Goal: Task Accomplishment & Management: Complete application form

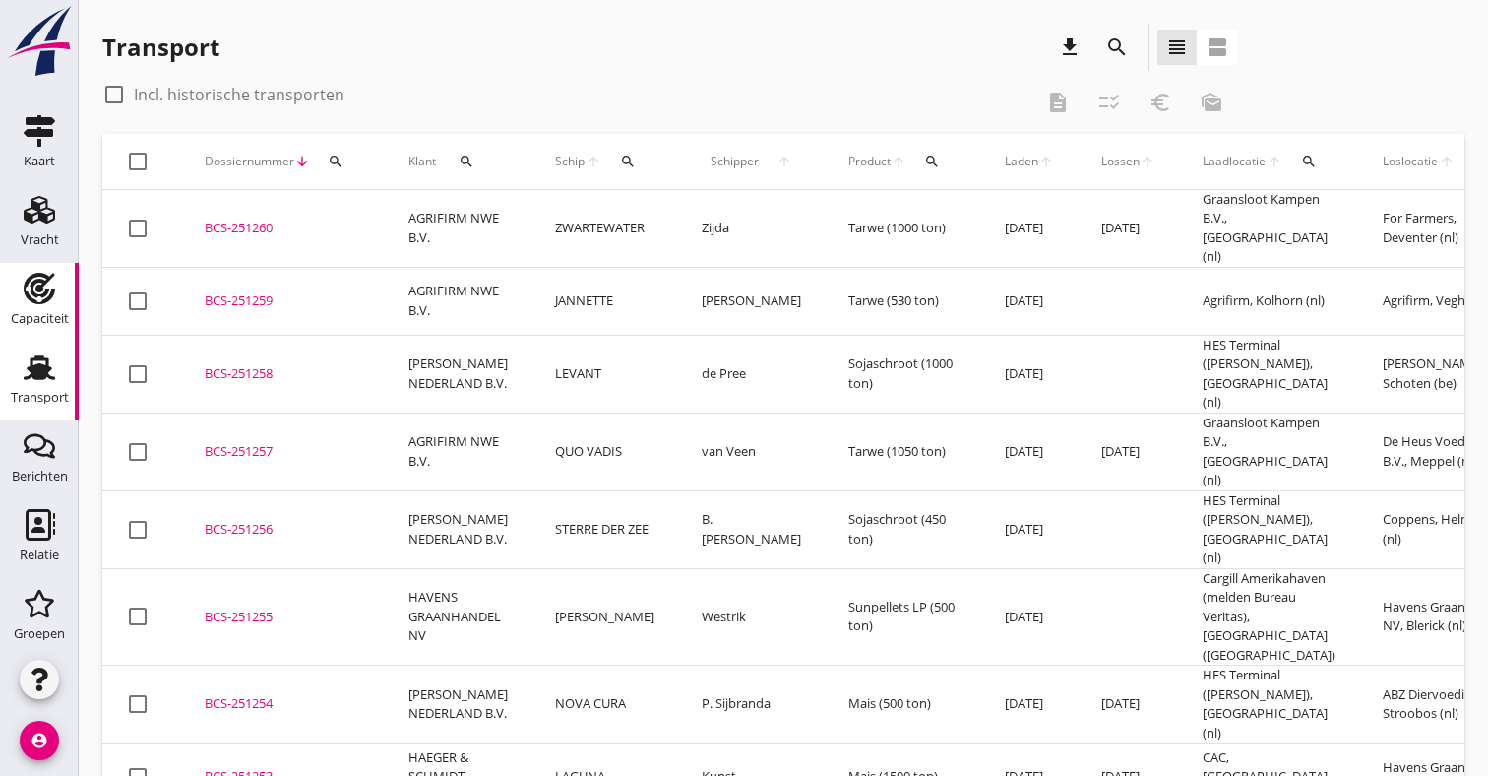
scroll to position [7, 0]
click at [34, 308] on div "Capaciteit" at bounding box center [40, 318] width 58 height 28
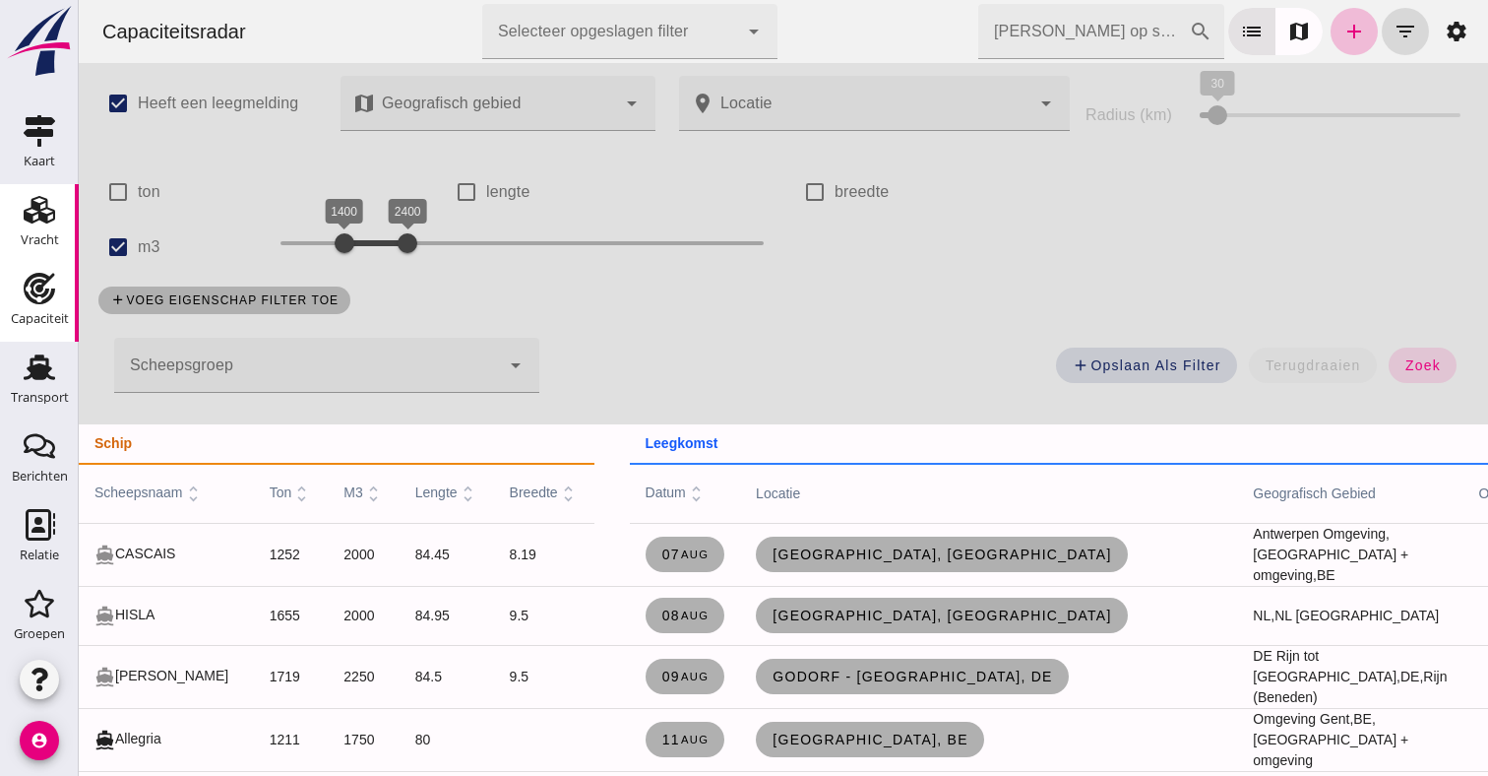
click at [47, 209] on use at bounding box center [39, 210] width 31 height 28
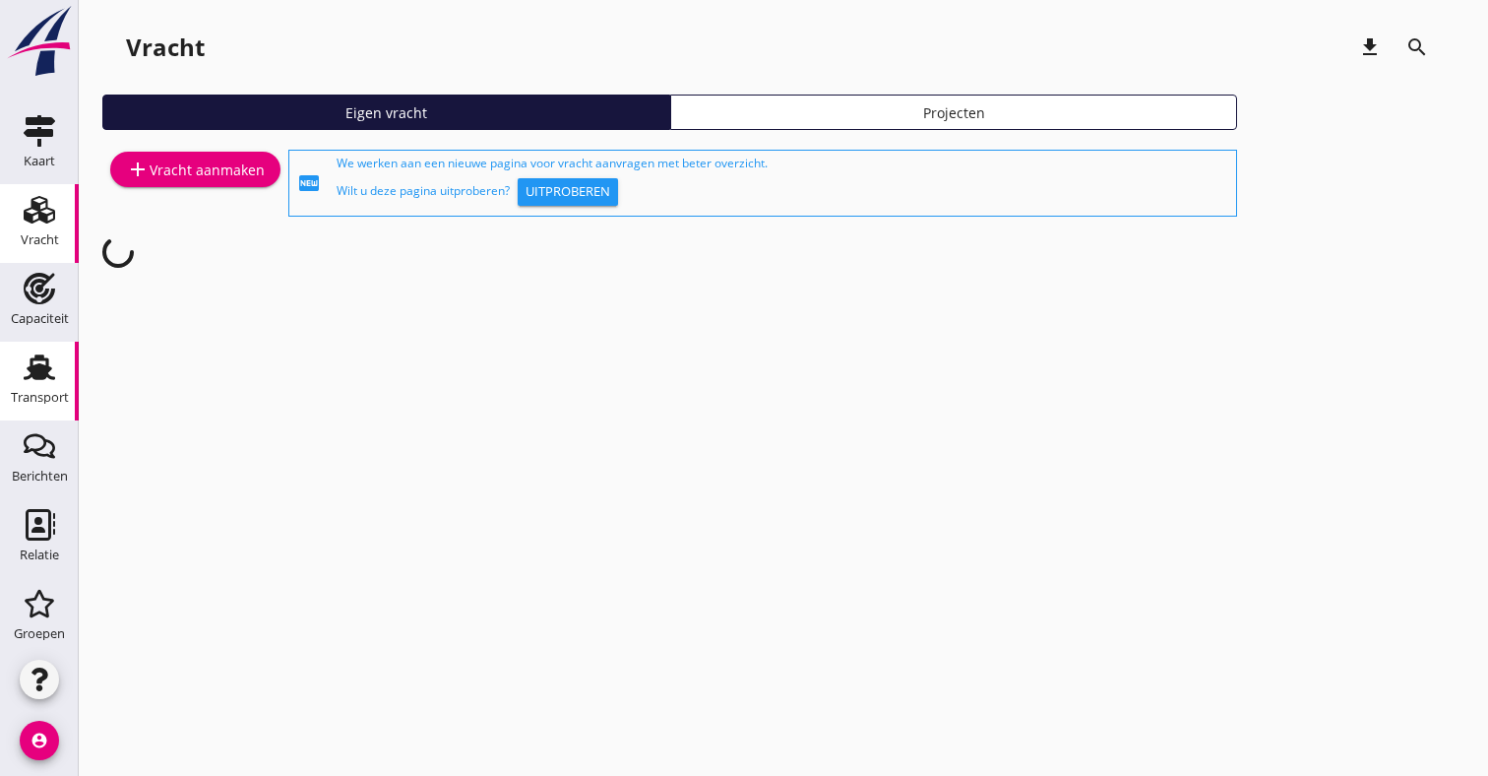
click at [32, 366] on use at bounding box center [39, 368] width 31 height 26
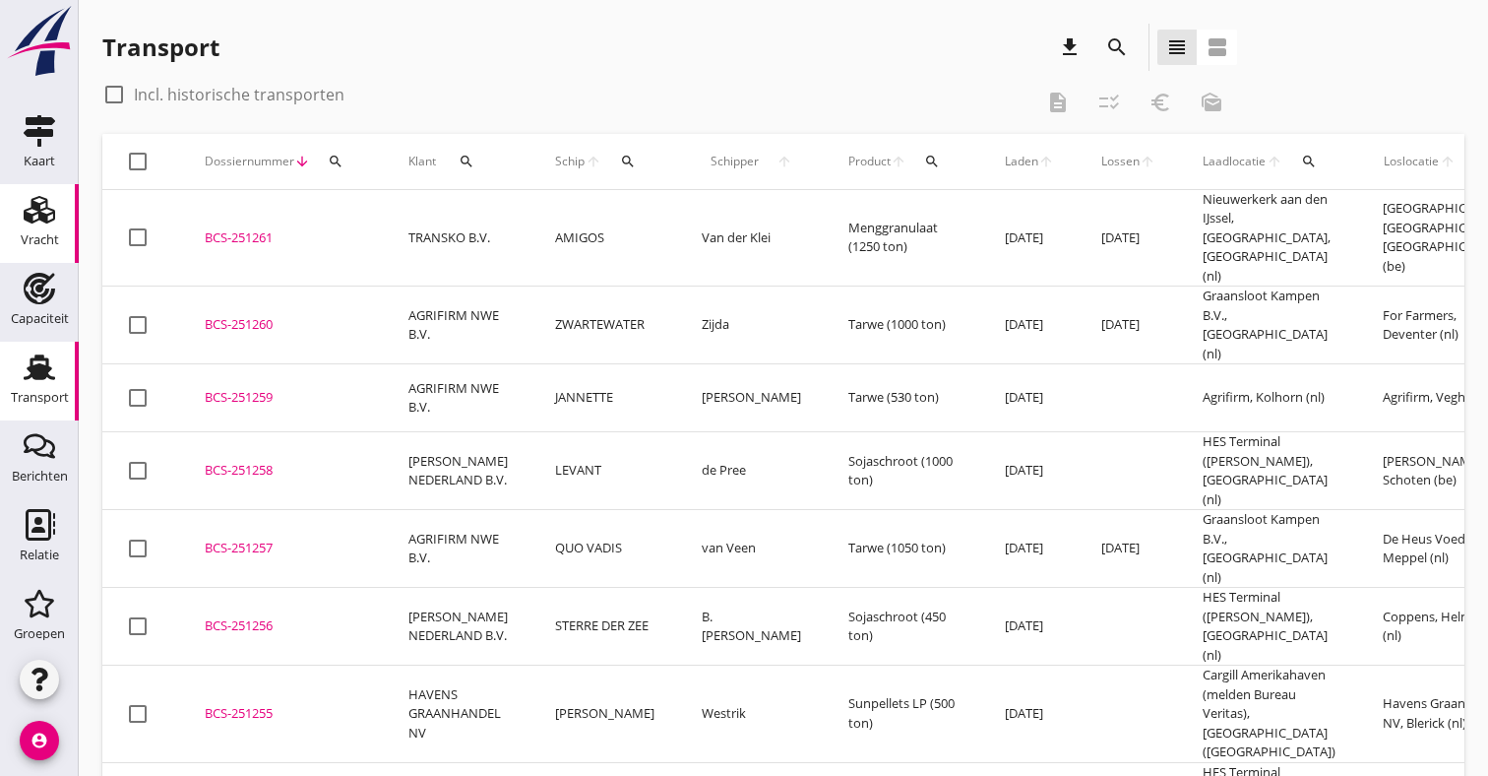
click at [51, 235] on div "Vracht" at bounding box center [40, 239] width 38 height 13
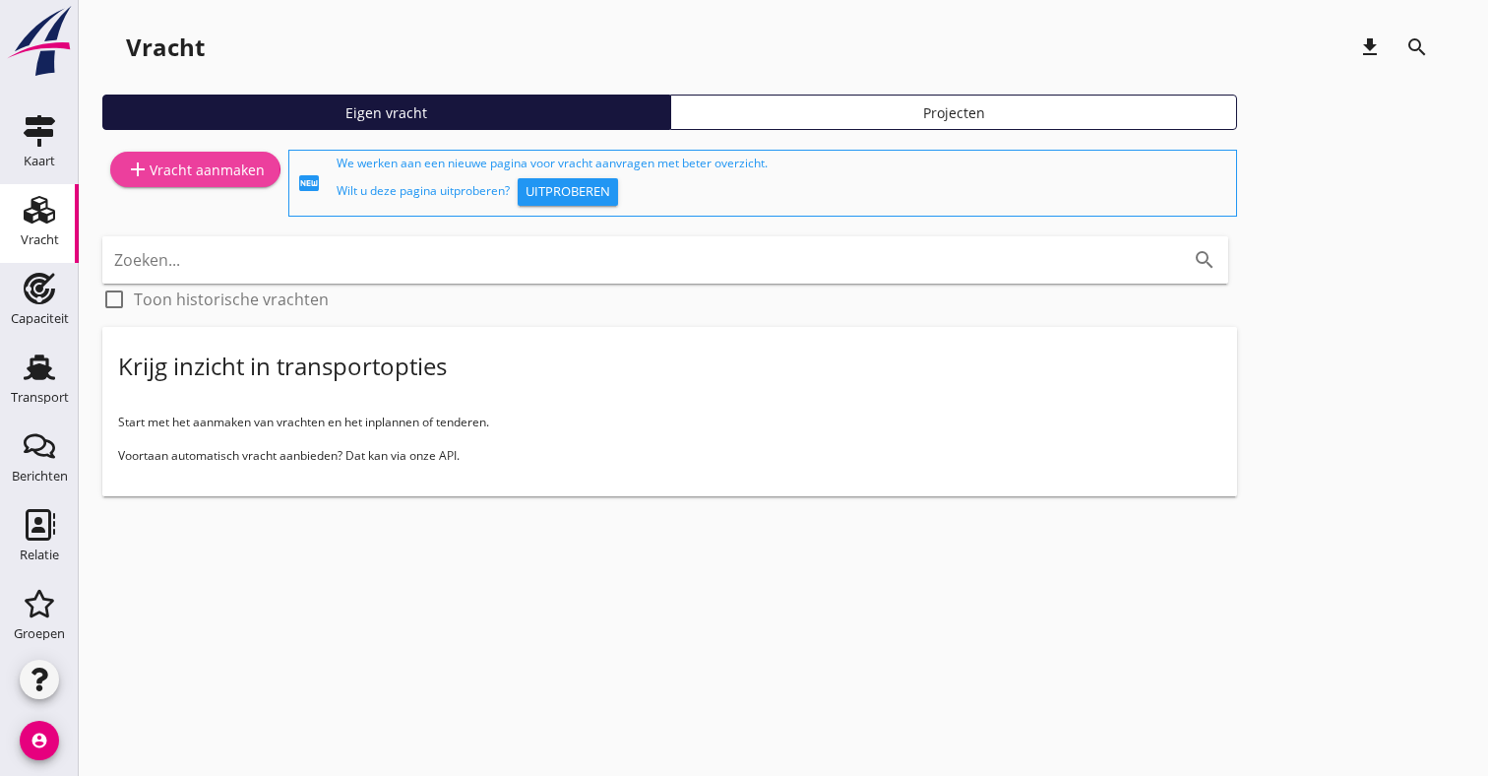
click at [236, 164] on div "add Vracht aanmaken" at bounding box center [195, 169] width 139 height 24
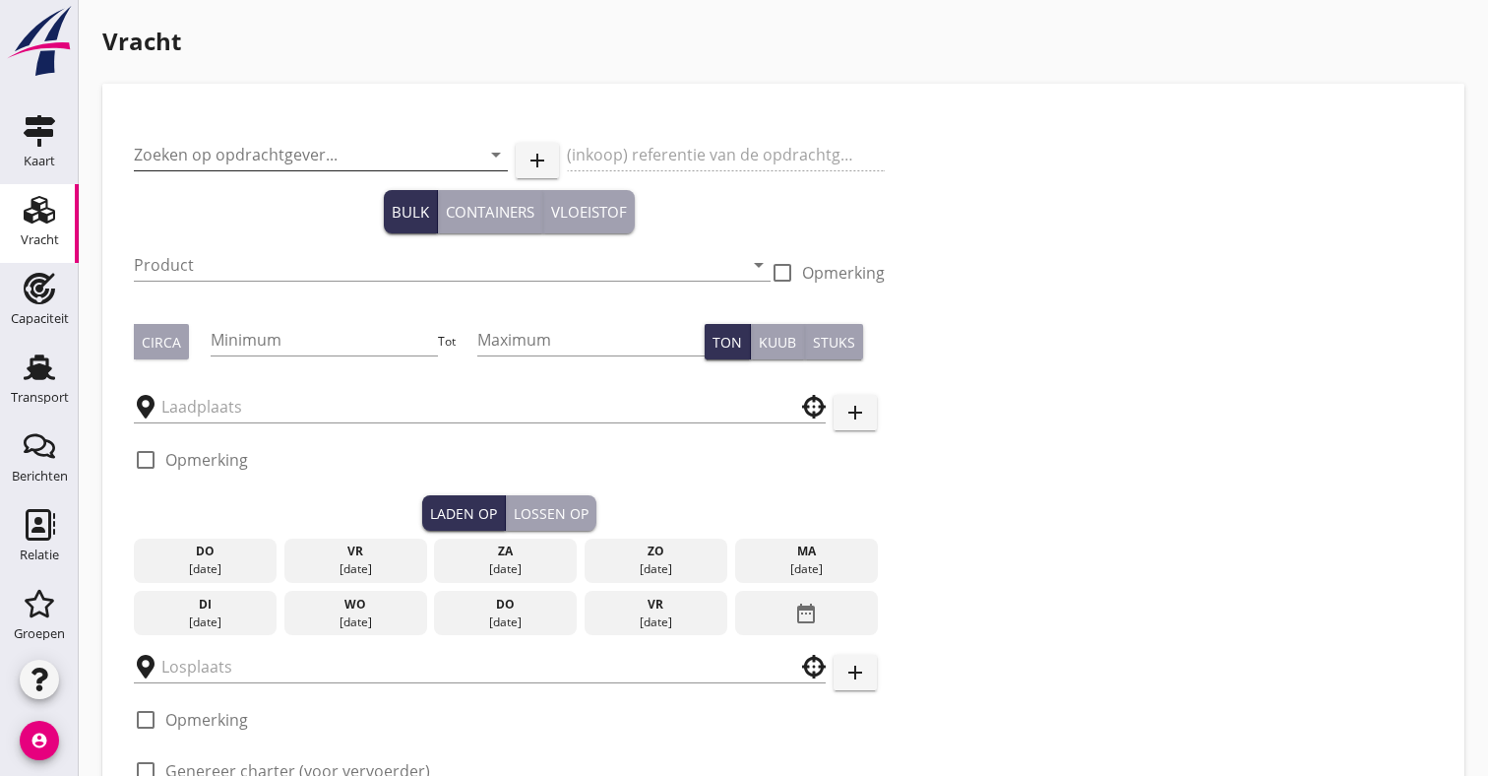
click at [235, 159] on input "Zoeken op opdrachtgever..." at bounding box center [293, 154] width 319 height 31
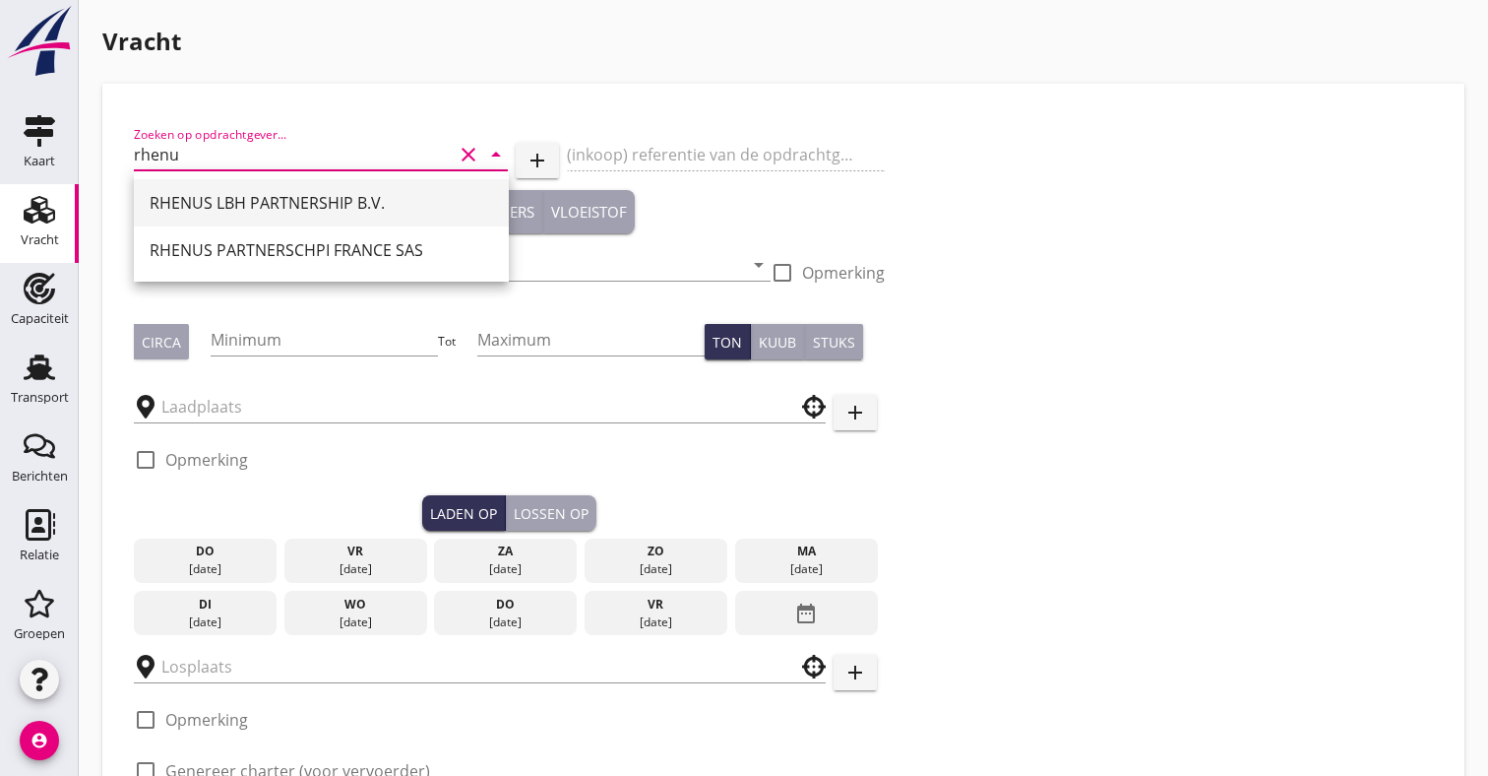
click at [238, 199] on div "RHENUS LBH PARTNERSHIP B.V." at bounding box center [322, 203] width 344 height 24
type input "RHENUS LBH PARTNERSHIP B.V."
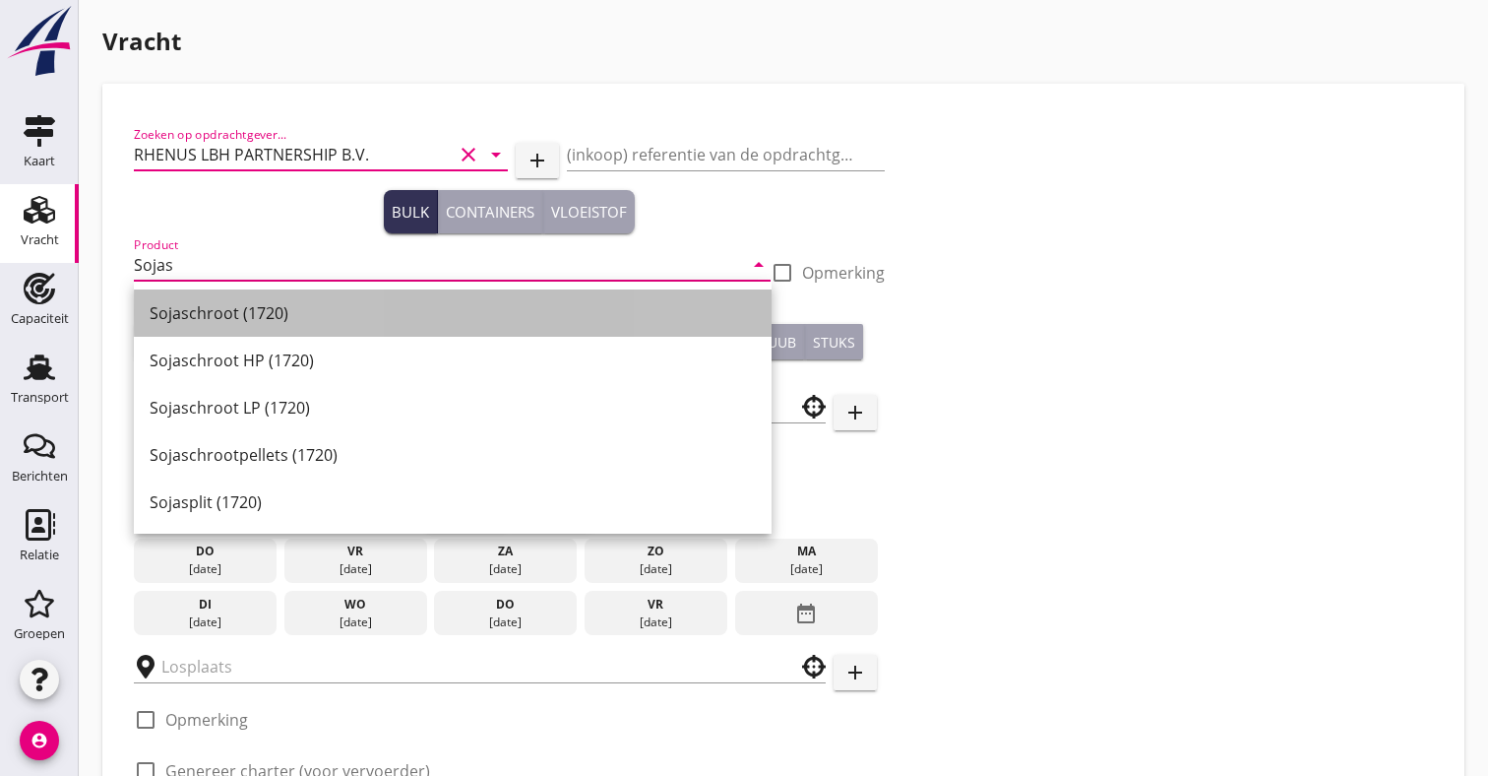
click at [192, 311] on div "Sojaschroot (1720)" at bounding box center [453, 313] width 606 height 24
type input "Sojaschroot (1720)"
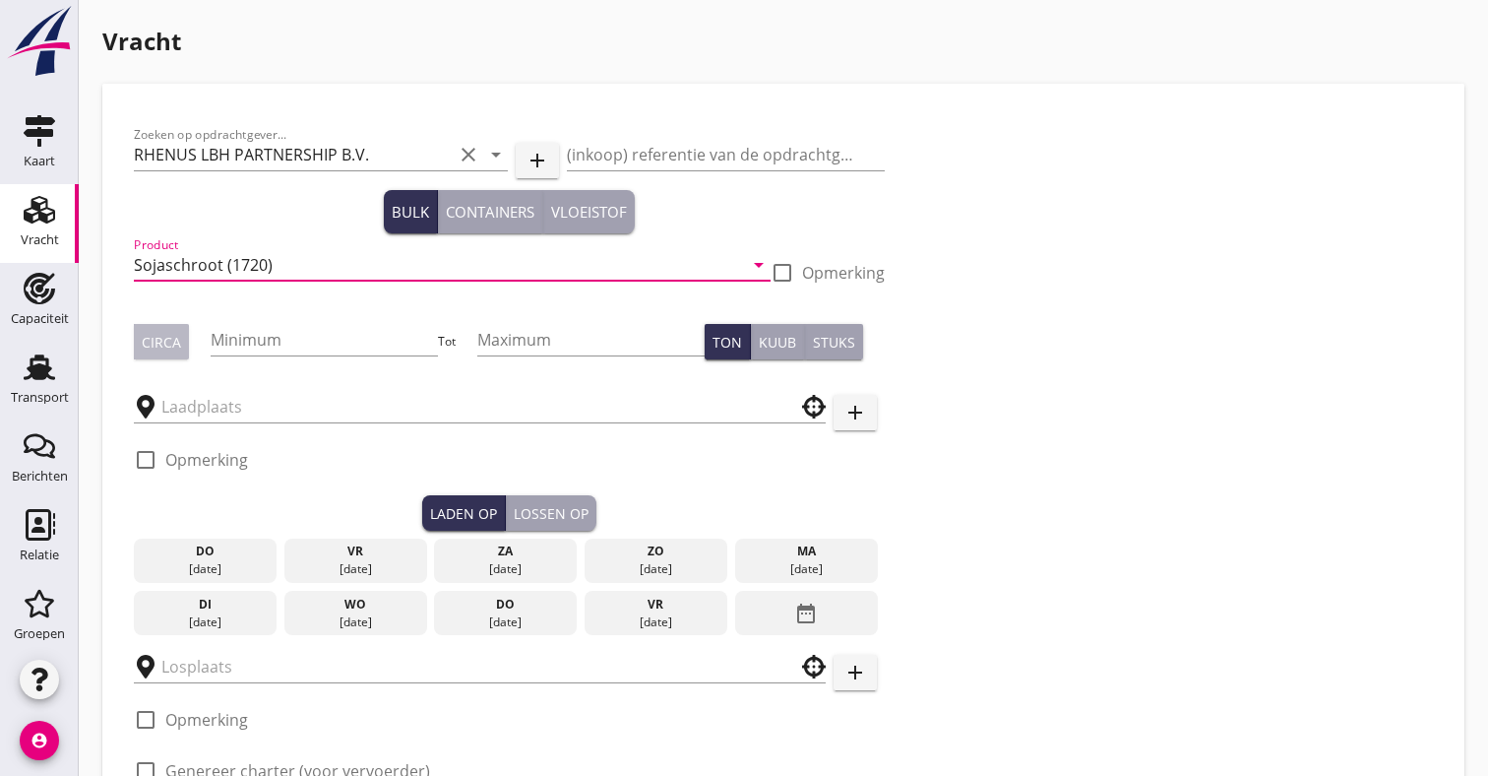
click at [170, 335] on div "Circa" at bounding box center [161, 342] width 39 height 21
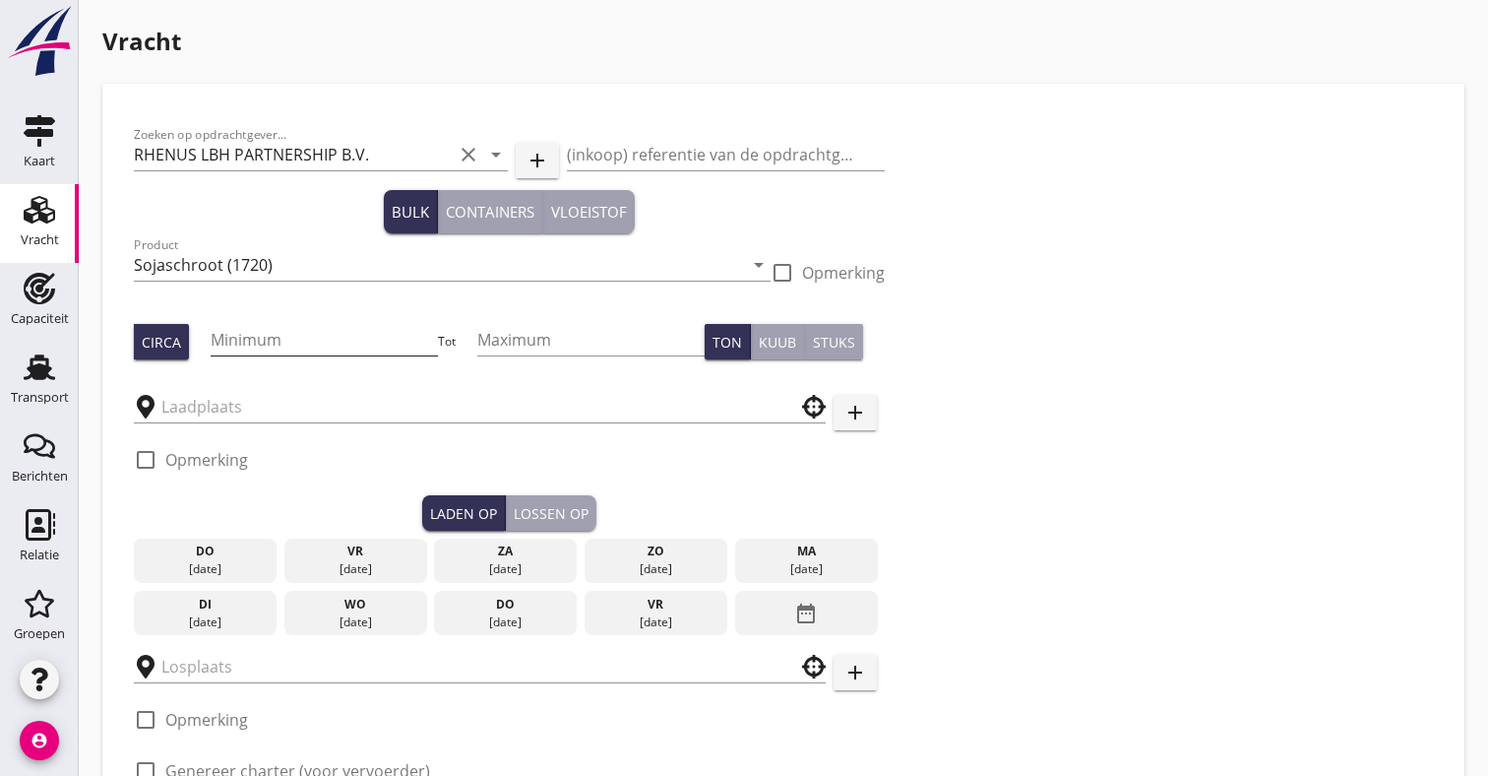
click at [263, 330] on input "Minimum" at bounding box center [324, 339] width 226 height 31
type input "1500"
click at [171, 340] on div "Circa" at bounding box center [161, 342] width 39 height 21
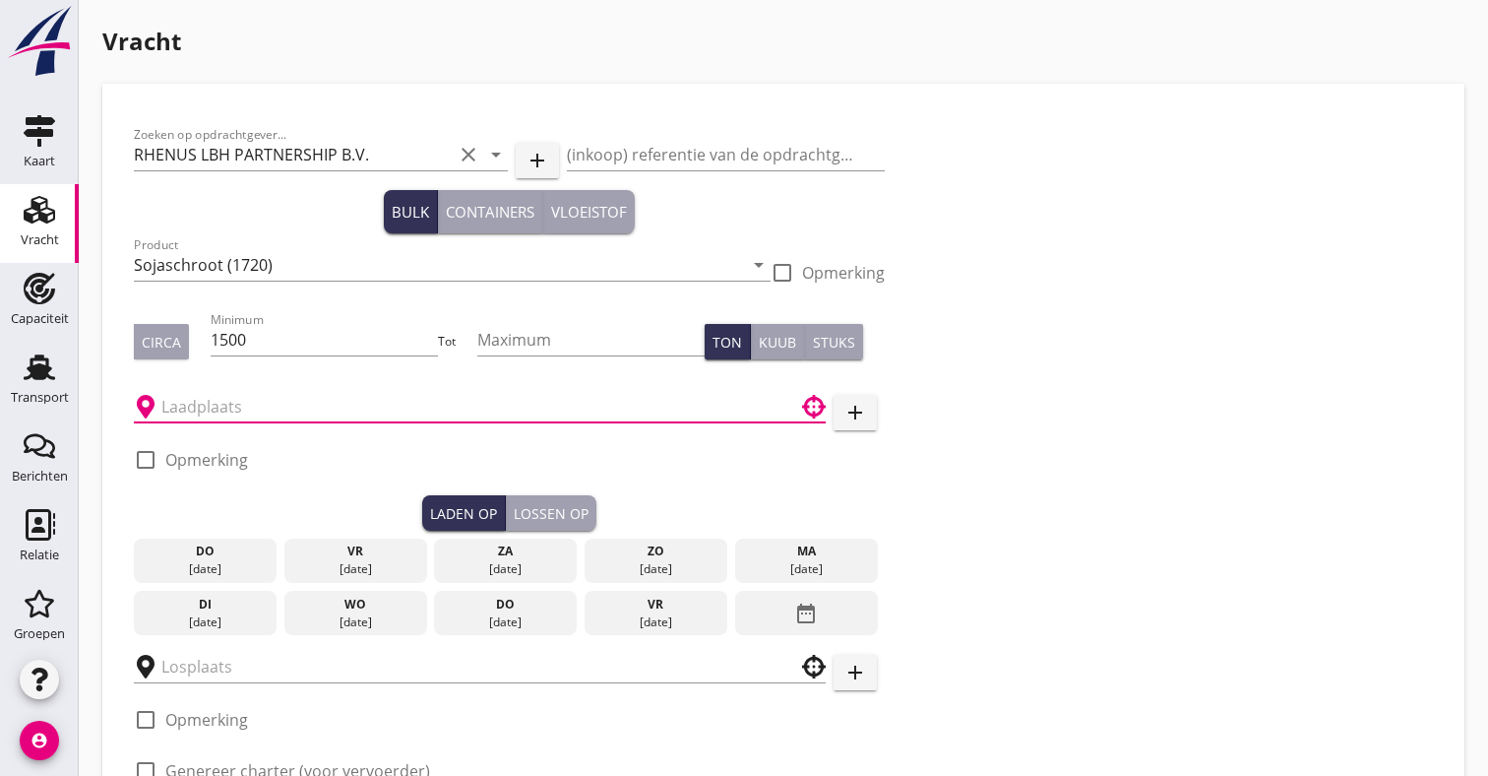
click at [208, 408] on input "text" at bounding box center [465, 406] width 609 height 31
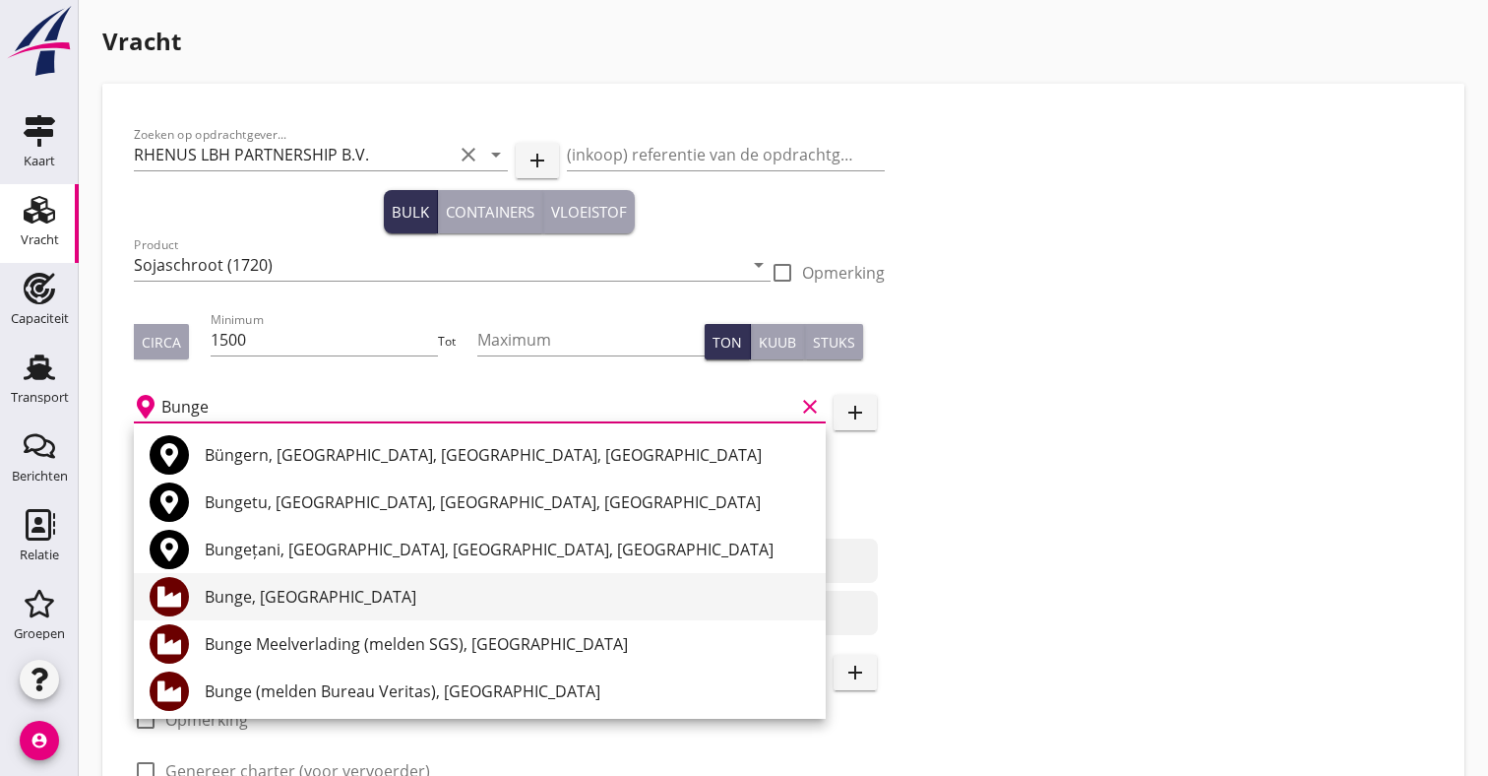
drag, startPoint x: 297, startPoint y: 442, endPoint x: 333, endPoint y: 596, distance: 158.5
click at [333, 596] on div "Bunge, Amsterdam" at bounding box center [507, 597] width 605 height 24
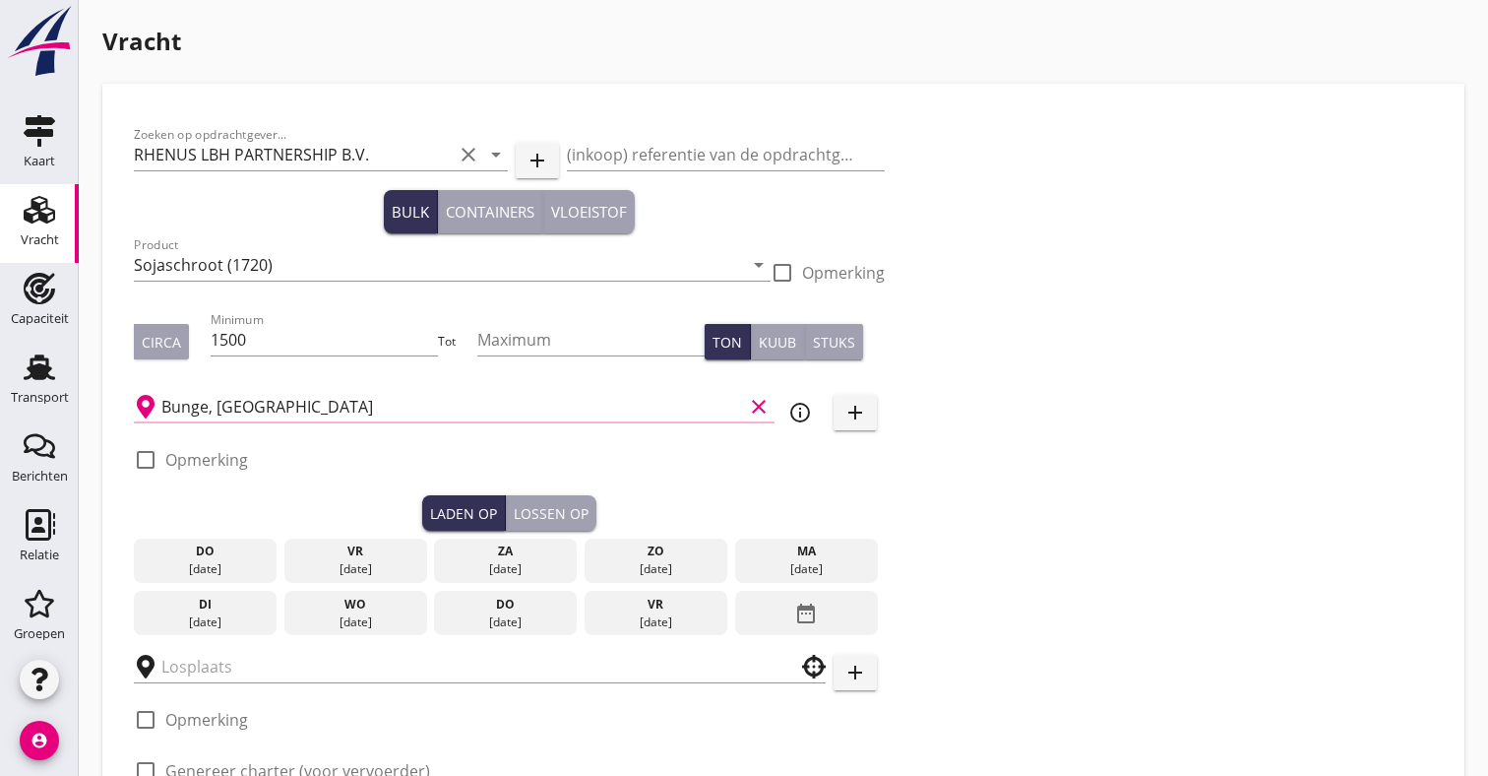
click at [382, 415] on input "Bunge, Amsterdam" at bounding box center [452, 406] width 582 height 31
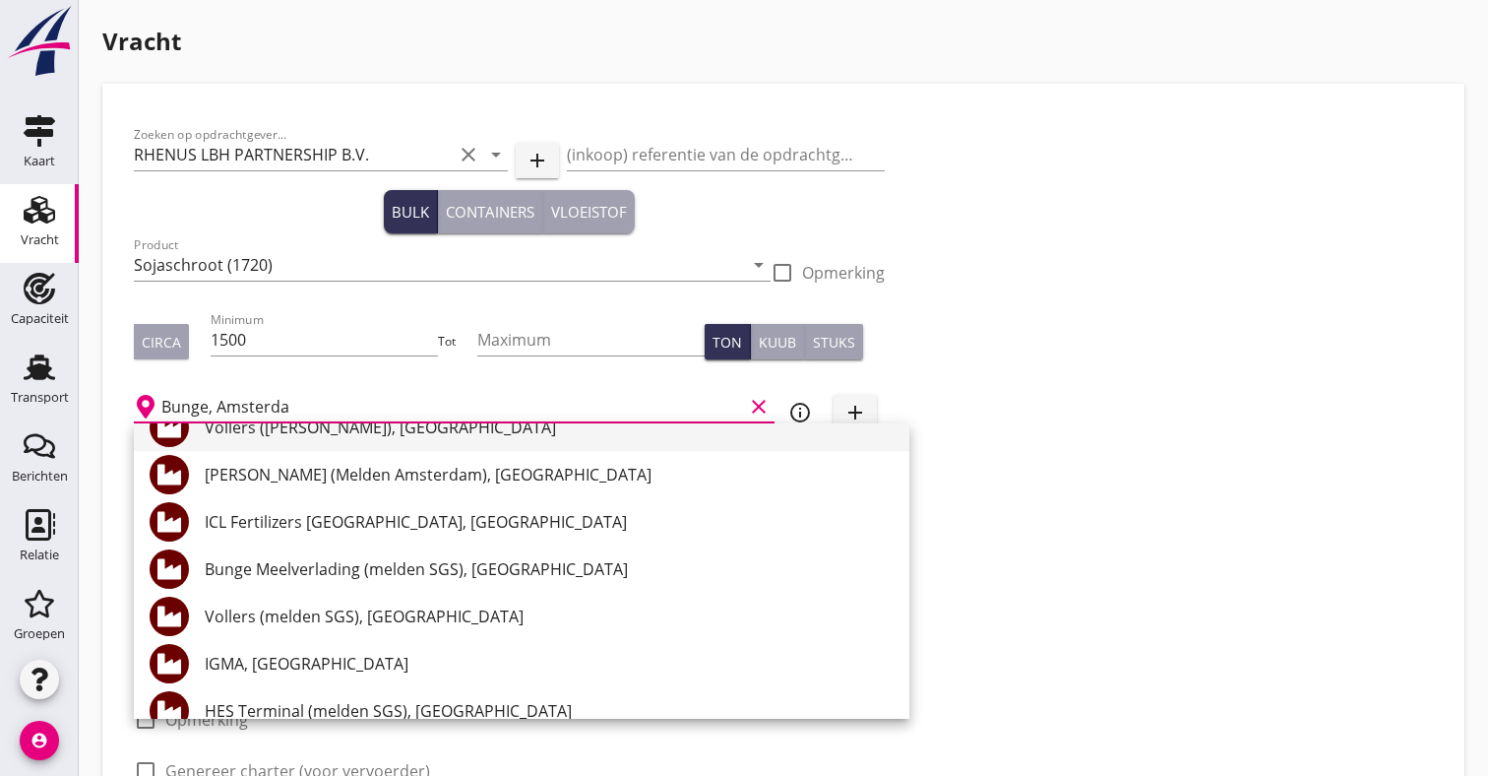
scroll to position [315, 0]
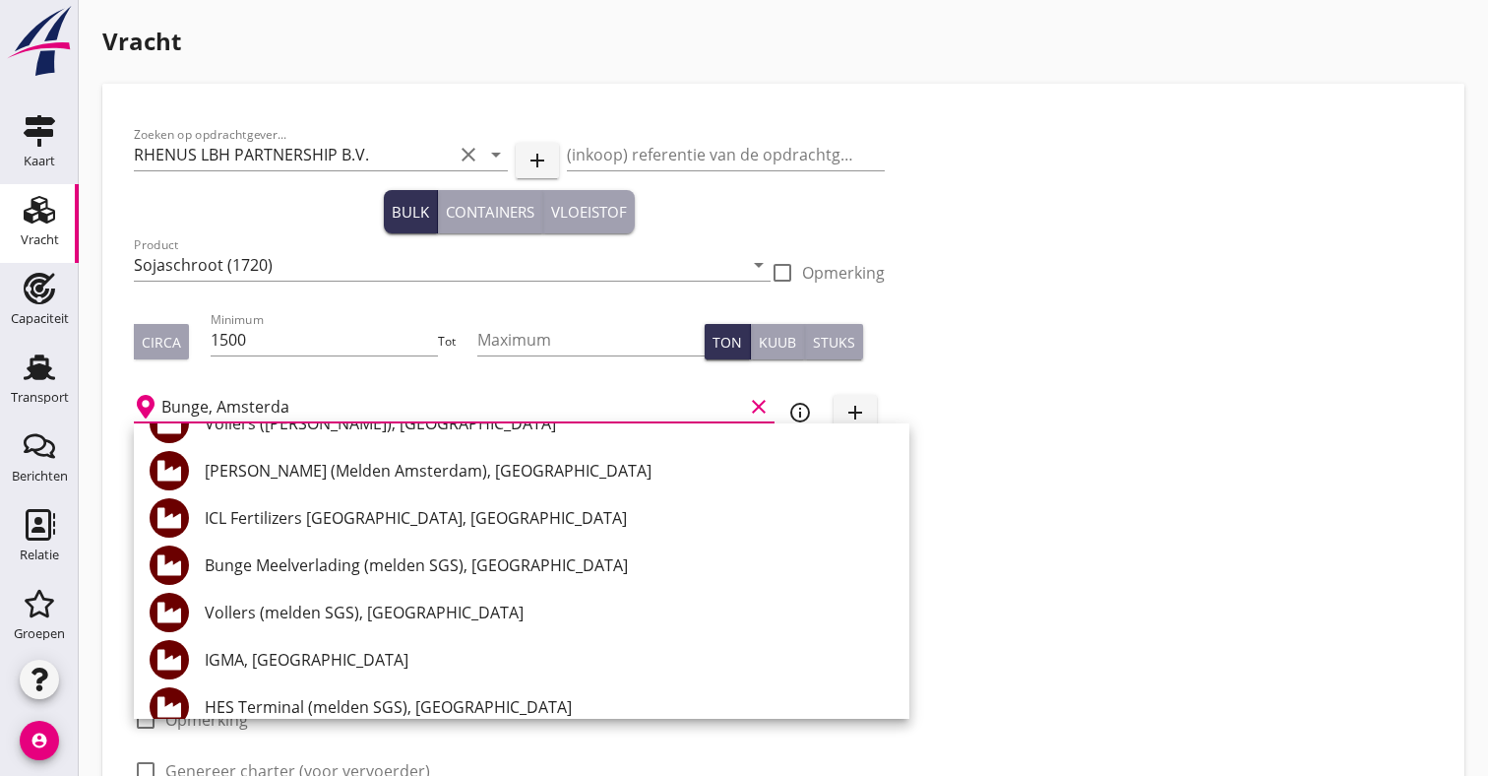
click at [316, 408] on input "Bunge, Amsterda" at bounding box center [452, 406] width 582 height 31
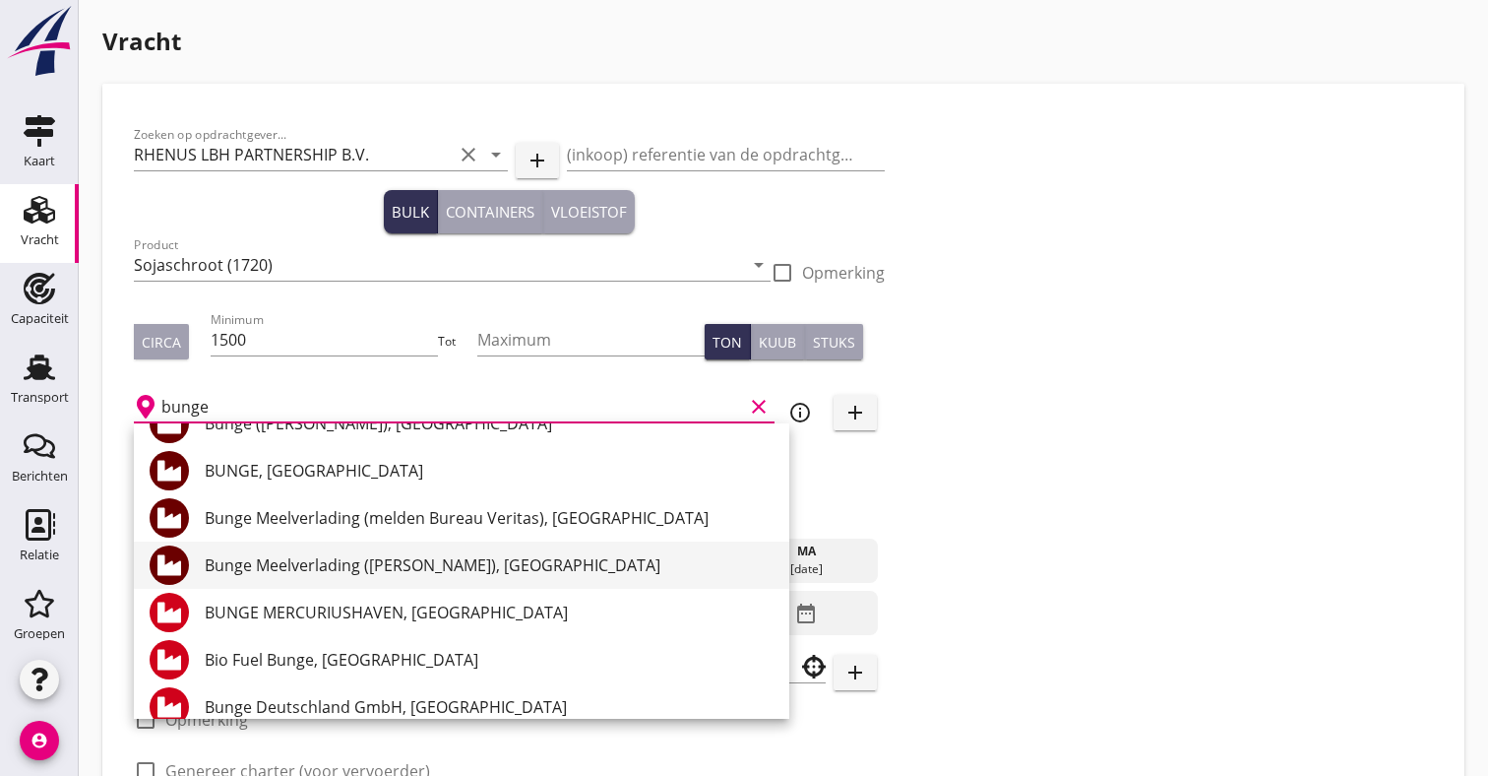
click at [283, 562] on div "[PERSON_NAME] Meelverlading ([PERSON_NAME]), [GEOGRAPHIC_DATA]" at bounding box center [489, 565] width 569 height 24
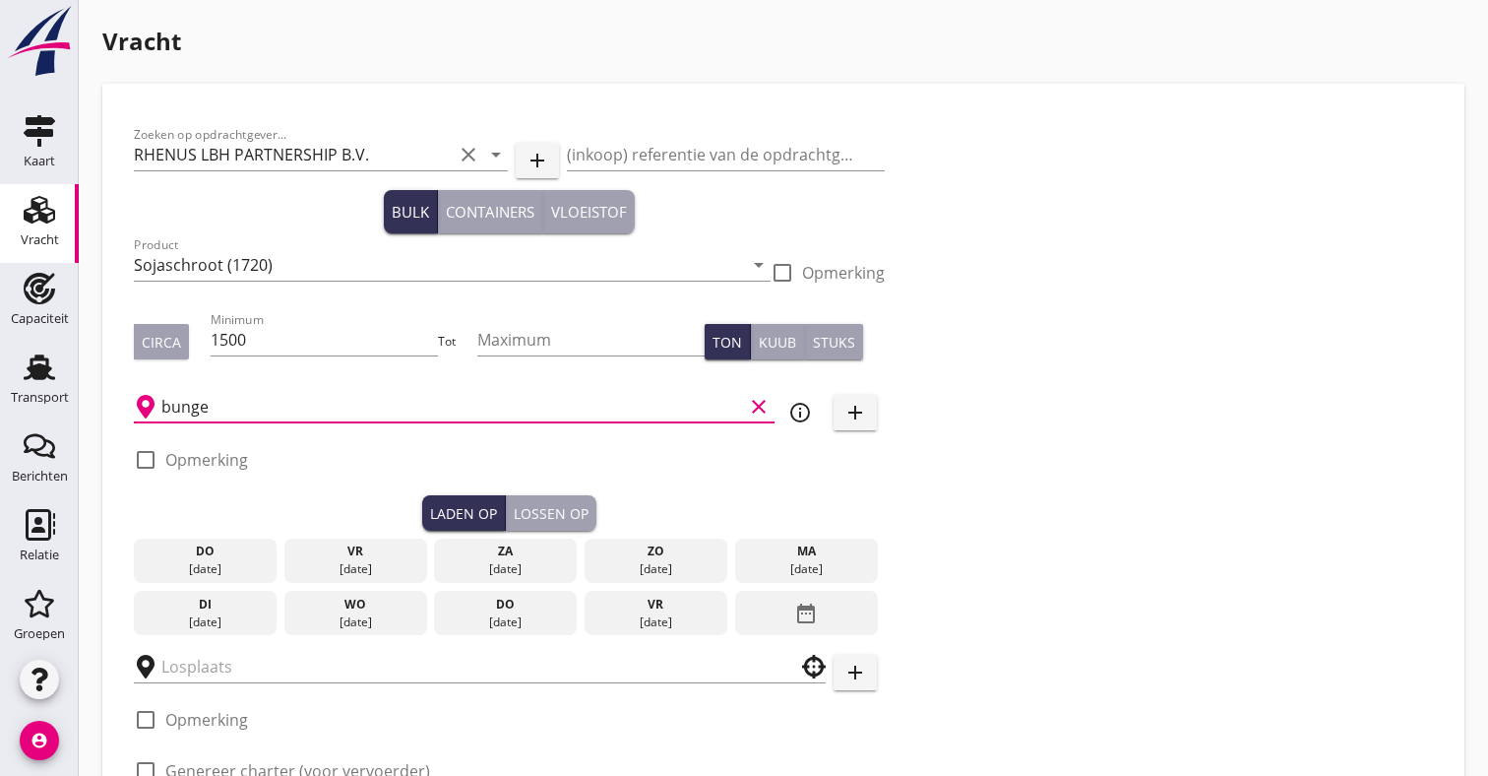
type input "[PERSON_NAME] Meelverlading ([PERSON_NAME]), [GEOGRAPHIC_DATA]"
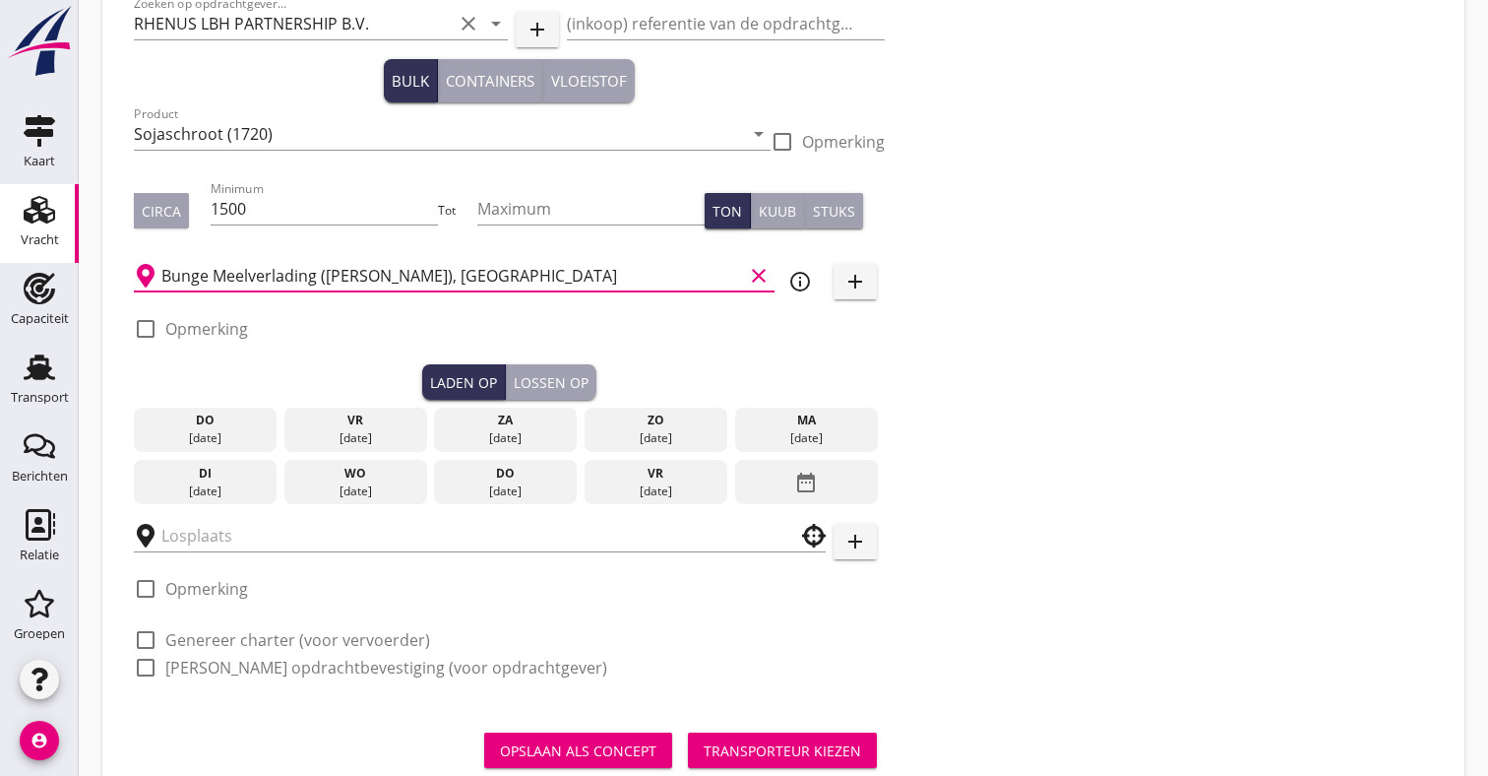
scroll to position [164, 0]
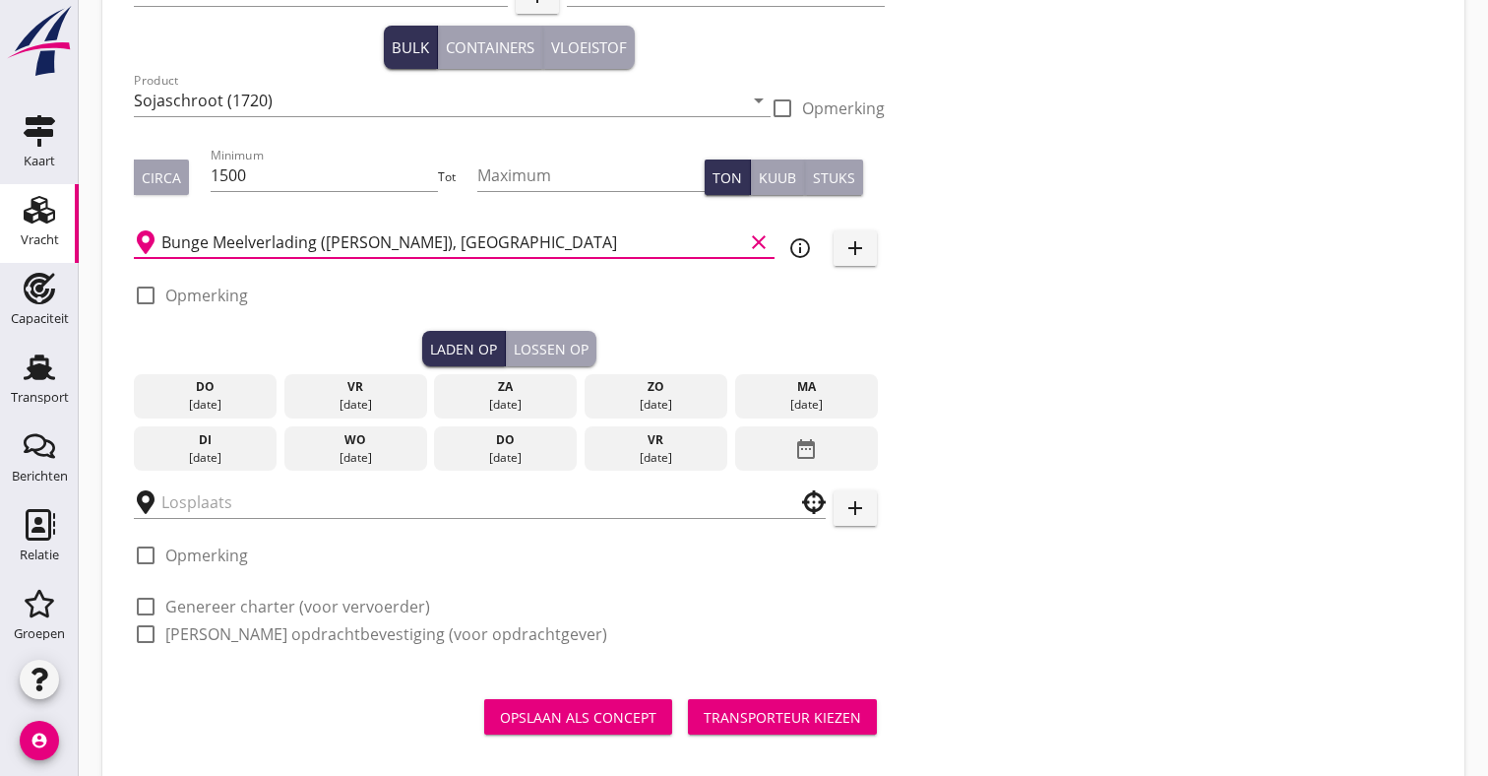
click at [348, 471] on div at bounding box center [480, 500] width 692 height 61
click at [355, 446] on div "wo" at bounding box center [354, 440] width 133 height 18
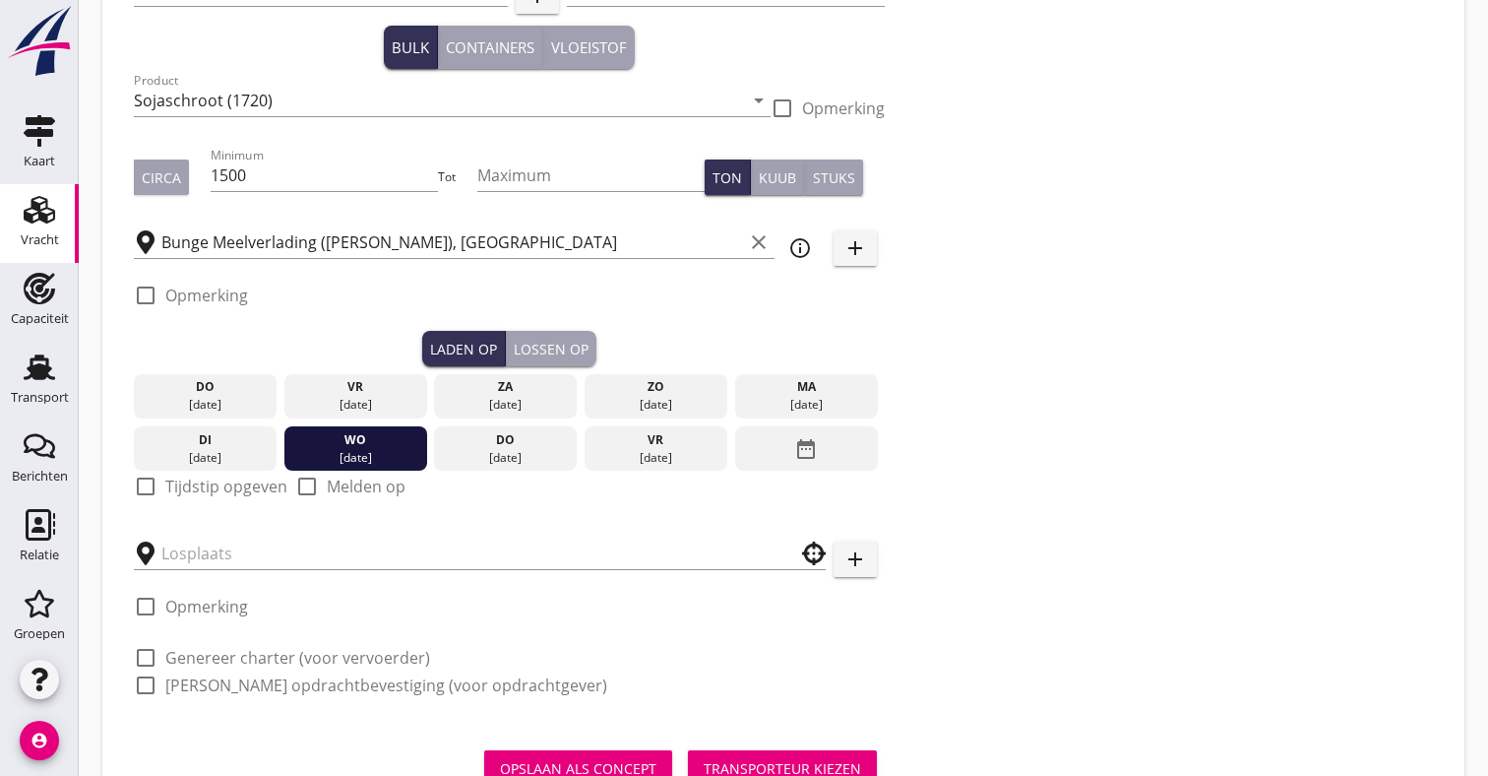
click at [210, 492] on label "Tijdstip opgeven" at bounding box center [226, 486] width 122 height 20
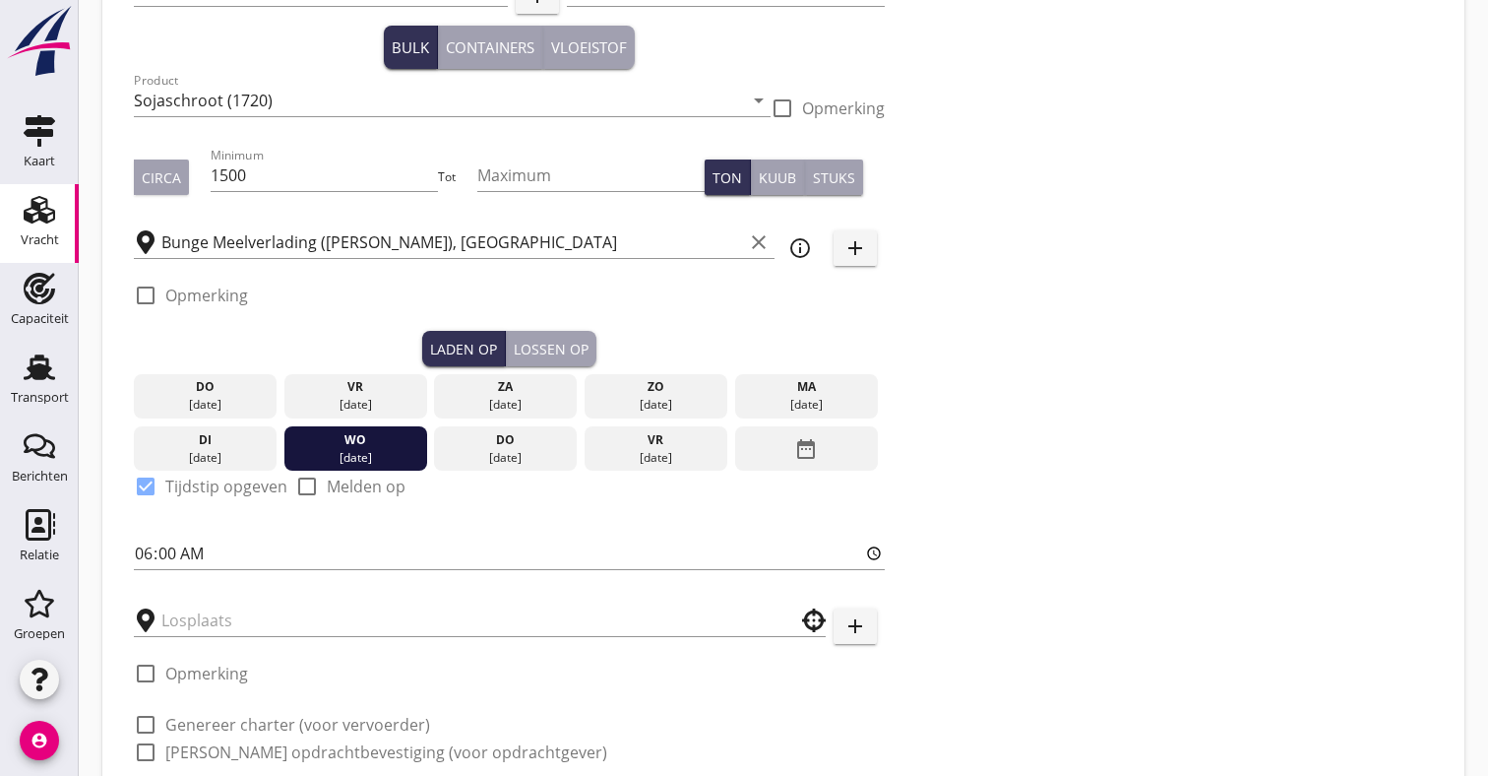
checkbox input "true"
click at [211, 620] on input "text" at bounding box center [465, 619] width 609 height 31
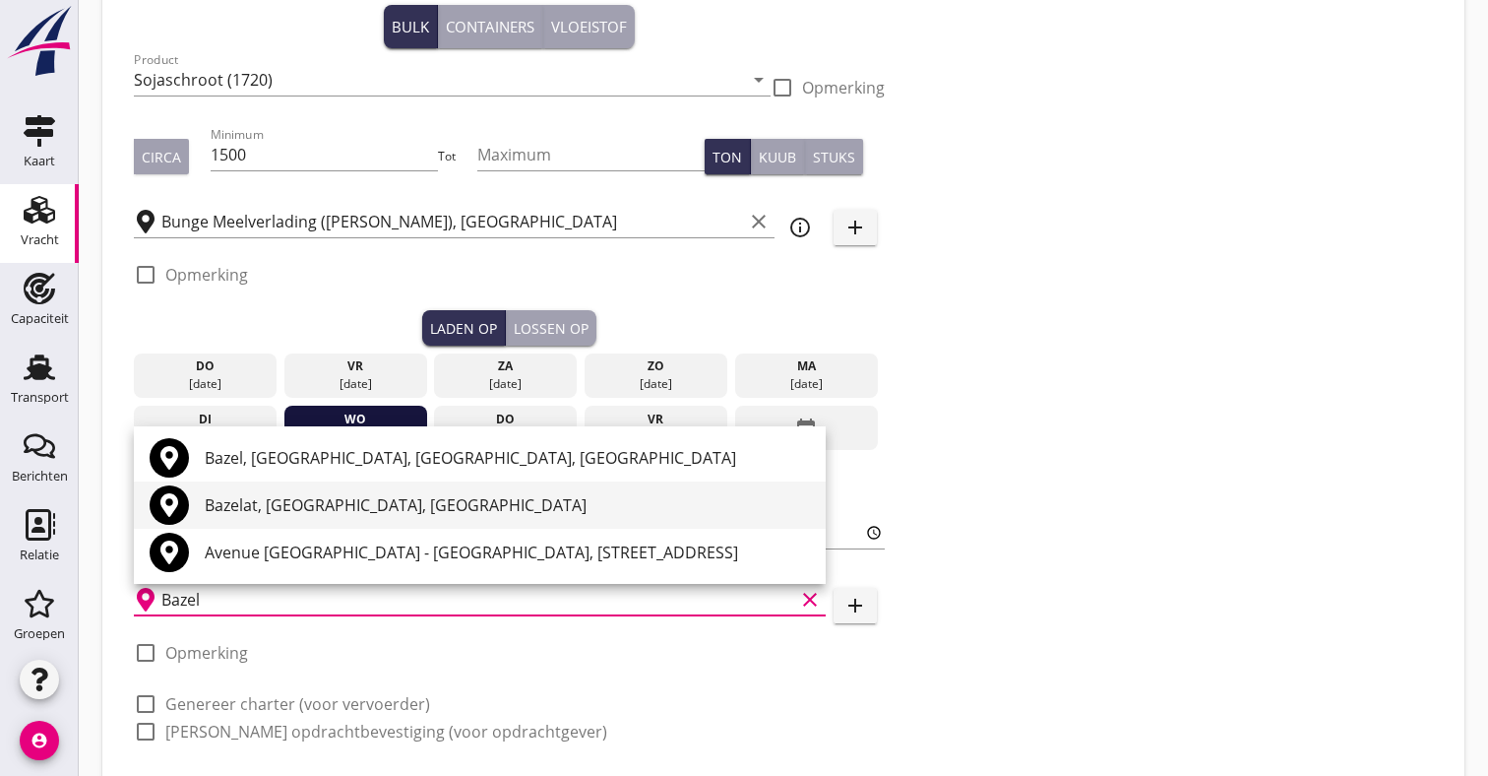
scroll to position [186, 0]
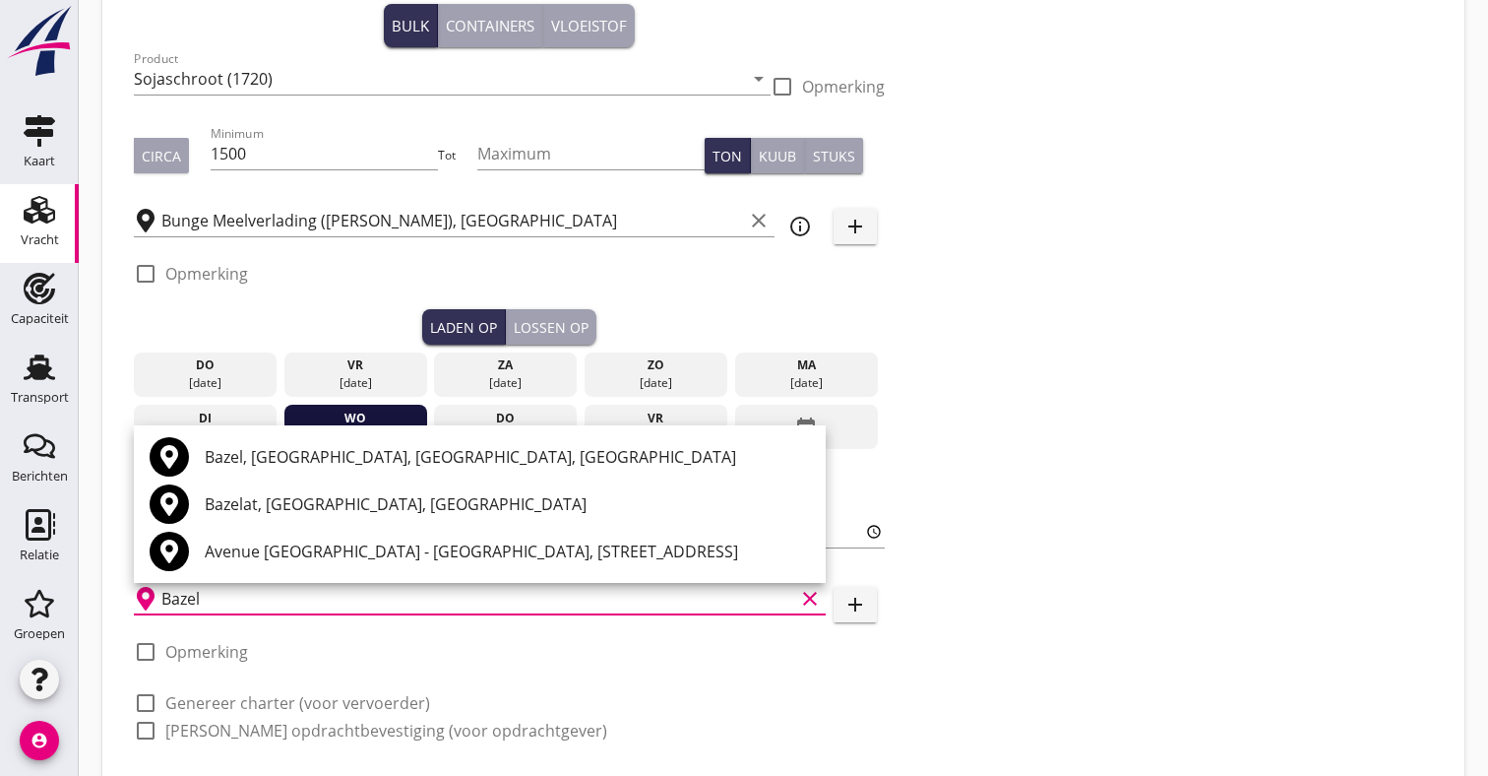
click at [261, 597] on input "Bazel" at bounding box center [477, 598] width 633 height 31
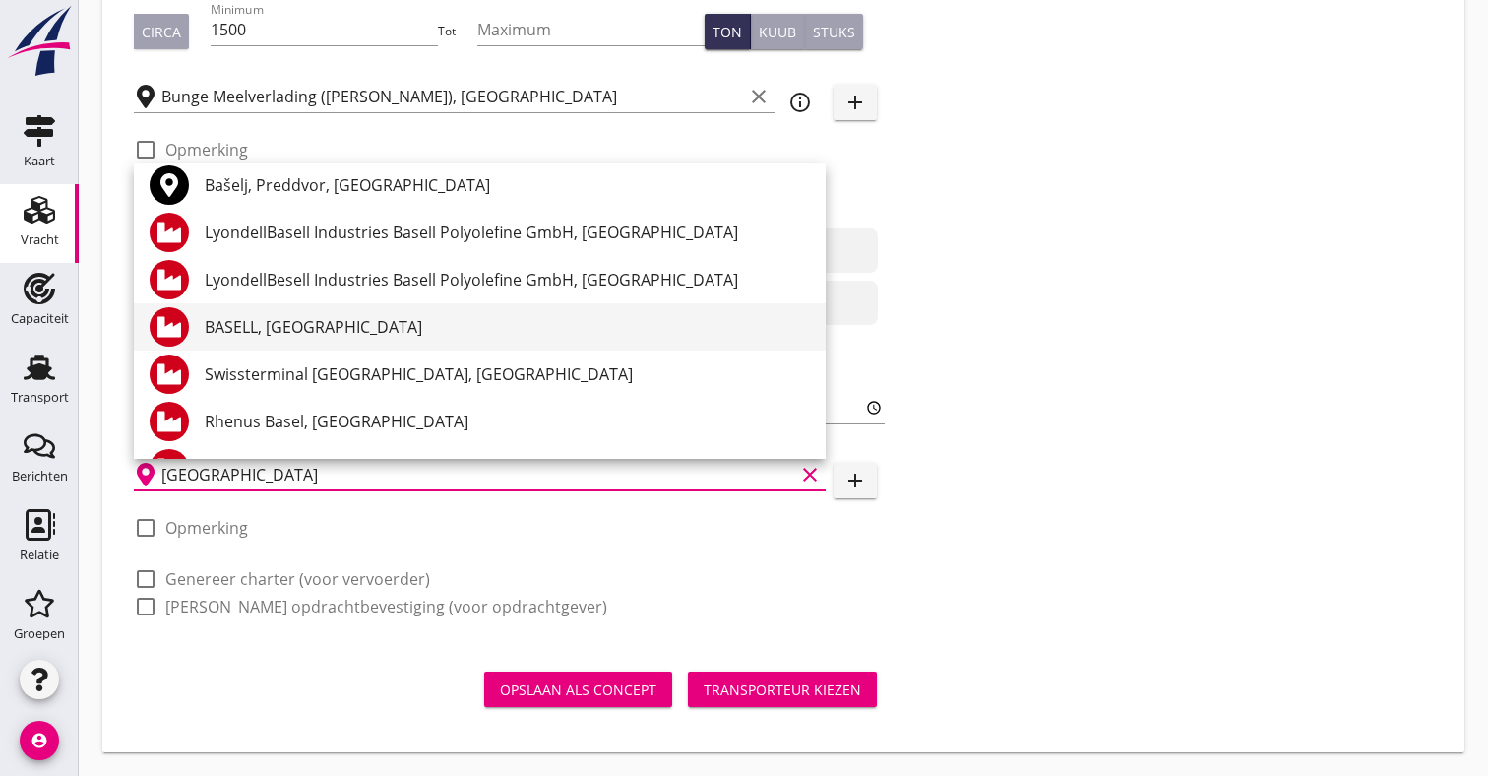
scroll to position [55, 0]
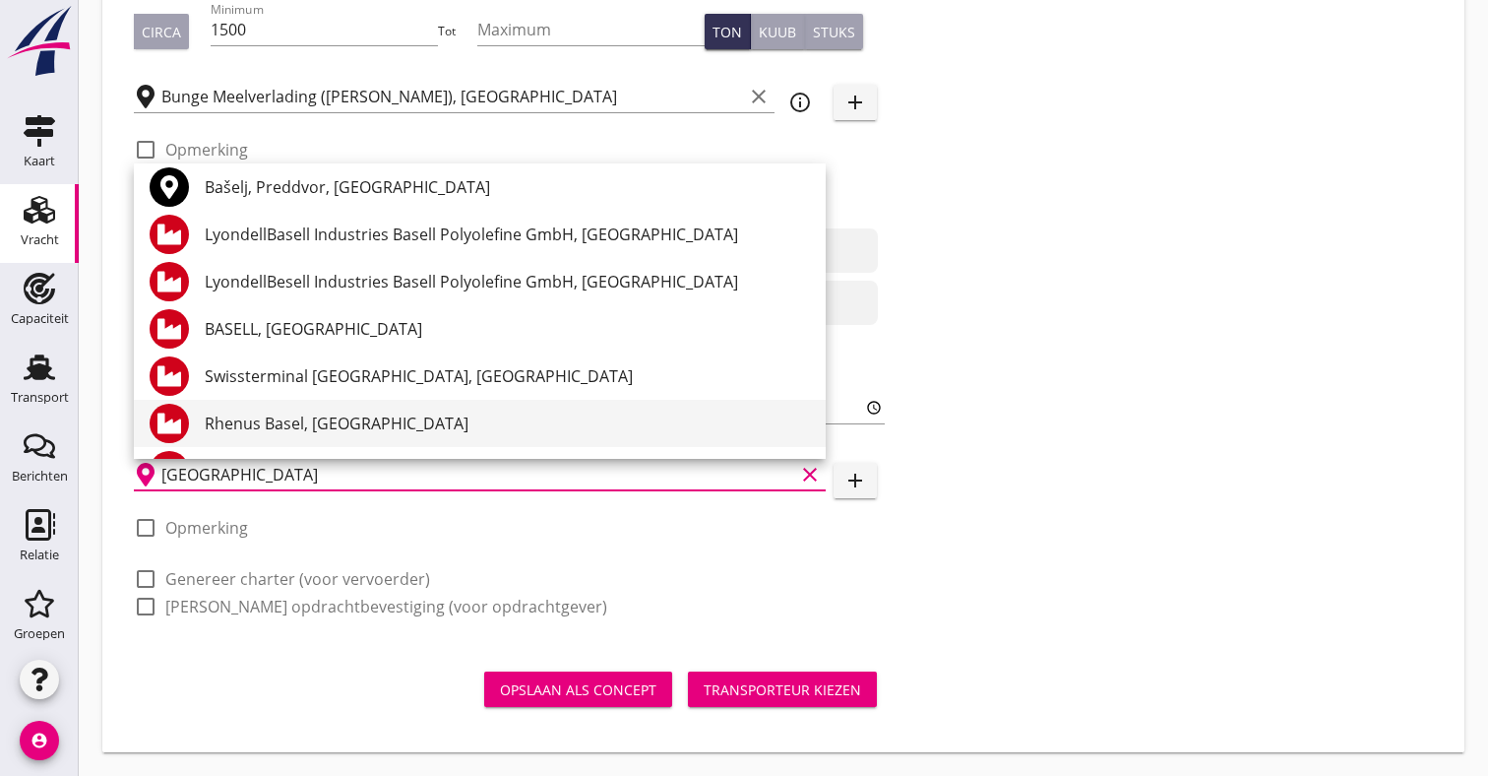
click at [268, 417] on div "Rhenus Basel, [GEOGRAPHIC_DATA]" at bounding box center [507, 423] width 605 height 24
type input "Rhenus Basel, [GEOGRAPHIC_DATA]"
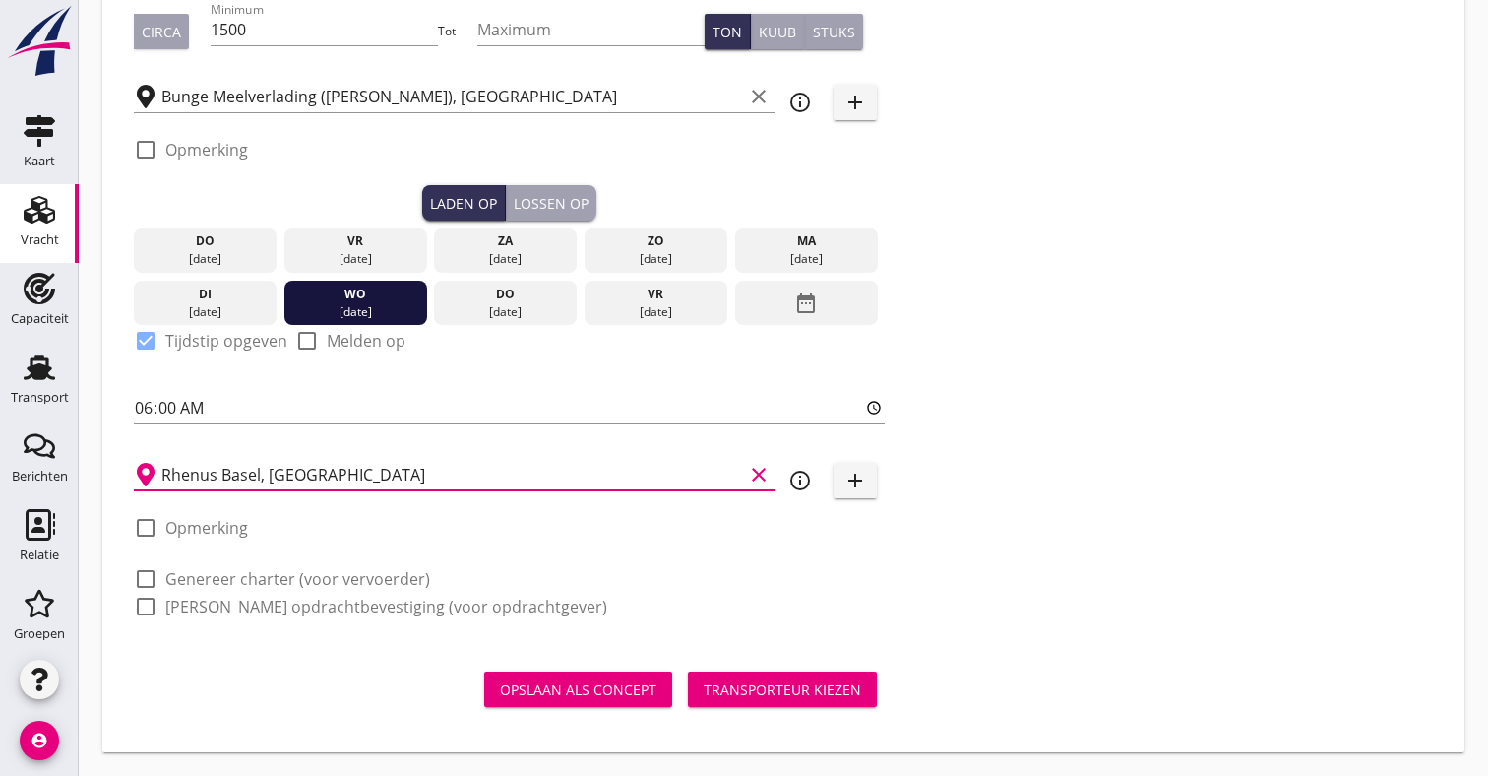
click at [208, 580] on label "Genereer charter (voor vervoerder)" at bounding box center [297, 579] width 265 height 20
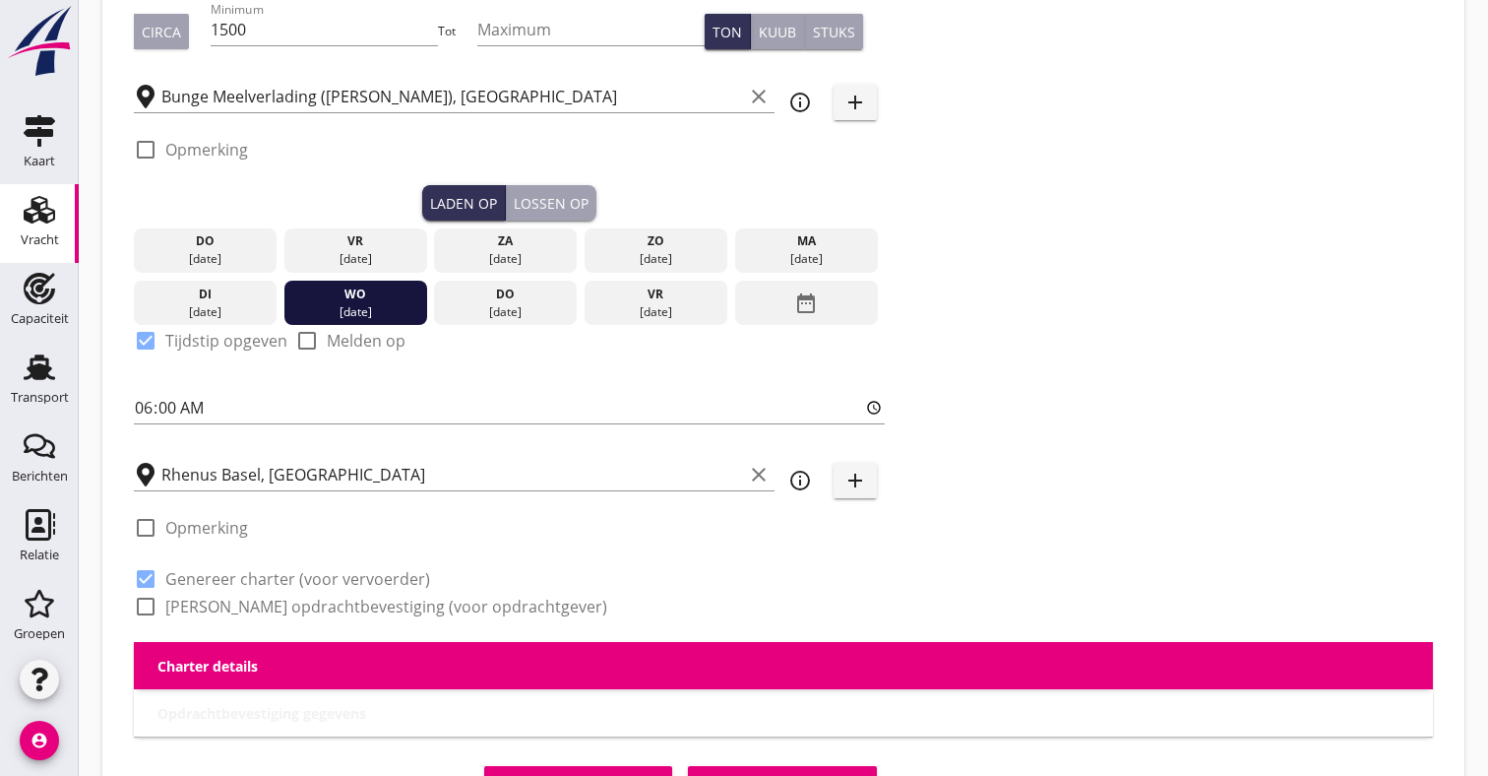
checkbox input "true"
click at [206, 609] on label "Genereer opdrachtbevestiging (voor opdrachtgever)" at bounding box center [386, 606] width 442 height 20
checkbox input "true"
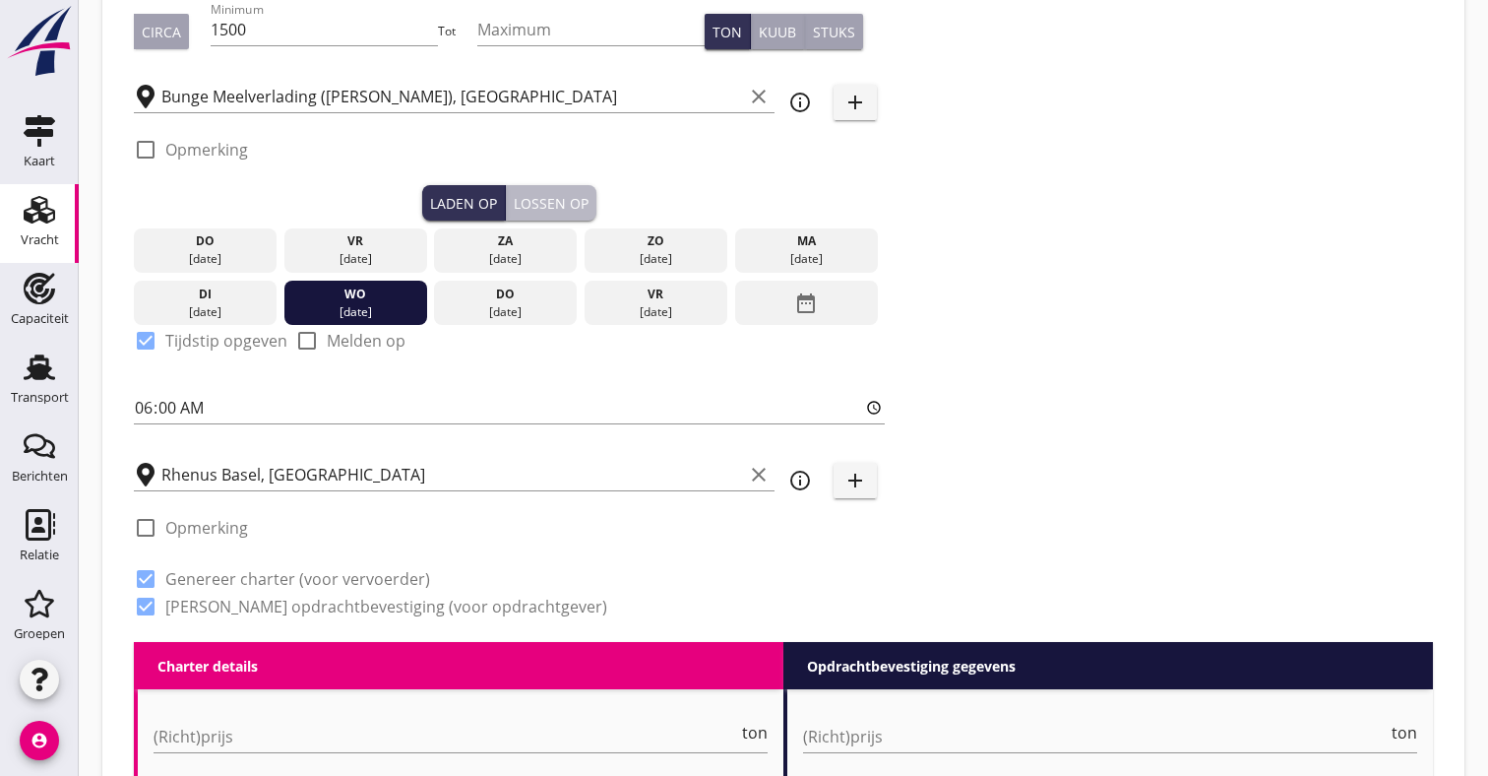
click at [543, 212] on div "Lossen op" at bounding box center [551, 203] width 75 height 21
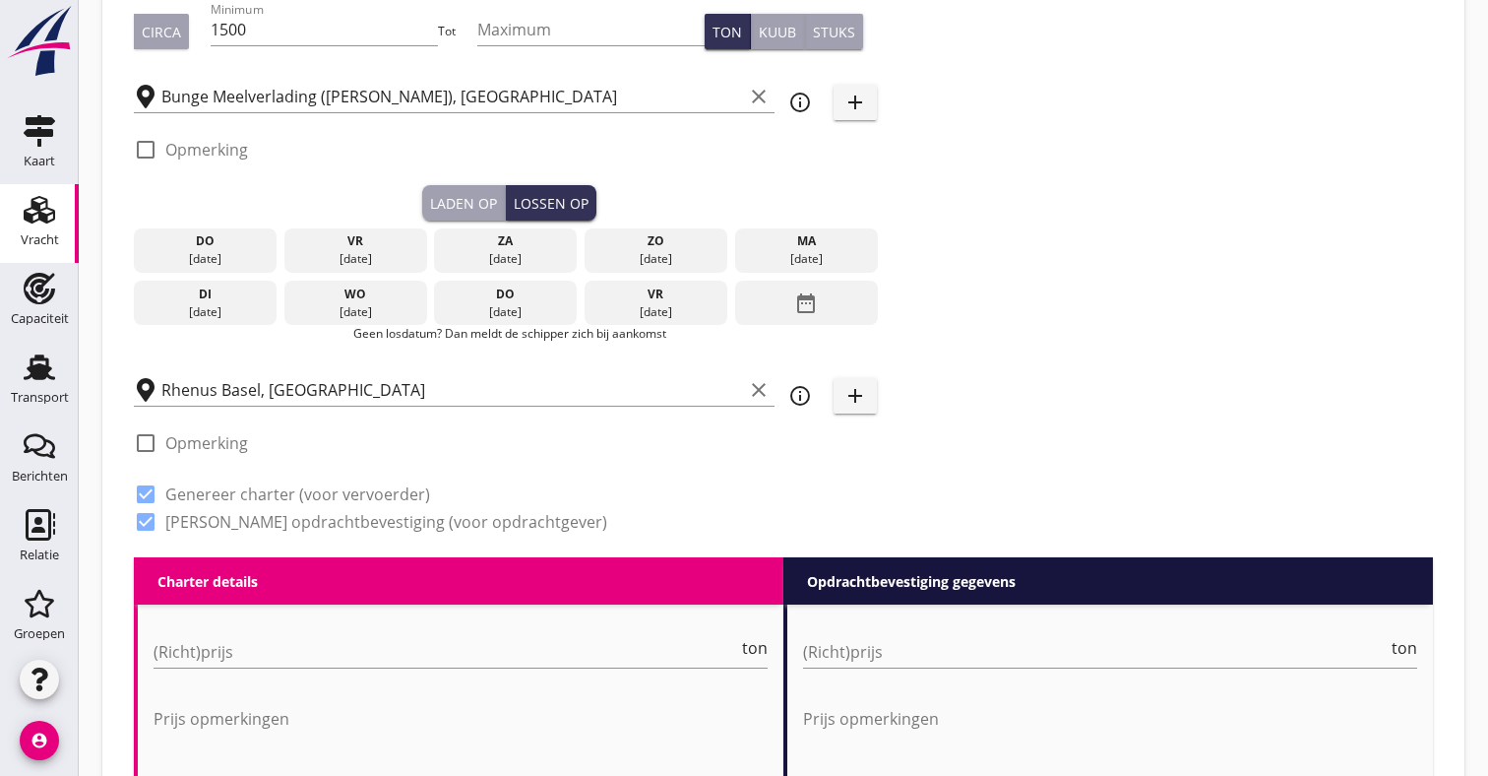
click at [805, 295] on icon "date_range" at bounding box center [806, 302] width 24 height 35
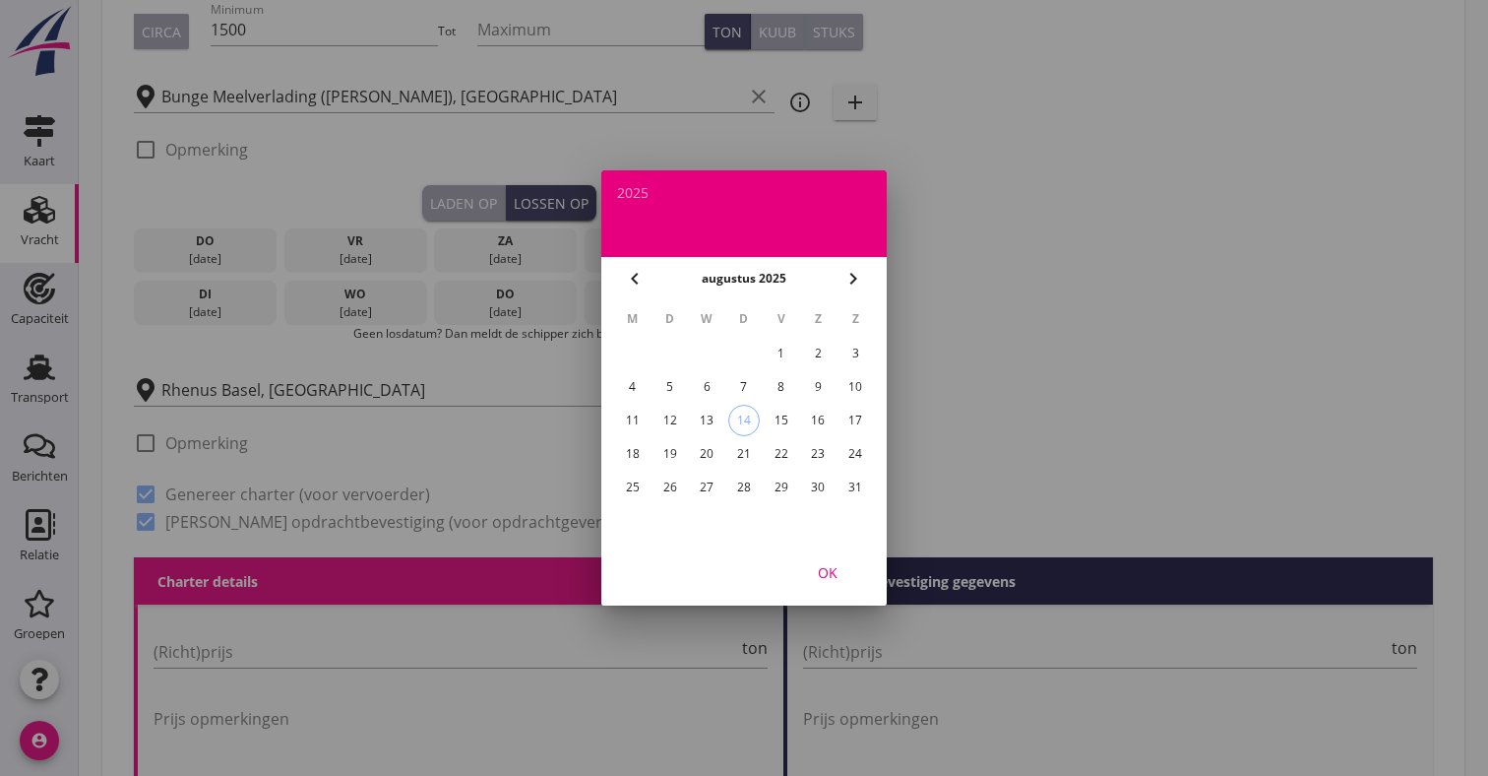
click at [672, 494] on div "26" at bounding box center [670, 486] width 31 height 31
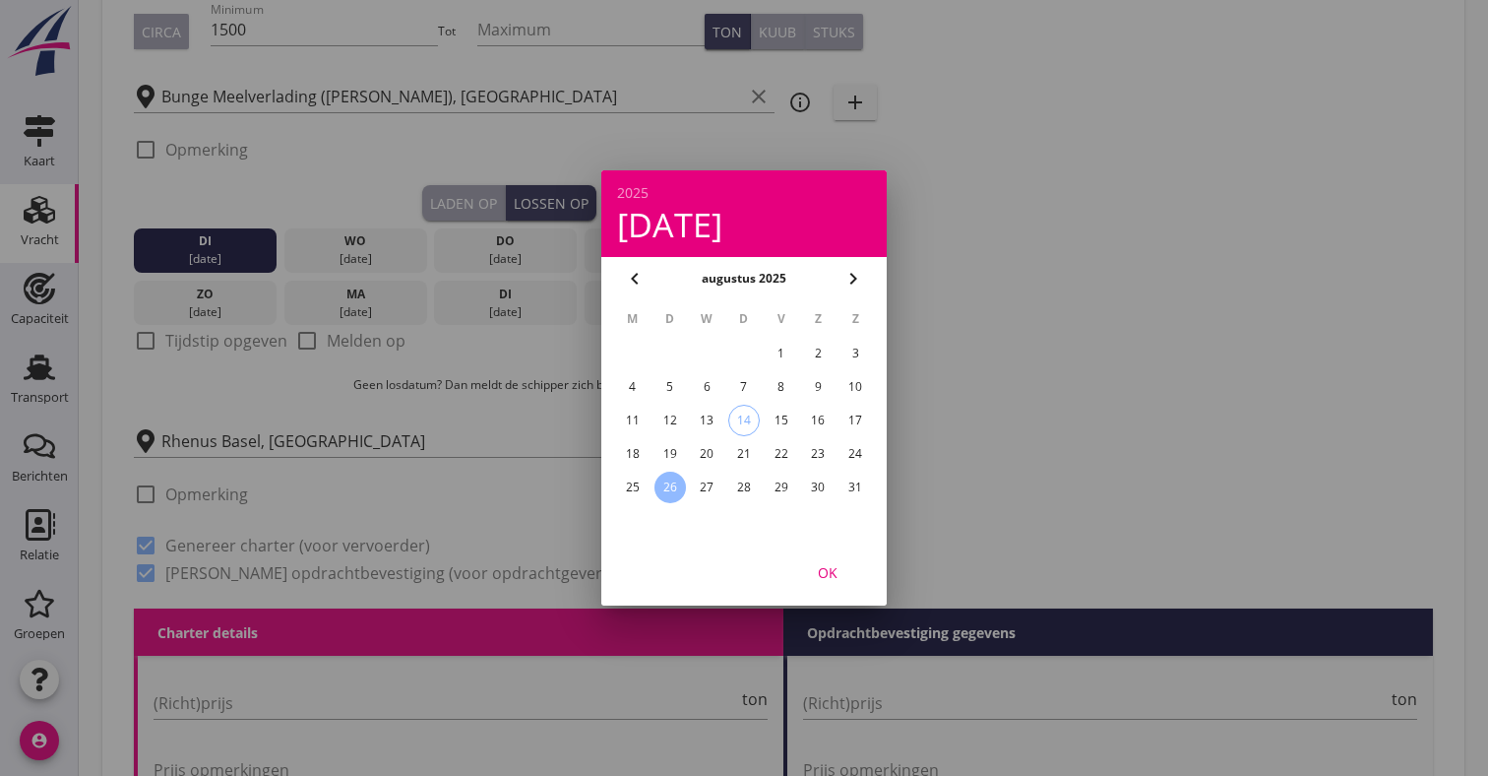
click at [833, 575] on div "OK" at bounding box center [827, 572] width 55 height 21
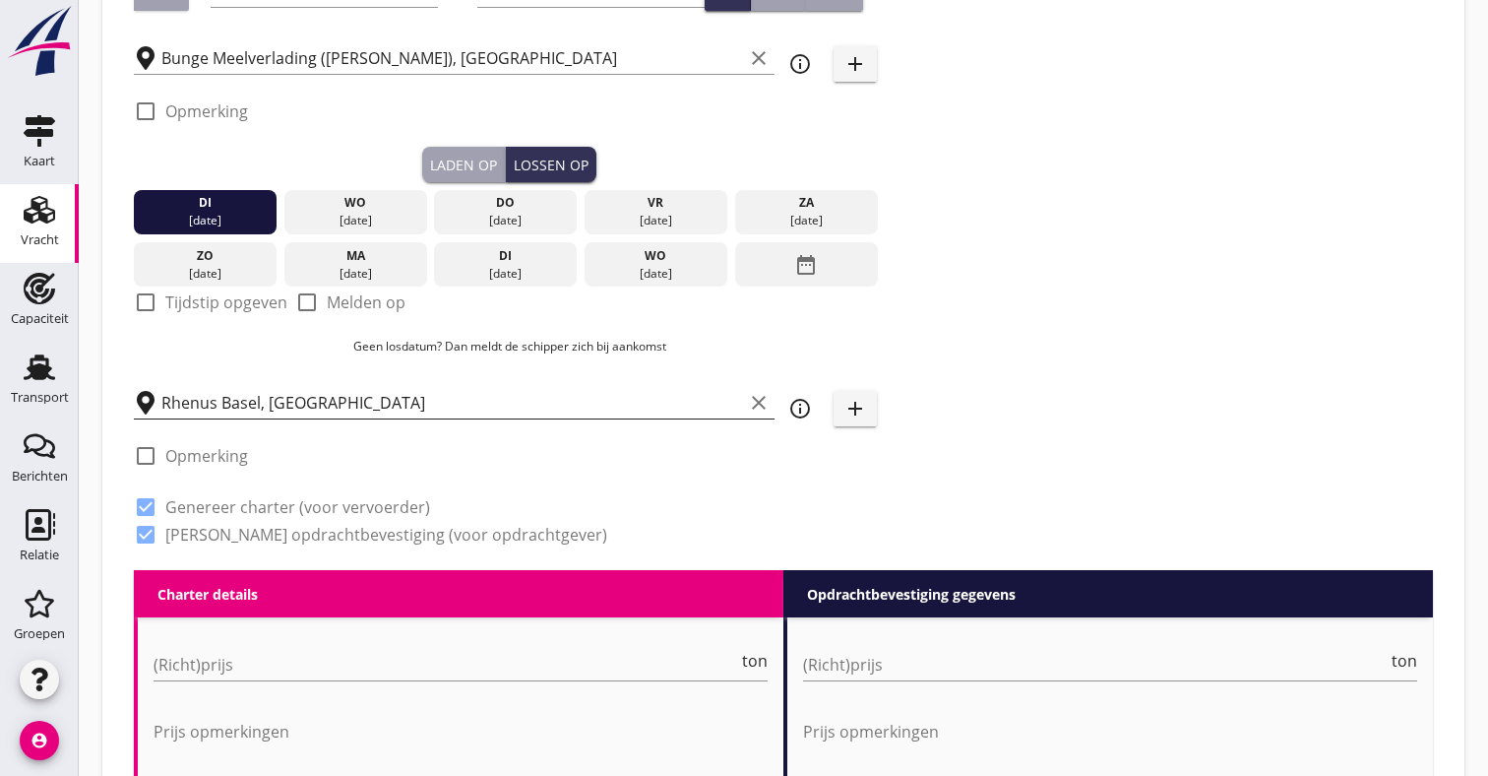
scroll to position [514, 0]
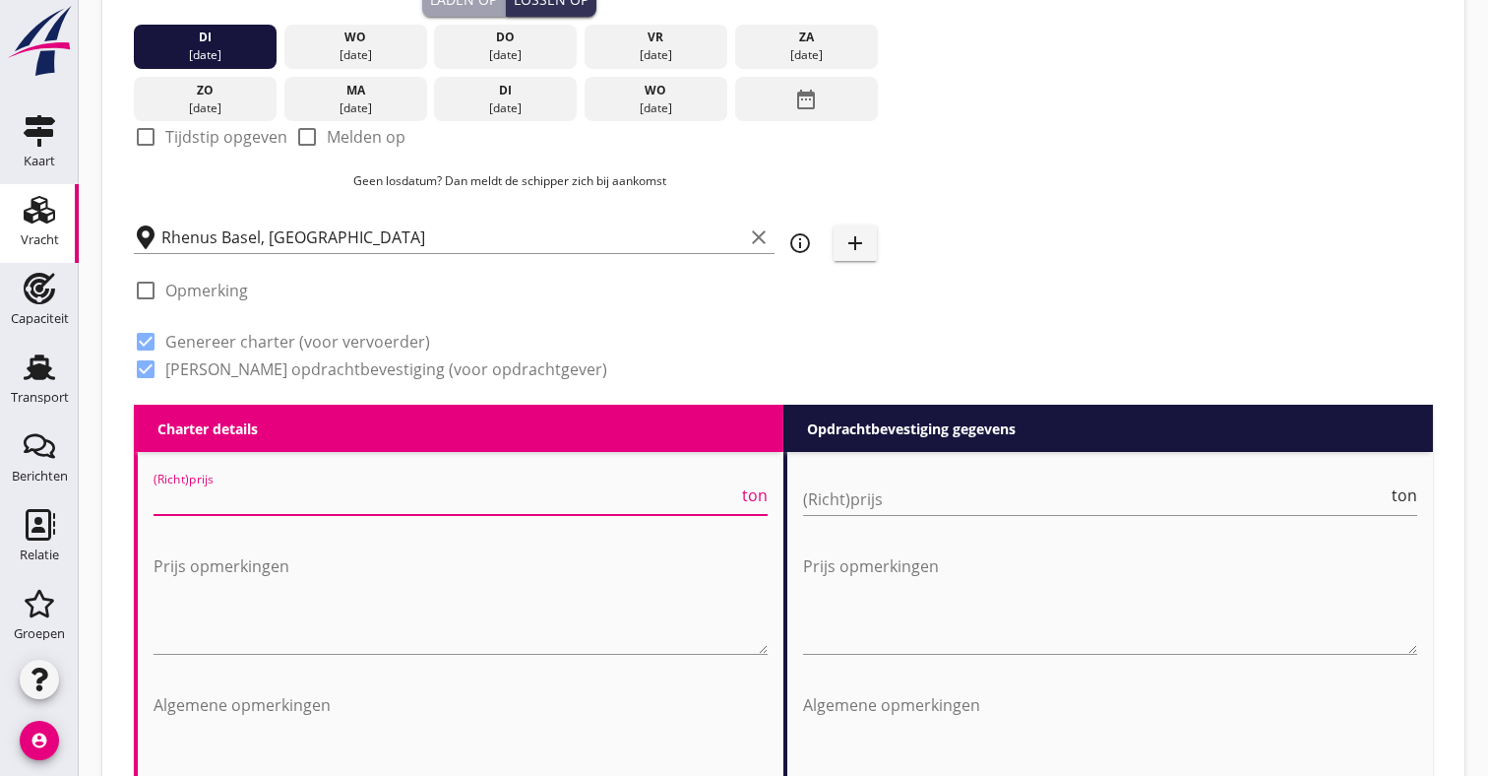
click at [275, 490] on input "(Richt)prijs" at bounding box center [446, 498] width 585 height 31
type input "28000"
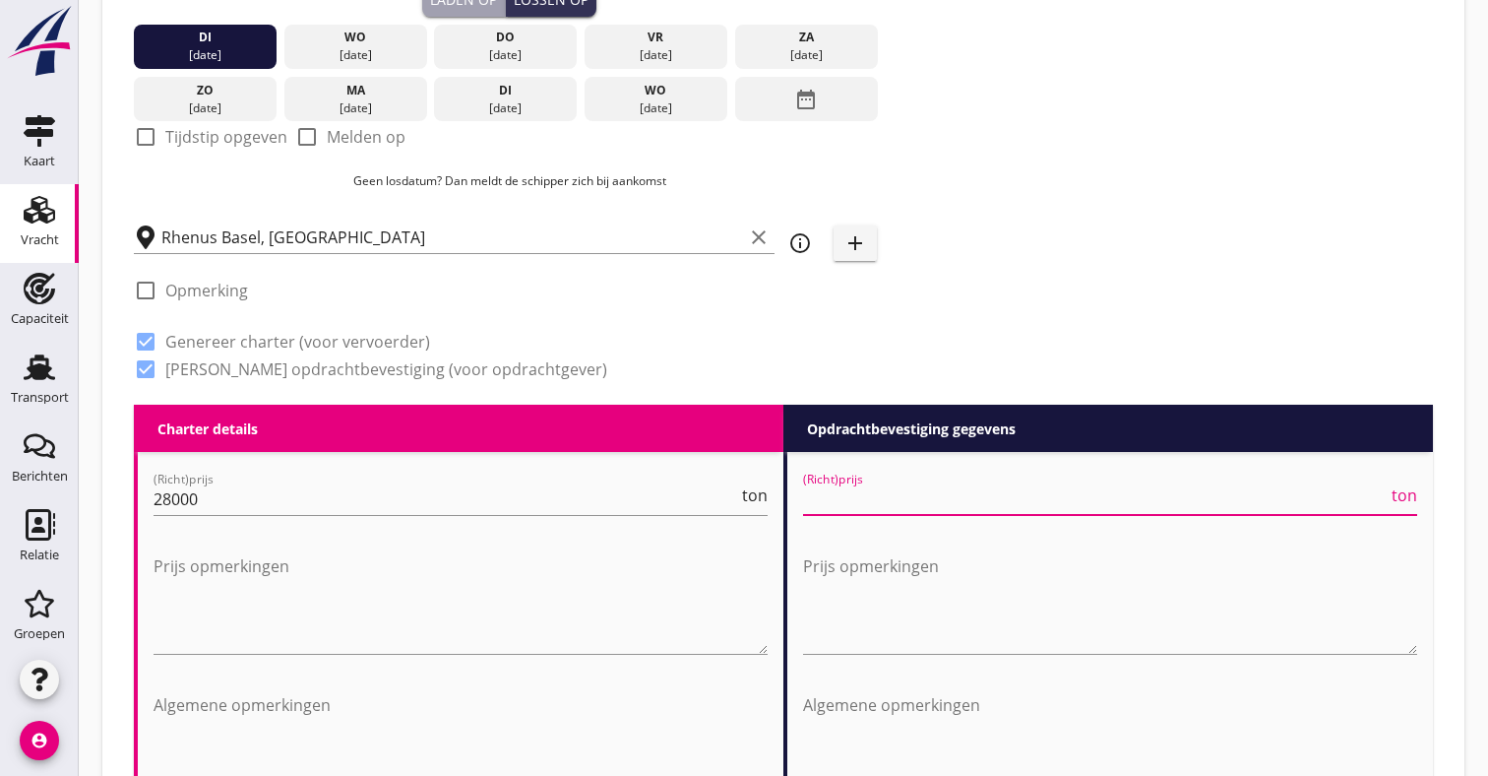
click at [849, 511] on input "(Richt)prijs" at bounding box center [1095, 498] width 585 height 31
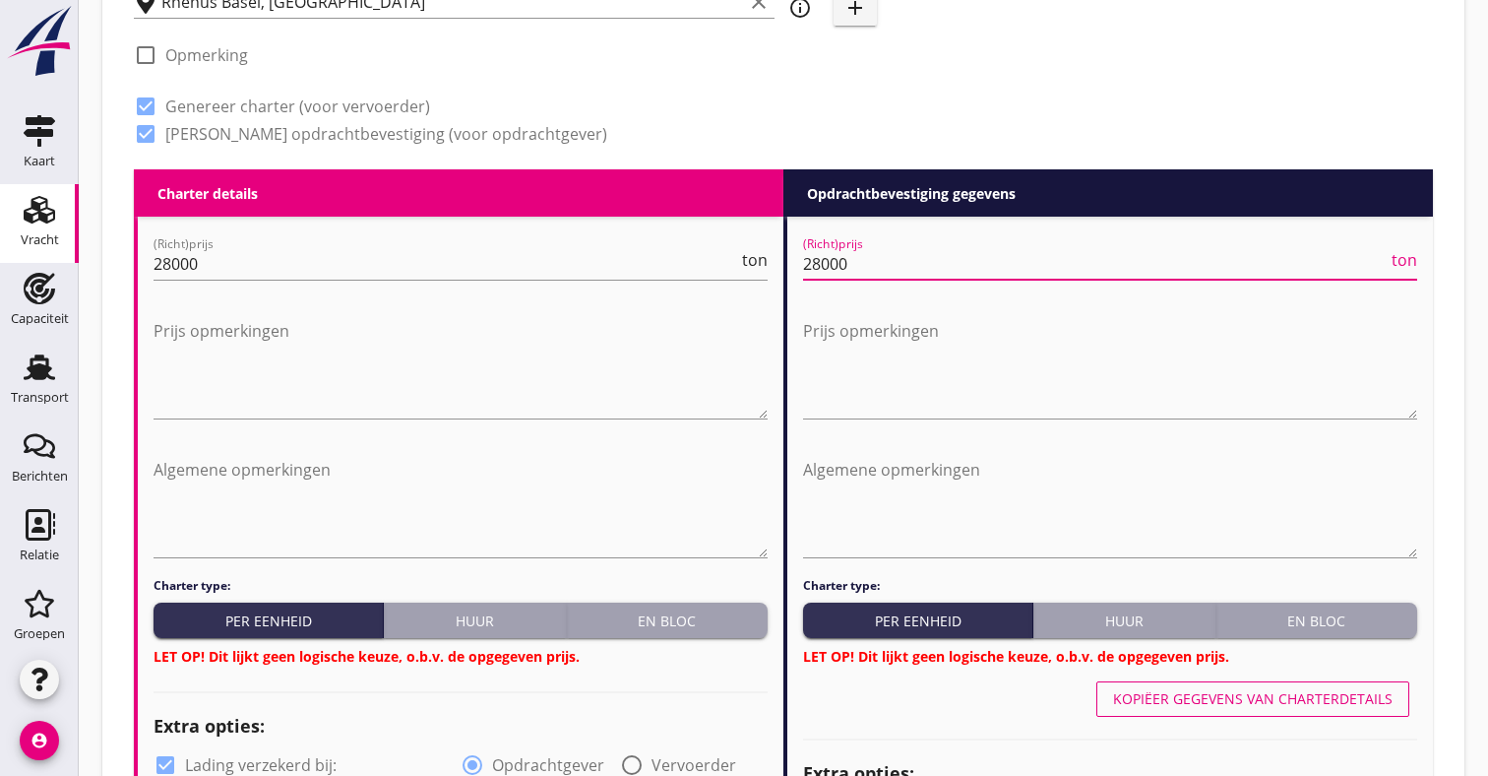
scroll to position [762, 0]
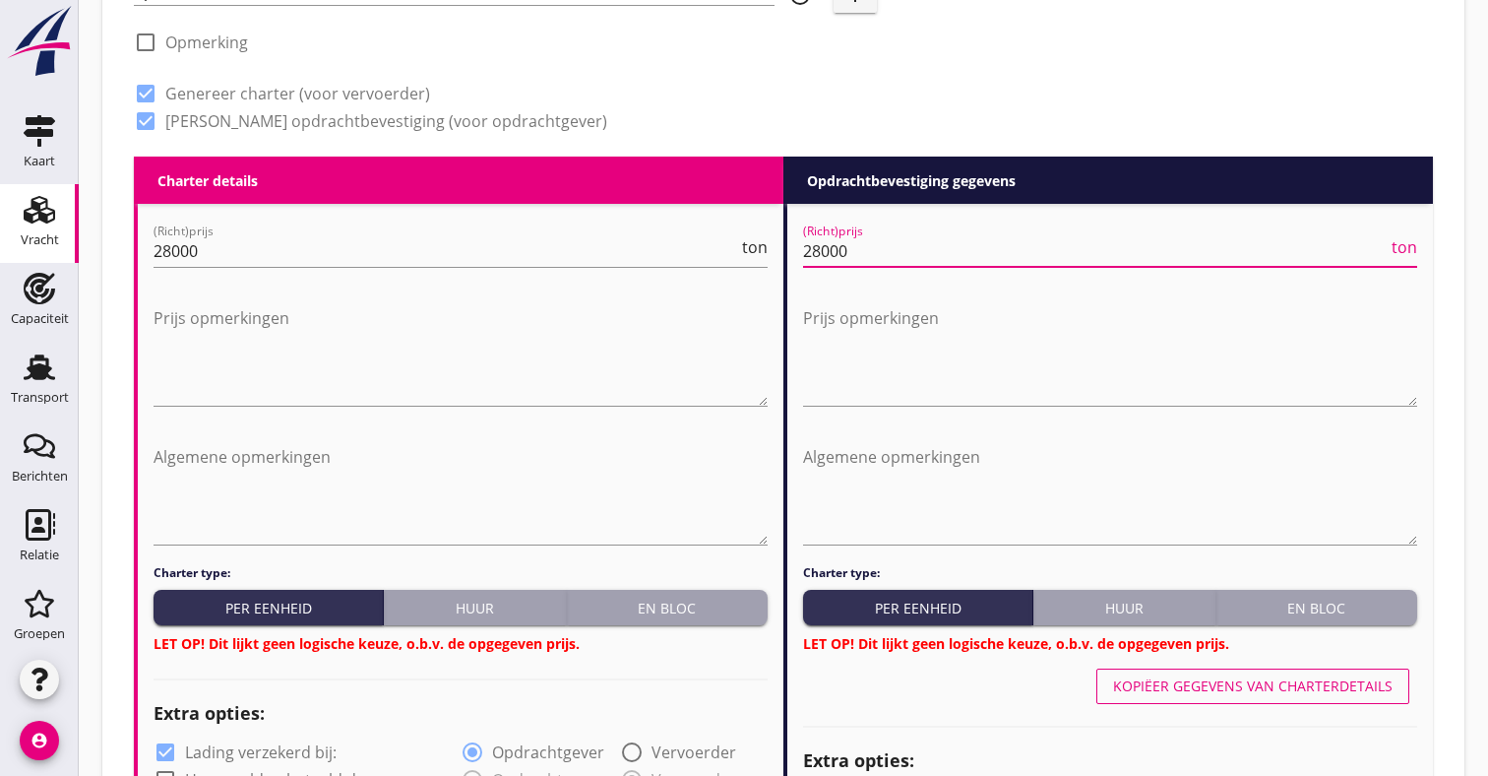
type input "28000"
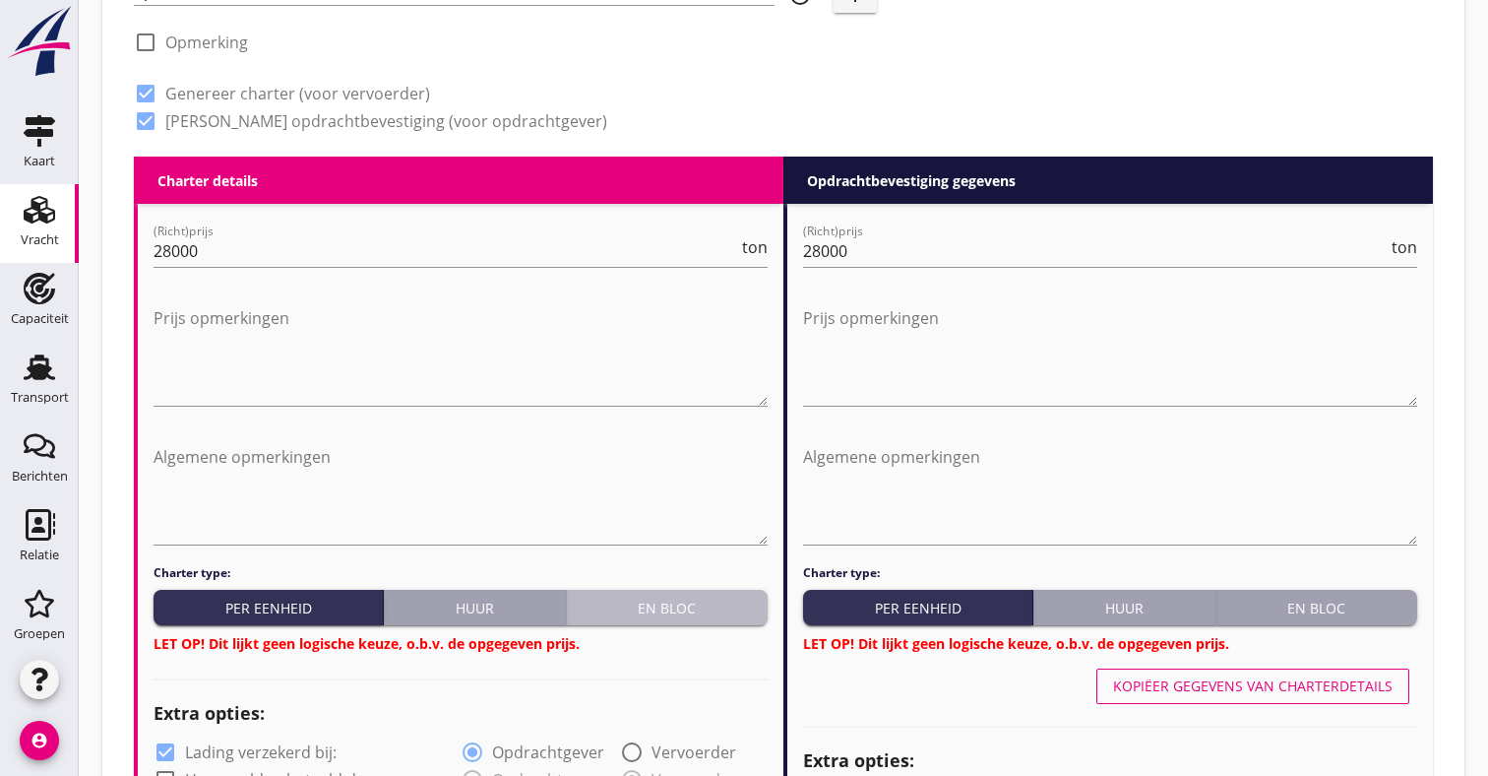
click at [668, 622] on button "En bloc" at bounding box center [667, 607] width 201 height 35
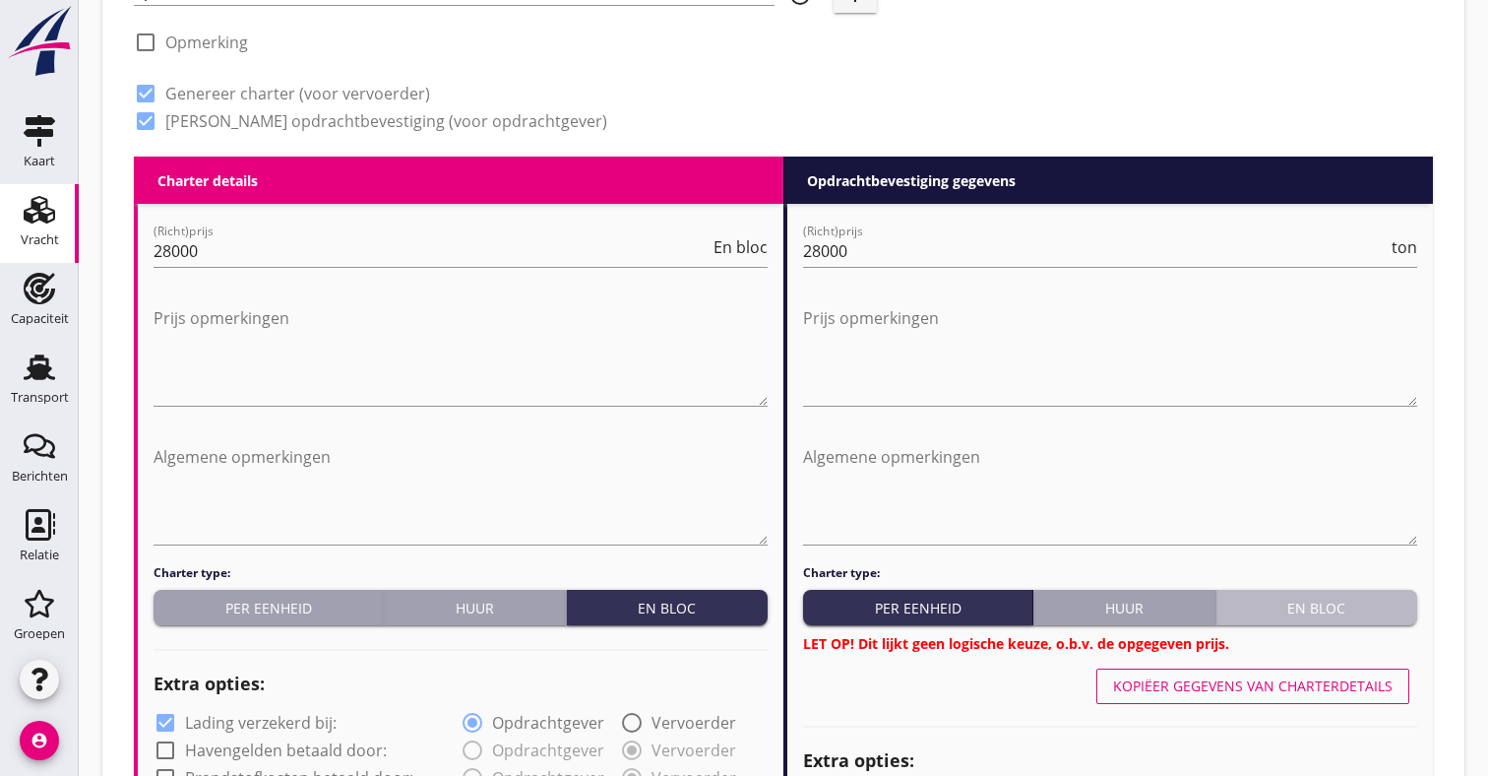
click at [1279, 597] on div "En bloc" at bounding box center [1316, 607] width 185 height 21
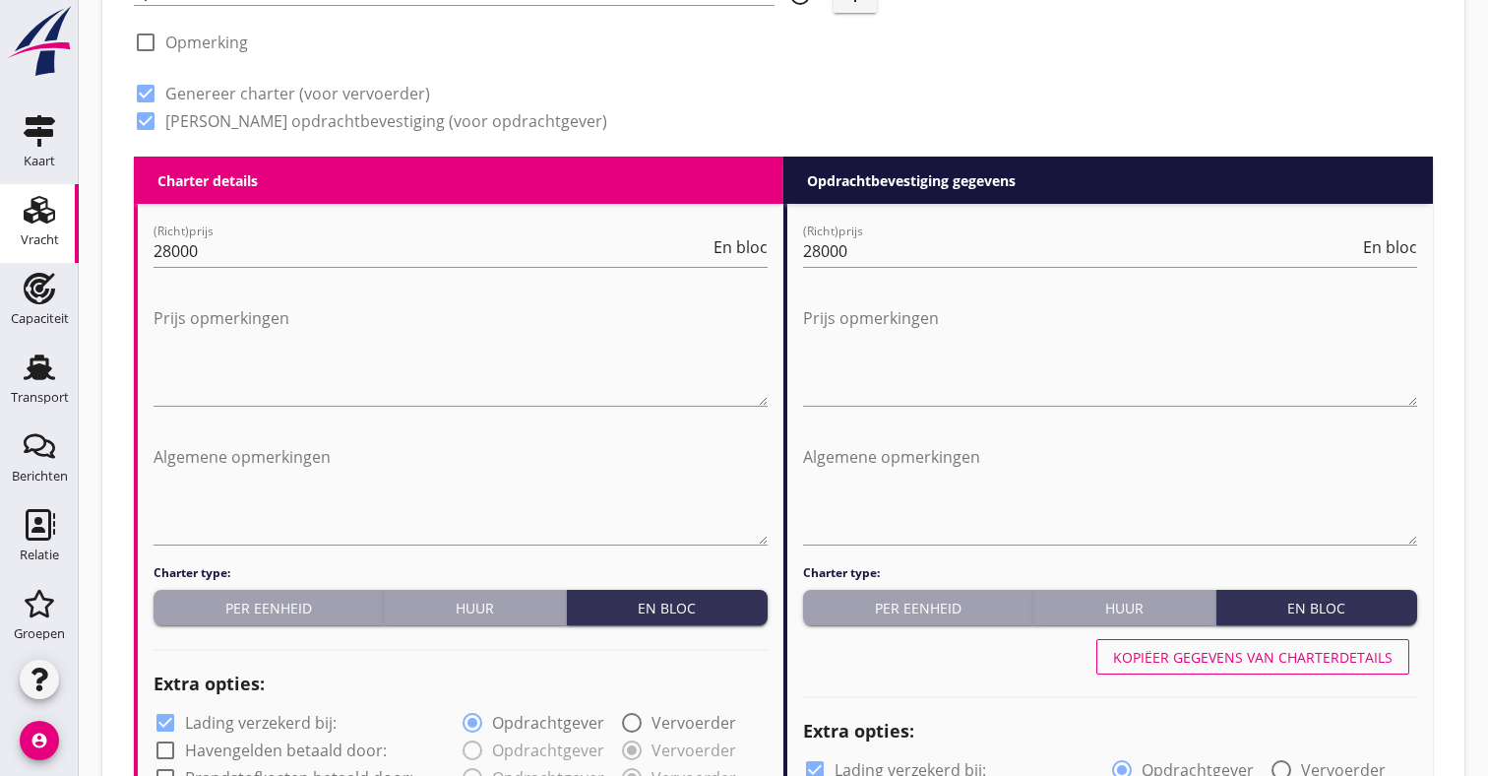
scroll to position [795, 0]
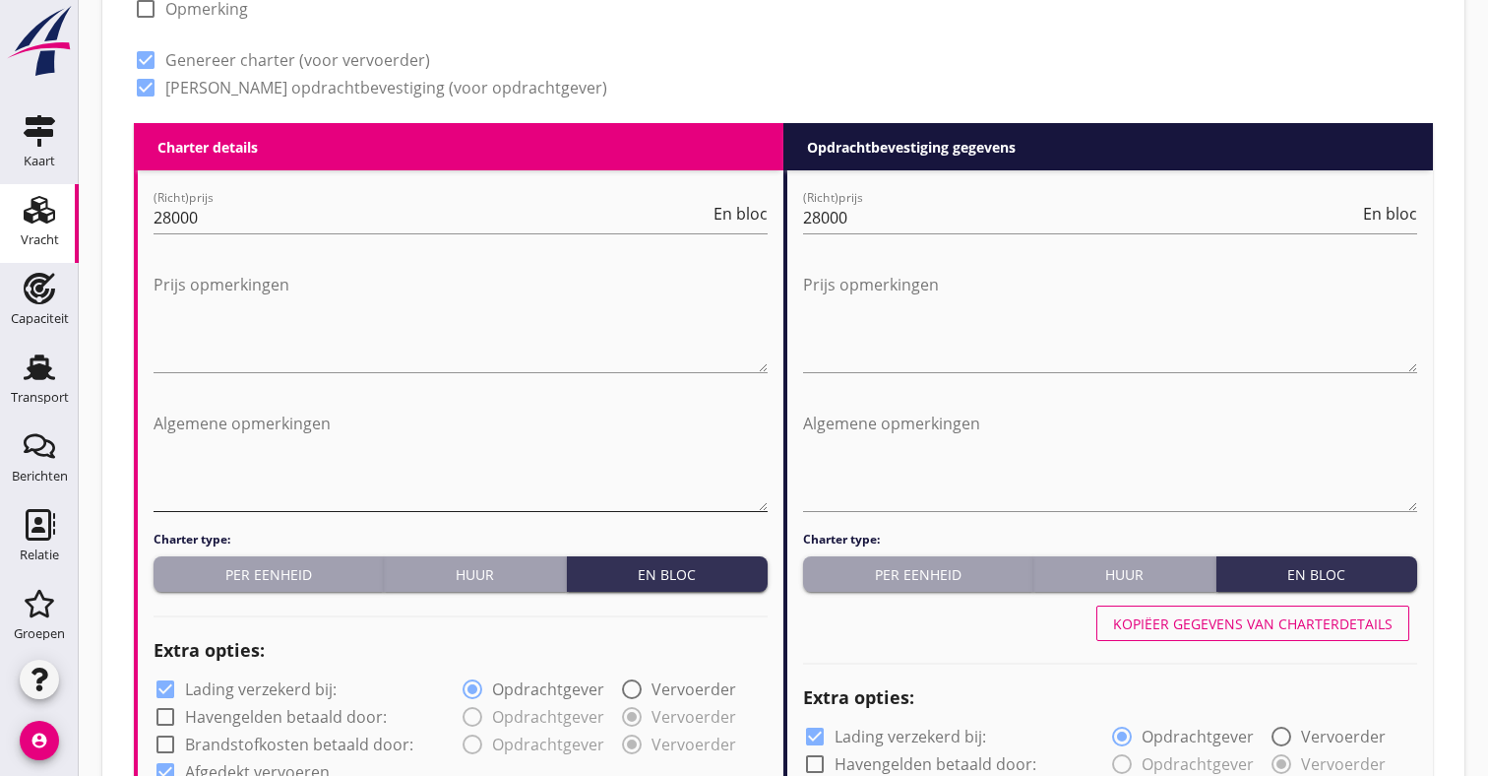
click at [384, 467] on textarea "Algemene opmerkingen" at bounding box center [461, 458] width 614 height 103
type textarea "Vrij lichten"
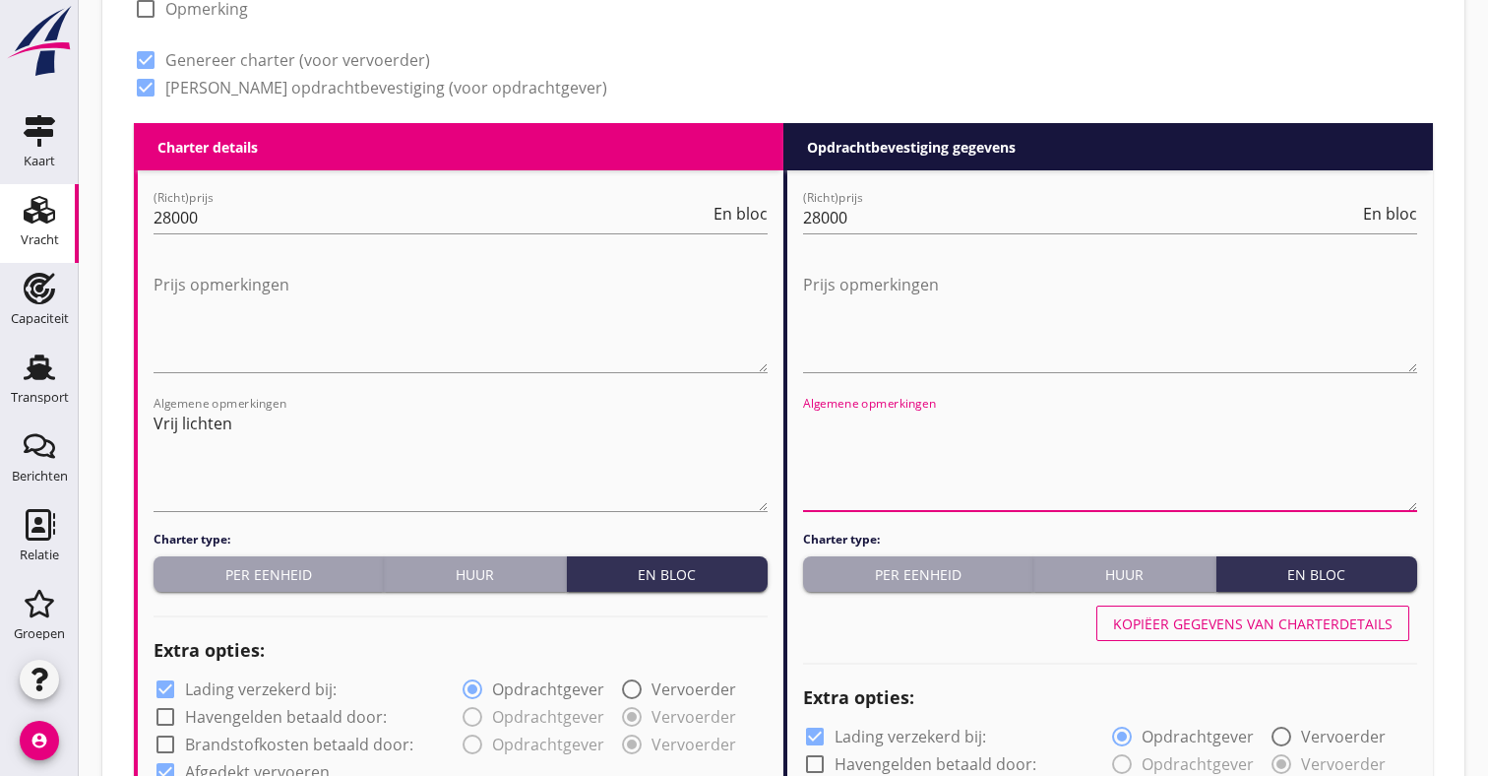
click at [873, 451] on textarea "Algemene opmerkingen" at bounding box center [1110, 458] width 614 height 103
type textarea "Vrij lichten"
click at [405, 420] on textarea "Vrij lichten" at bounding box center [461, 458] width 614 height 103
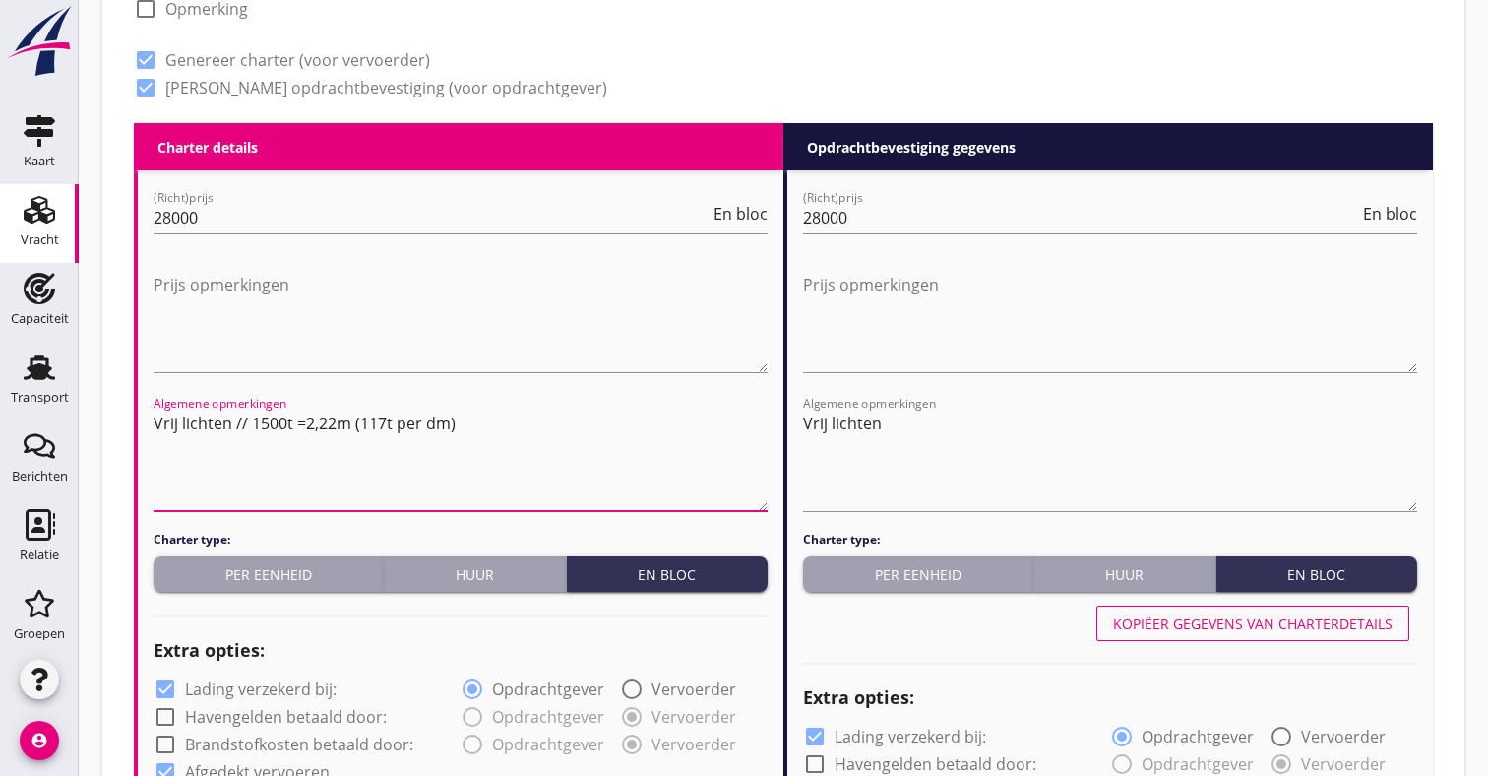
type textarea "Vrij lichten // 1500t =2,22m (117t per dm)"
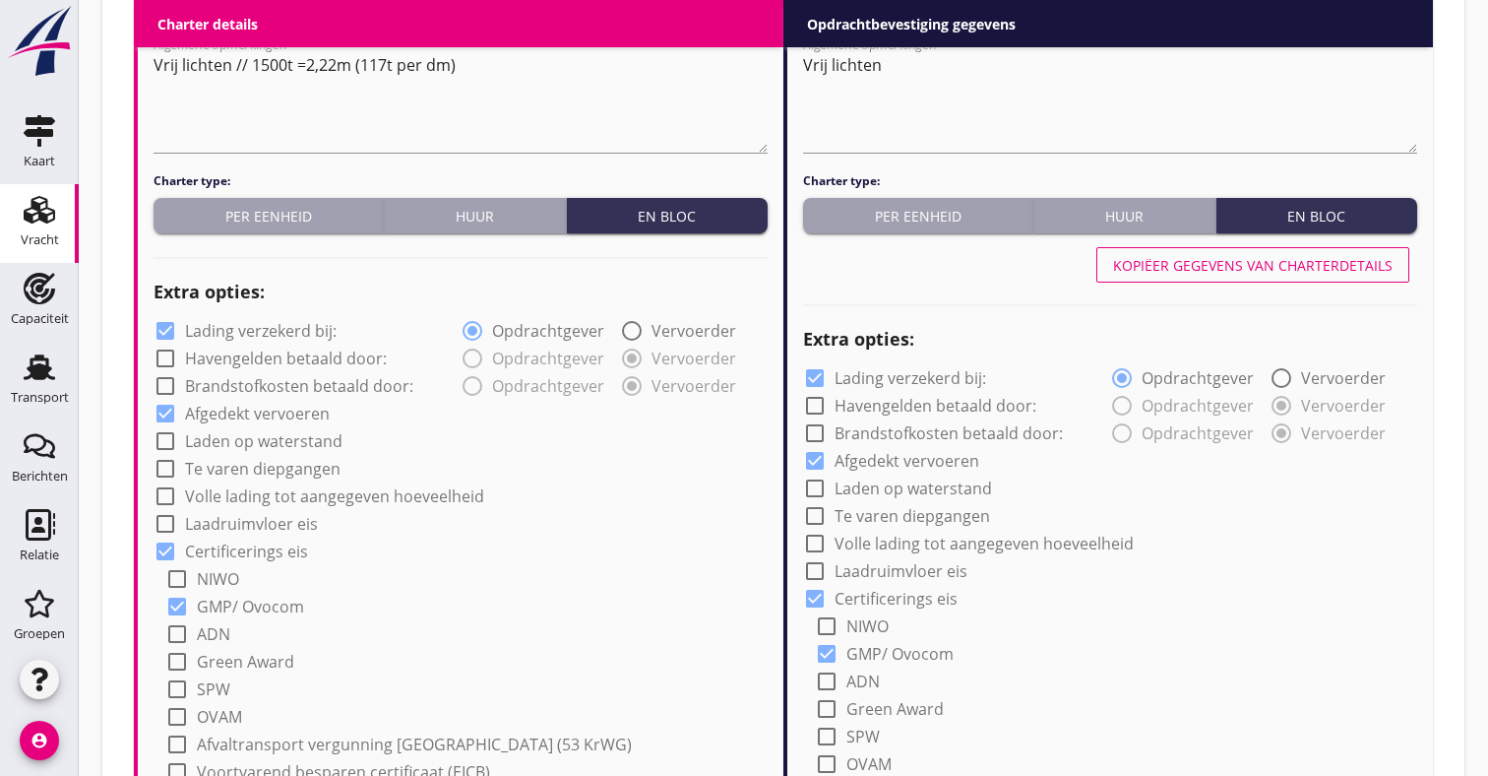
scroll to position [1033, 0]
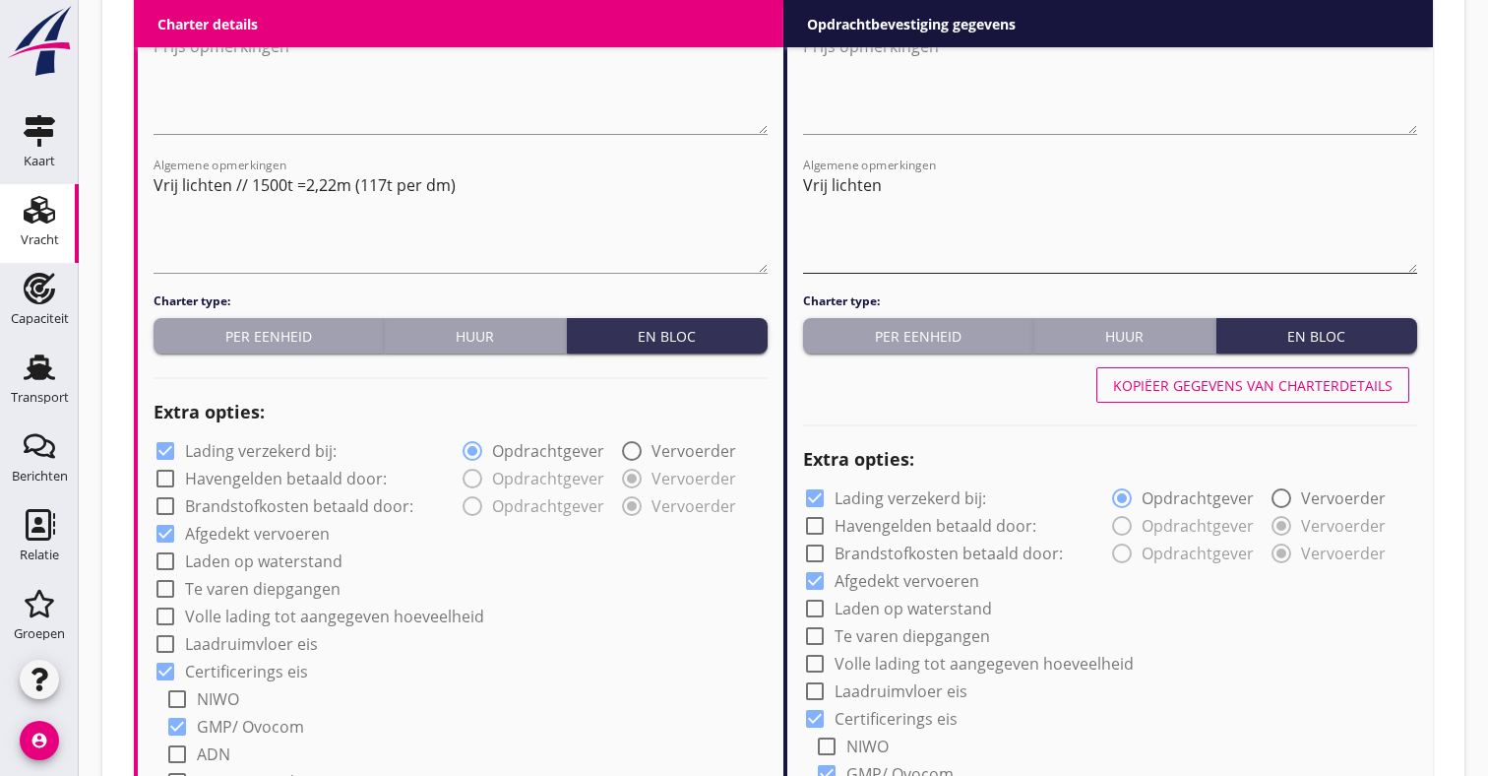
click at [848, 198] on textarea "Vrij lichten" at bounding box center [1110, 220] width 614 height 103
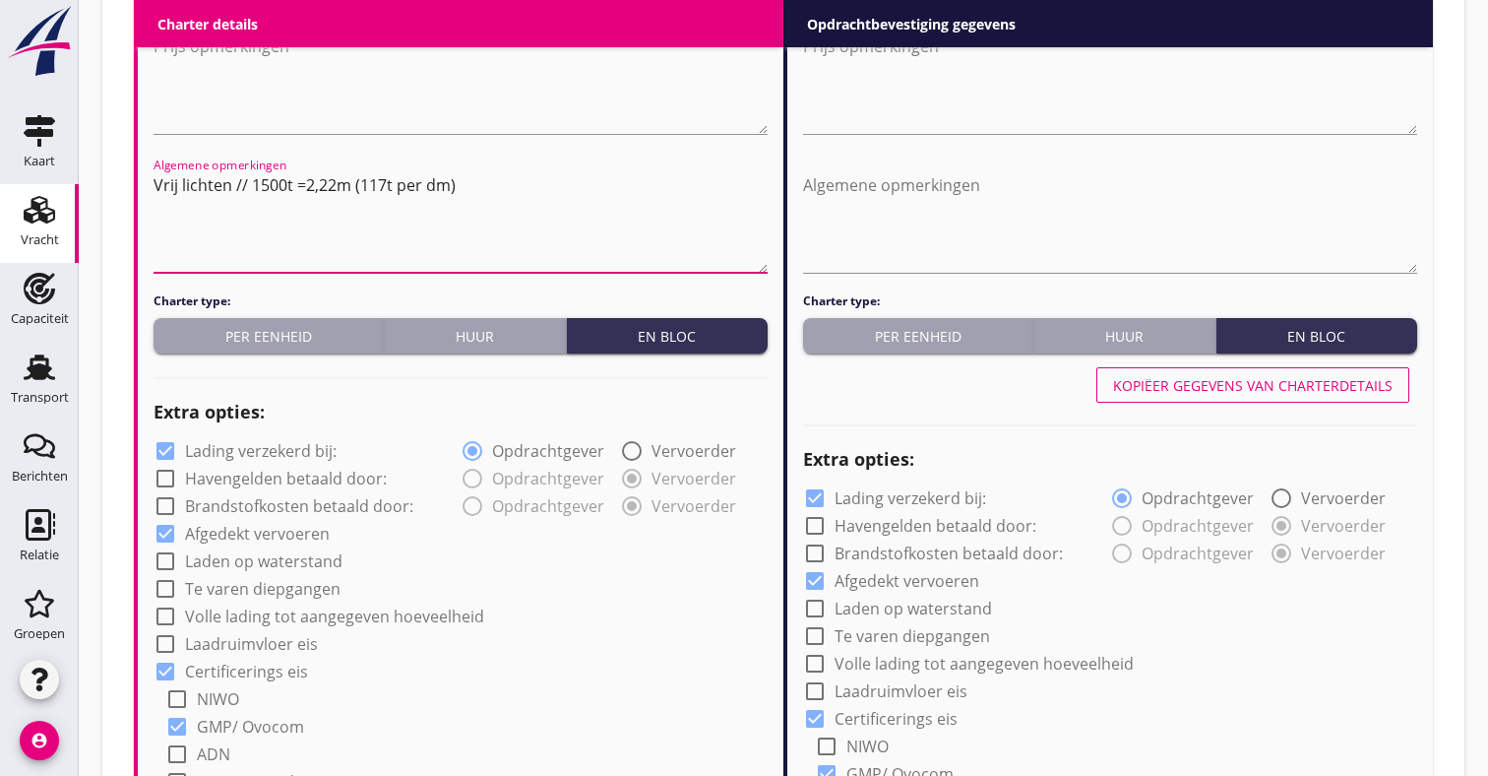
drag, startPoint x: 534, startPoint y: 187, endPoint x: 230, endPoint y: 138, distance: 308.1
click at [991, 182] on textarea "Algemene opmerkingen" at bounding box center [1110, 220] width 614 height 103
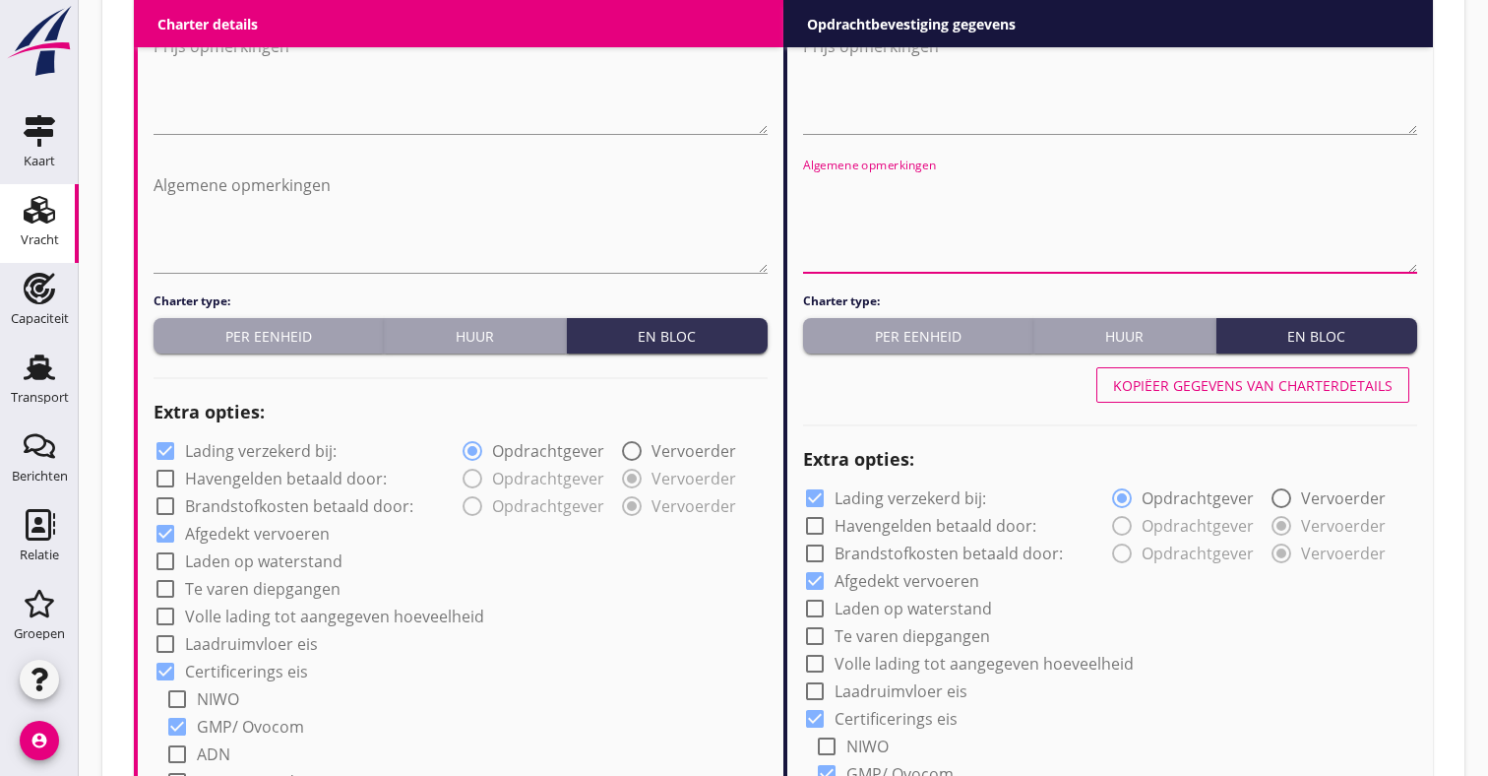
paste textarea "Vrij lichten // 1500t =2,22m (117t per dm)"
type textarea "Vrij lichten // 1500t =2,22m (117t per dm)"
click at [536, 159] on div "Algemene opmerkingen" at bounding box center [461, 224] width 614 height 135
click at [999, 182] on textarea "Vrij lichten // 1500t =2,22m (117t per dm)" at bounding box center [1110, 220] width 614 height 103
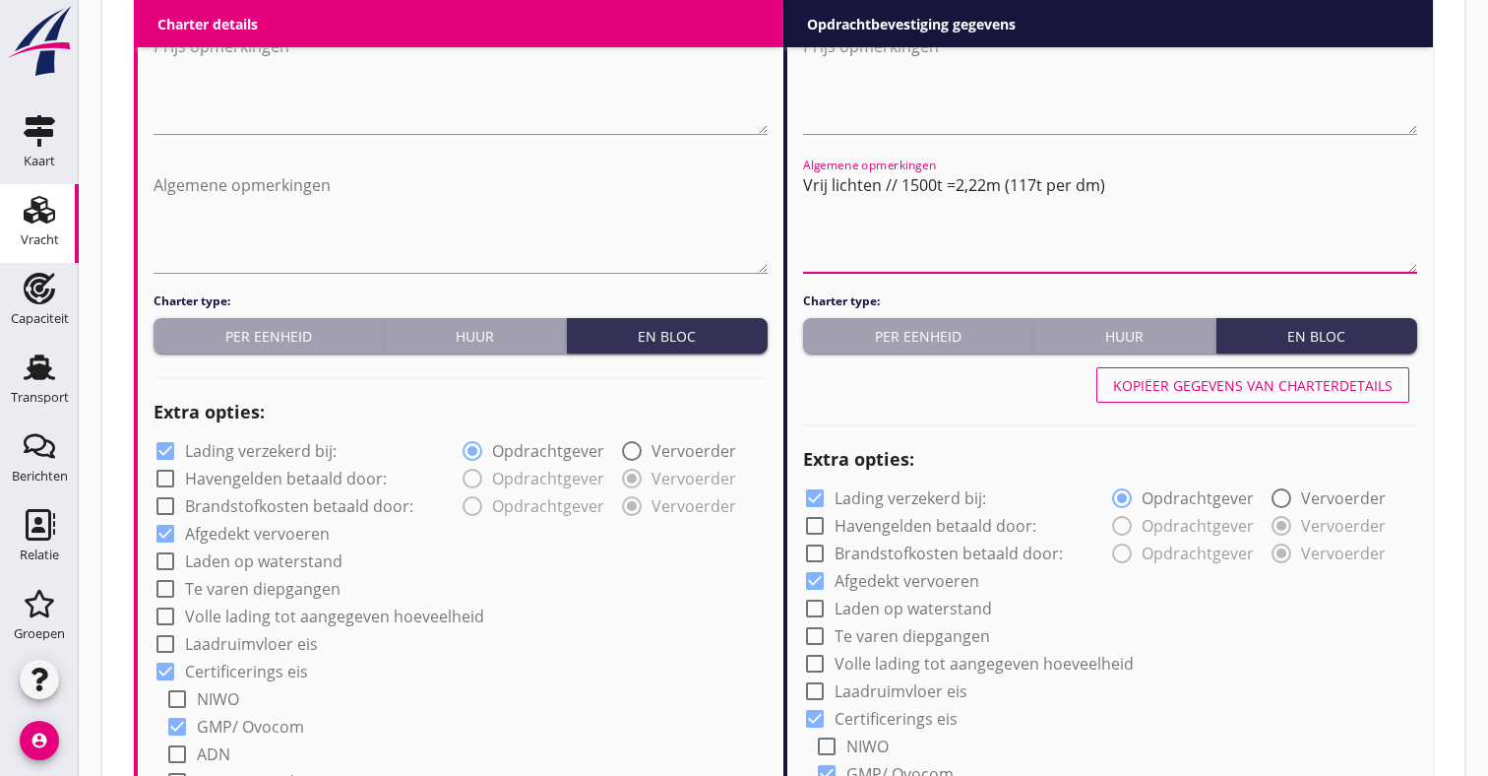
click at [999, 182] on textarea "Vrij lichten // 1500t =2,22m (117t per dm)" at bounding box center [1110, 220] width 614 height 103
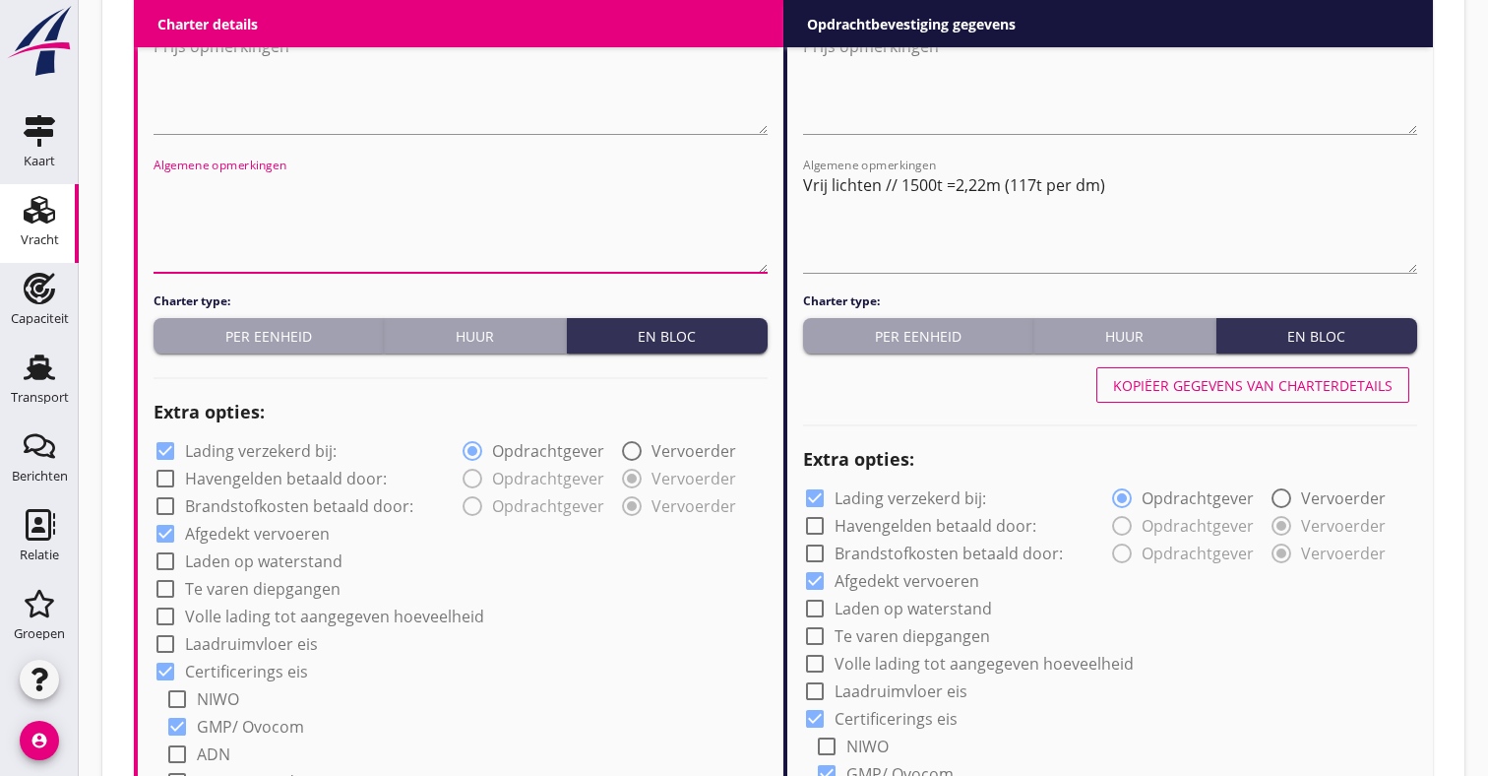
click at [624, 205] on textarea "Algemene opmerkingen" at bounding box center [461, 220] width 614 height 103
paste textarea "Vrij lichten // 1500t =2,22m (117t per dm)"
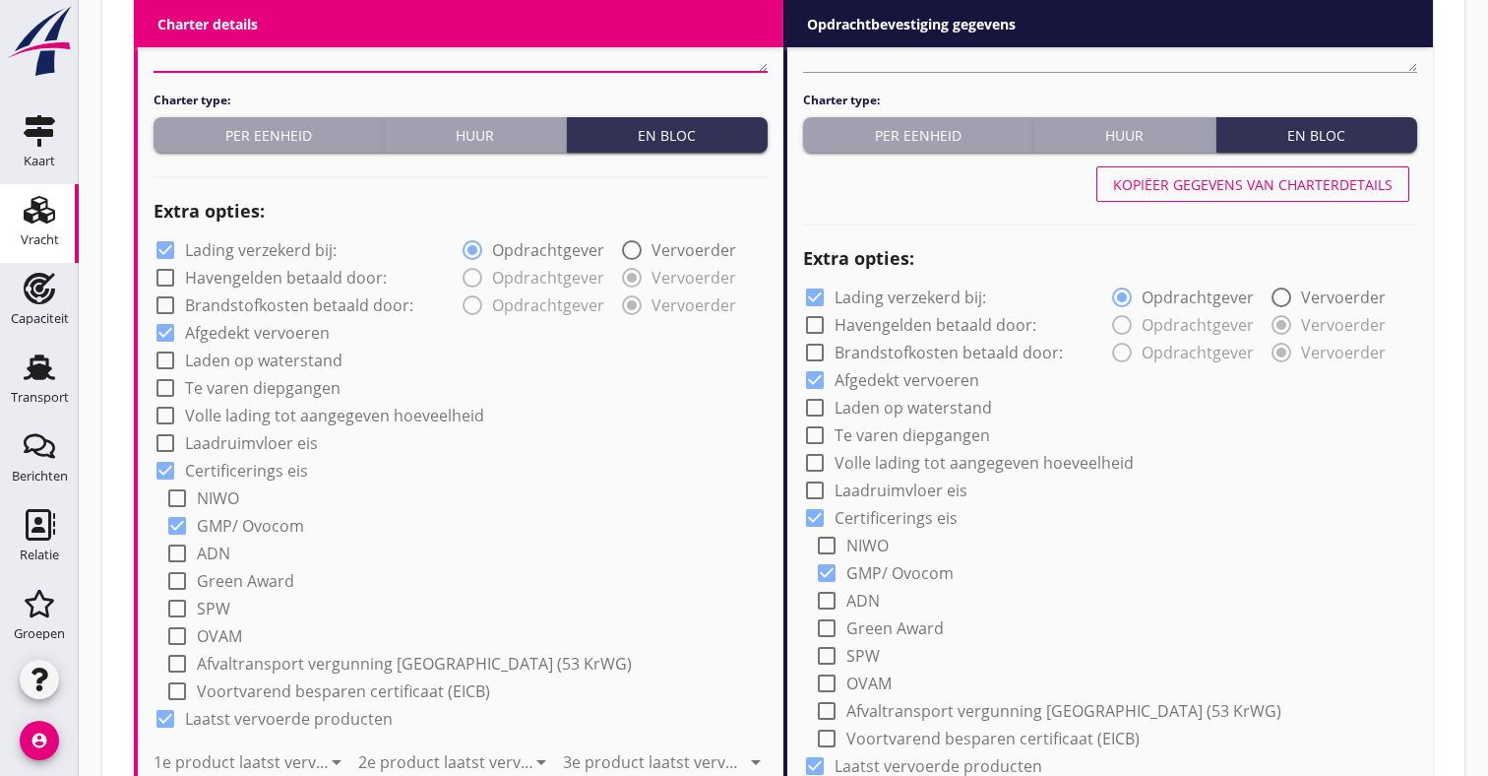
scroll to position [1232, 0]
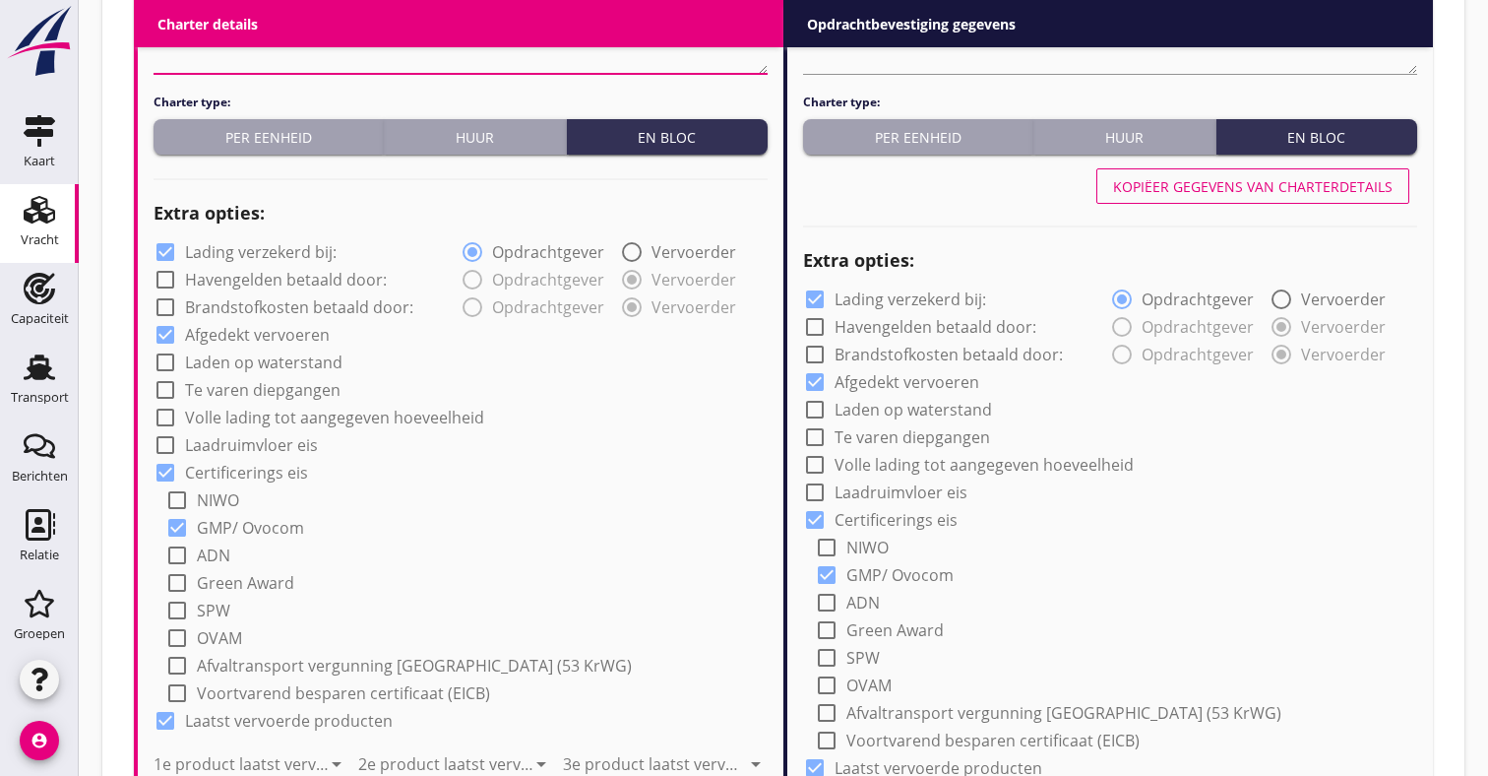
type textarea "Vrij lichten // 1500t =2,22m (117t per dm)"
click at [283, 255] on label "Lading verzekerd bij:" at bounding box center [261, 252] width 152 height 20
checkbox input "false"
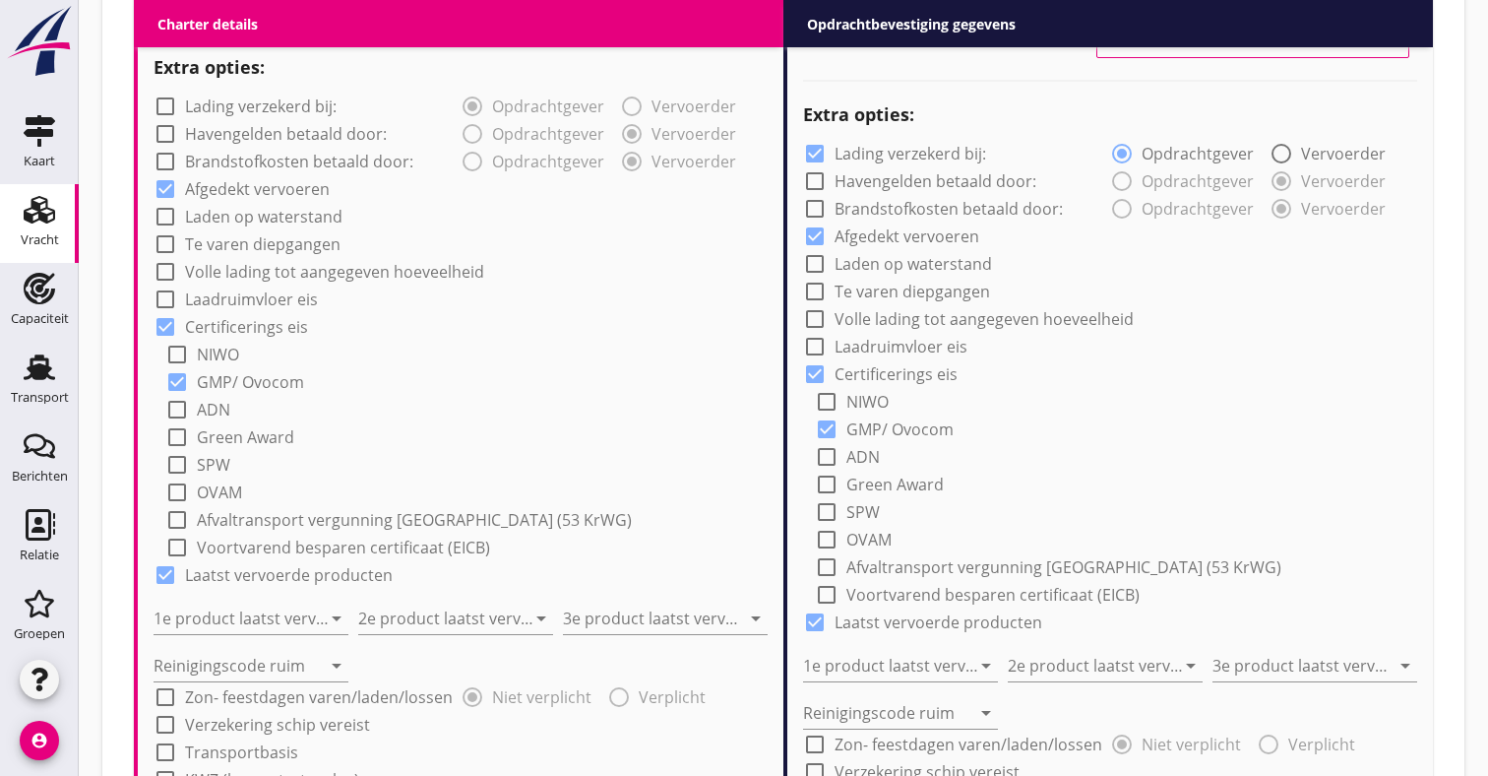
scroll to position [1395, 0]
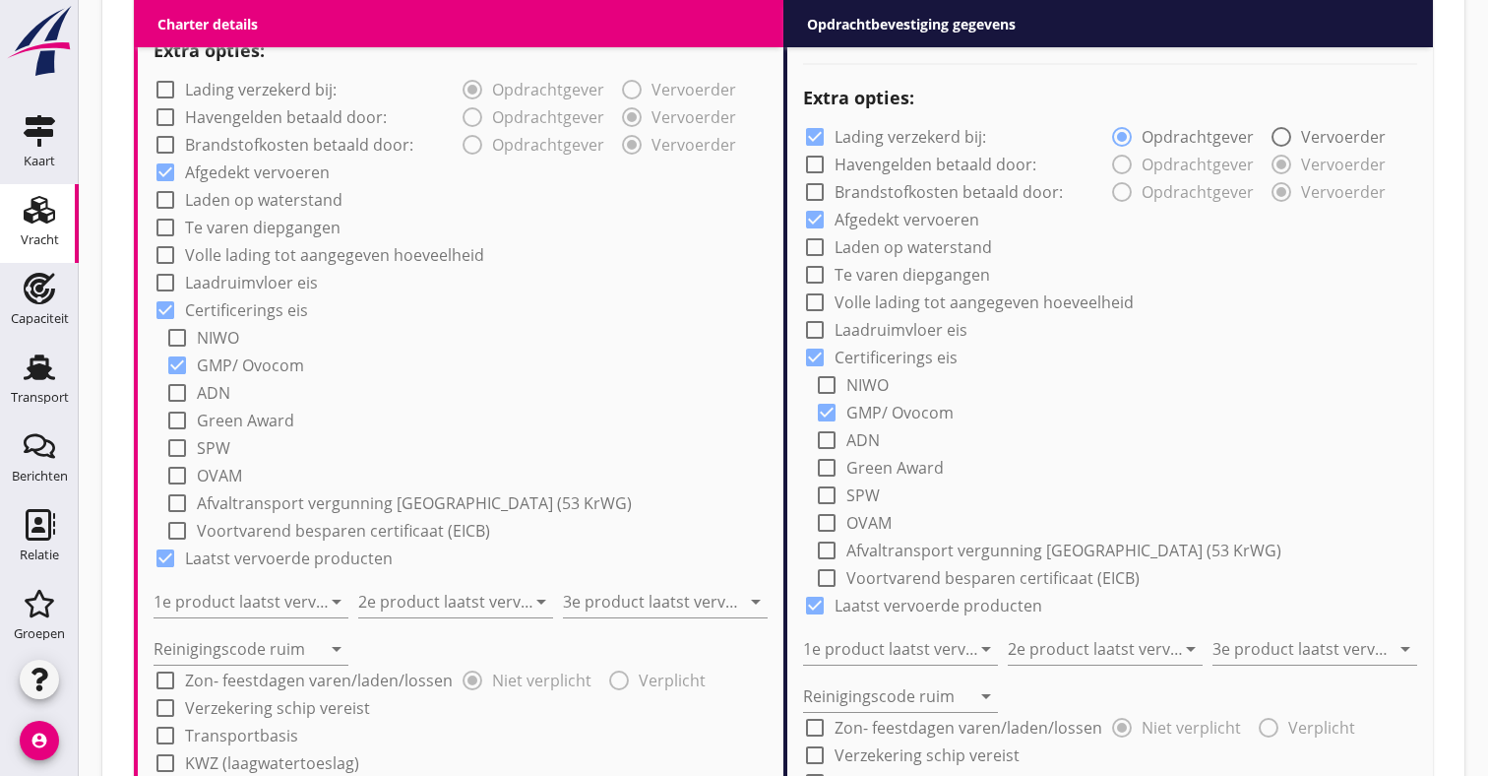
click at [239, 568] on label "Laatst vervoerde producten" at bounding box center [289, 558] width 208 height 20
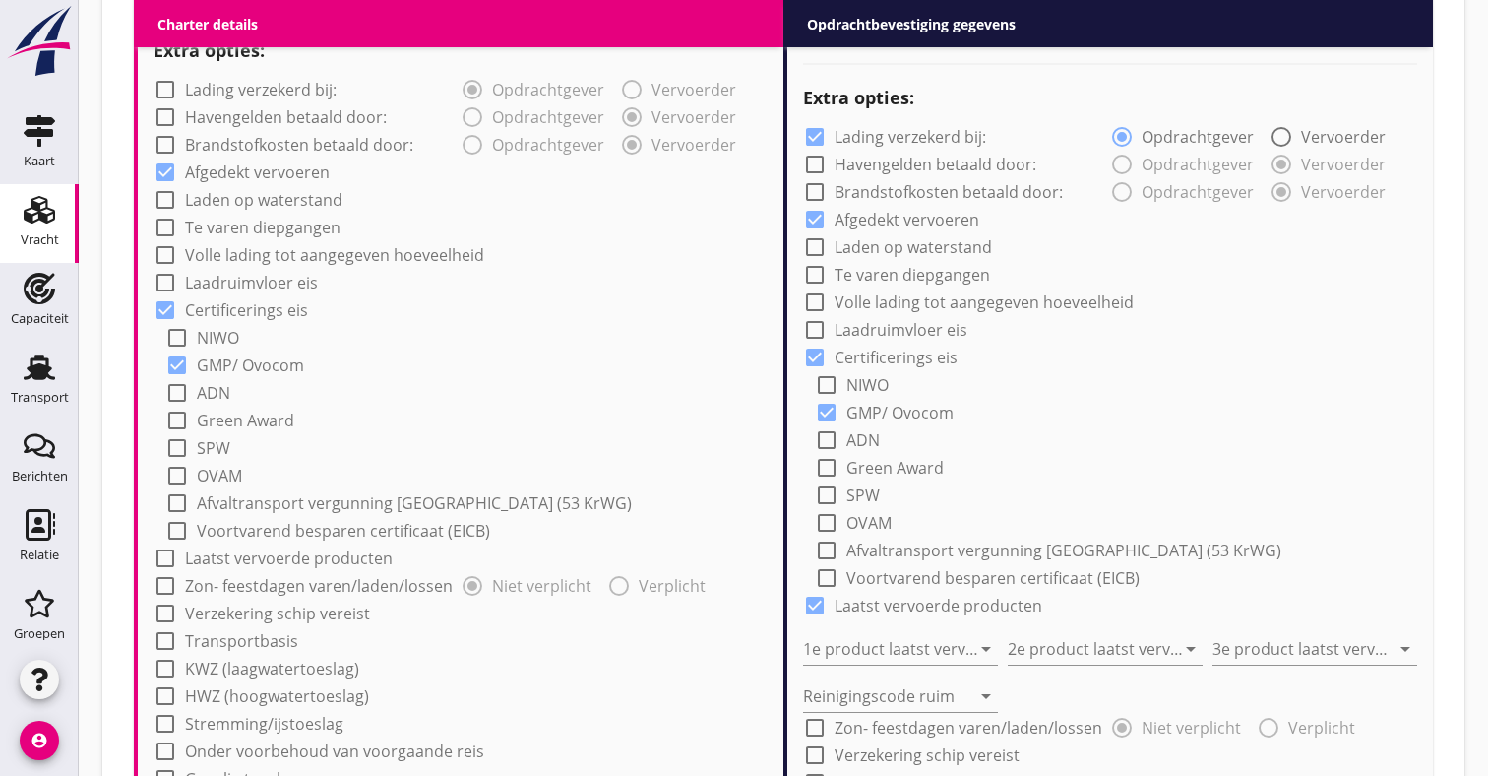
click at [249, 568] on label "Laatst vervoerde producten" at bounding box center [289, 558] width 208 height 20
checkbox input "true"
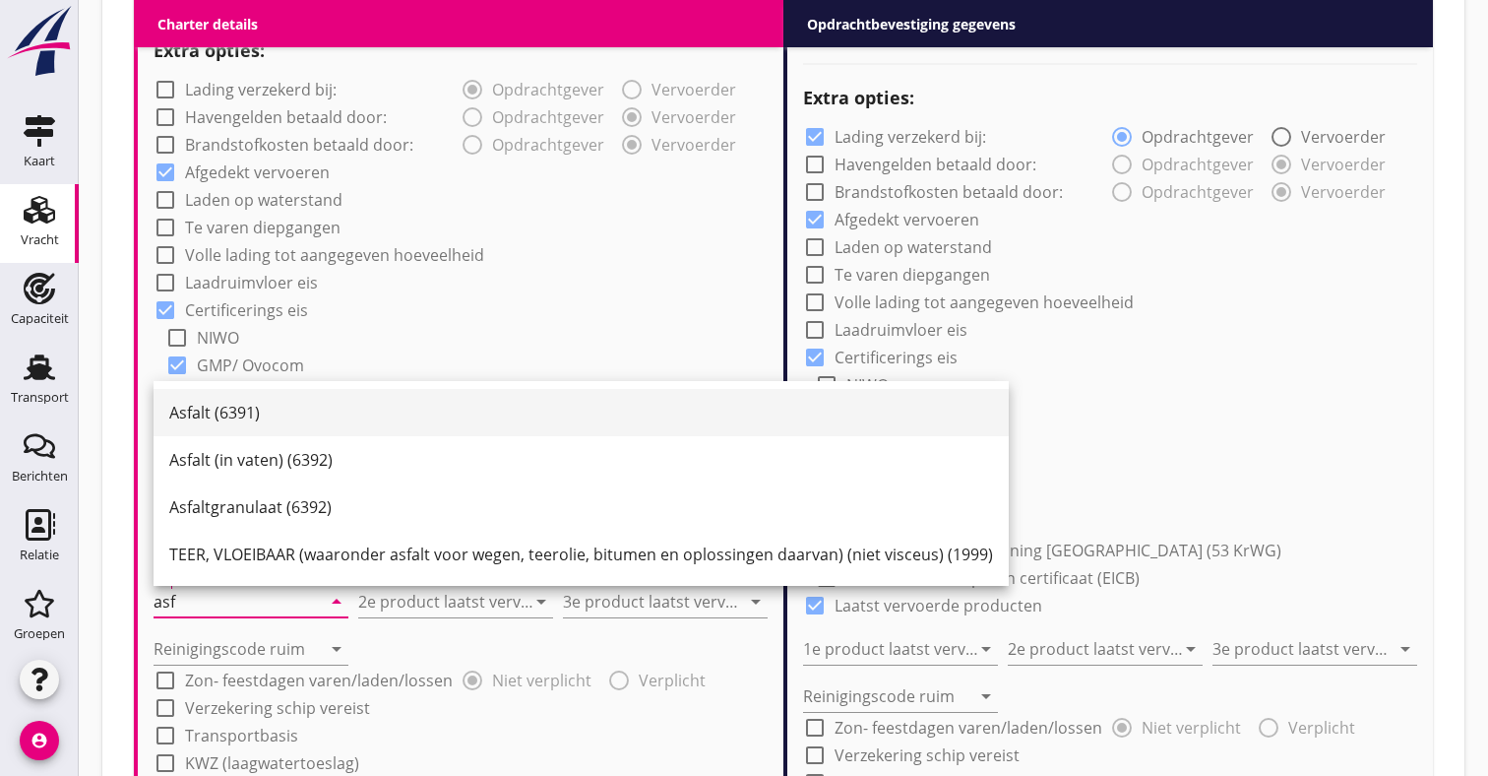
click at [250, 417] on div "Asfalt (6391)" at bounding box center [581, 413] width 824 height 24
type input "Asfalt (6391)"
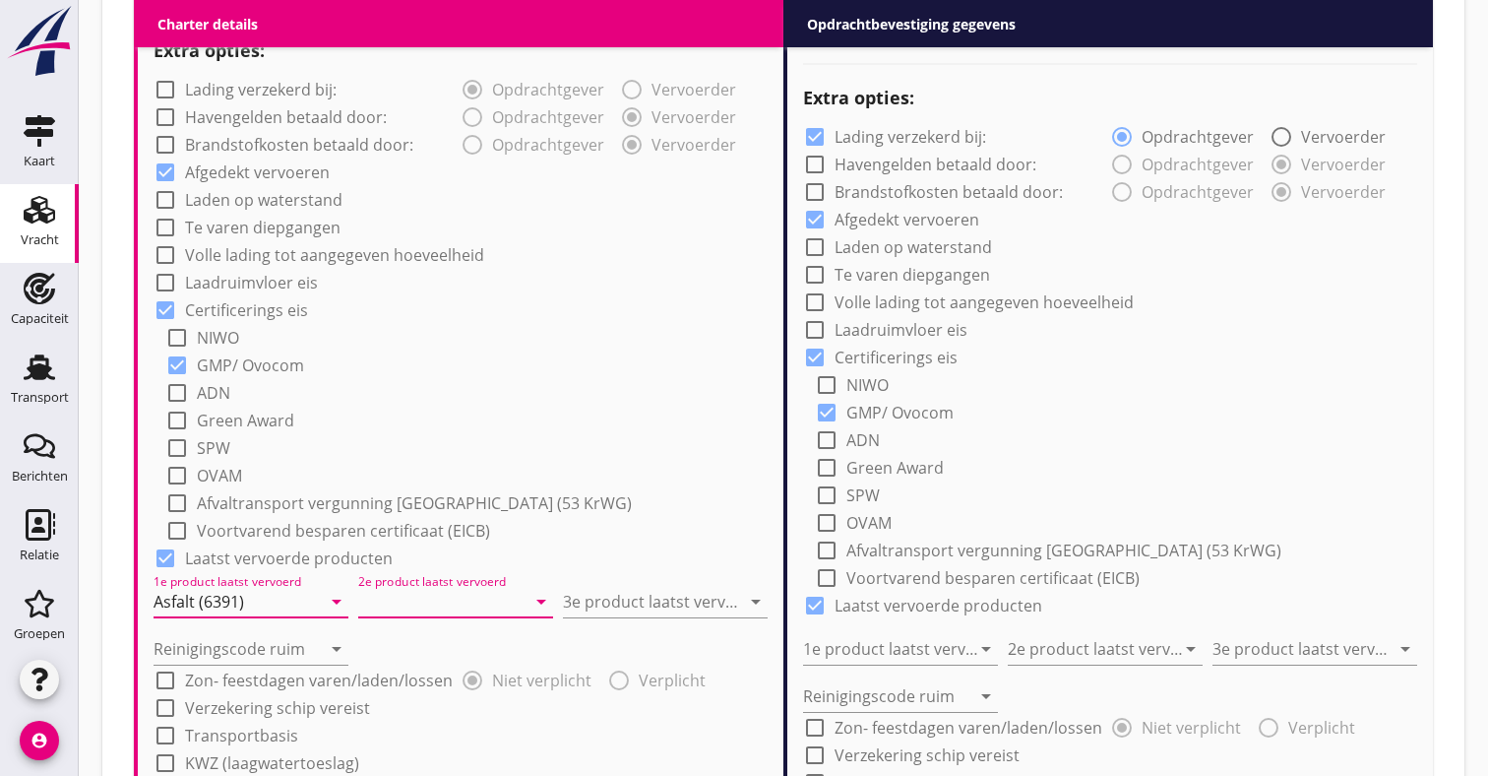
type input "a"
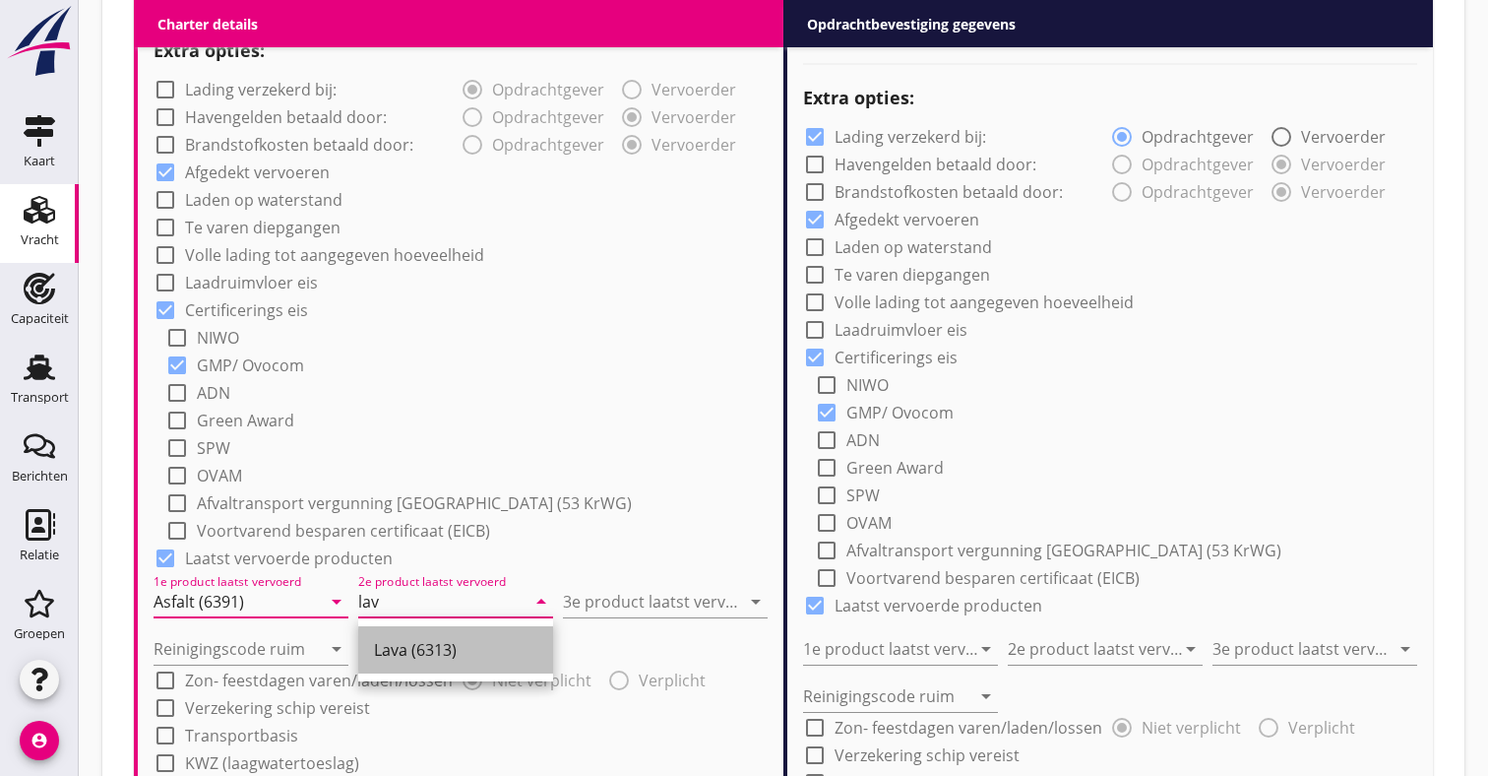
click at [426, 647] on div "Lava (6313)" at bounding box center [455, 650] width 163 height 24
type input "Lava (6313)"
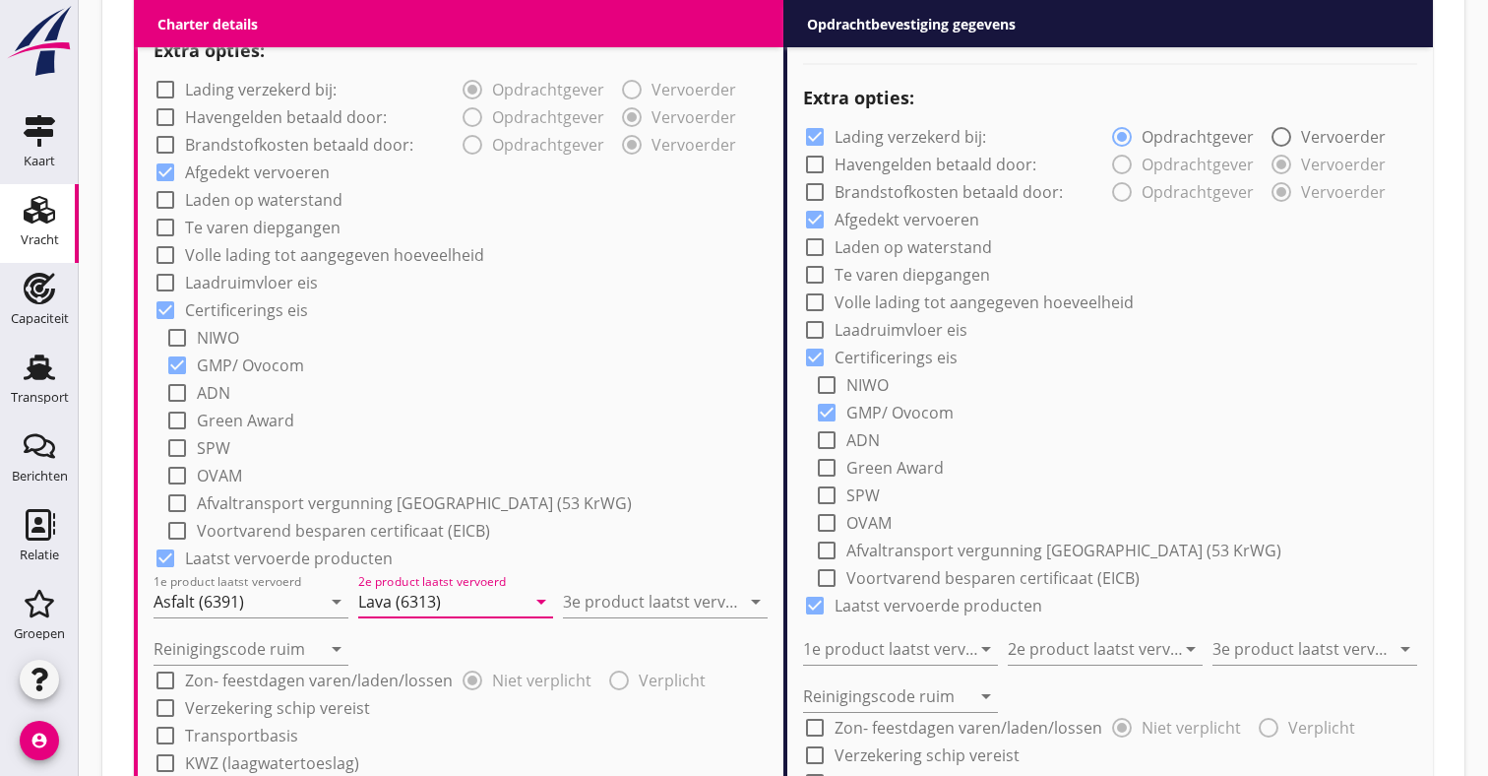
drag, startPoint x: 629, startPoint y: 597, endPoint x: 646, endPoint y: 545, distance: 54.8
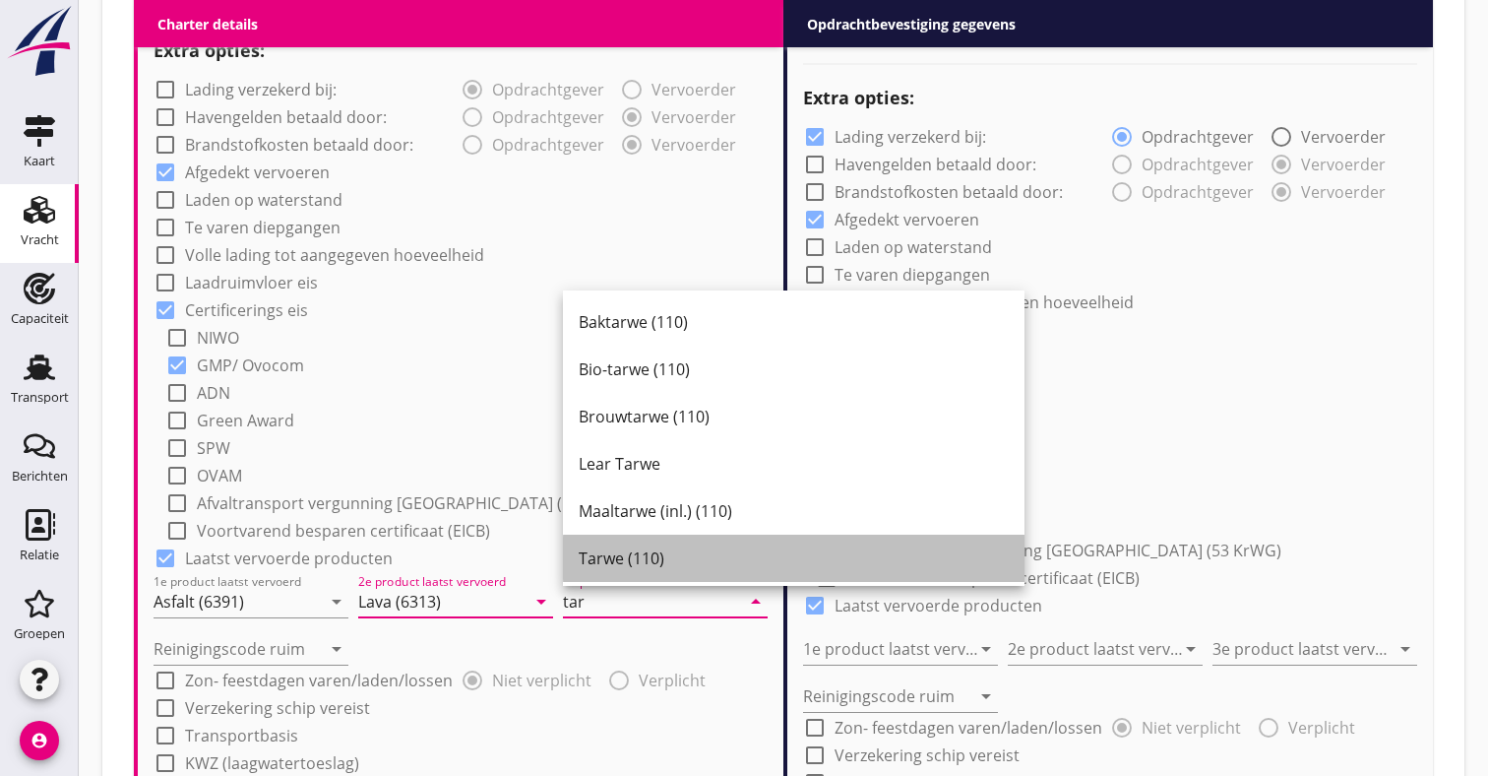
click at [687, 549] on div "Tarwe (110)" at bounding box center [794, 558] width 430 height 24
type input "Tarwe (110)"
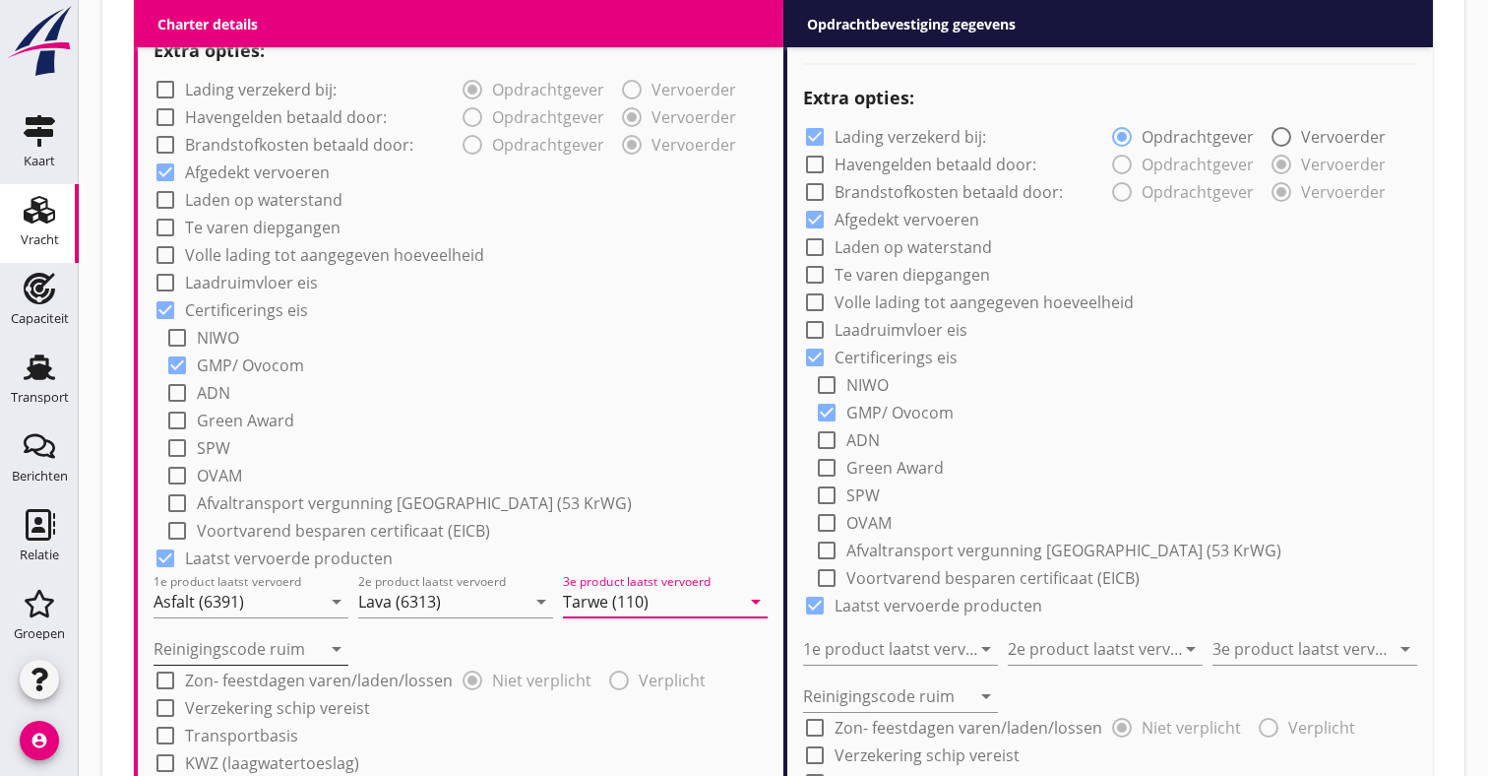
click at [219, 657] on input "Reinigingscode ruim" at bounding box center [237, 648] width 167 height 31
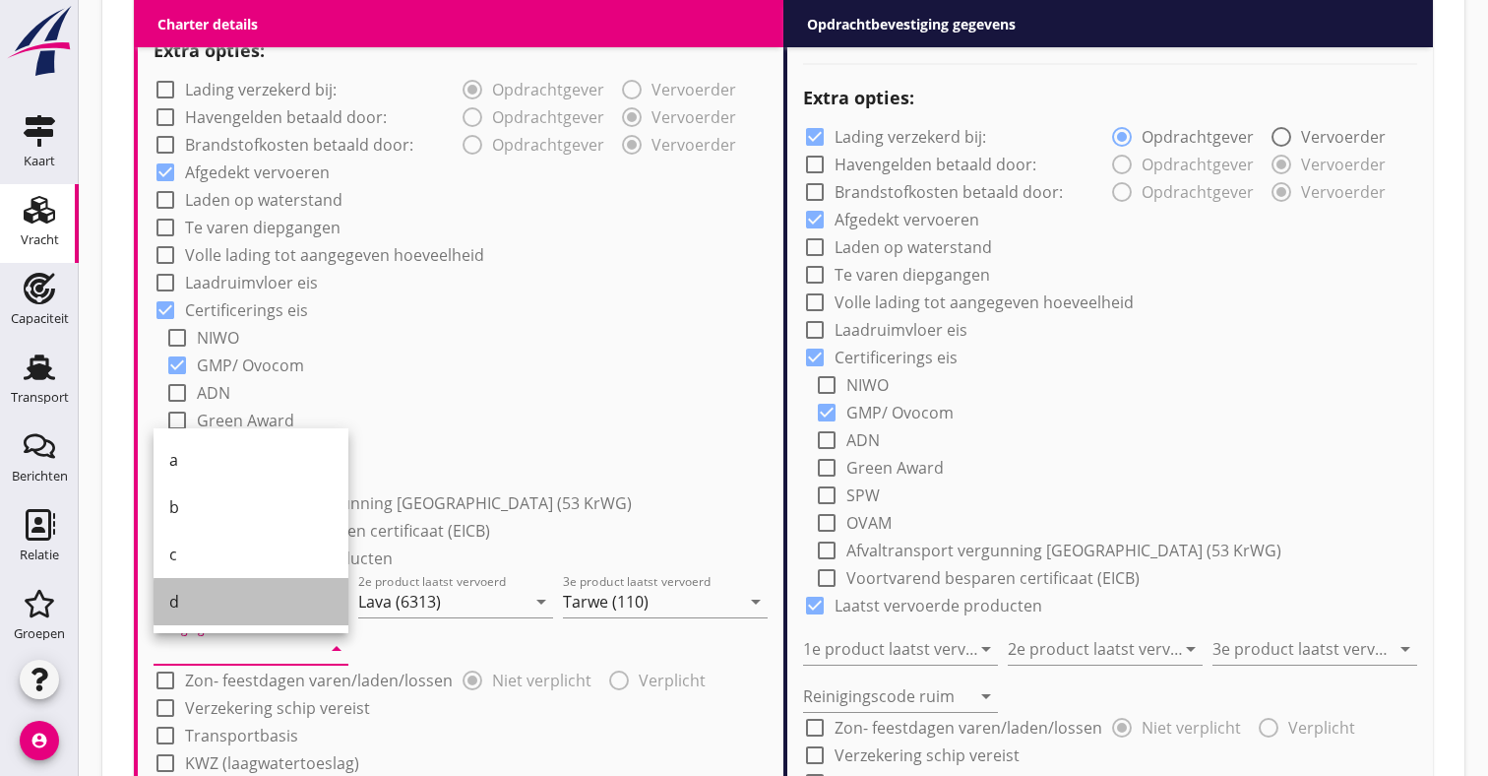
click at [207, 589] on div "d" at bounding box center [250, 601] width 163 height 47
type input "d"
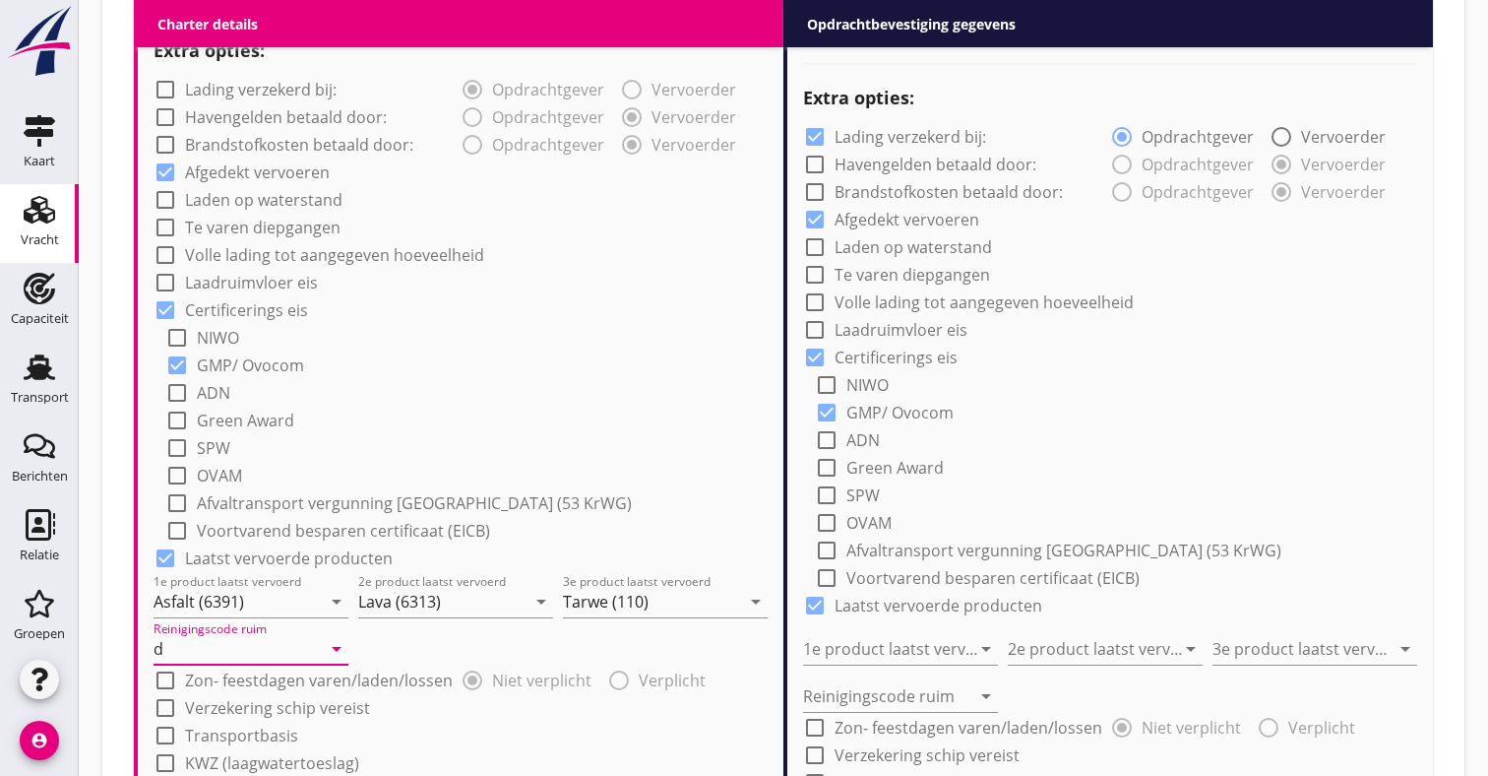
click at [465, 437] on div "check_box_outline_blank SPW" at bounding box center [466, 446] width 602 height 28
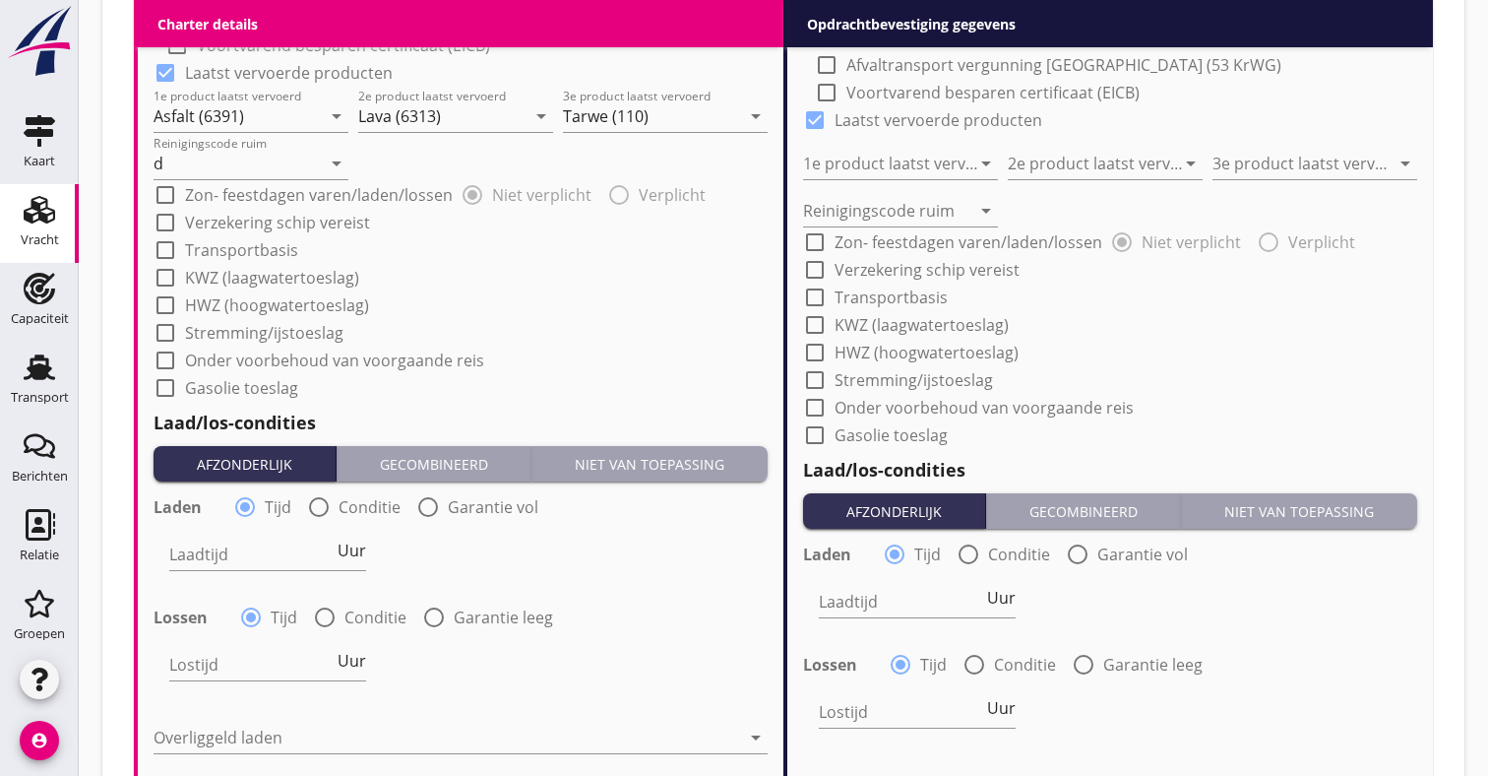
scroll to position [1882, 0]
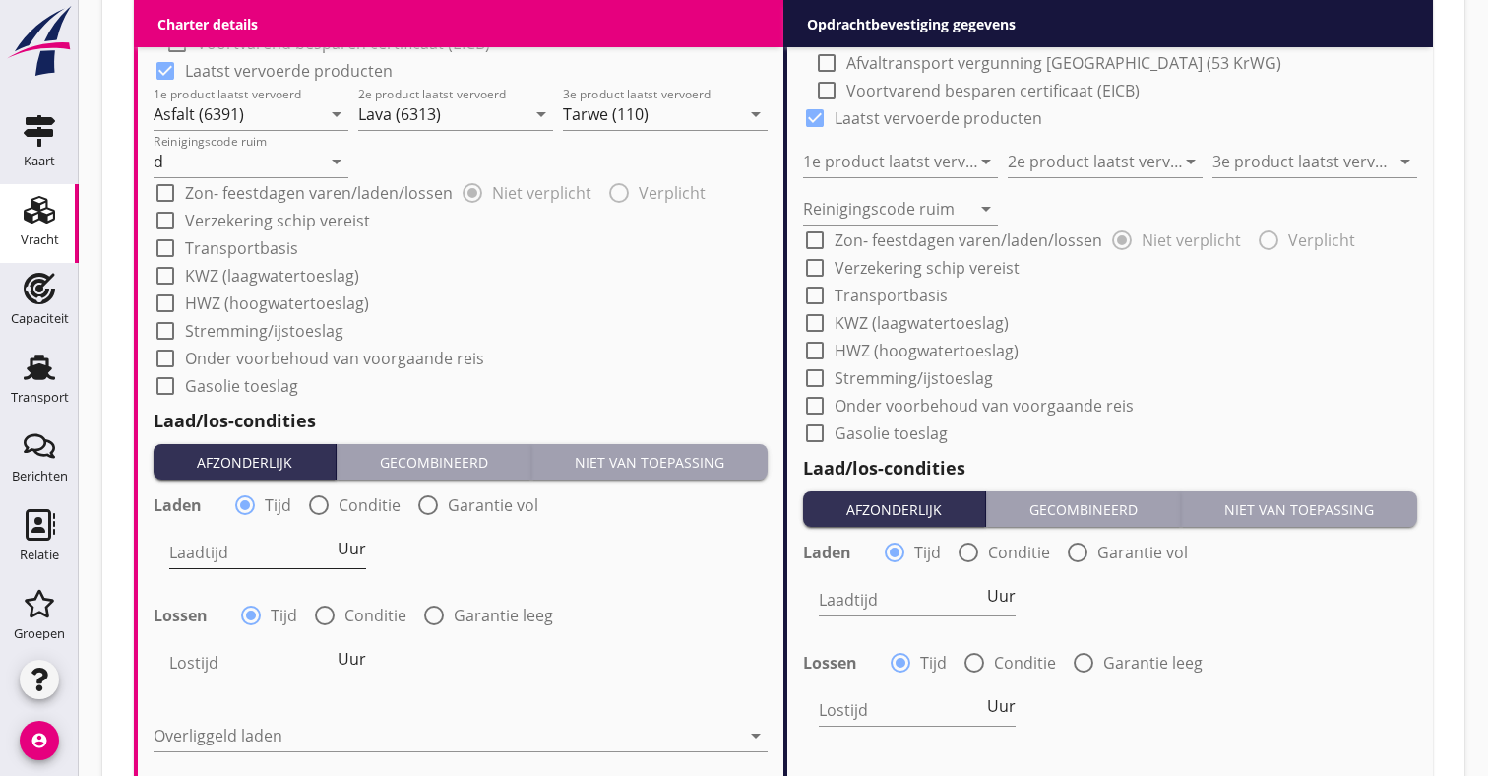
click at [241, 538] on input "Laadtijd" at bounding box center [251, 551] width 164 height 31
type input "48"
click at [200, 661] on input "Lostijd" at bounding box center [251, 662] width 164 height 31
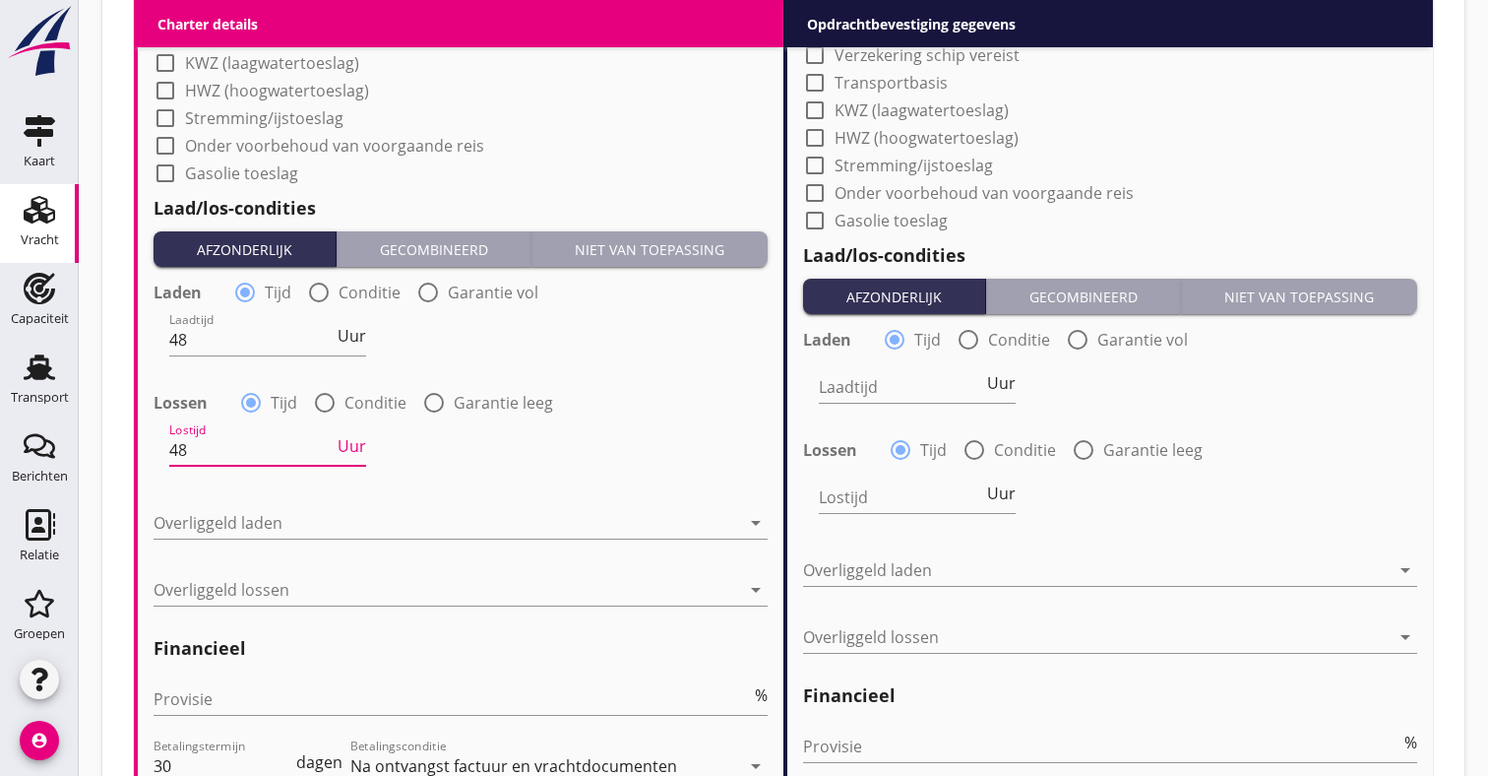
scroll to position [2110, 0]
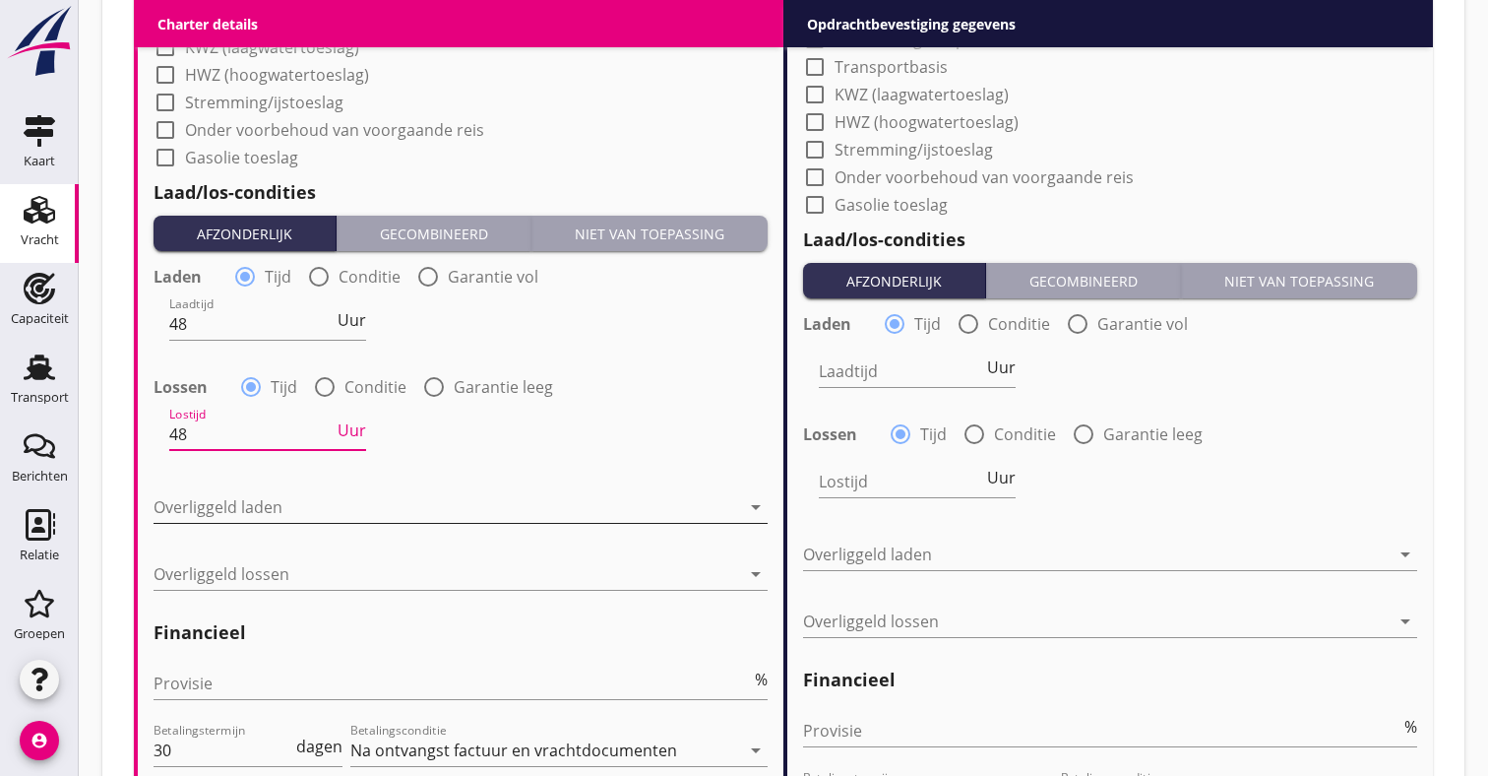
type input "48"
click at [275, 514] on div at bounding box center [447, 506] width 587 height 31
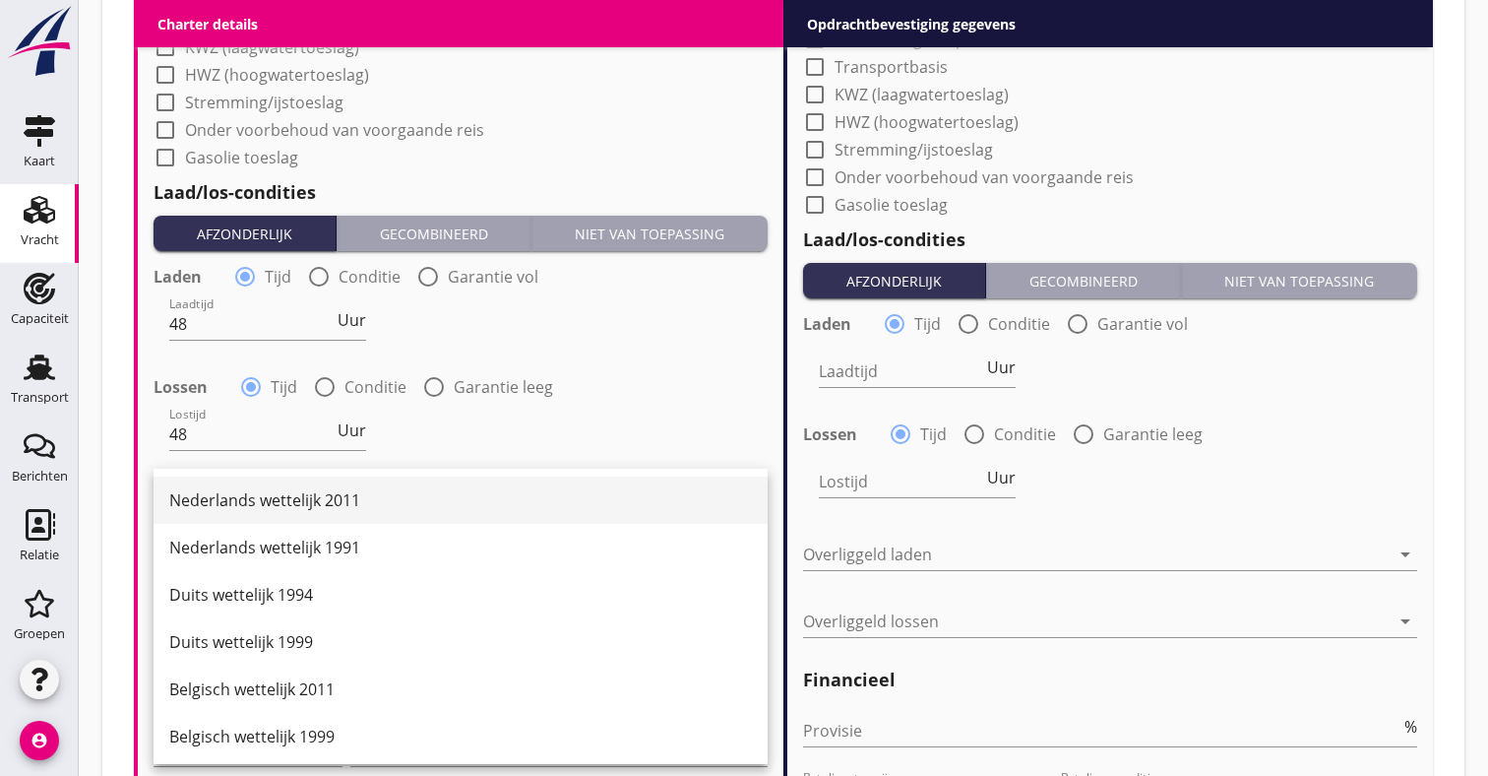
click at [280, 502] on div "Nederlands wettelijk 2011" at bounding box center [460, 500] width 583 height 24
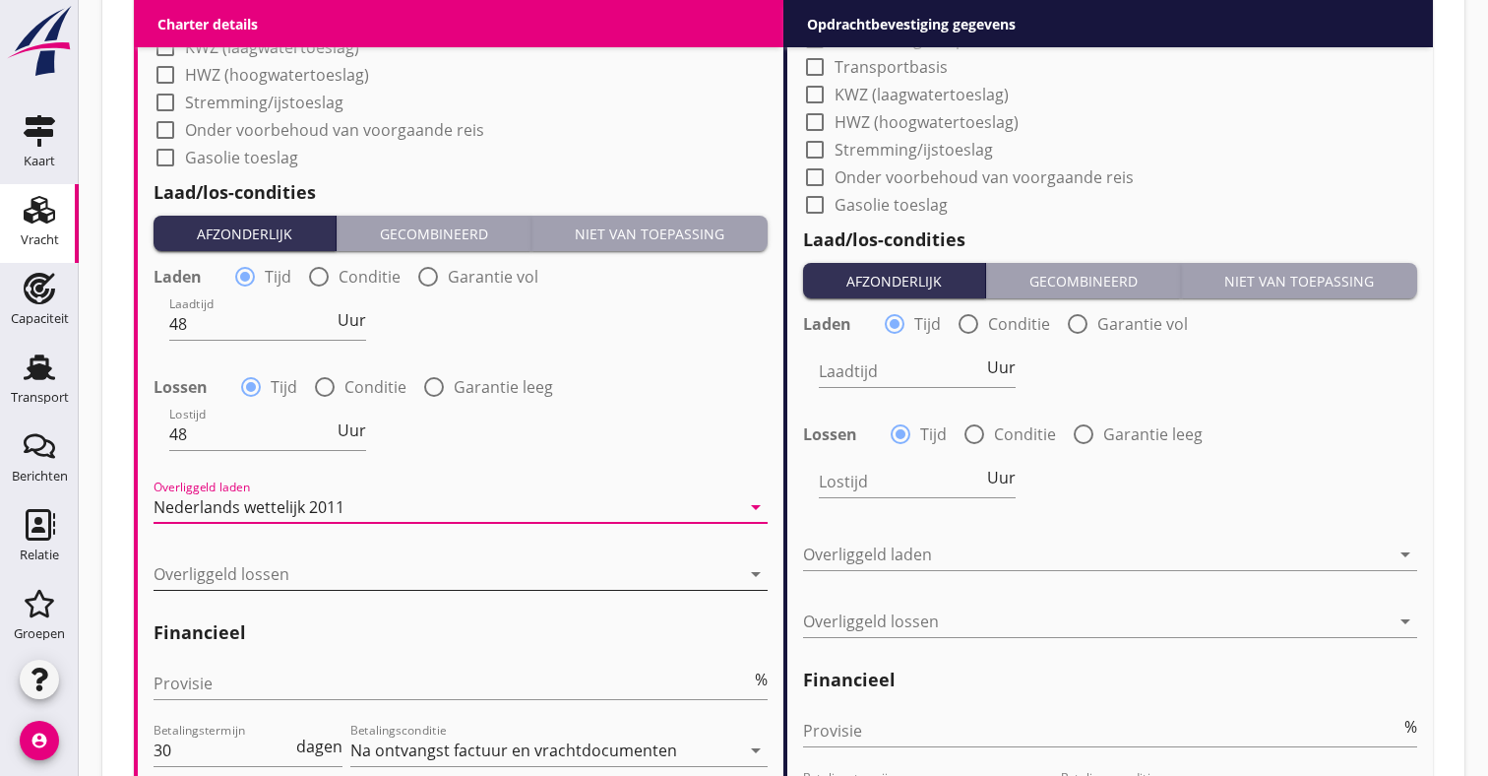
click at [231, 574] on div at bounding box center [447, 573] width 587 height 31
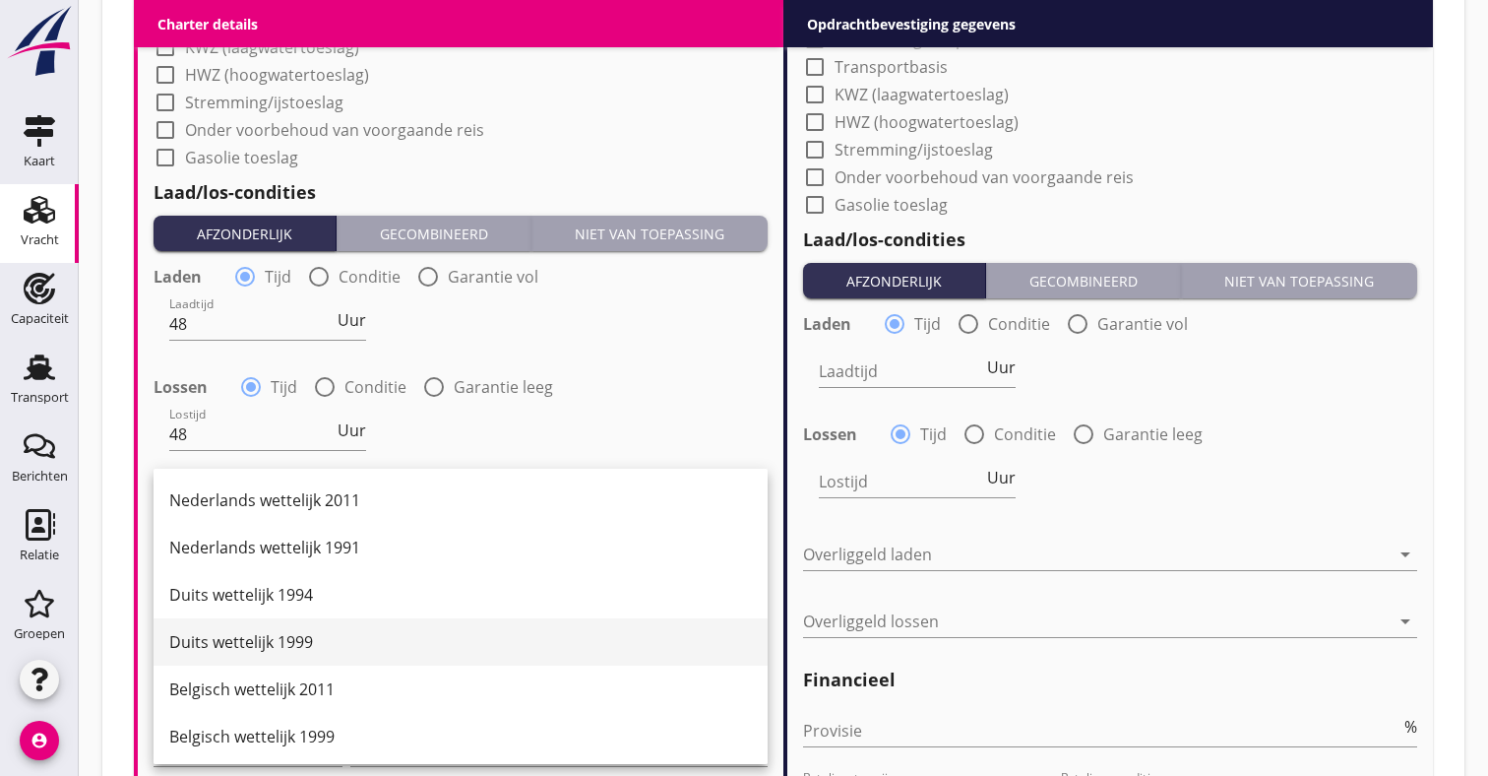
click at [259, 640] on div "Duits wettelijk 1999" at bounding box center [460, 642] width 583 height 24
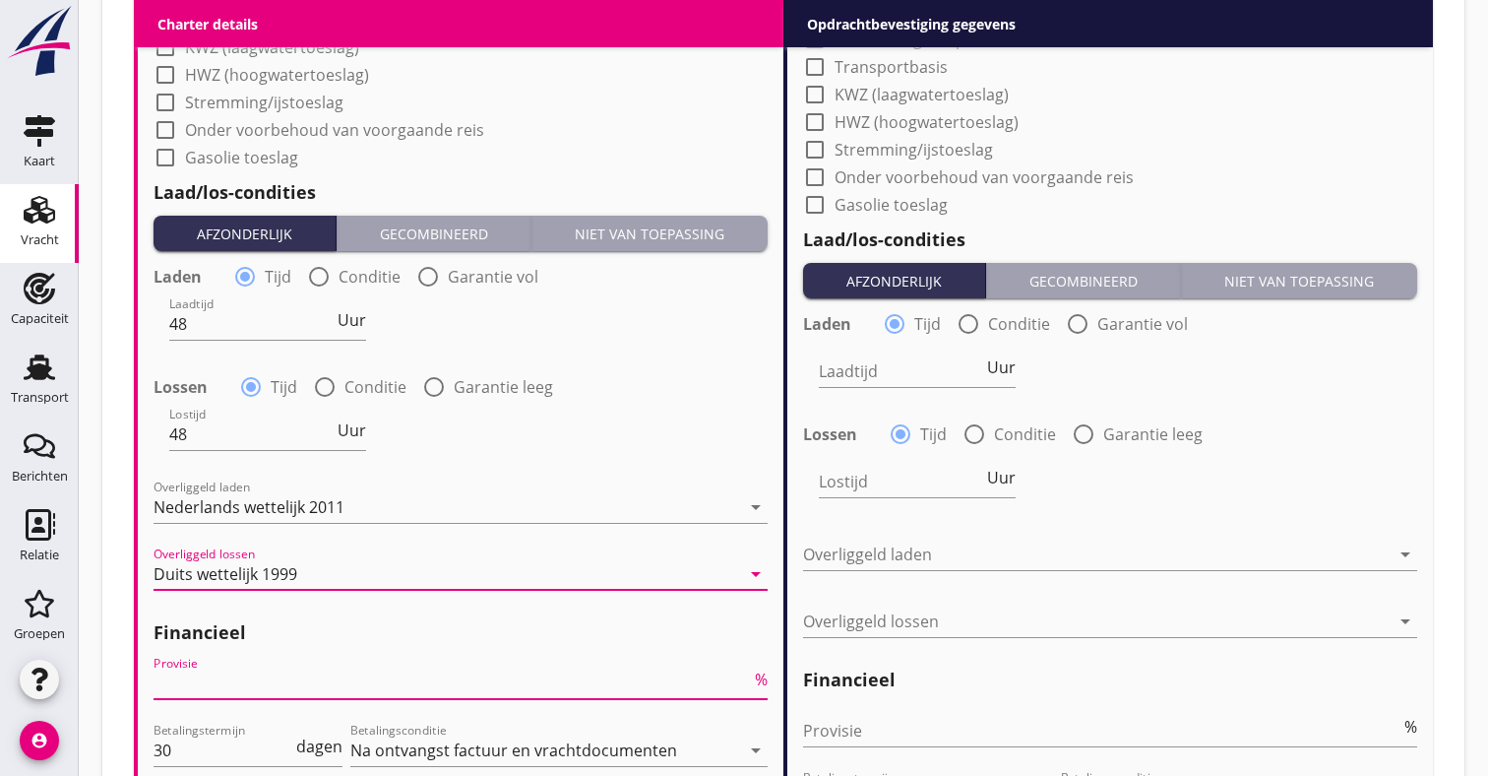
click at [238, 692] on input "Provisie" at bounding box center [452, 682] width 597 height 31
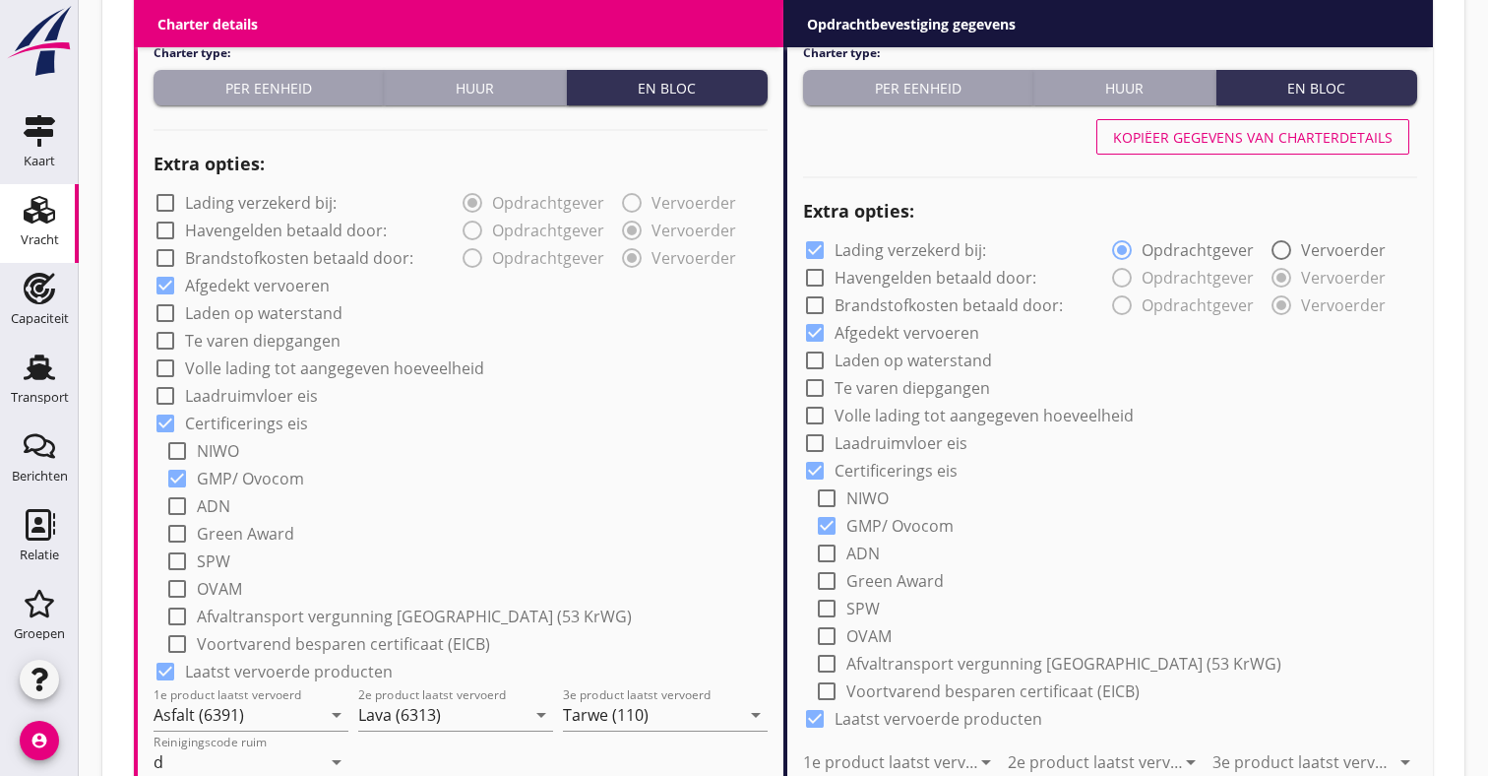
scroll to position [1278, 0]
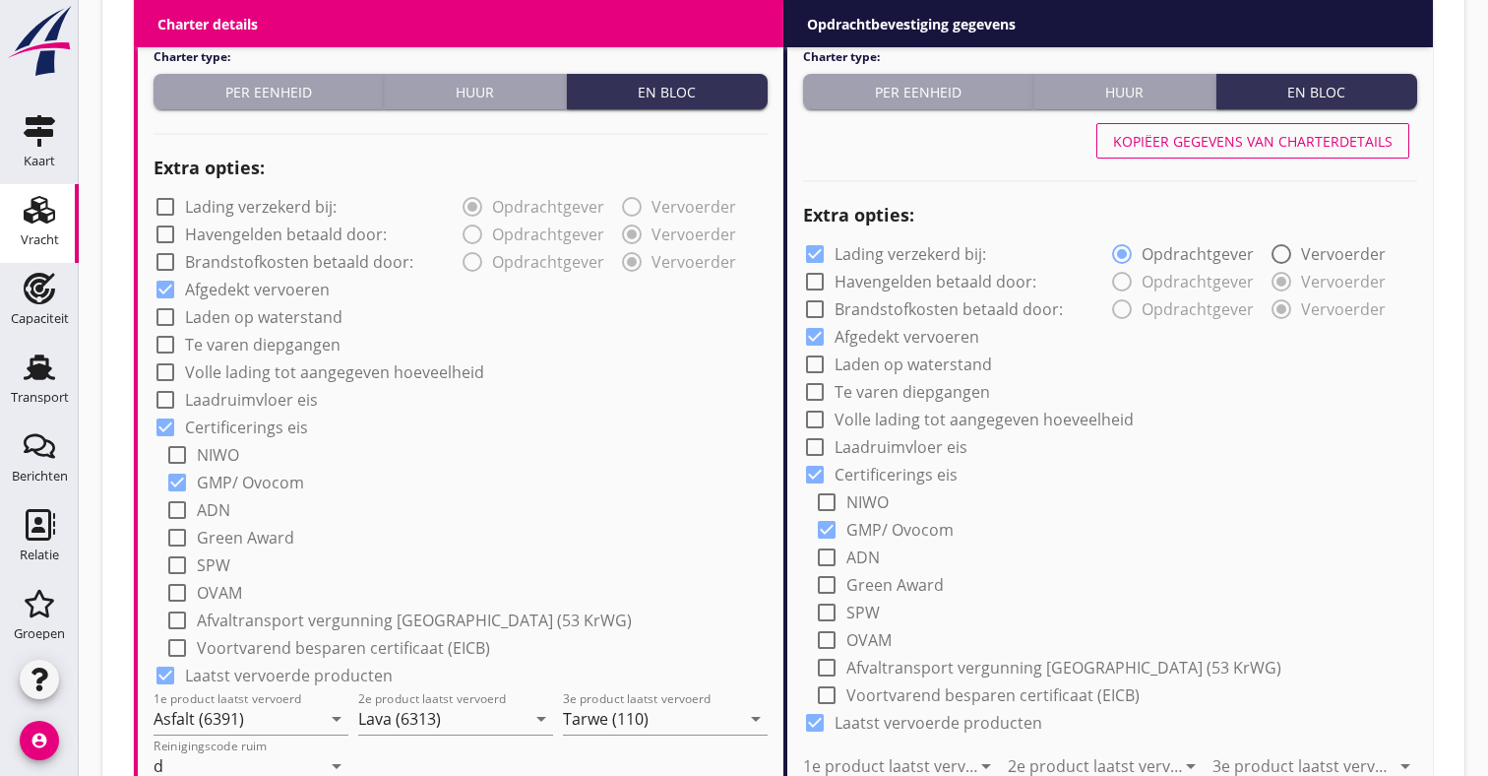
type input "5"
click at [280, 316] on label "Laden op waterstand" at bounding box center [263, 317] width 157 height 20
checkbox input "true"
click at [276, 347] on label "Te varen diepgangen" at bounding box center [263, 345] width 156 height 20
checkbox input "true"
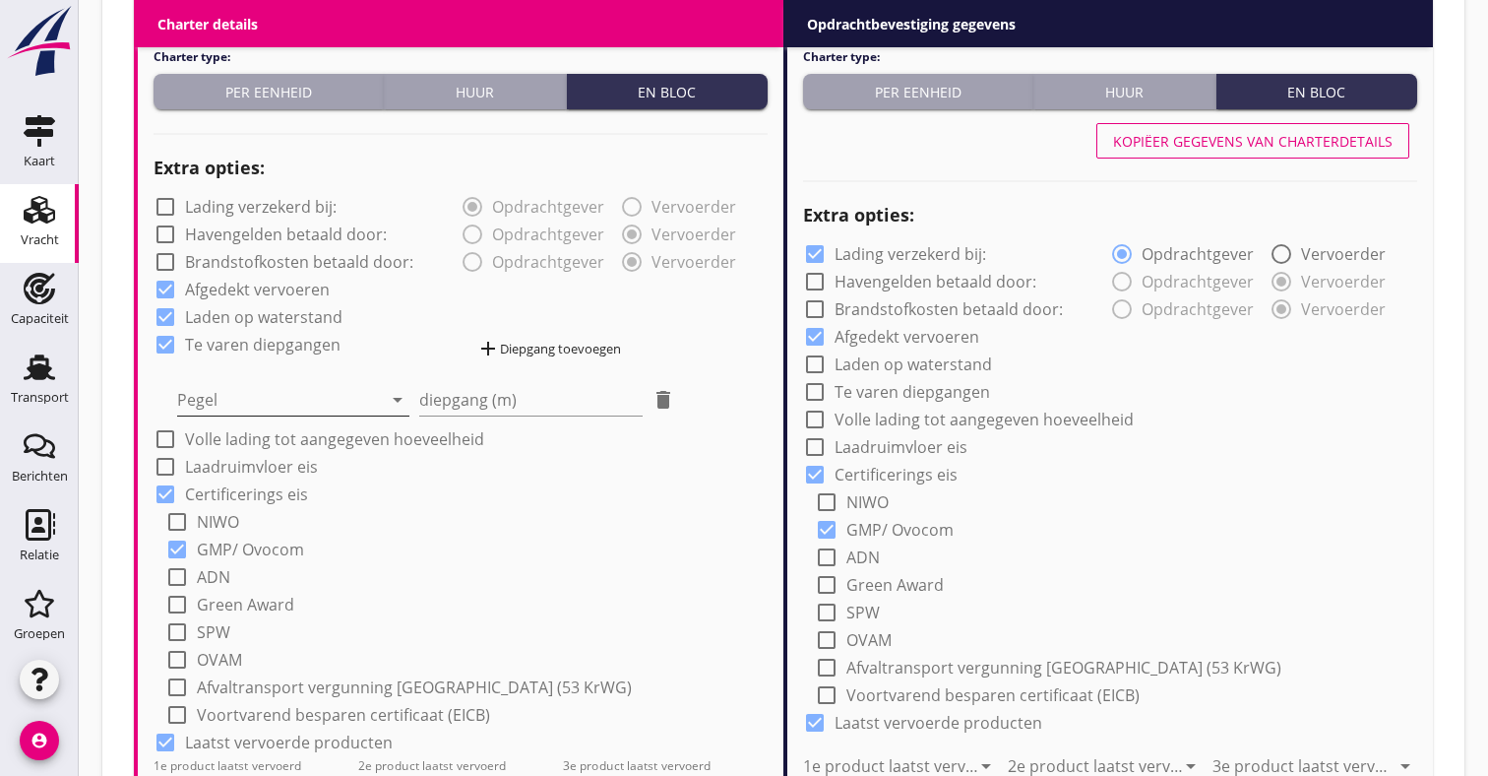
click at [241, 408] on div at bounding box center [279, 399] width 205 height 31
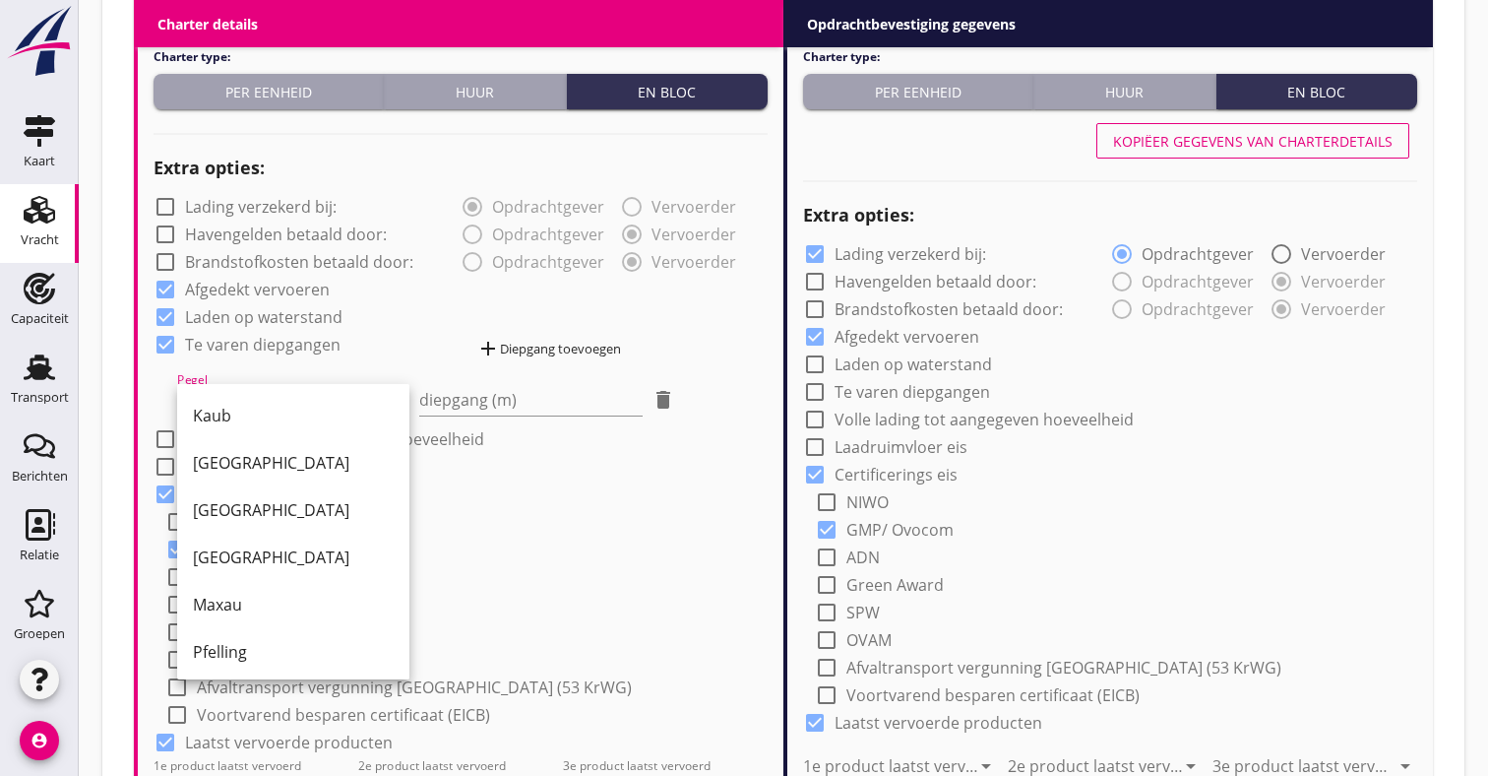
click at [241, 408] on div "Kaub" at bounding box center [293, 416] width 201 height 24
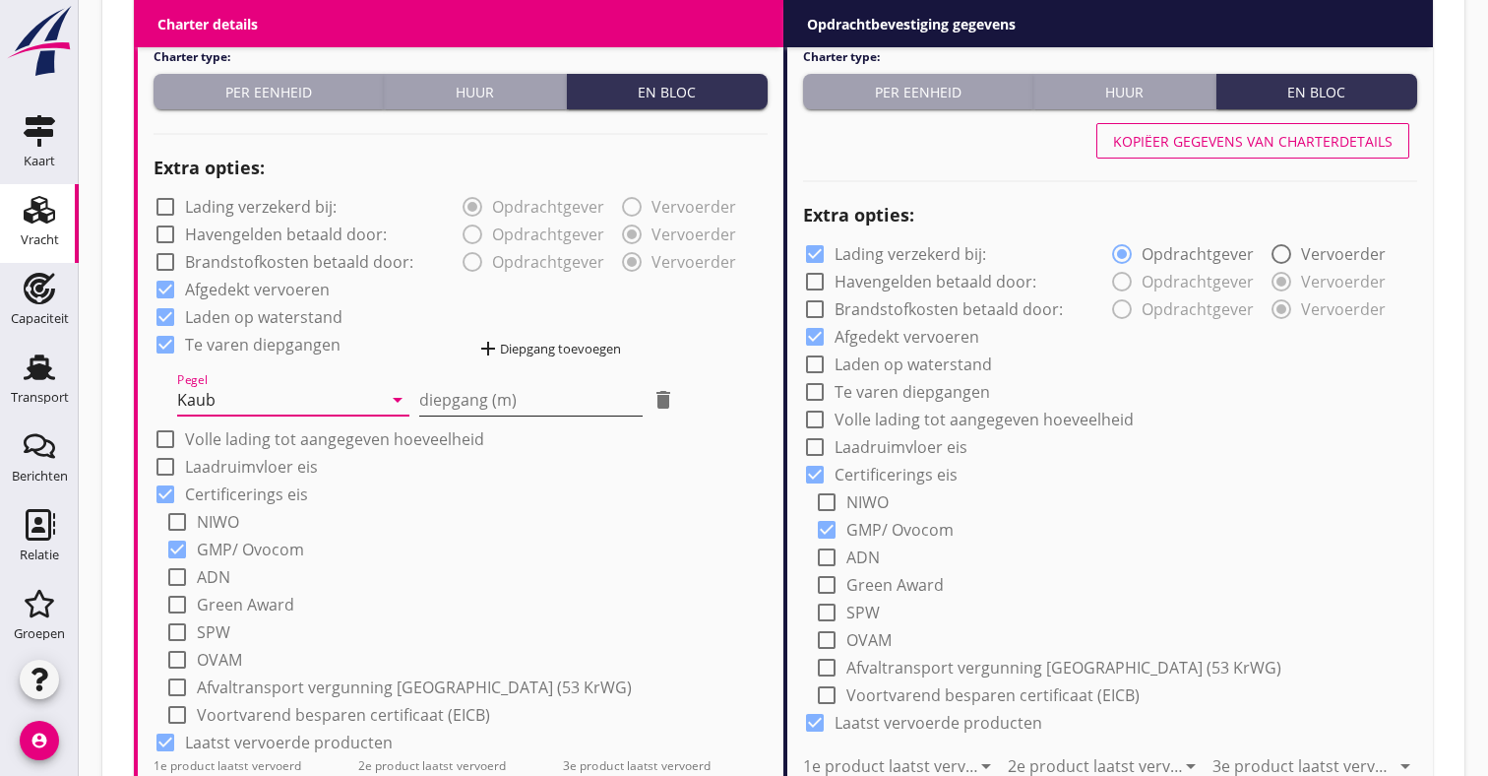
click at [514, 389] on input "diepgang (m)" at bounding box center [530, 399] width 223 height 31
type input "1"
click at [522, 346] on div "add Diepgang toevoegen" at bounding box center [548, 349] width 145 height 24
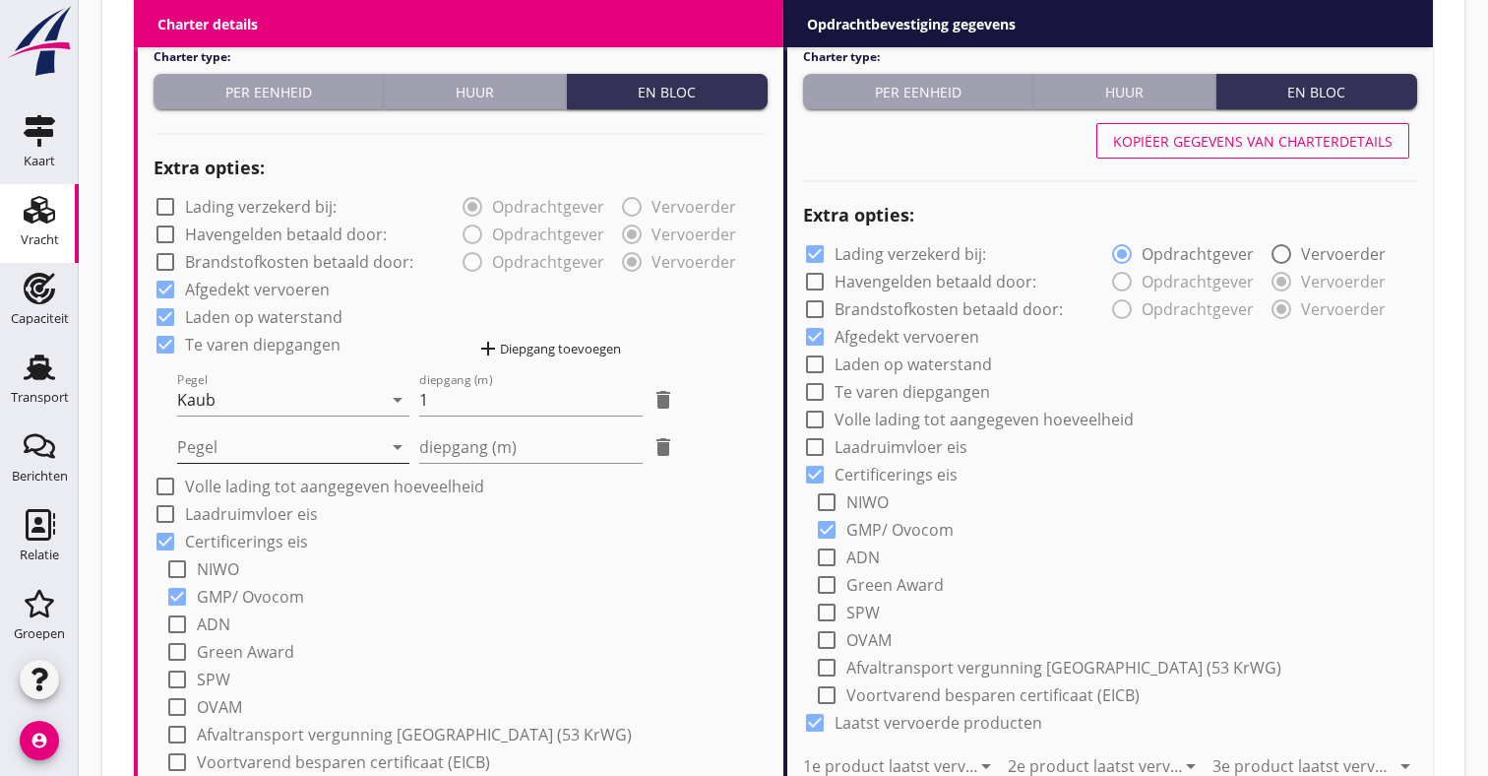
click at [262, 442] on div at bounding box center [279, 446] width 205 height 31
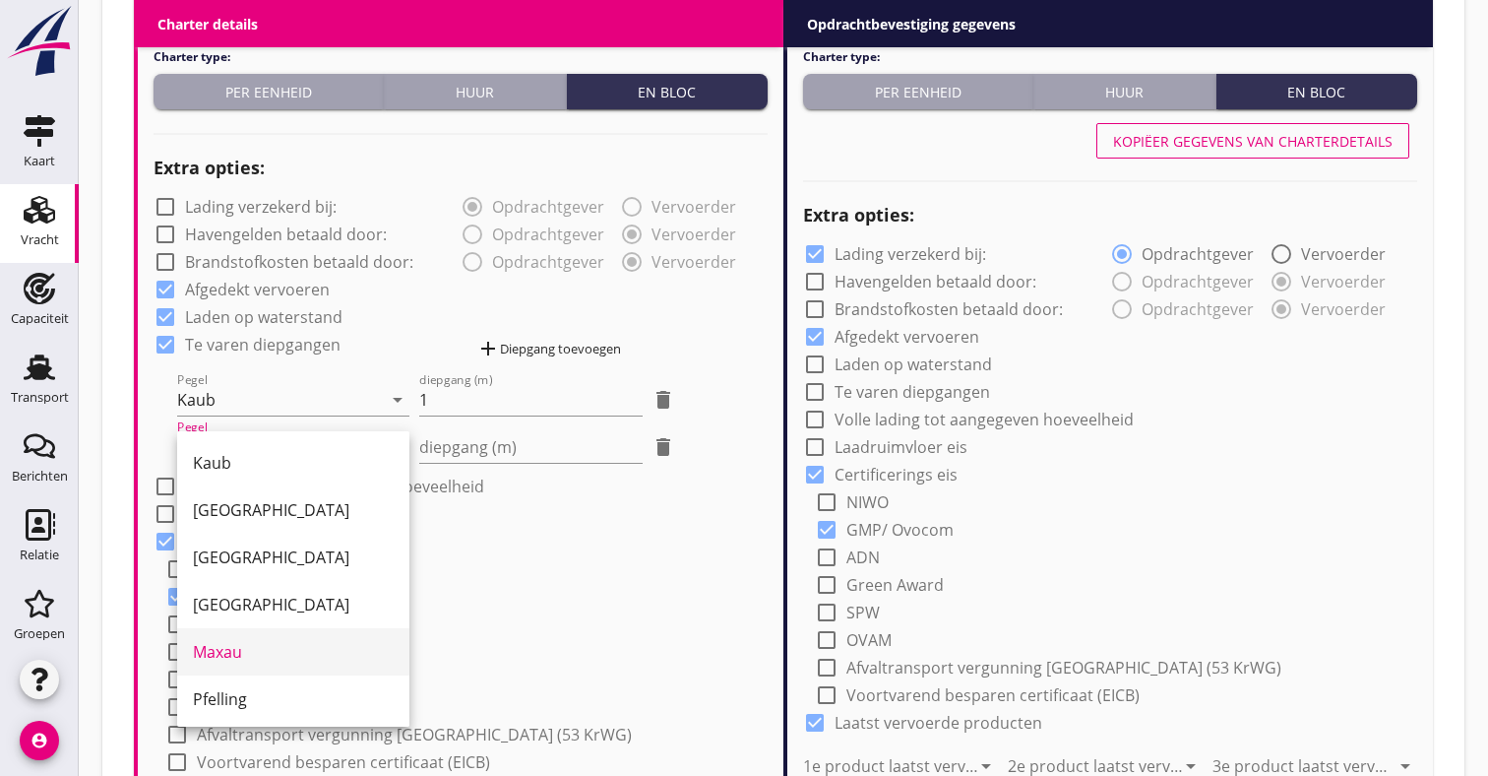
scroll to position [150, 0]
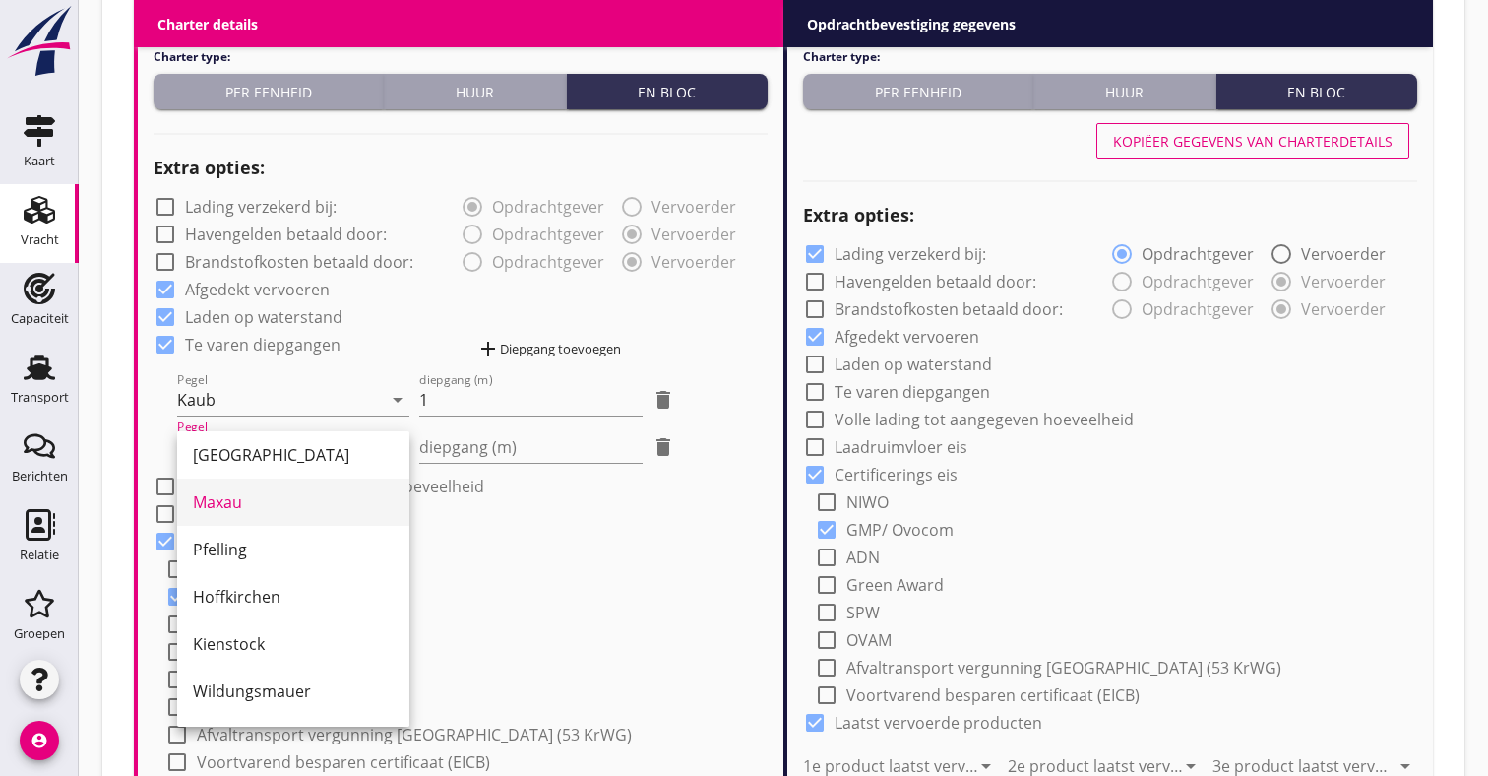
click at [238, 498] on div "Maxau" at bounding box center [293, 502] width 201 height 24
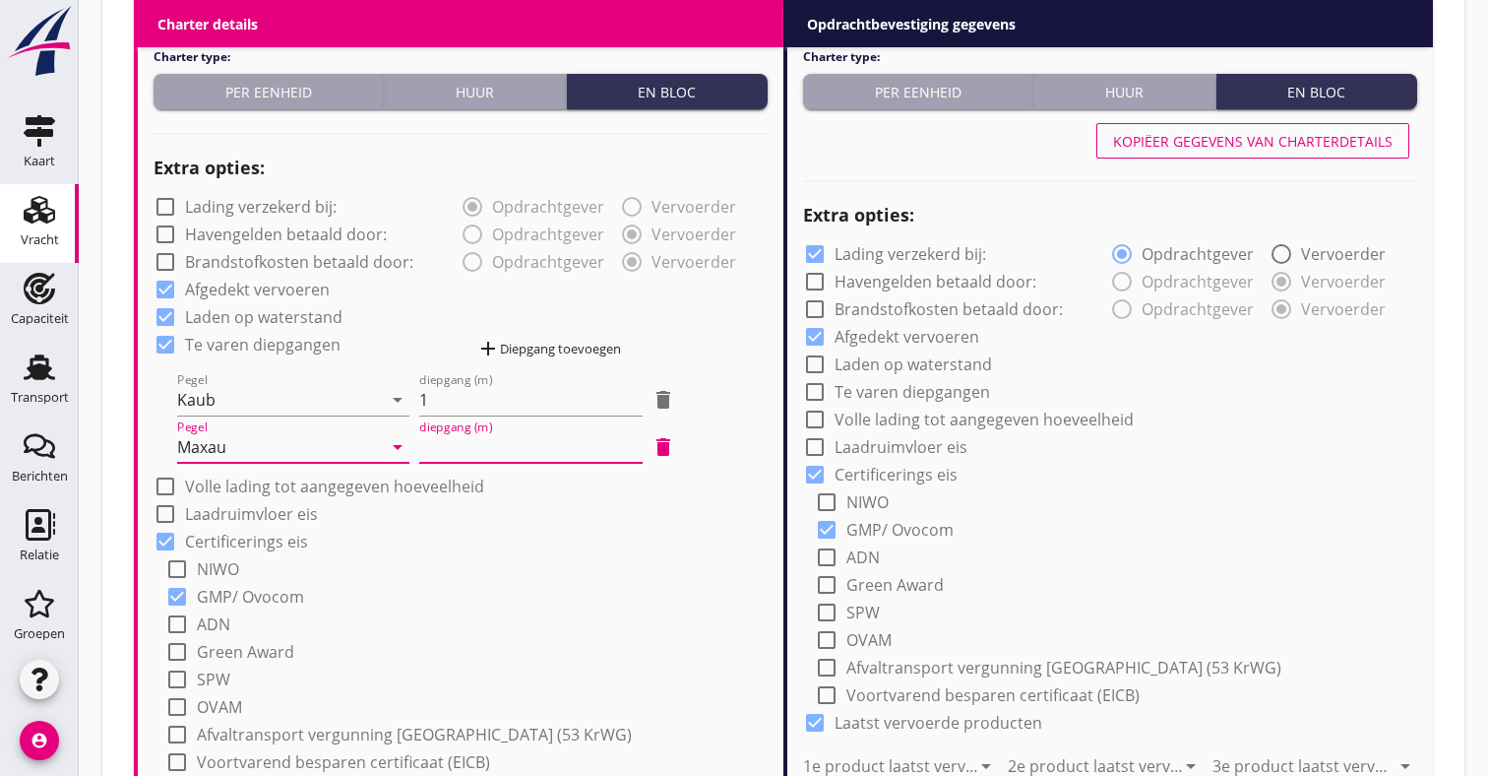
click at [453, 445] on input "diepgang (m)" at bounding box center [530, 446] width 223 height 31
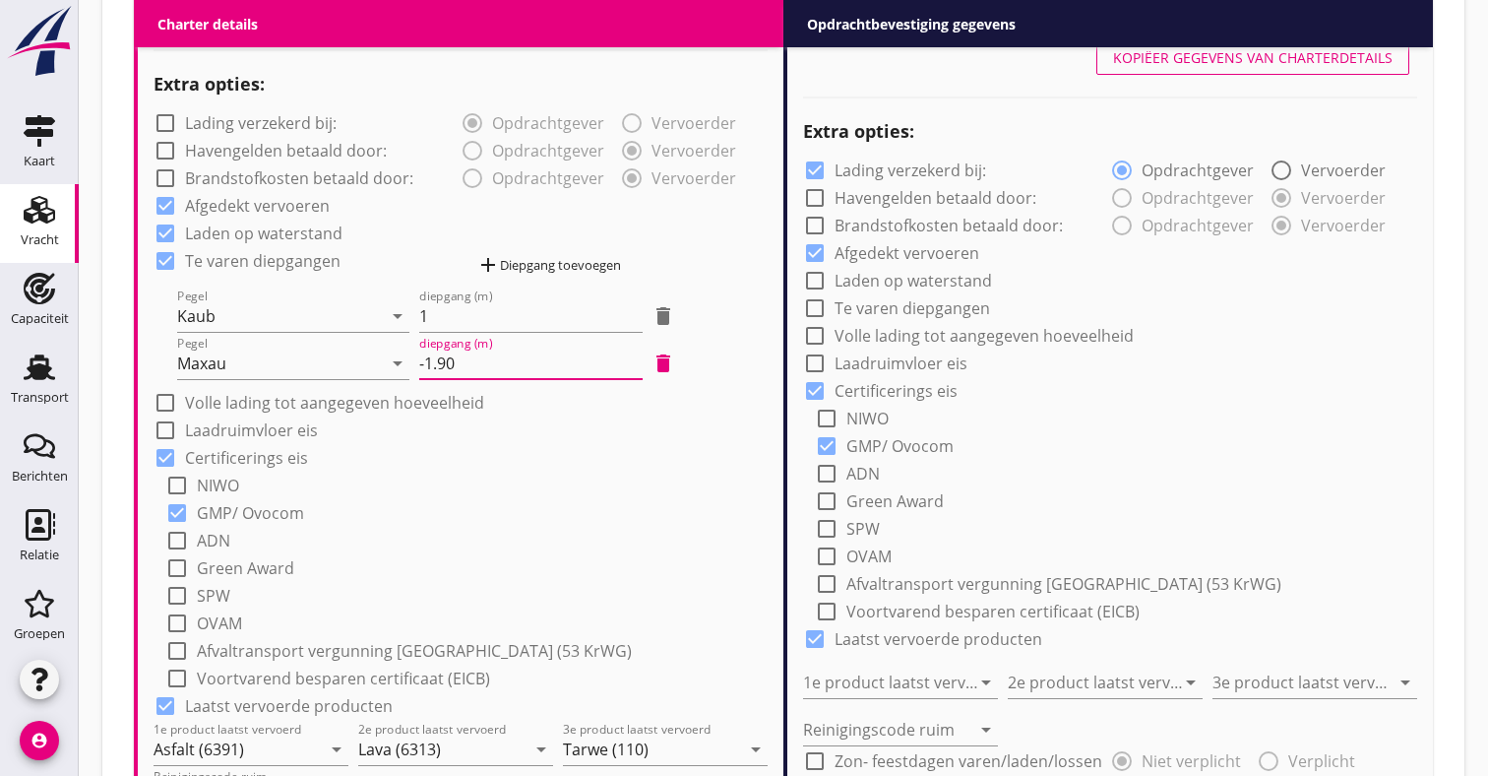
scroll to position [1360, 0]
type input "-1.90"
click at [1266, 52] on div "Kopiëer gegevens van charterdetails" at bounding box center [1253, 58] width 280 height 21
checkbox input "false"
checkbox input "true"
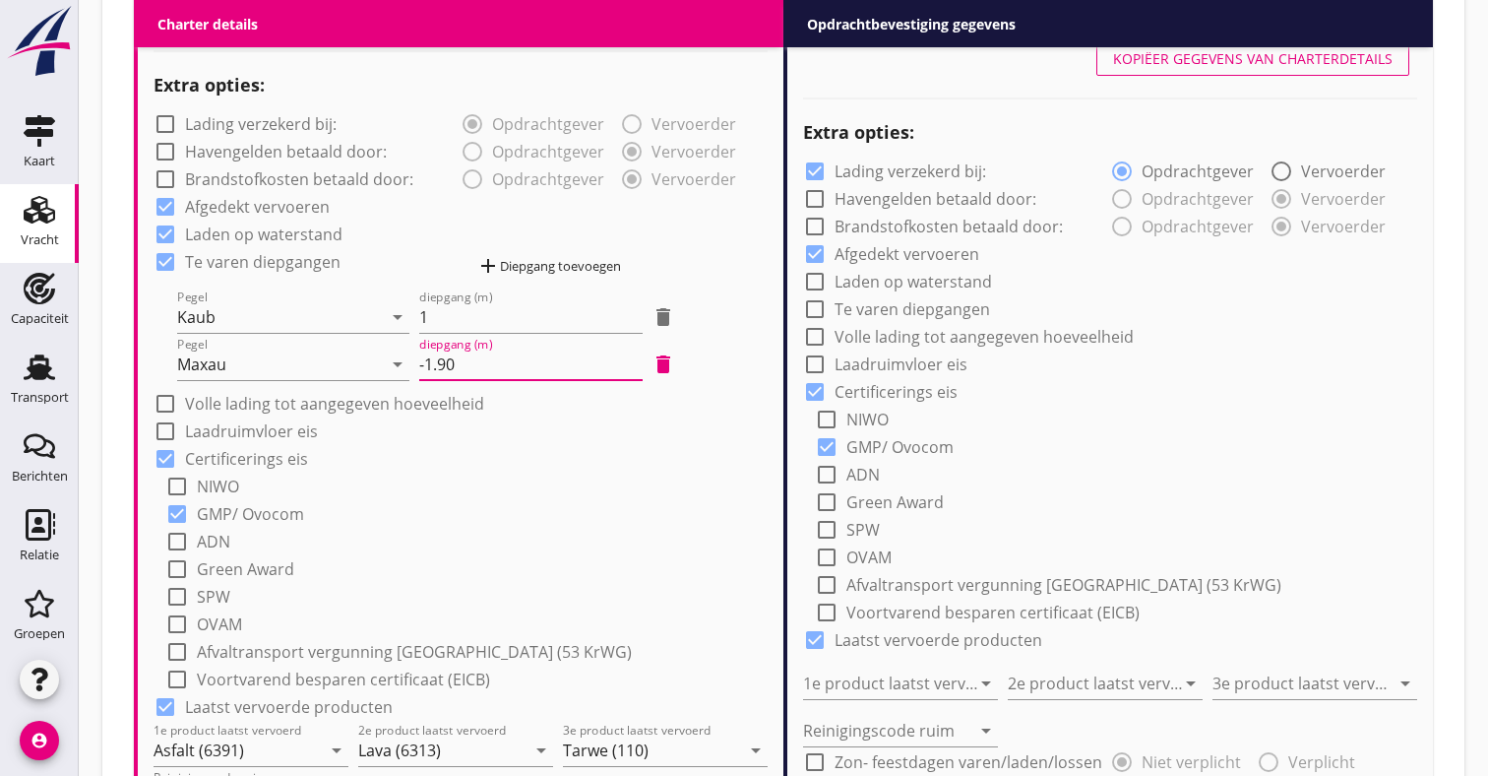
checkbox input "true"
type input "Asfalt (6391)"
type input "Lava (6313)"
type input "Tarwe (110)"
type input "d"
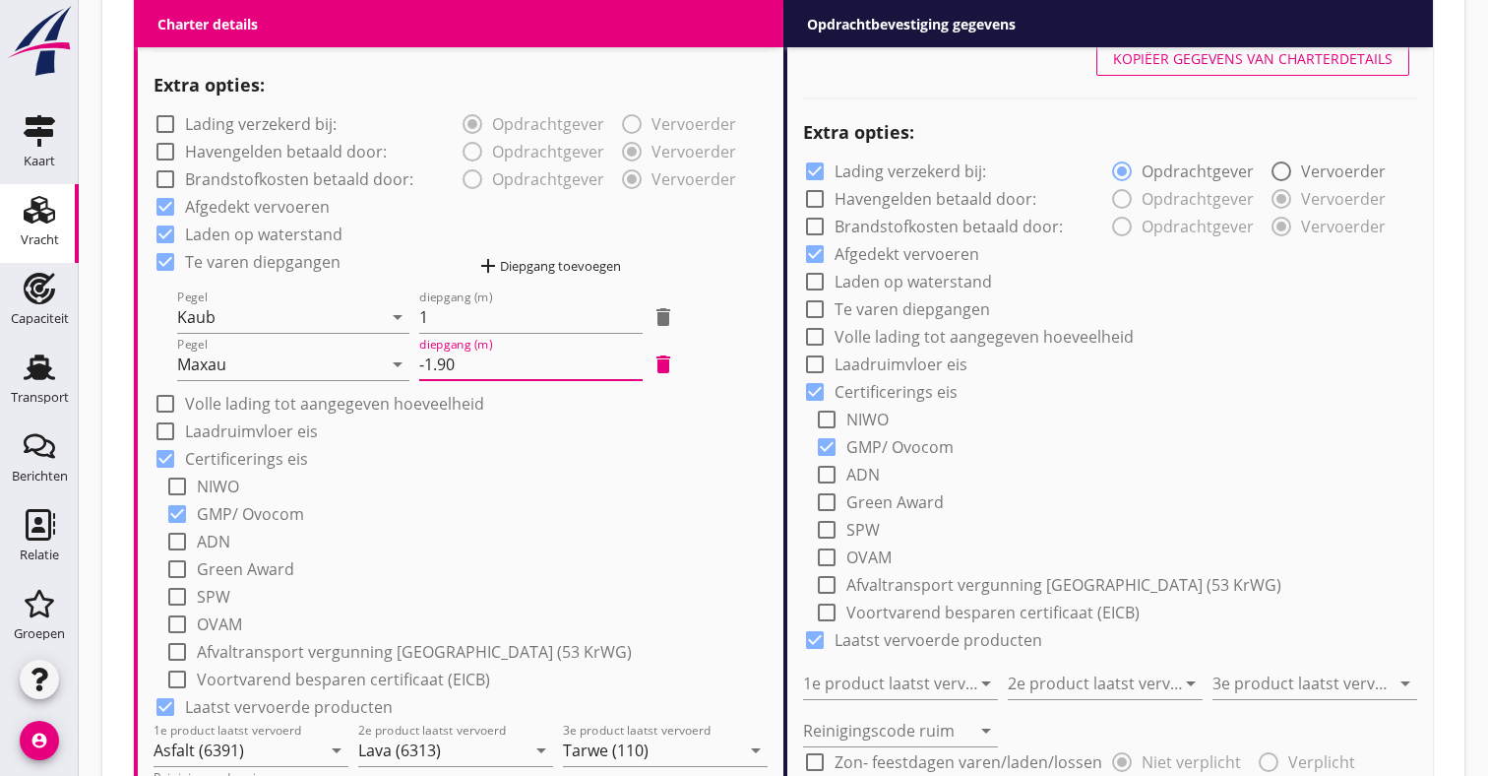
type input "48"
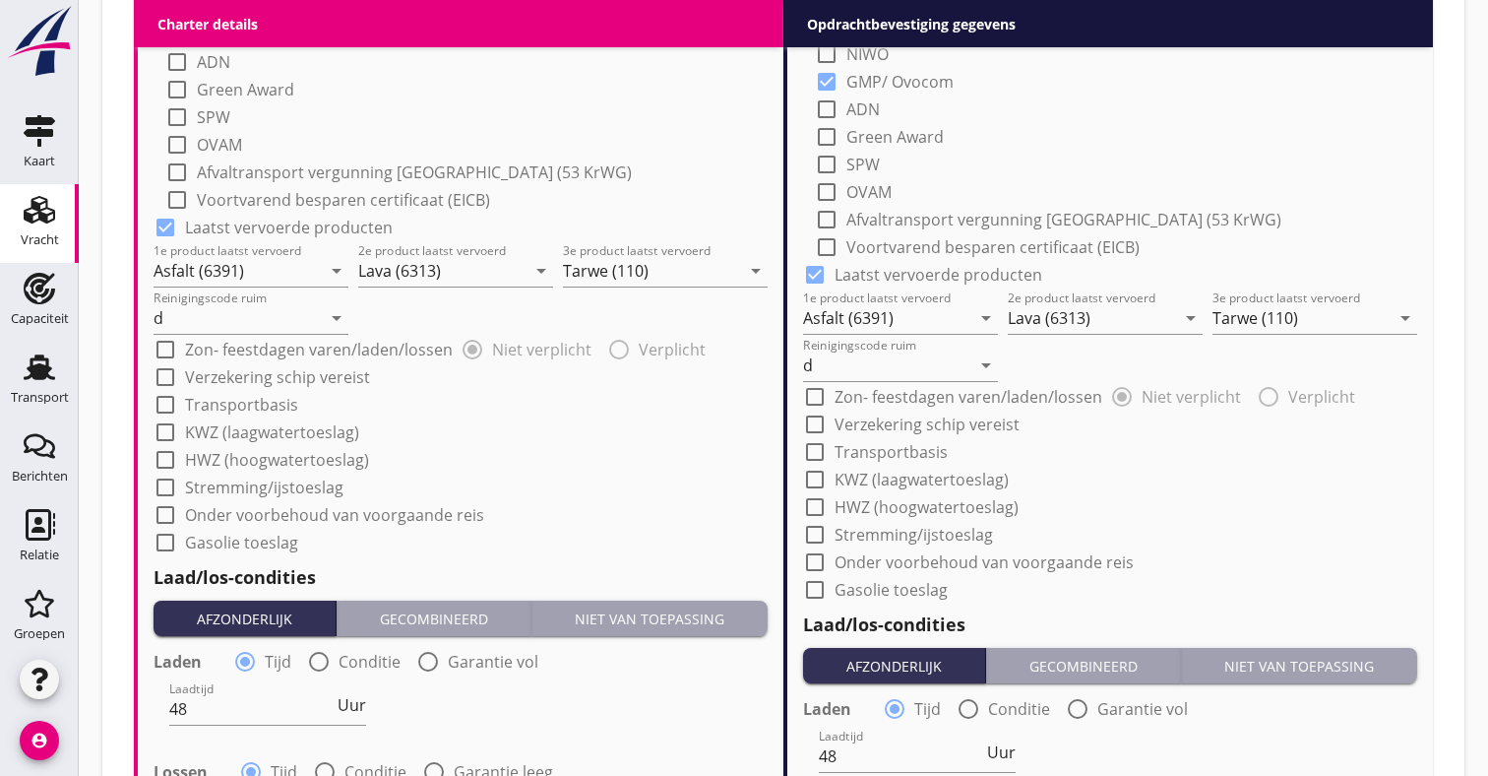
scroll to position [2490, 0]
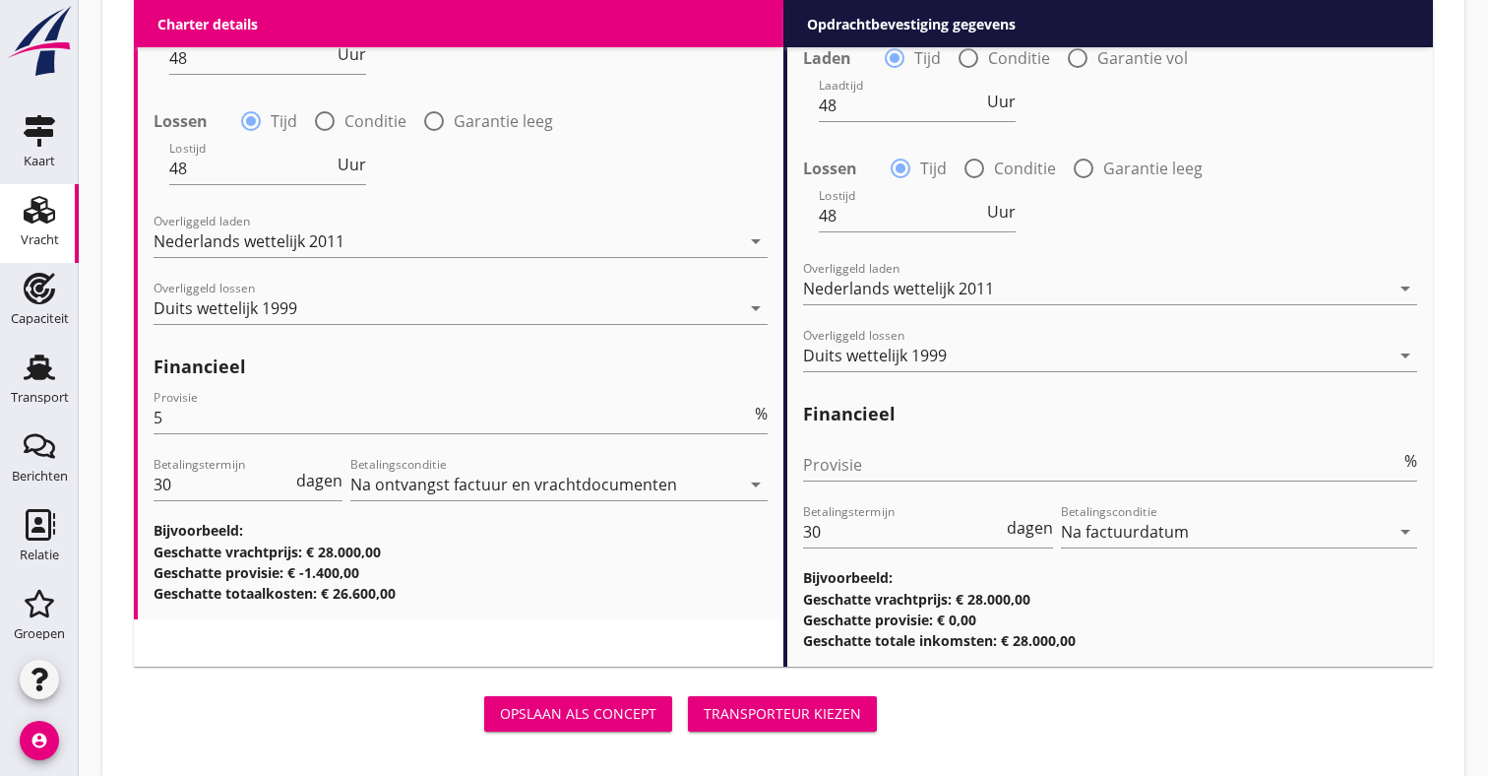
click at [778, 709] on div "Transporteur kiezen" at bounding box center [782, 713] width 157 height 21
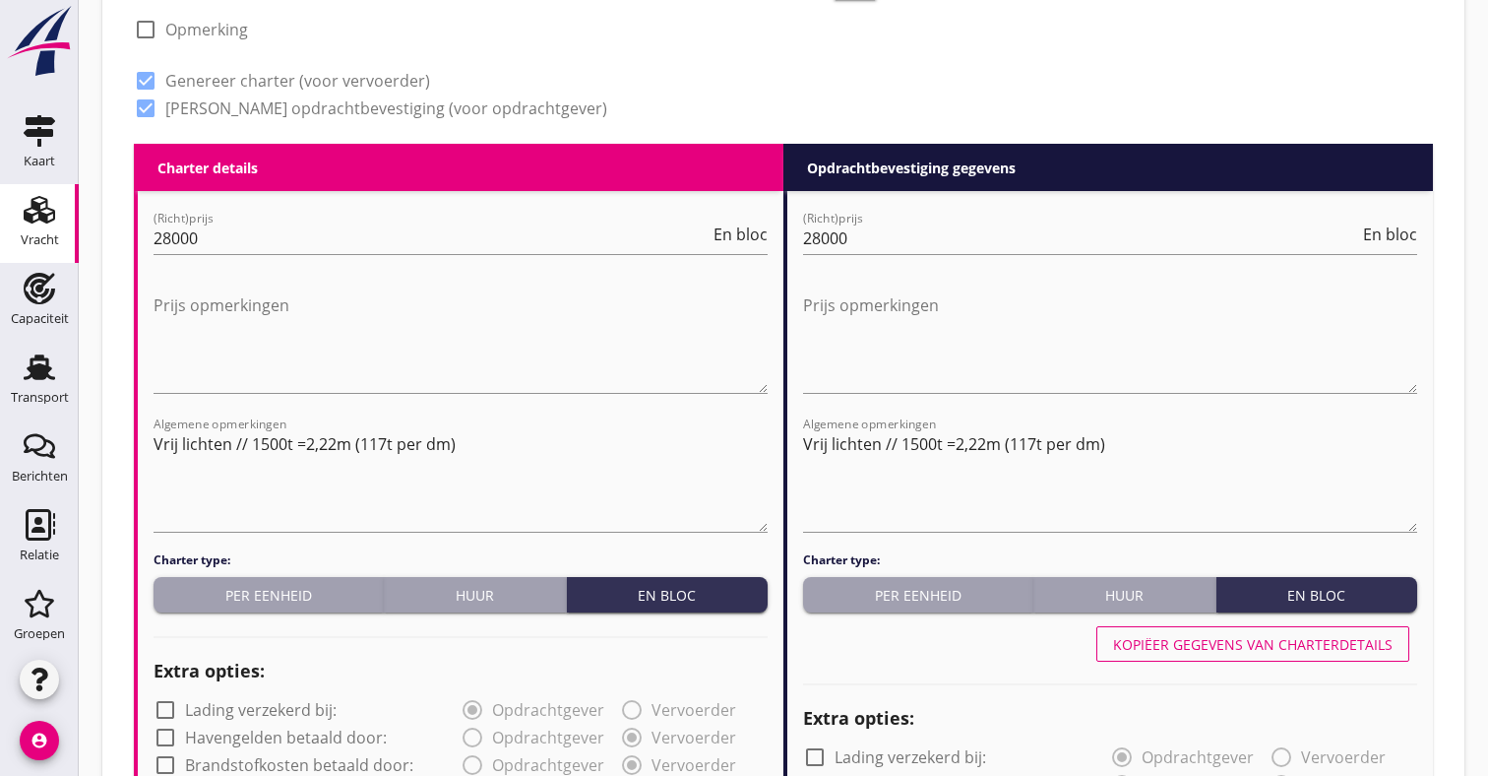
scroll to position [794, 0]
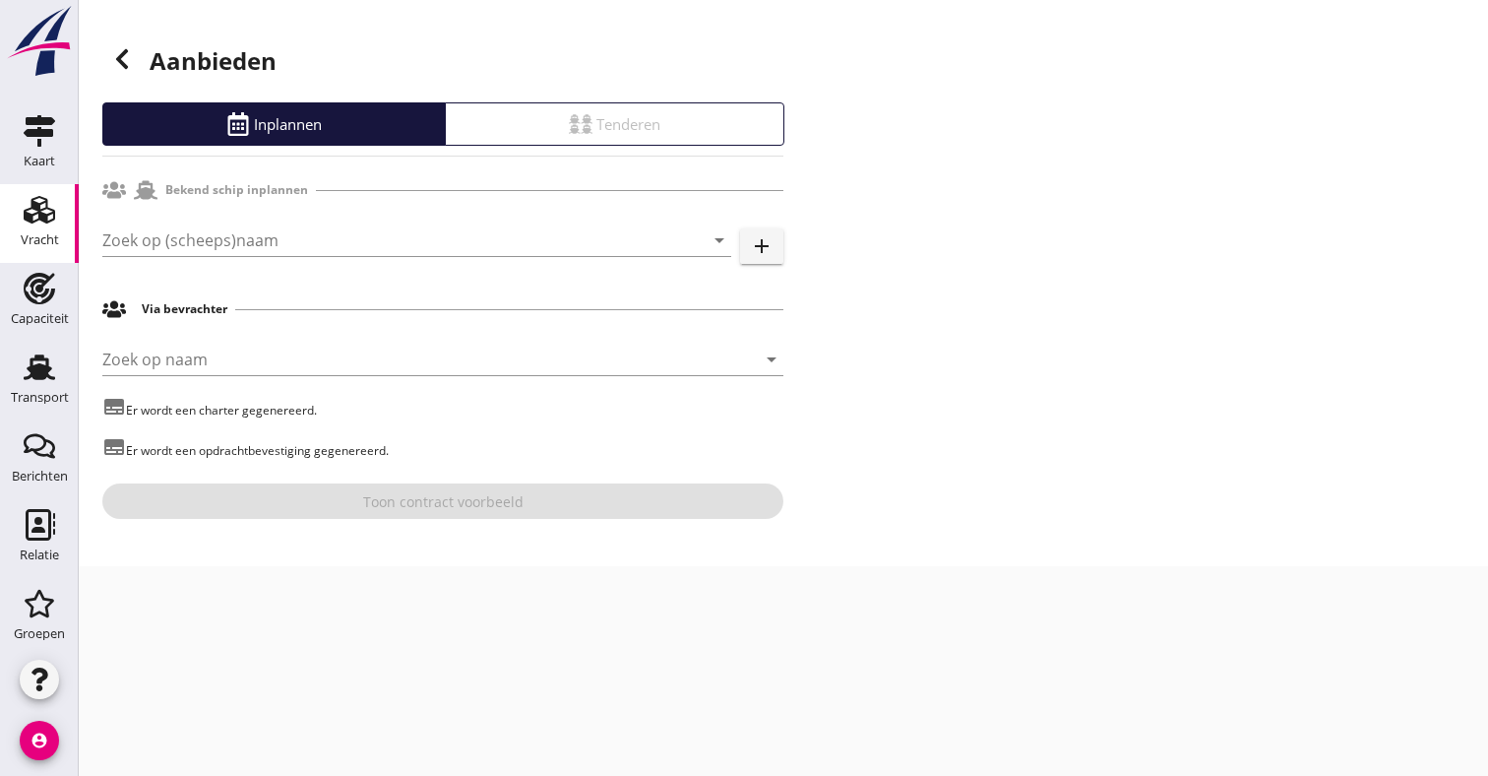
click at [320, 261] on div "Zoek op (scheeps)naam arrow_drop_down" at bounding box center [416, 249] width 629 height 51
click at [320, 243] on input "Zoek op (scheeps)naam" at bounding box center [389, 239] width 574 height 31
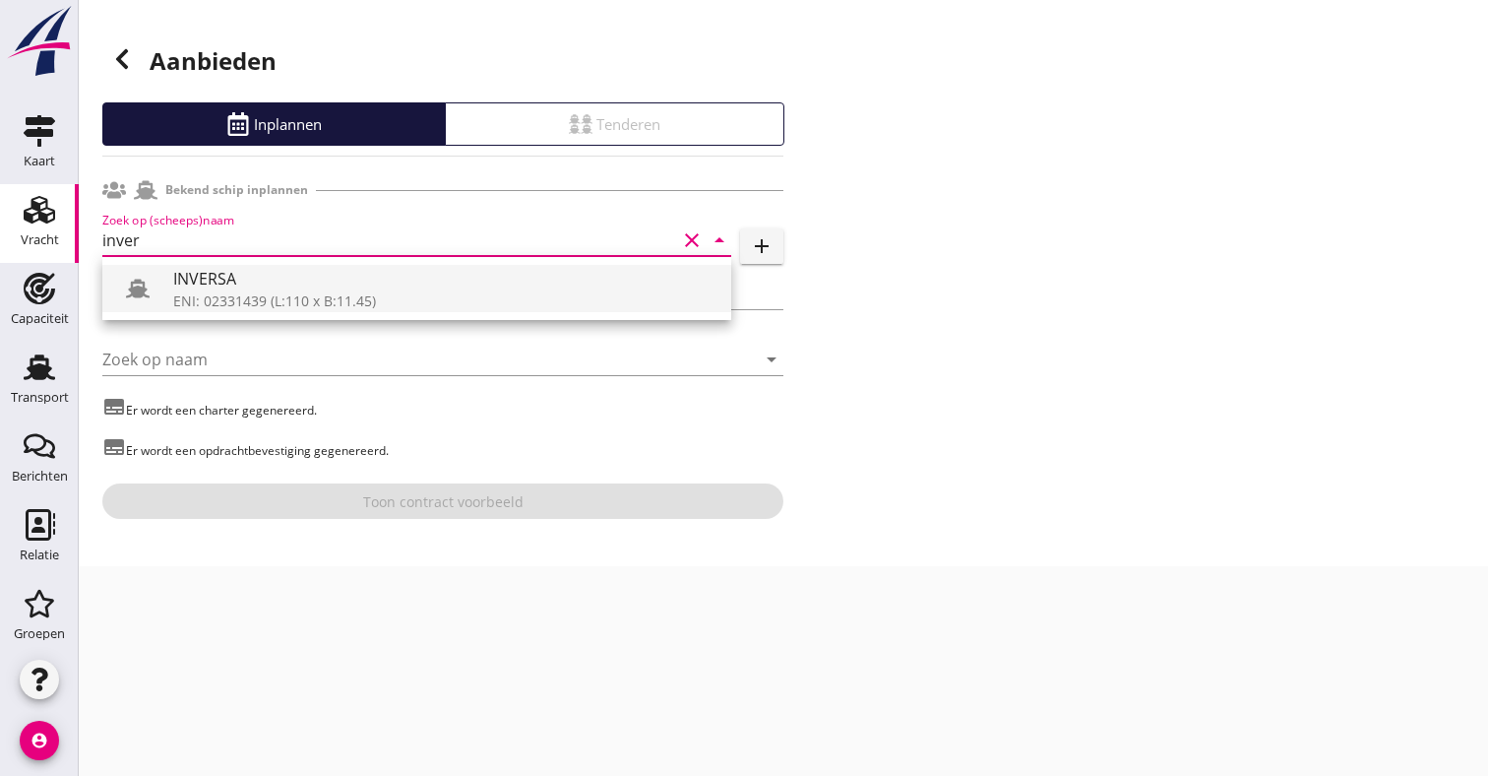
click at [207, 293] on div "ENI: 02331439 (L:110 x B:11.45)" at bounding box center [444, 300] width 542 height 21
type input "INVERSA"
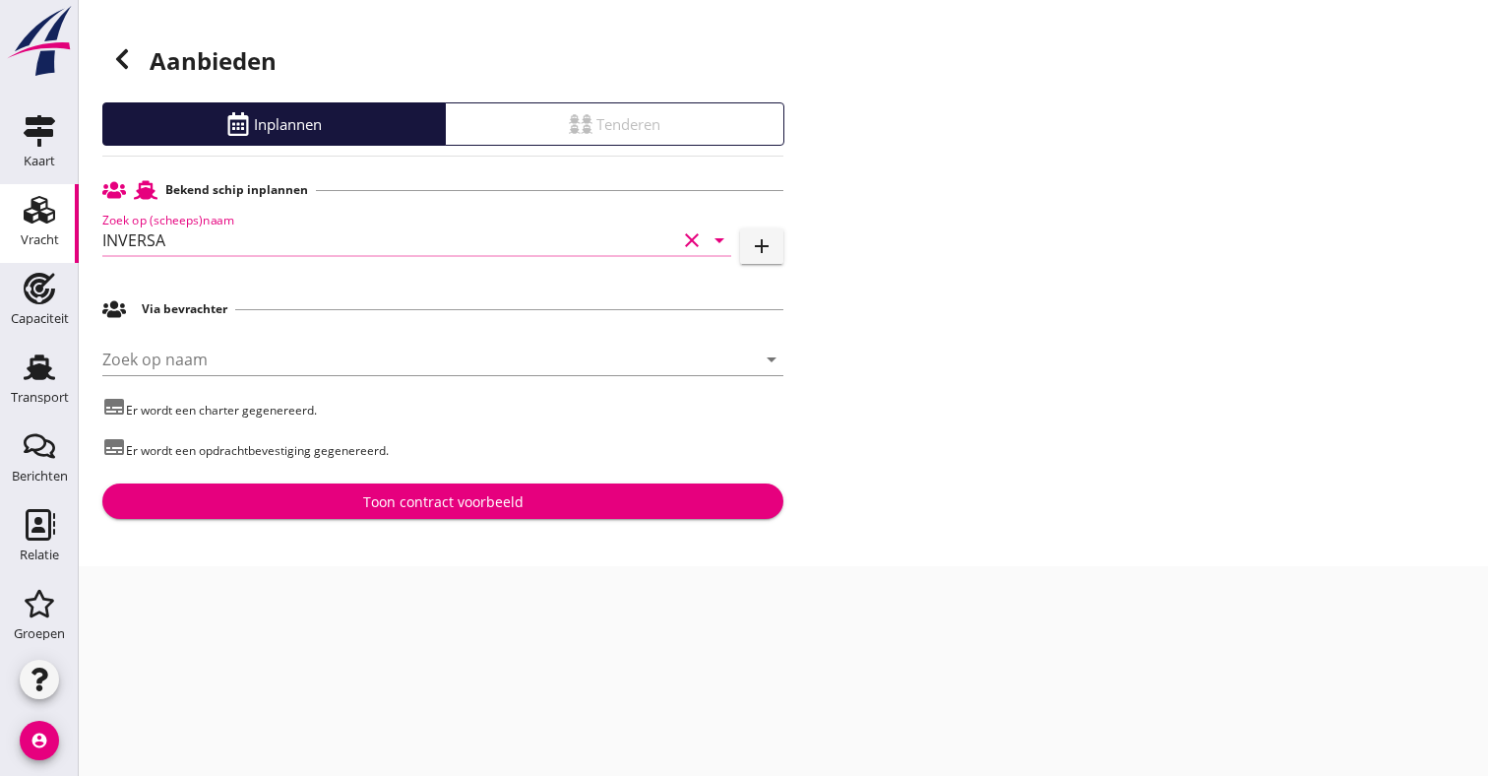
click at [335, 489] on button "Toon contract voorbeeld" at bounding box center [442, 500] width 681 height 35
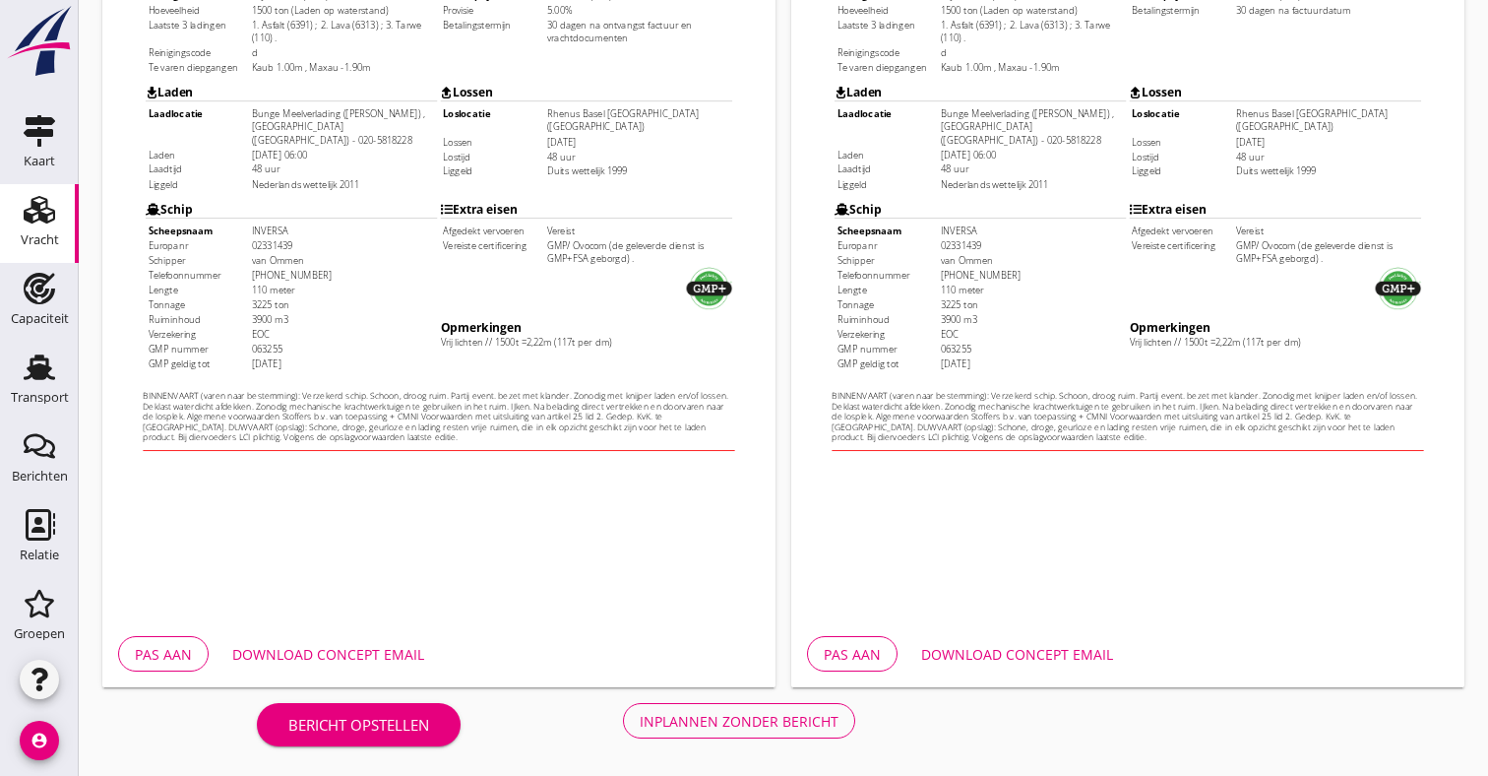
scroll to position [529, 0]
click at [754, 738] on button "Inplannen zonder bericht" at bounding box center [739, 720] width 232 height 35
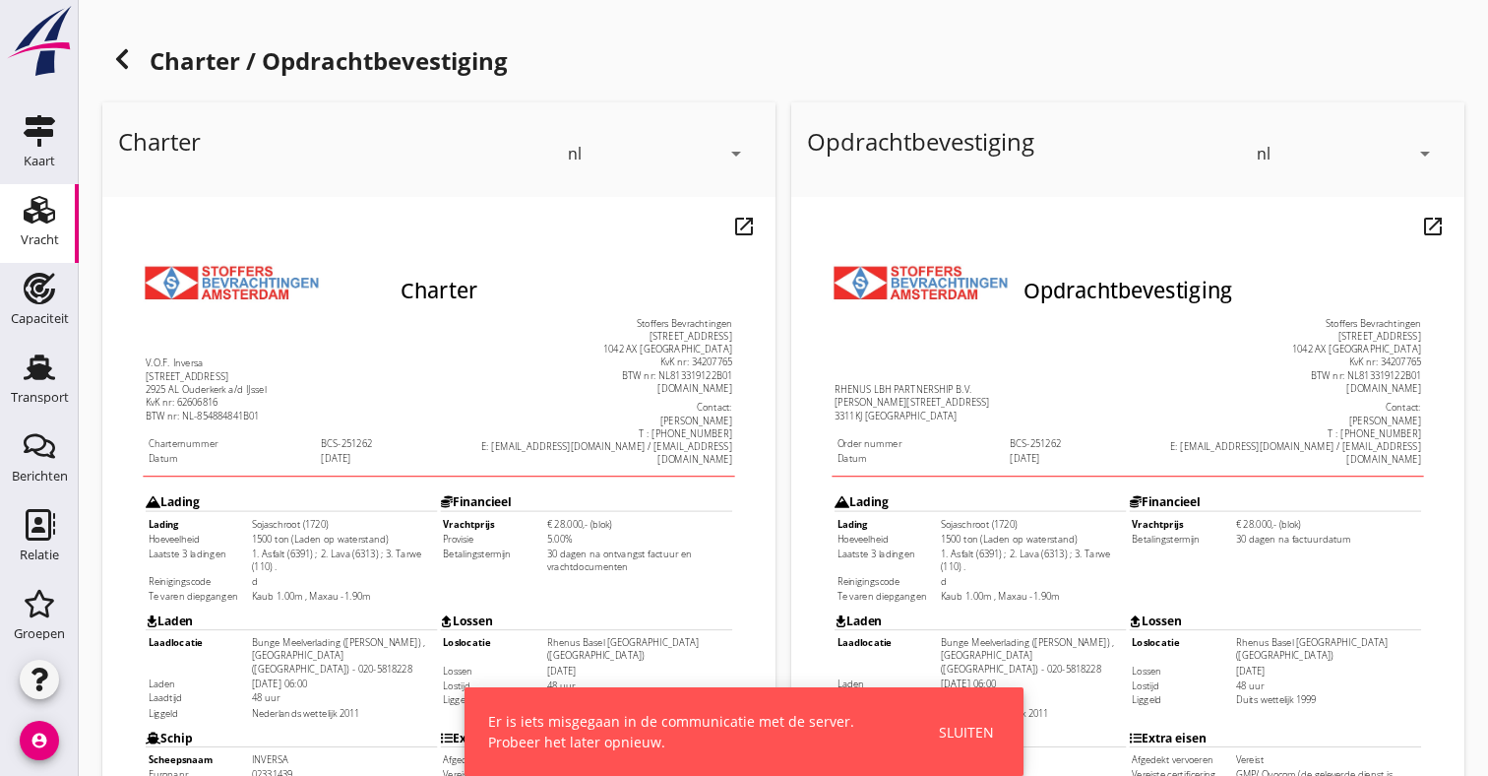
scroll to position [0, 0]
click at [973, 734] on div "Sluiten" at bounding box center [966, 731] width 55 height 21
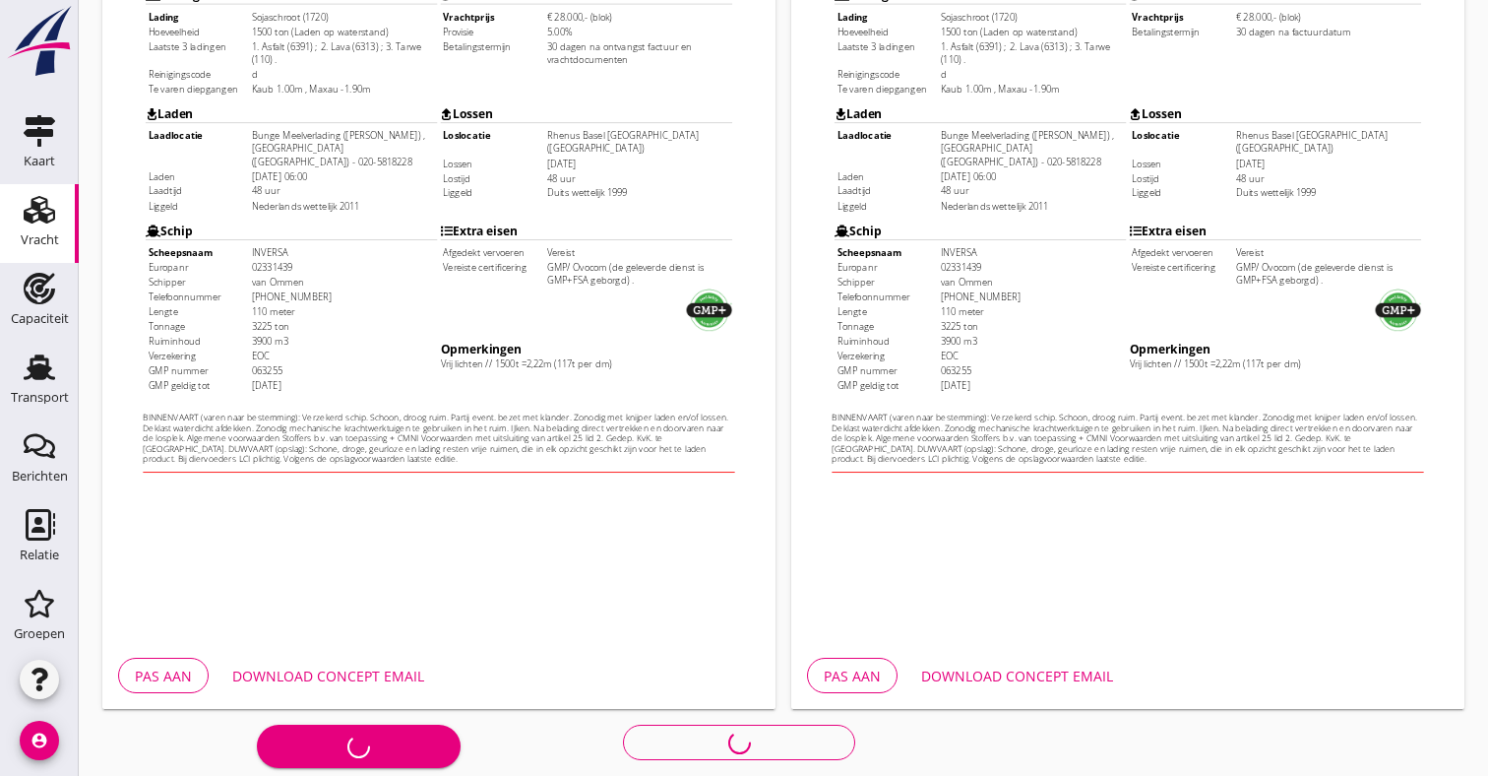
scroll to position [507, 0]
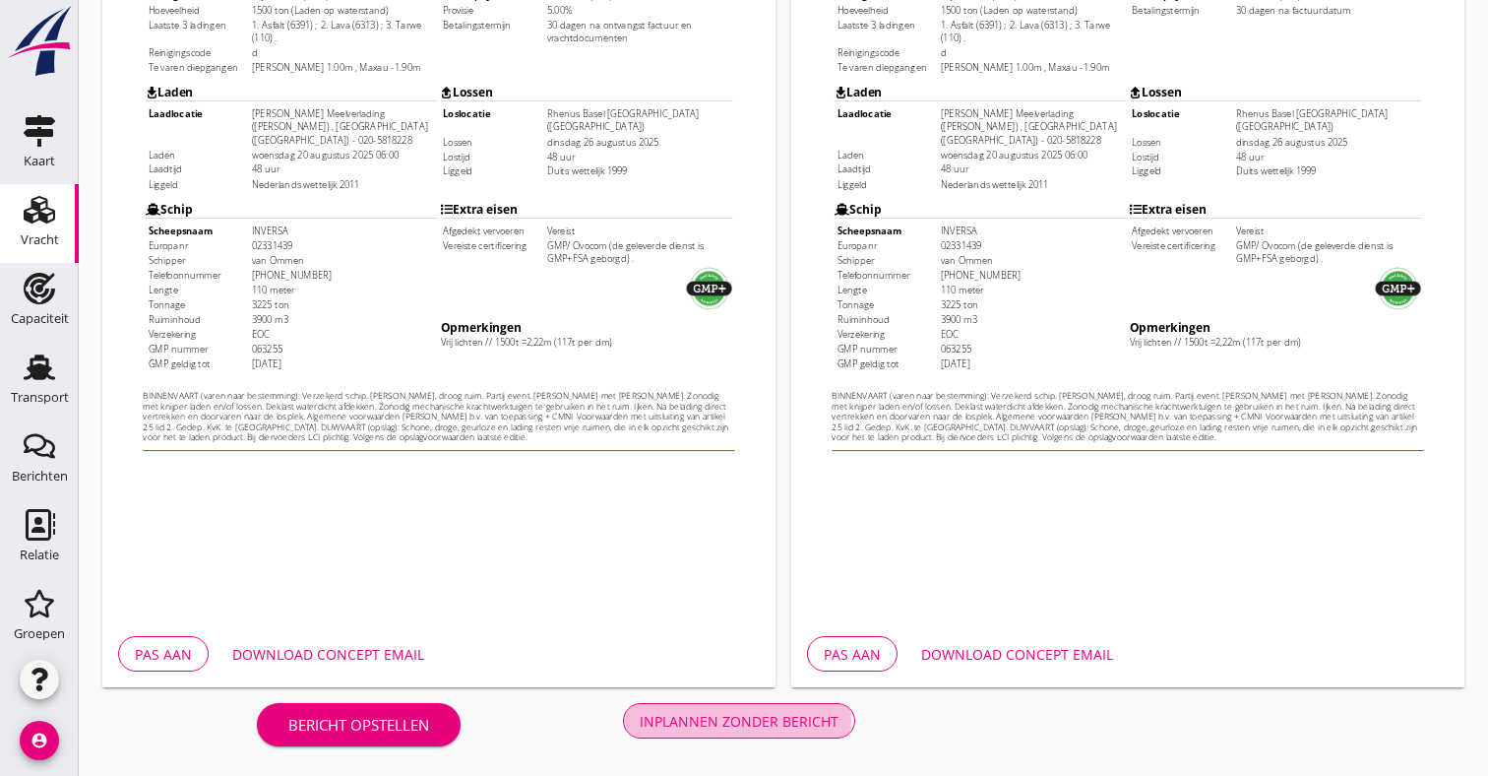
click at [735, 712] on div "Inplannen zonder bericht" at bounding box center [739, 721] width 199 height 21
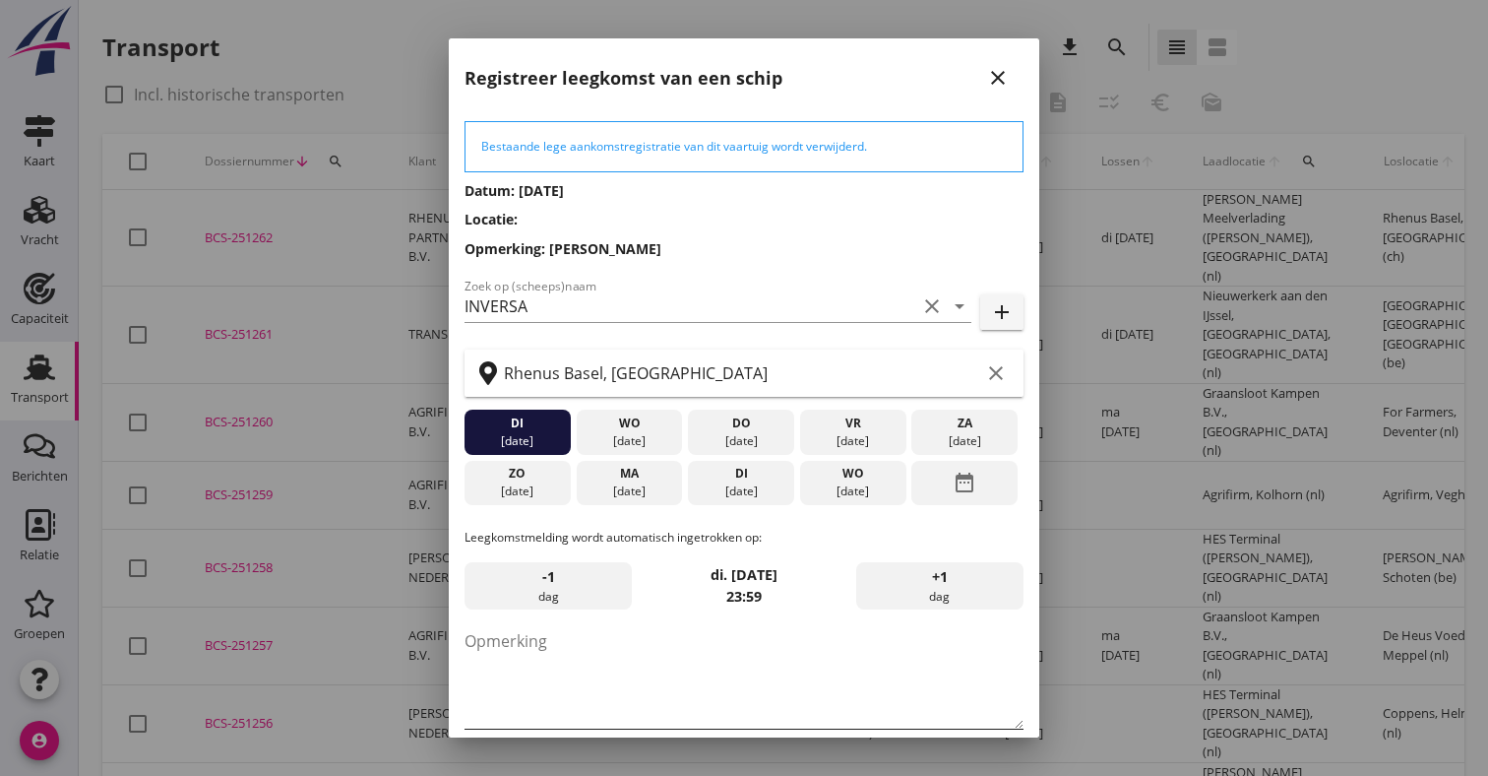
click at [586, 661] on textarea "Opmerking" at bounding box center [744, 676] width 559 height 103
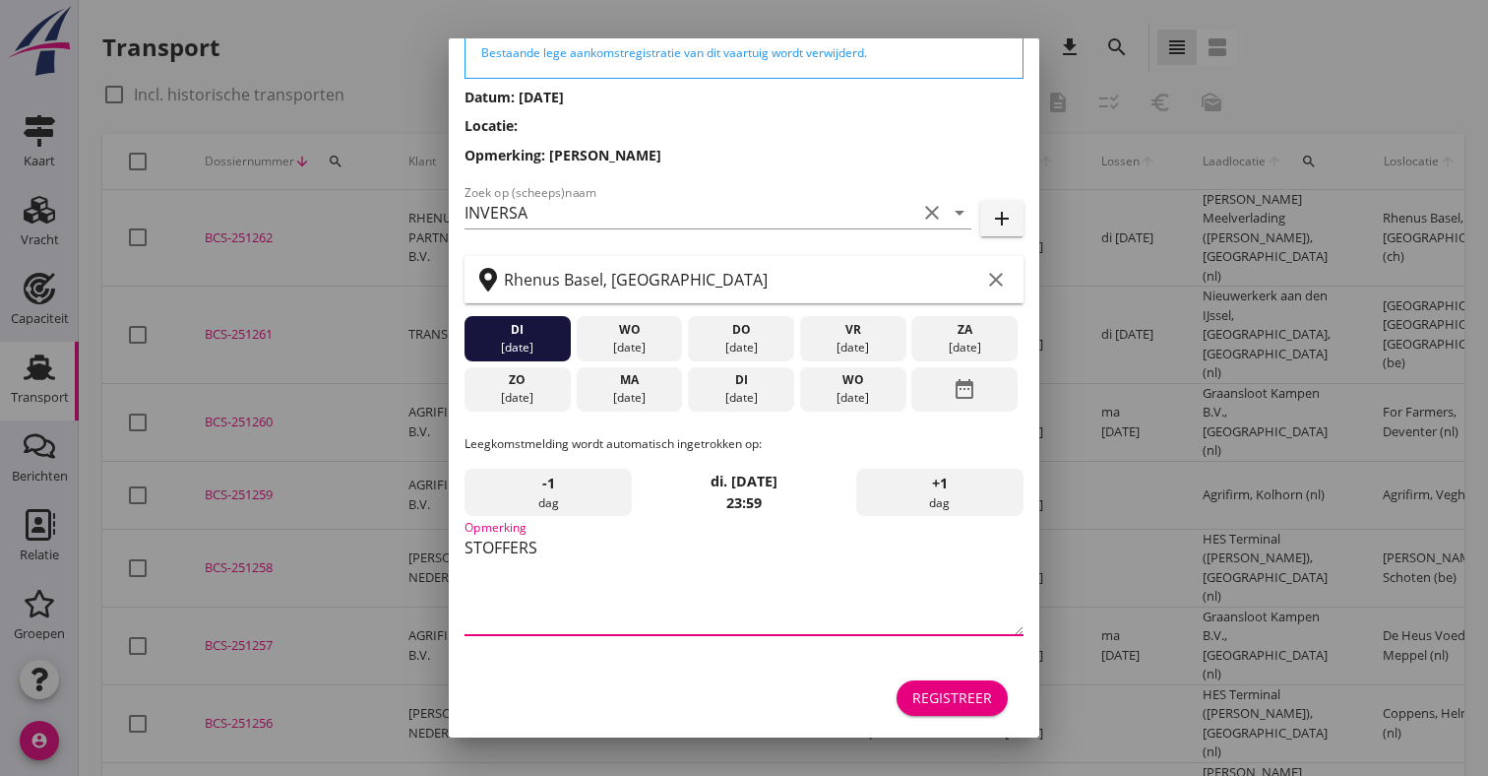
scroll to position [94, 0]
type textarea "STOFFERS"
click at [926, 689] on div "Registreer" at bounding box center [952, 697] width 80 height 21
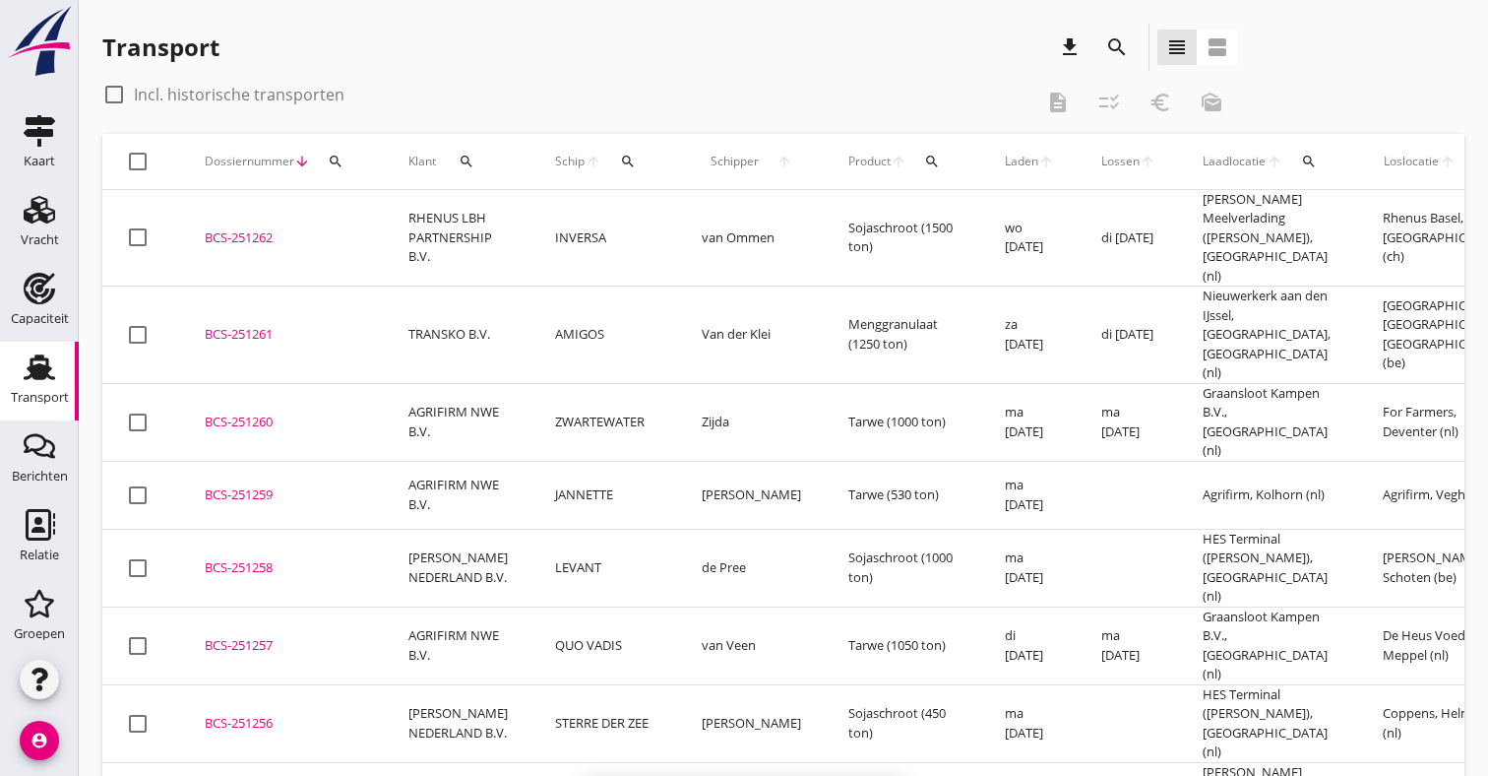
click at [445, 287] on td "TRANSKO B.V." at bounding box center [458, 334] width 147 height 97
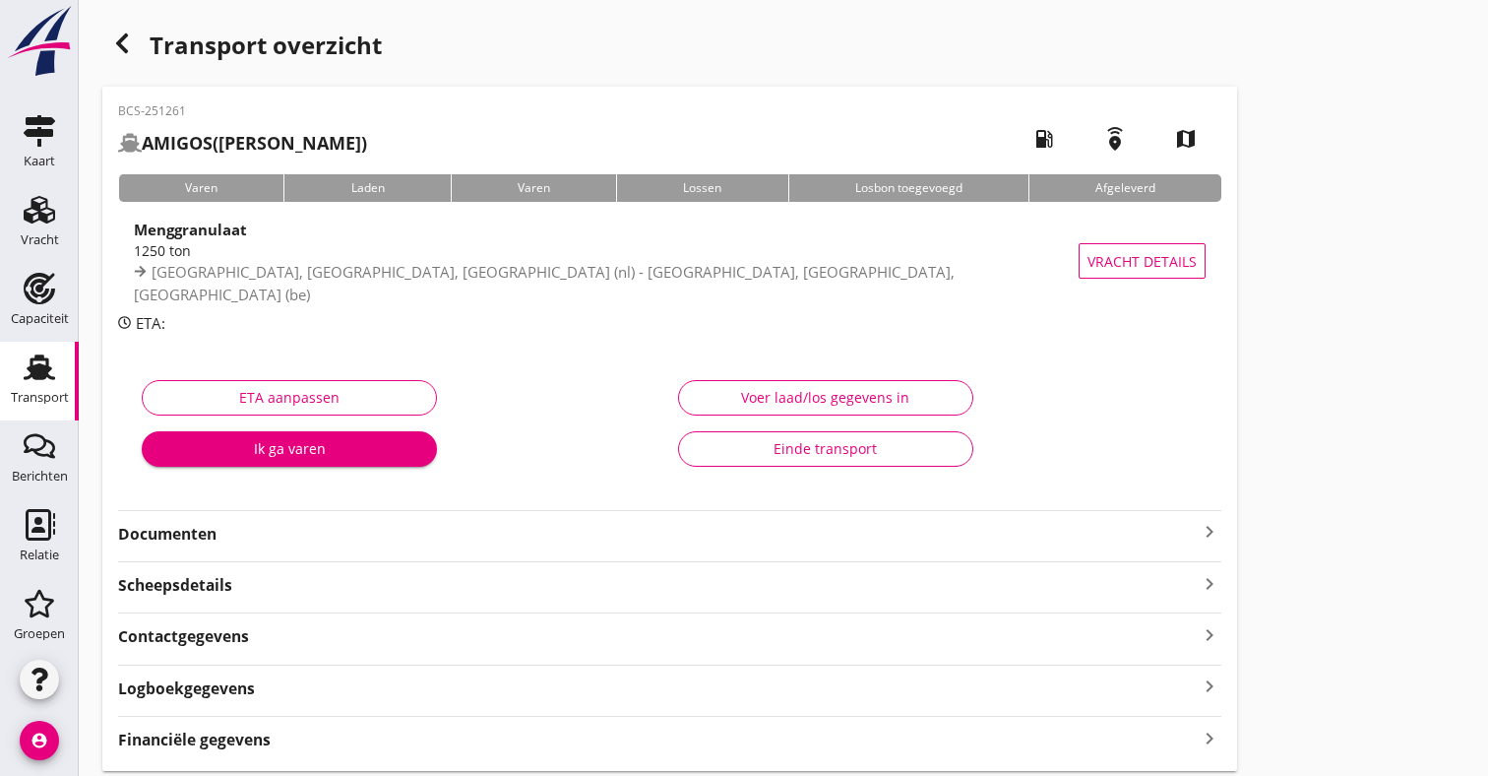
click at [289, 741] on div "Financiële gegevens keyboard_arrow_right" at bounding box center [669, 737] width 1103 height 27
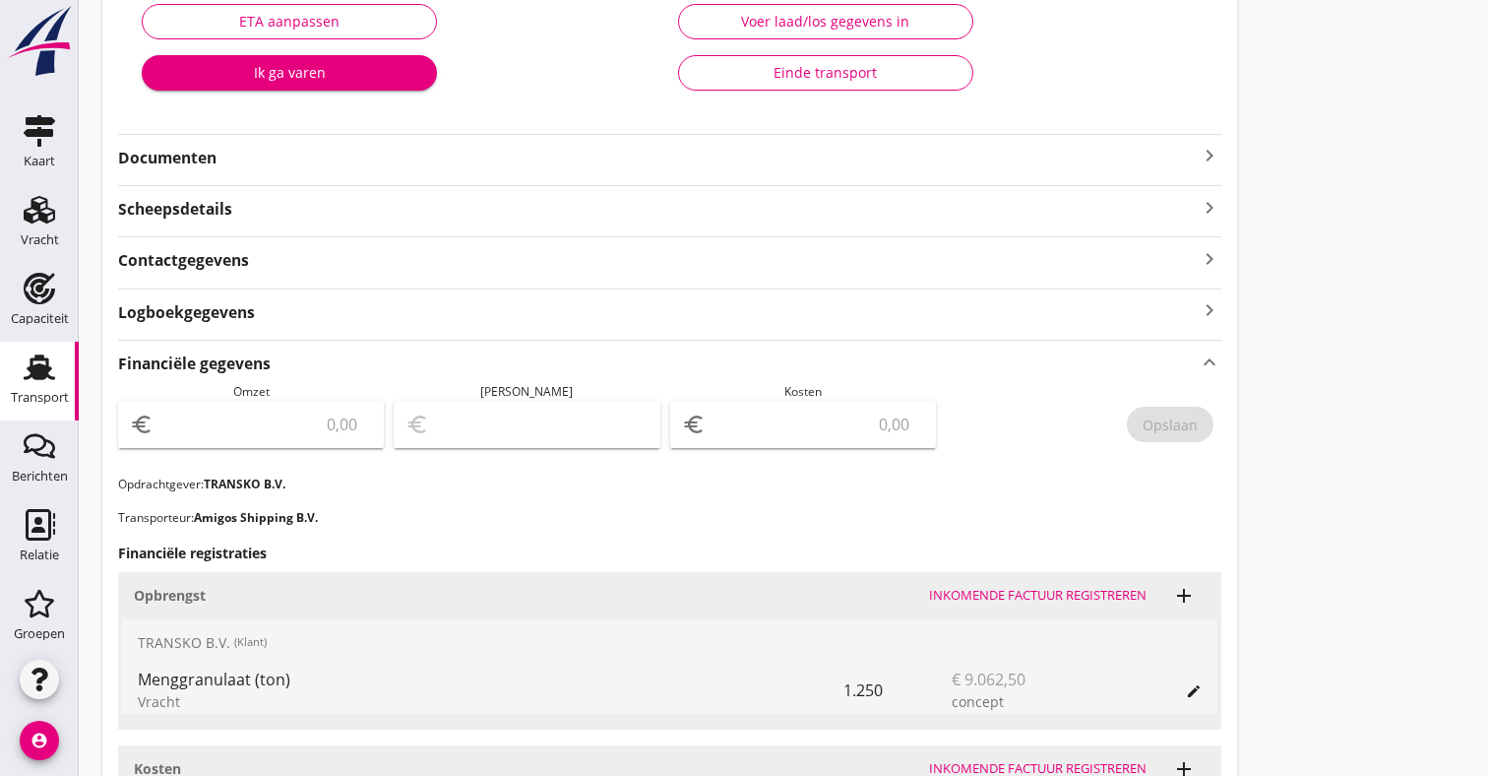
scroll to position [466, 0]
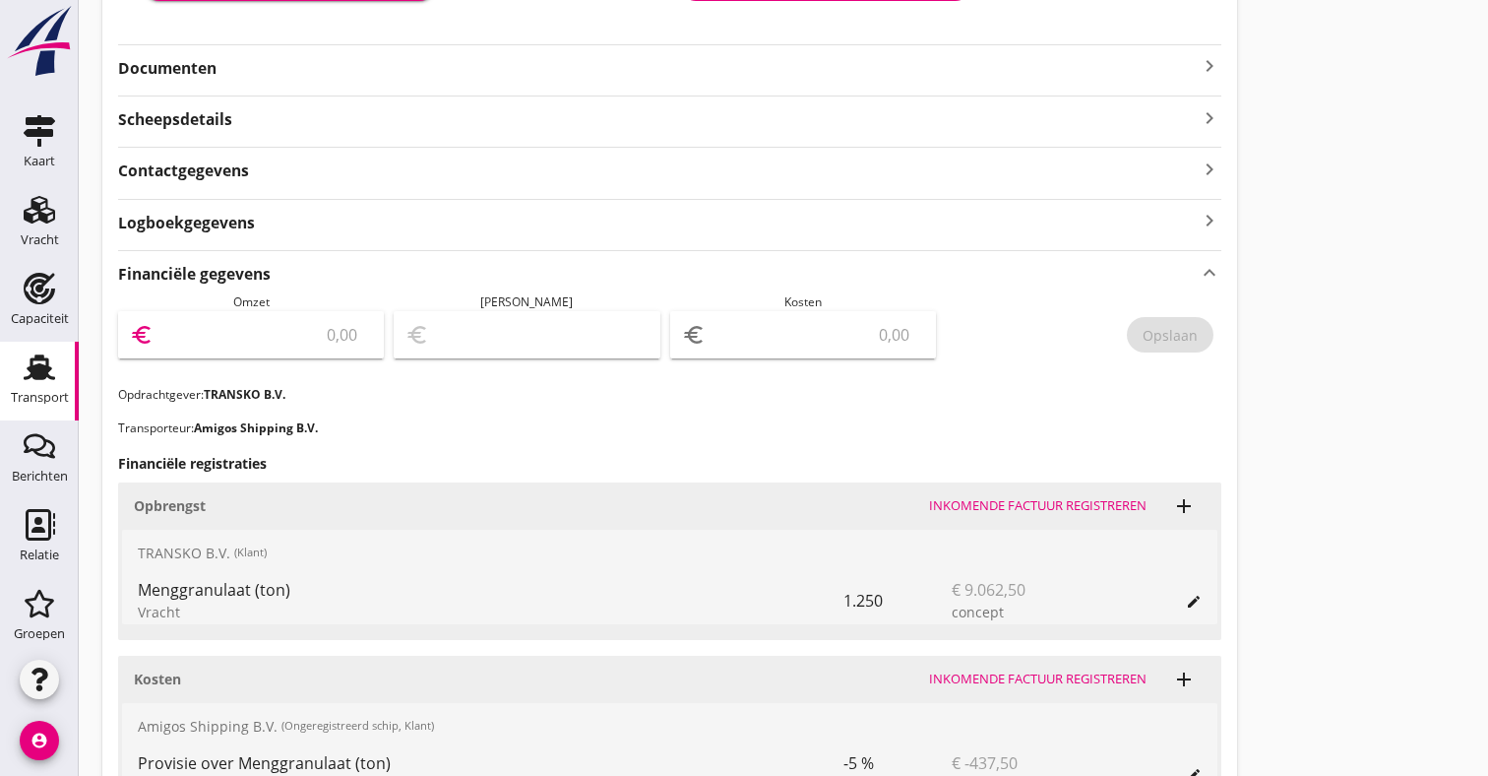
click at [300, 335] on input "number" at bounding box center [264, 334] width 215 height 31
type input "9062.50"
click at [845, 315] on div "euro" at bounding box center [803, 334] width 266 height 47
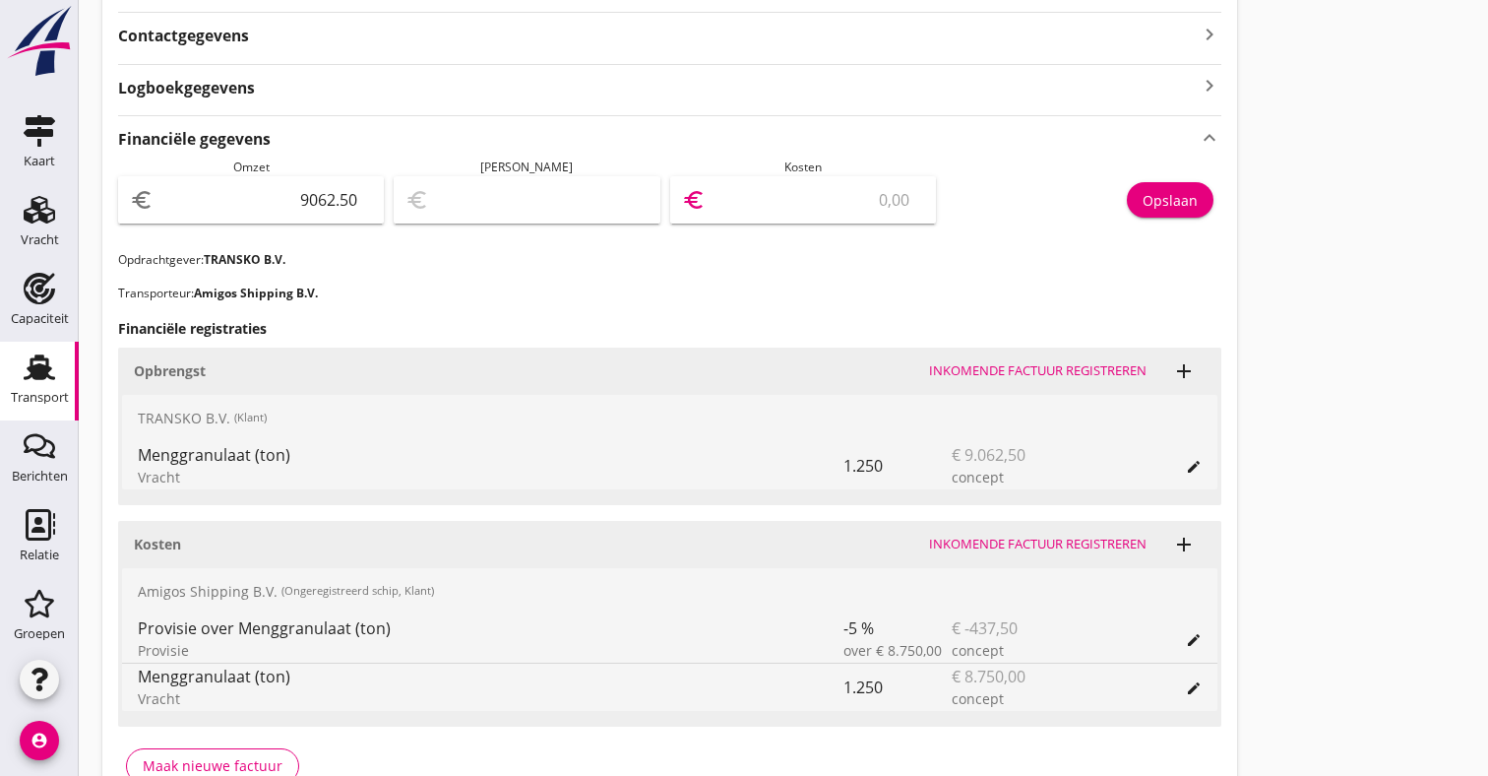
scroll to position [601, 0]
type input "9054.50"
type input "8"
type input "8979.50"
type input "83"
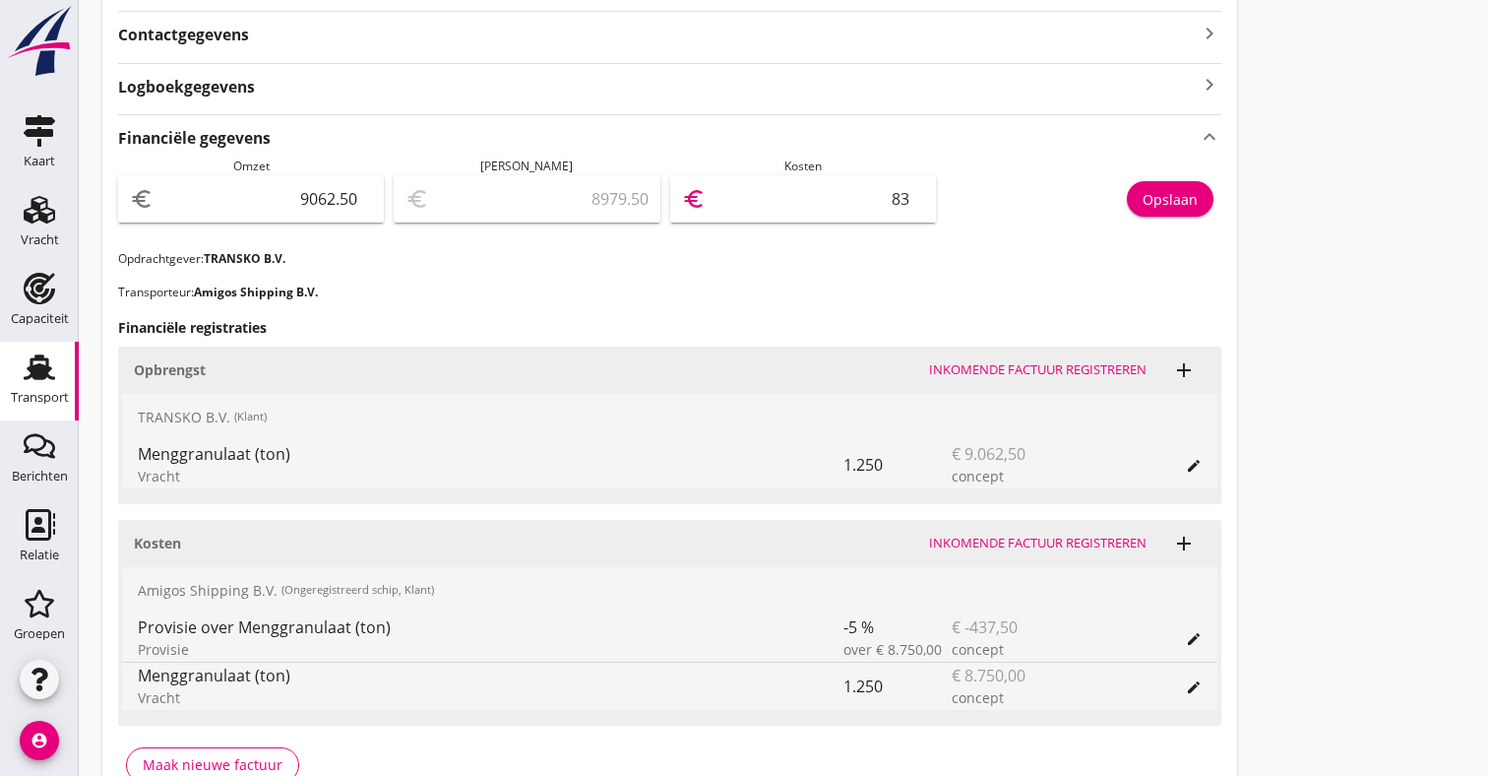
type input "8231.50"
type input "831"
type input "750.50"
type input "8312"
type input "750.00"
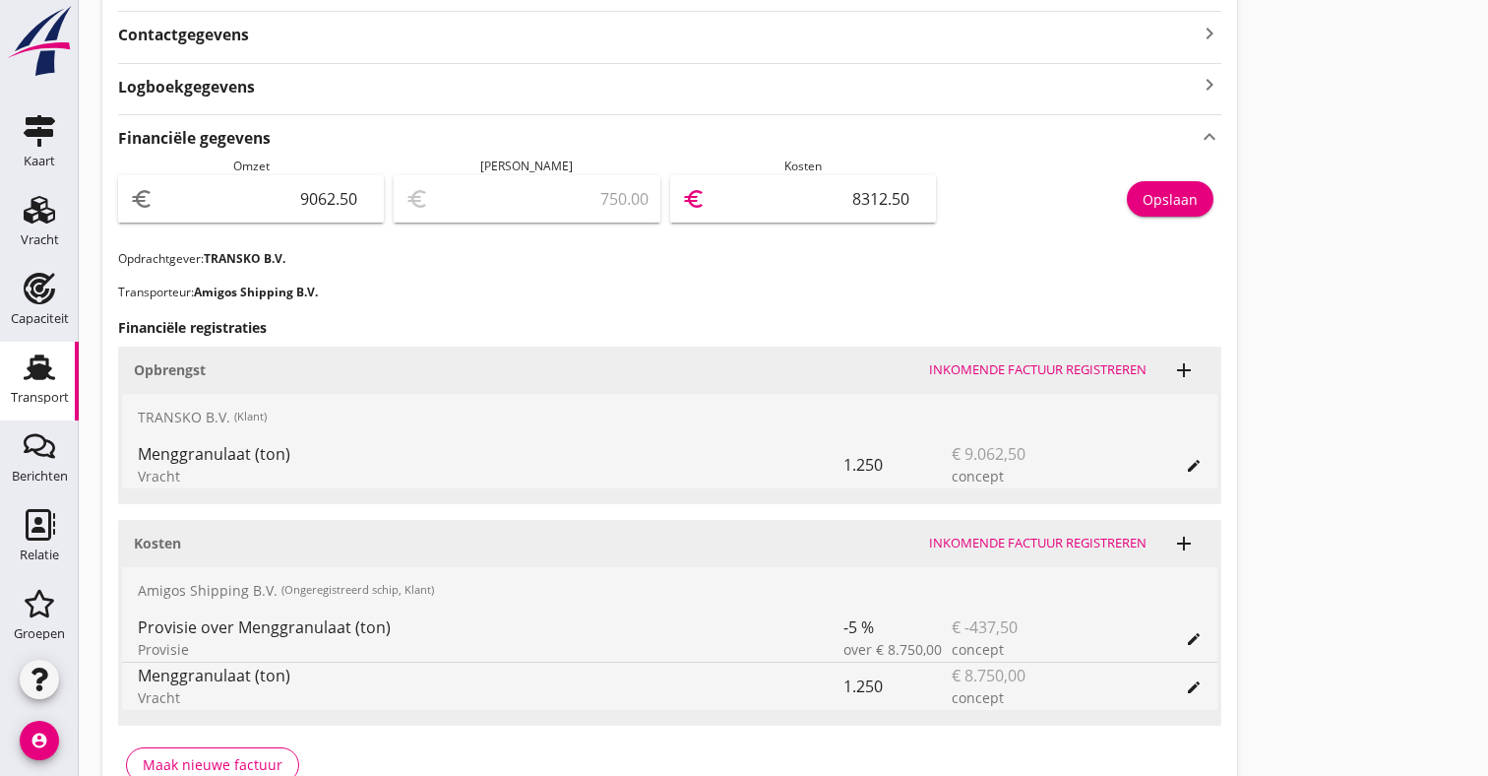
type input "8312.50"
click at [1193, 194] on div "Opslaan" at bounding box center [1170, 199] width 55 height 21
click at [38, 357] on use at bounding box center [39, 368] width 31 height 26
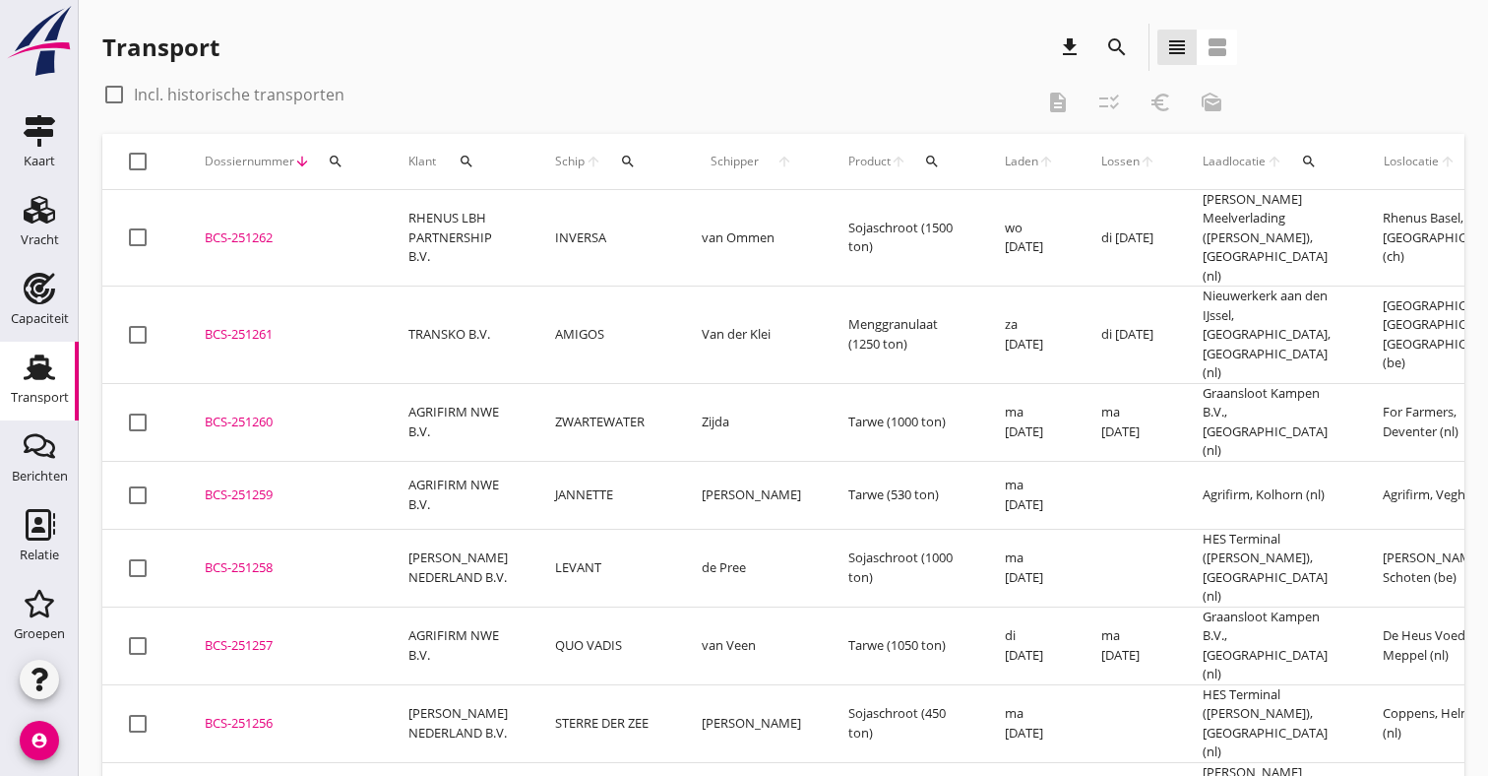
click at [367, 217] on td "BCS-251262 upload_file Drop hier uw bestand om het aan het dossier toe te voegen" at bounding box center [283, 238] width 204 height 96
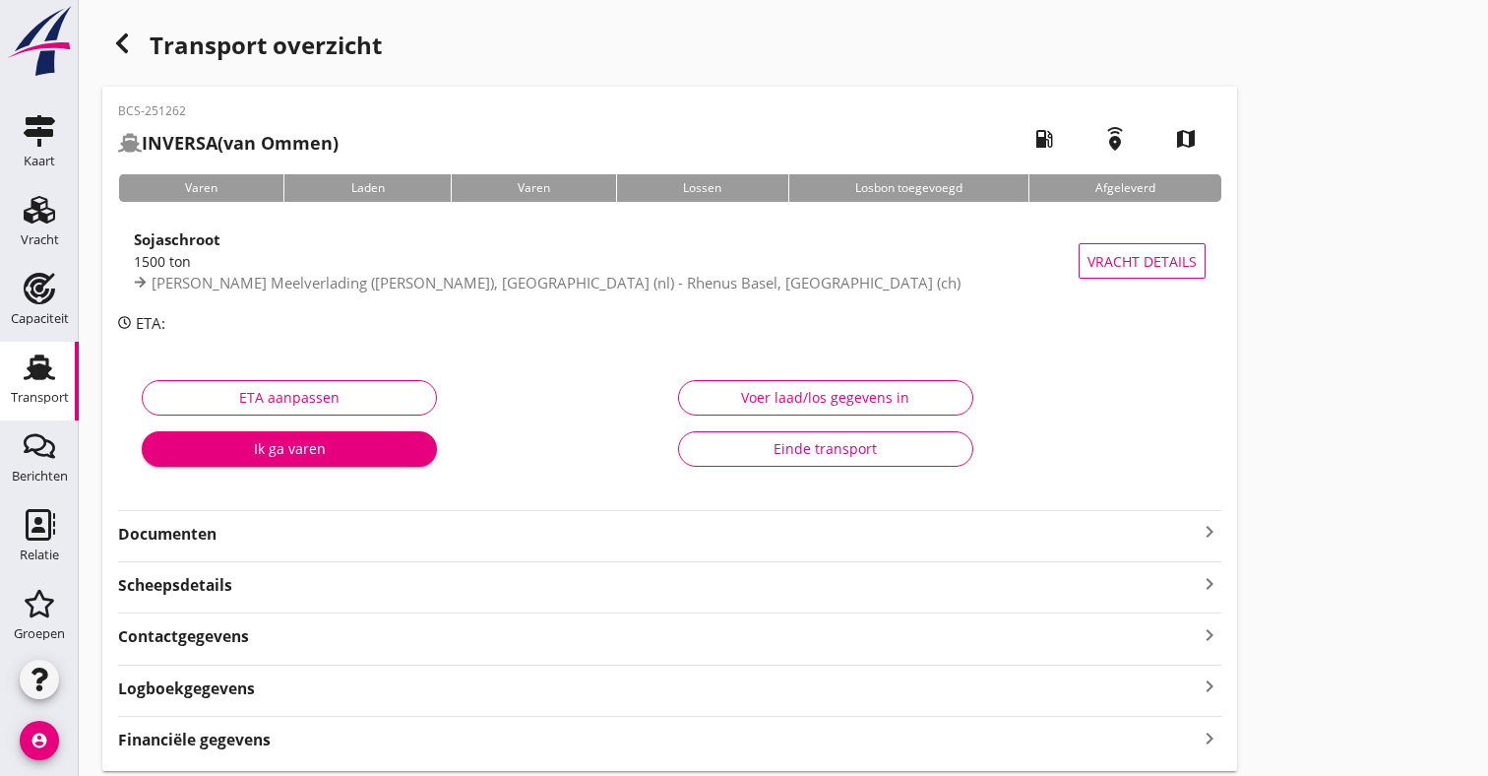
click at [308, 735] on div "Financiële gegevens keyboard_arrow_right" at bounding box center [669, 737] width 1103 height 27
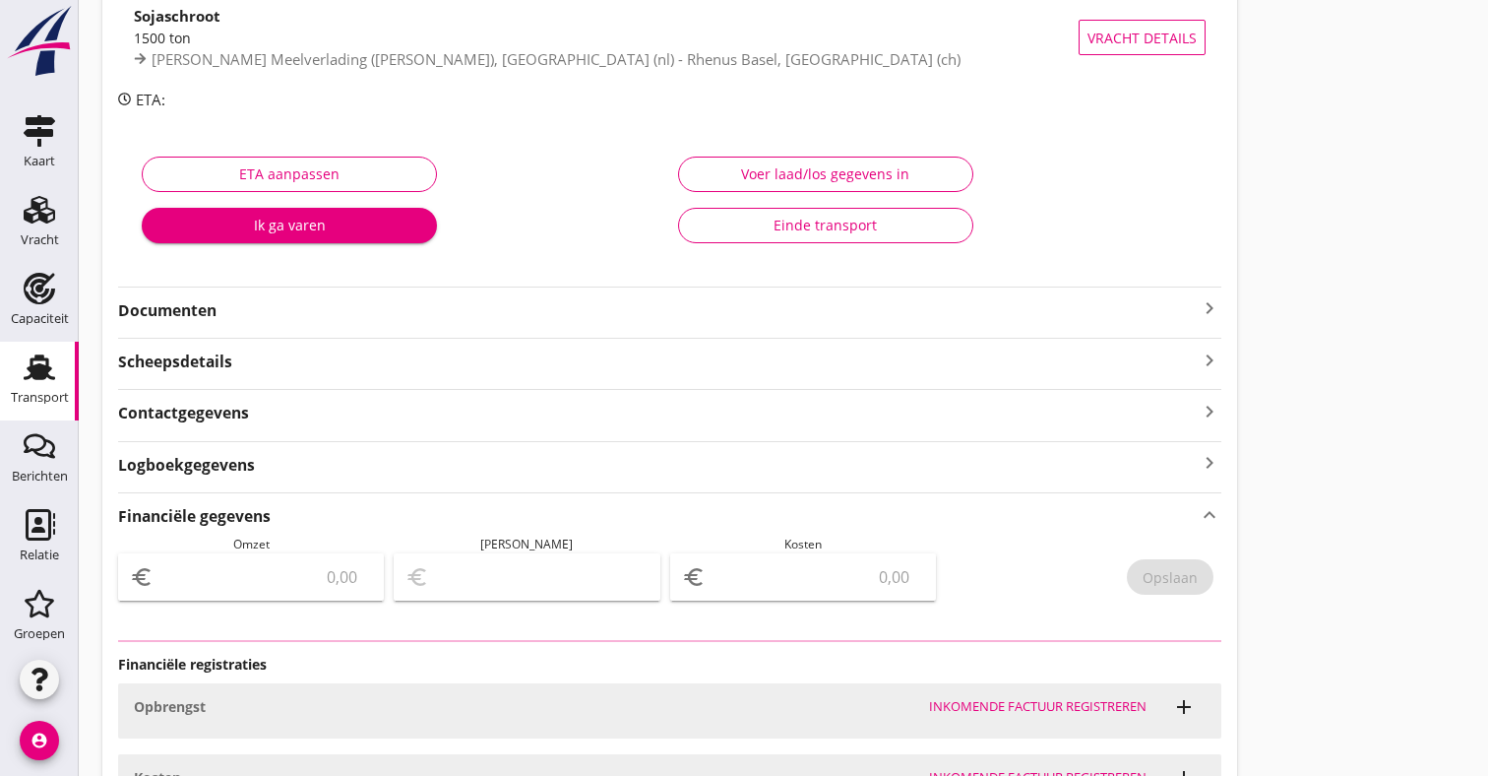
scroll to position [273, 0]
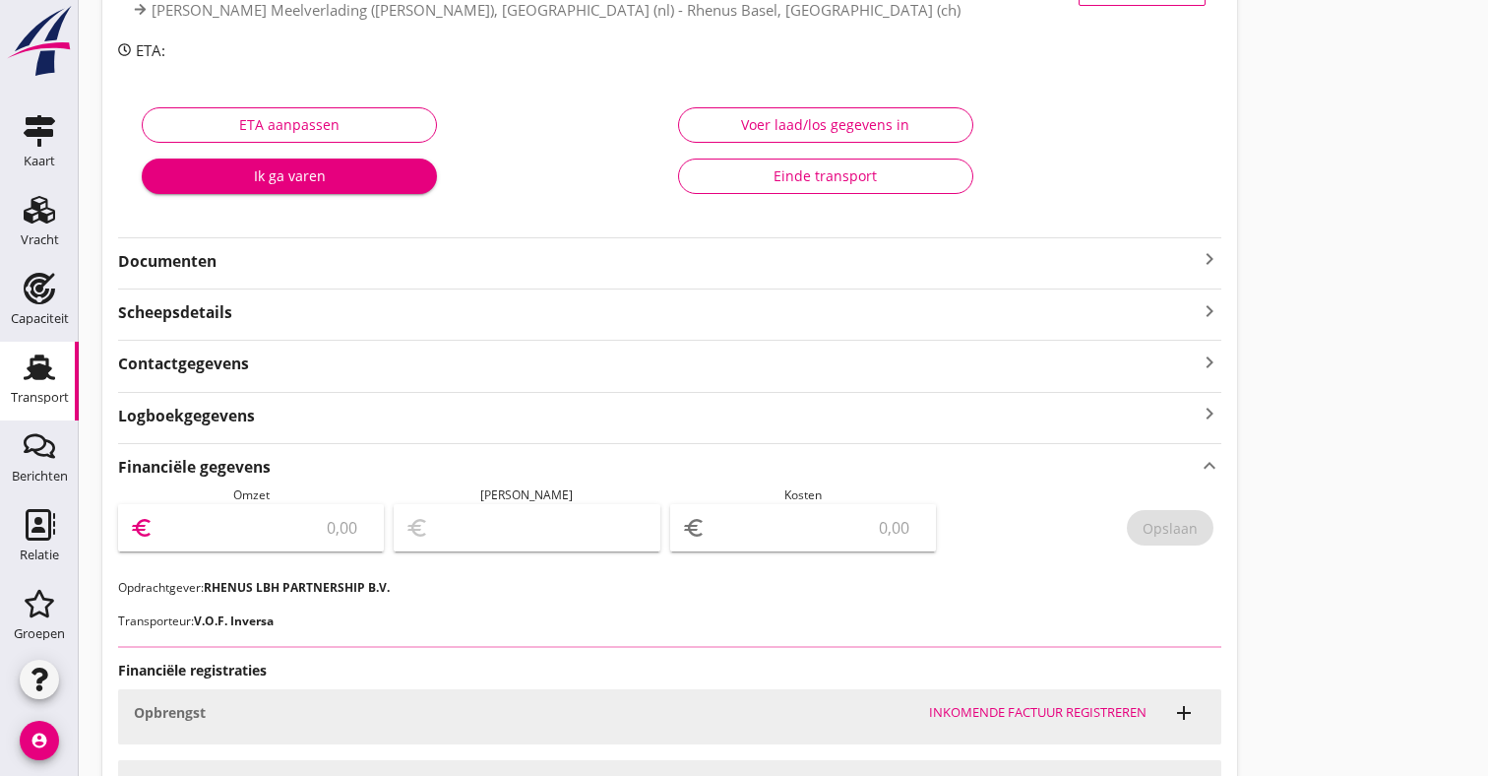
click at [327, 525] on input "number" at bounding box center [264, 527] width 215 height 31
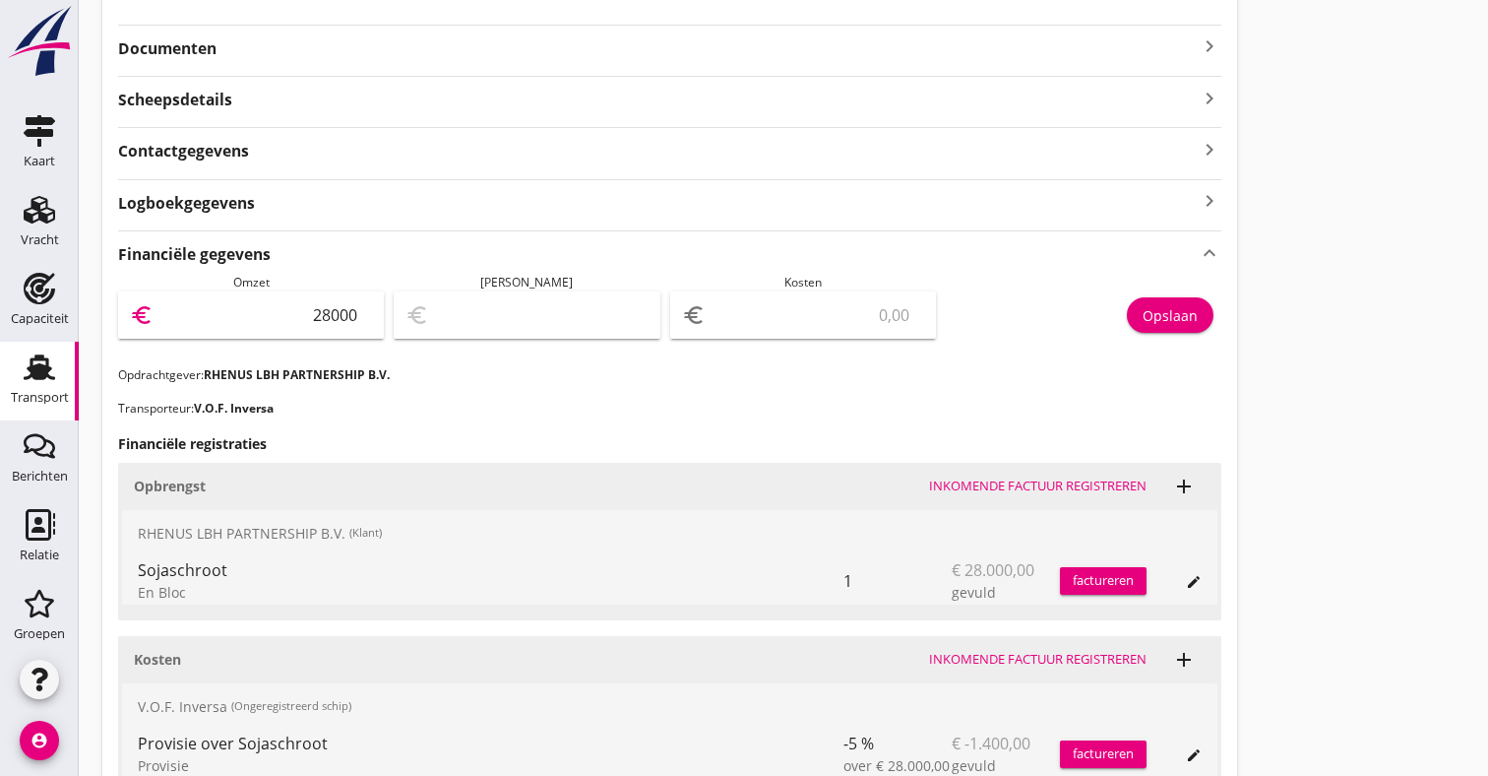
scroll to position [526, 0]
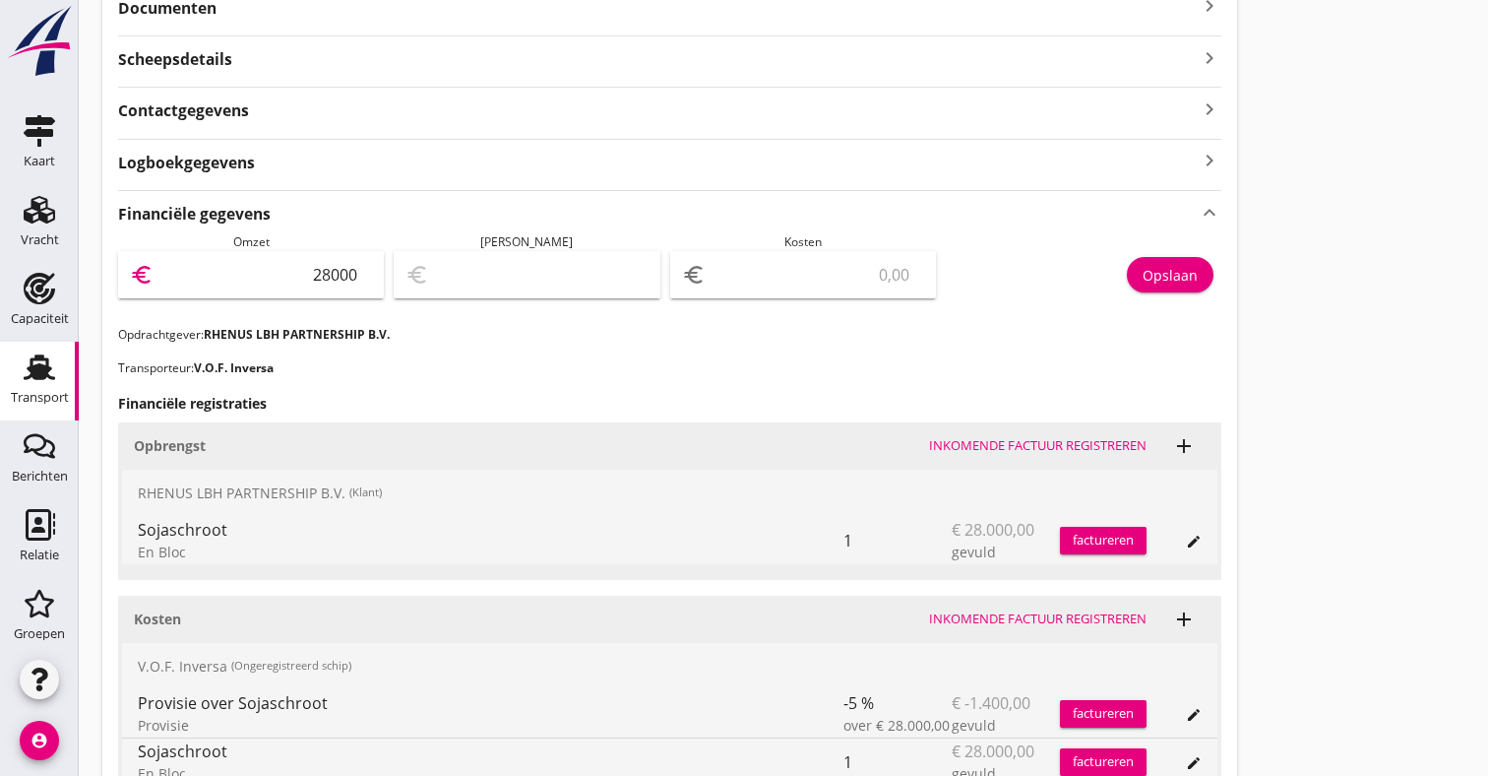
type input "28000"
click at [820, 274] on input "number" at bounding box center [817, 274] width 215 height 31
type input "27998.00"
type input "2"
type input "27974.00"
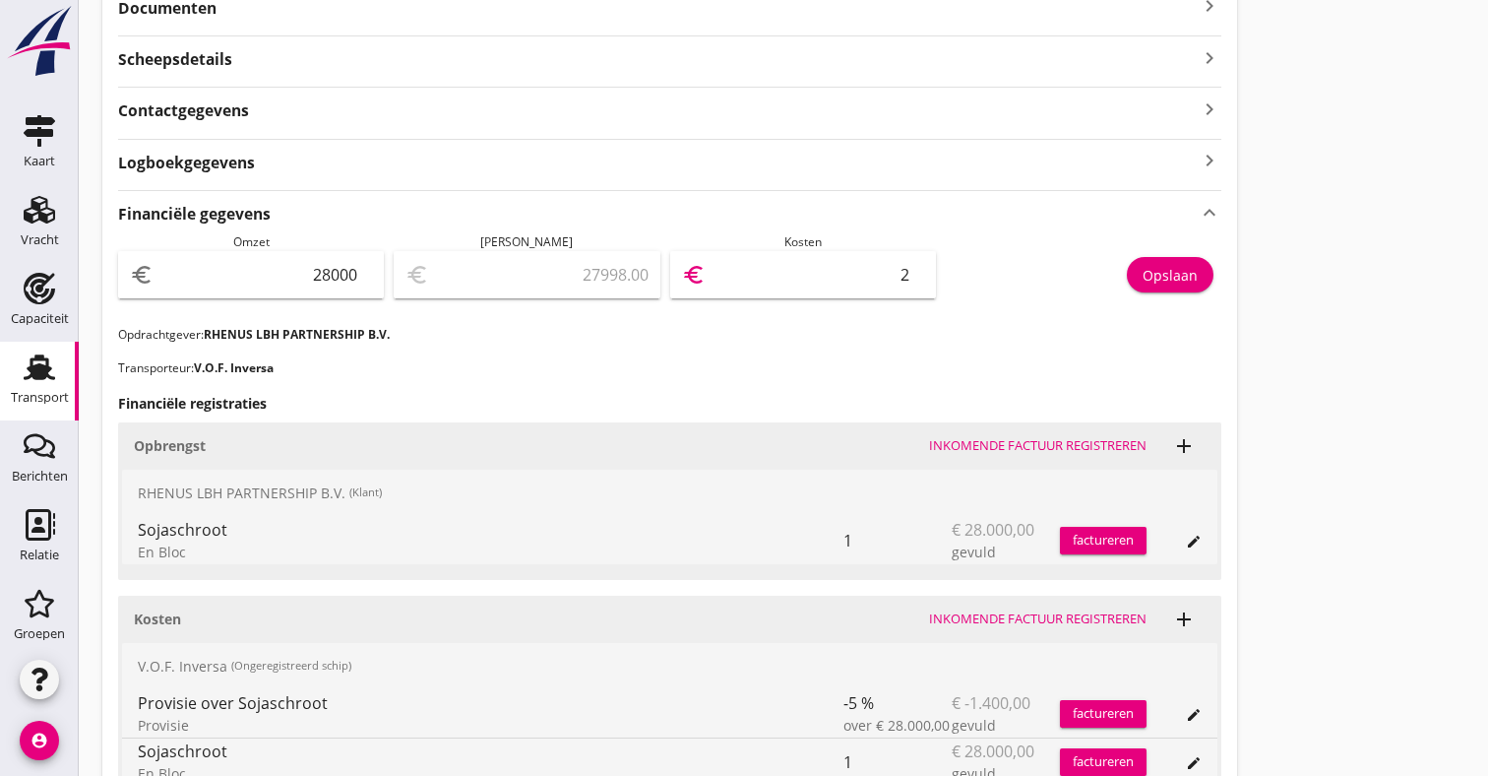
type input "26"
type input "27734.00"
type input "266"
type input "25340.00"
type input "2660"
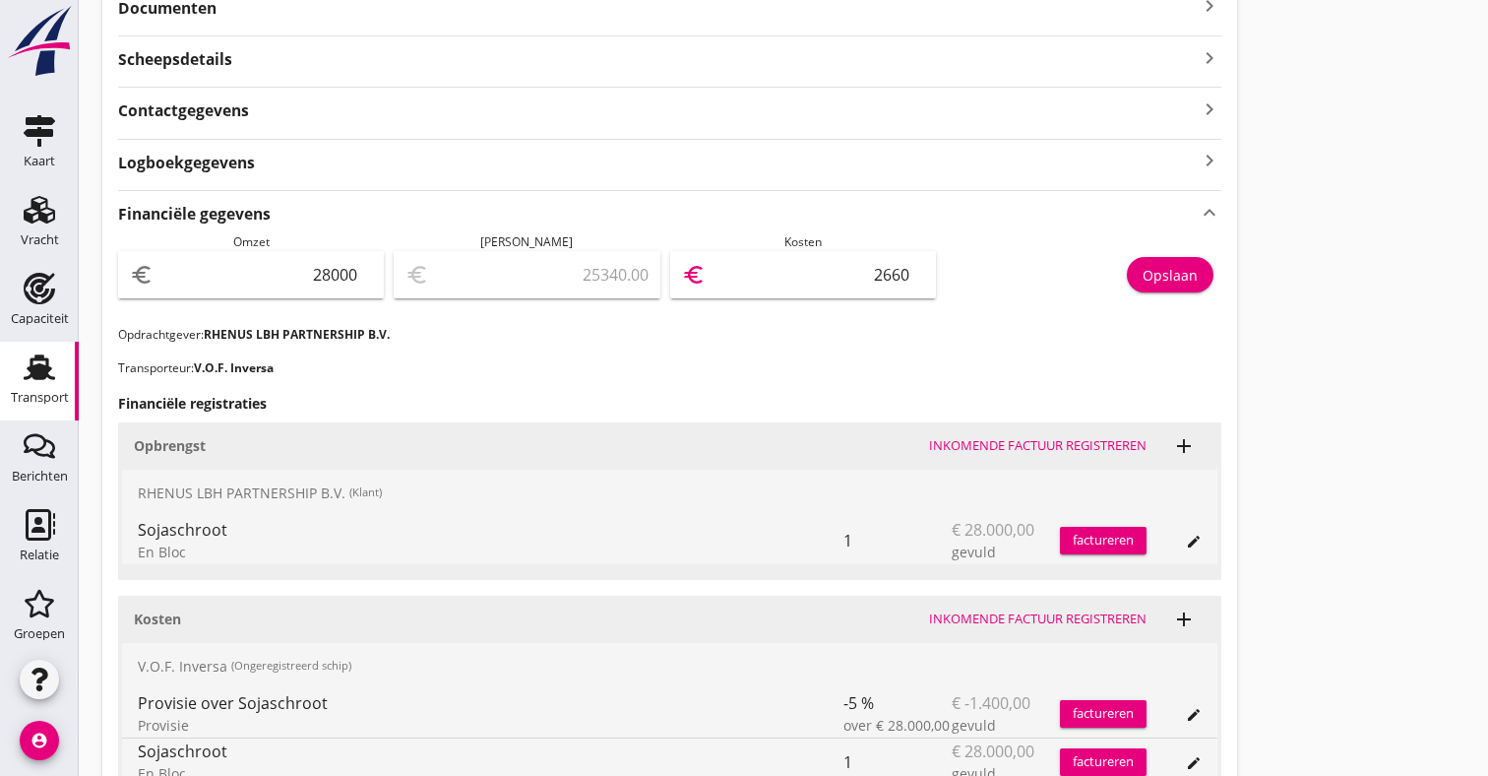
type input "1400.00"
type input "26600"
click at [1184, 282] on div "Opslaan" at bounding box center [1170, 275] width 55 height 21
click at [20, 350] on link "Transport Transport" at bounding box center [39, 381] width 79 height 79
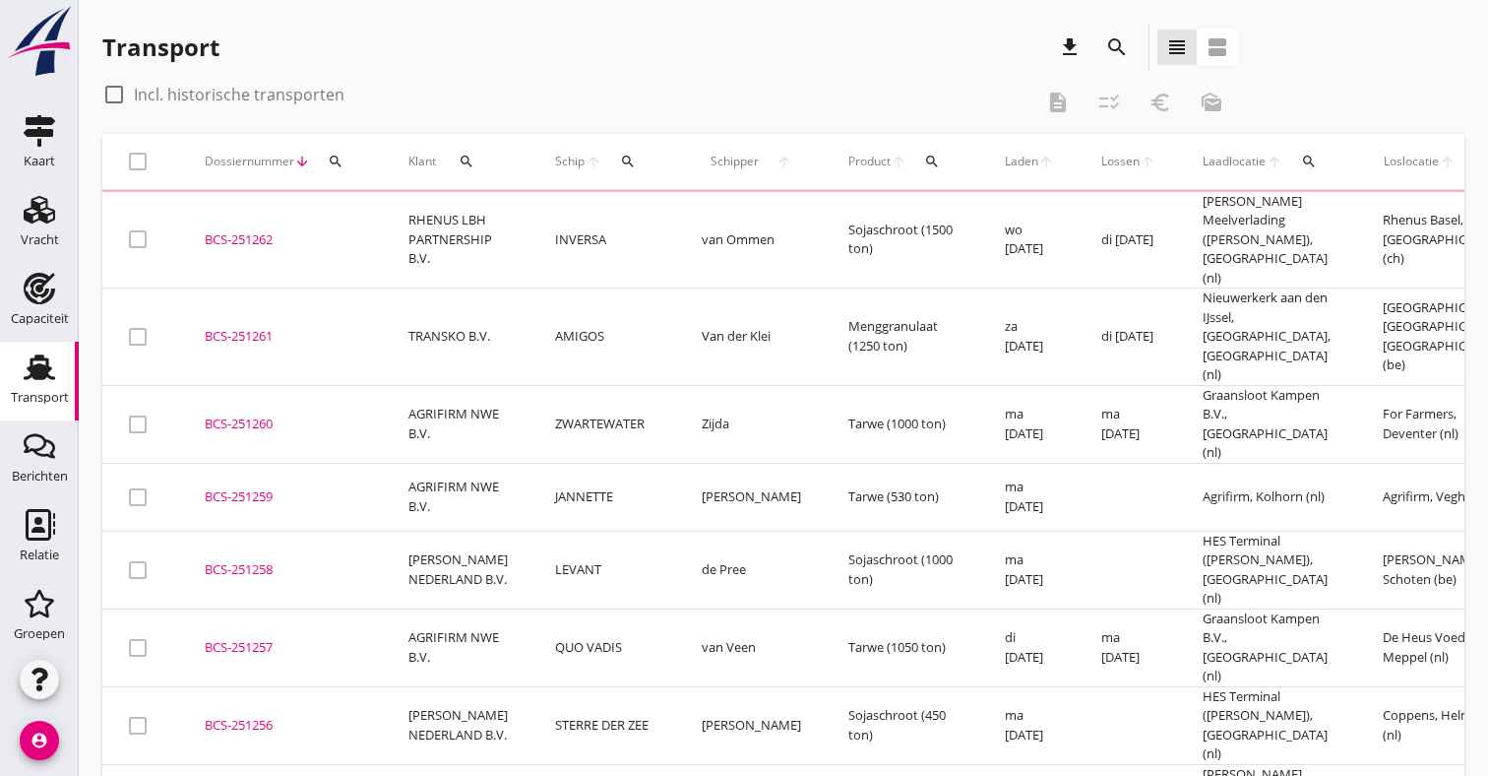
click at [505, 385] on td "AGRIFIRM NWE B.V." at bounding box center [458, 424] width 147 height 78
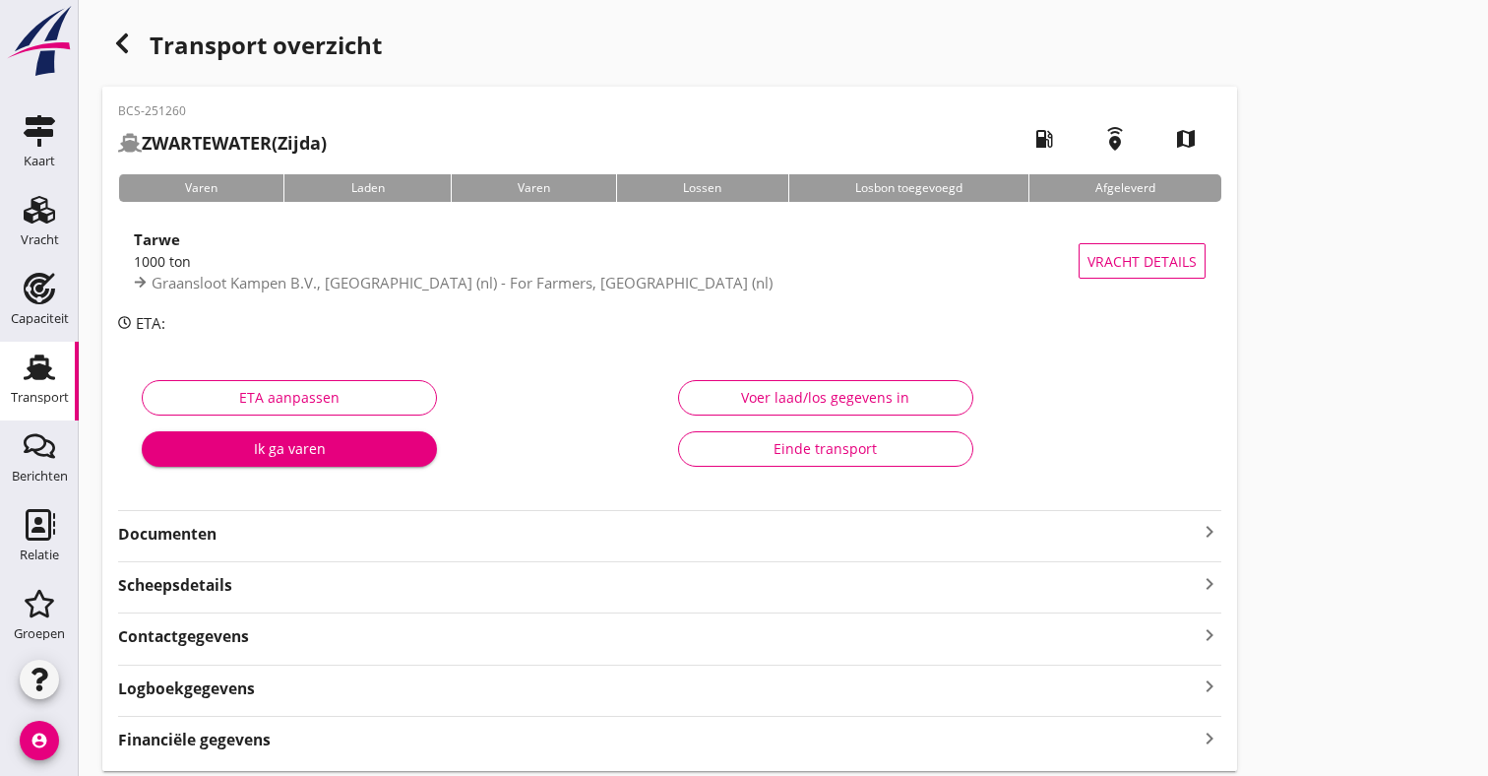
click at [292, 724] on div "Financiële gegevens keyboard_arrow_right" at bounding box center [669, 737] width 1103 height 27
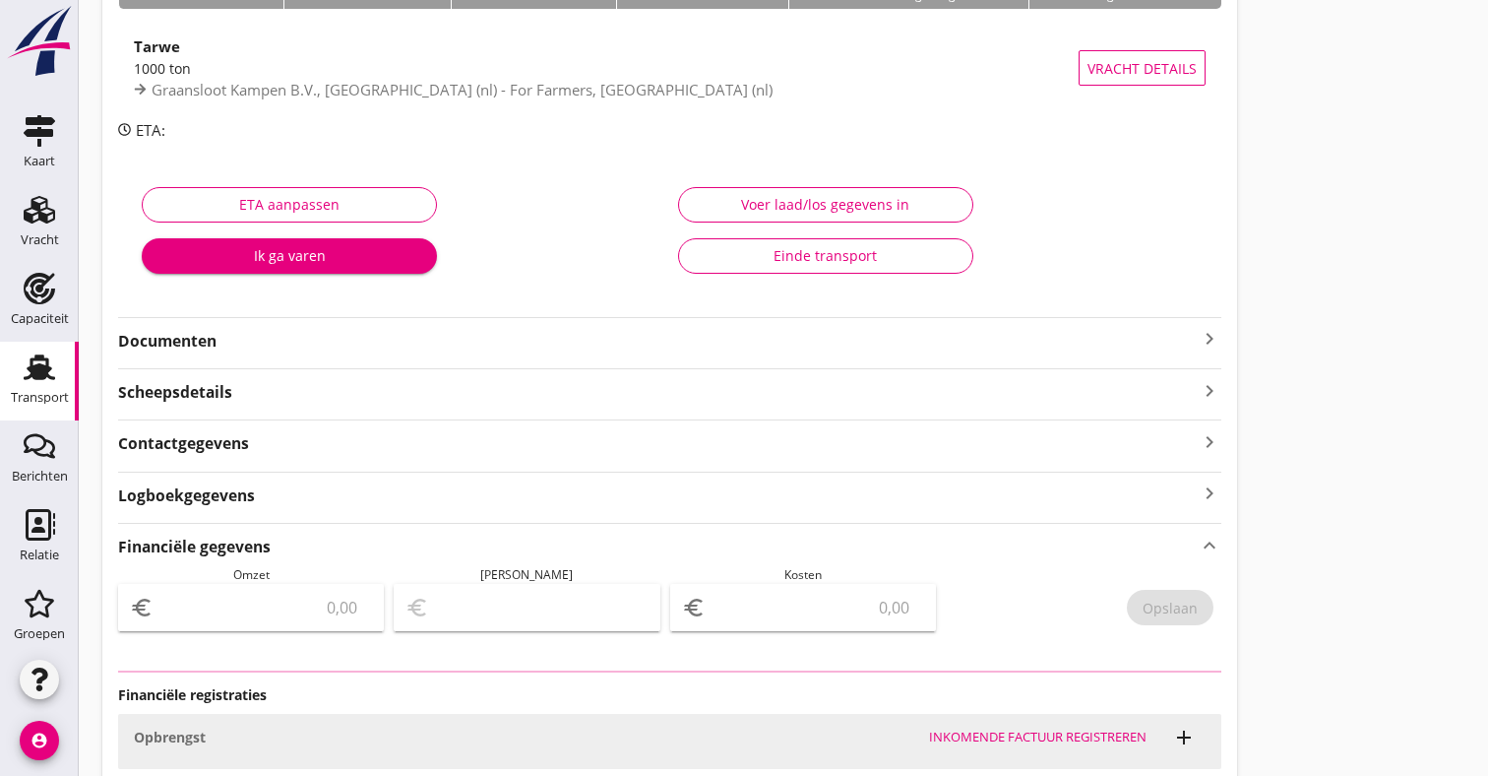
type input "8000"
type input "637.50"
type input "7362.5"
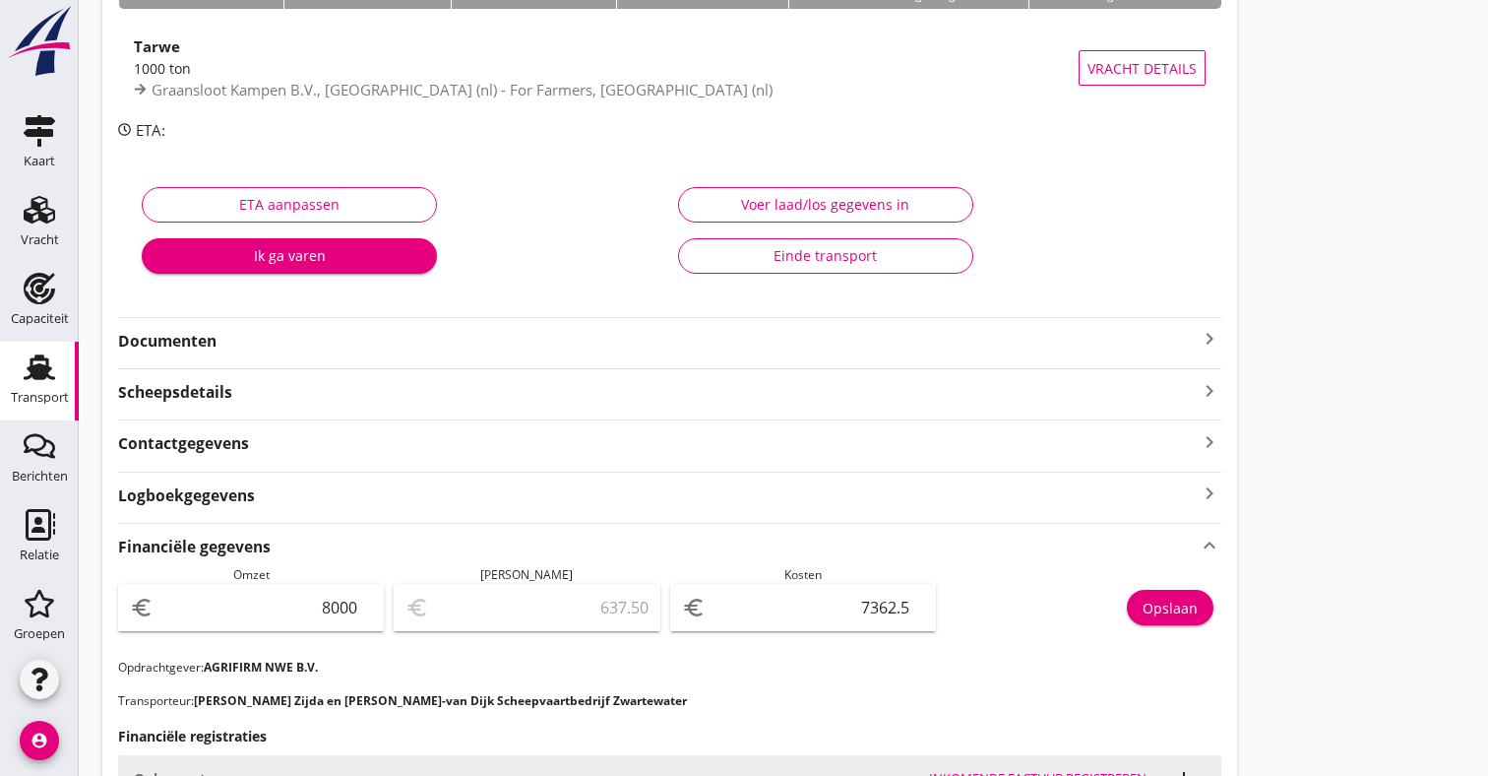
click at [33, 391] on div "Transport" at bounding box center [40, 397] width 58 height 13
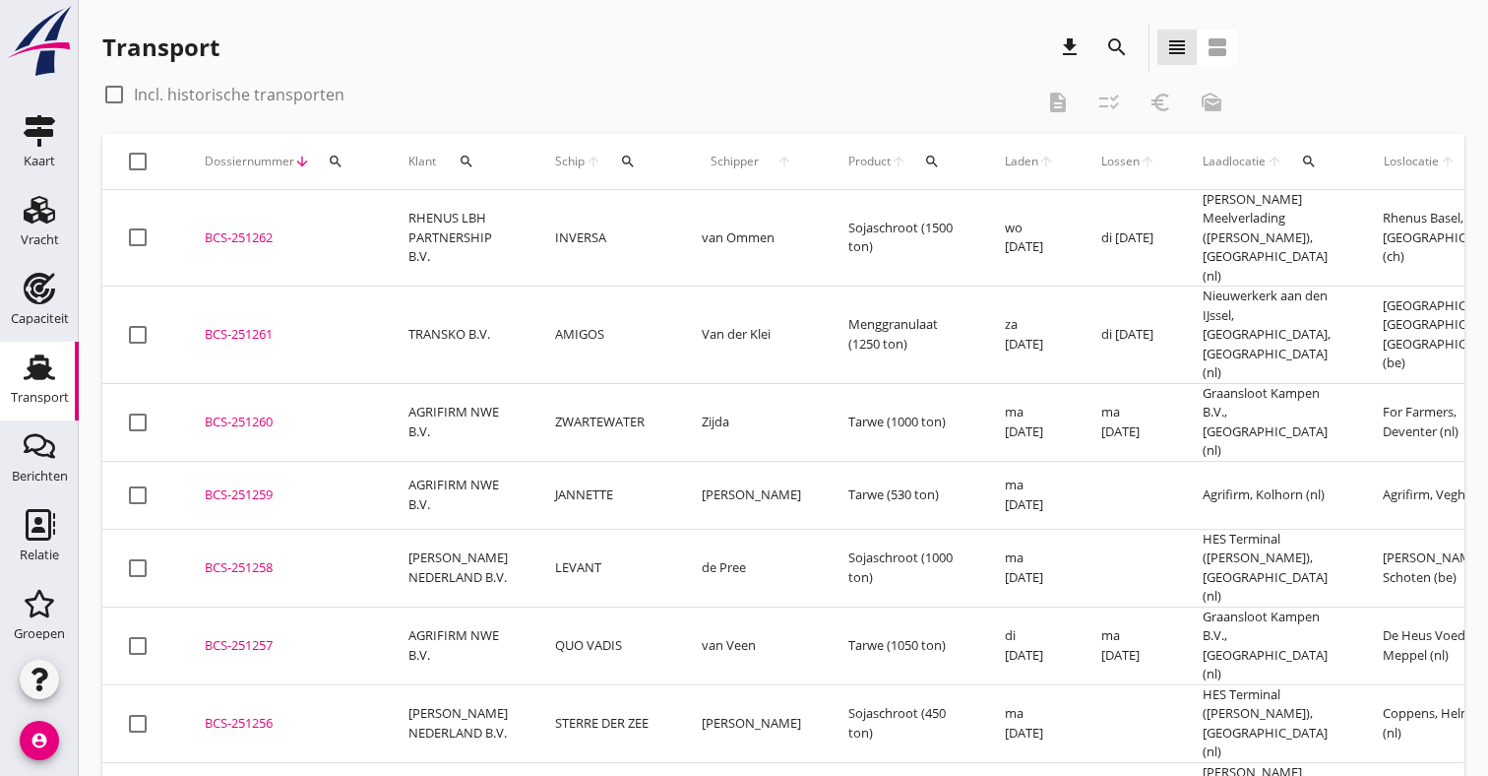
click at [565, 461] on td "JANNETTE" at bounding box center [605, 495] width 147 height 68
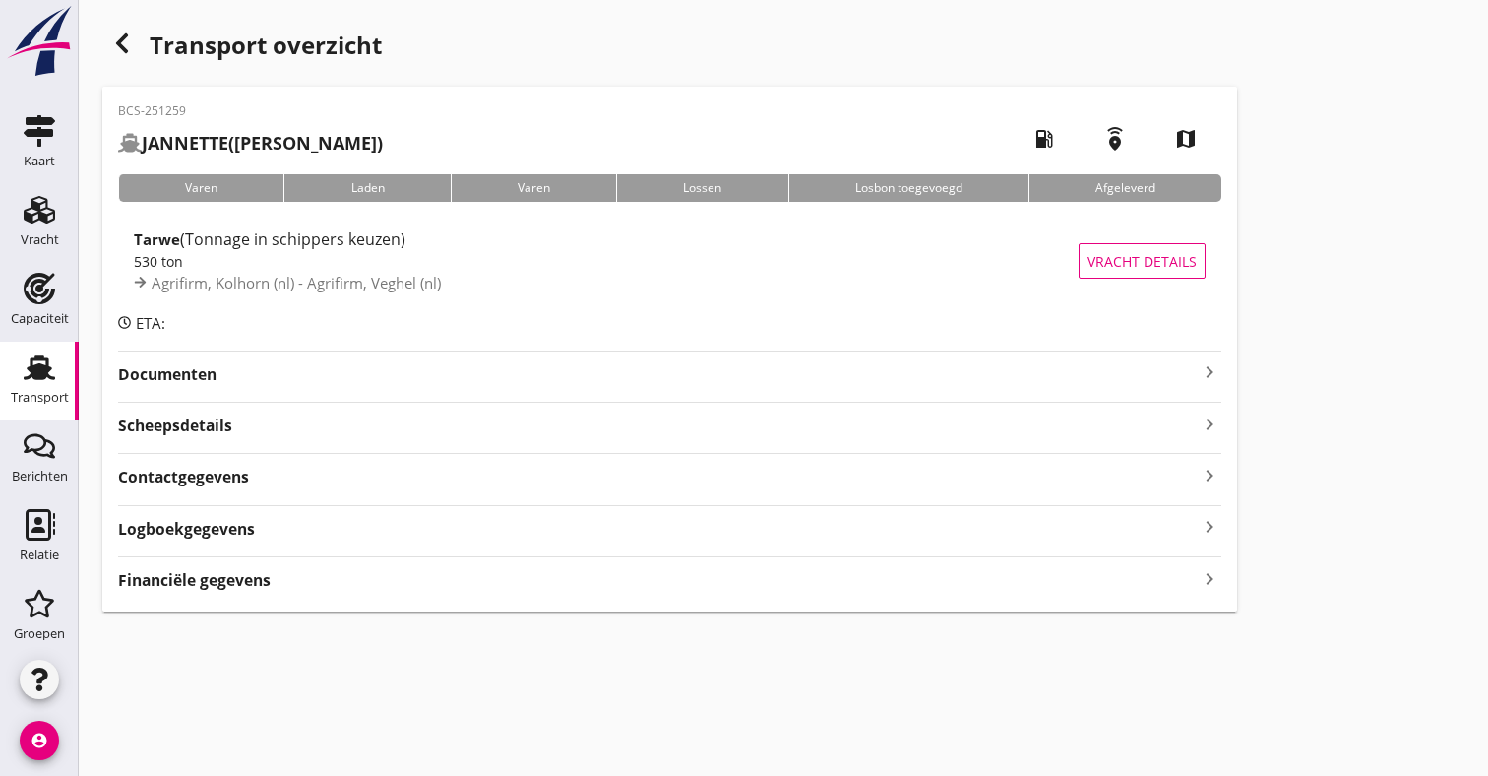
click at [287, 437] on div "Scheepsdetails keyboard_arrow_right" at bounding box center [669, 423] width 1103 height 27
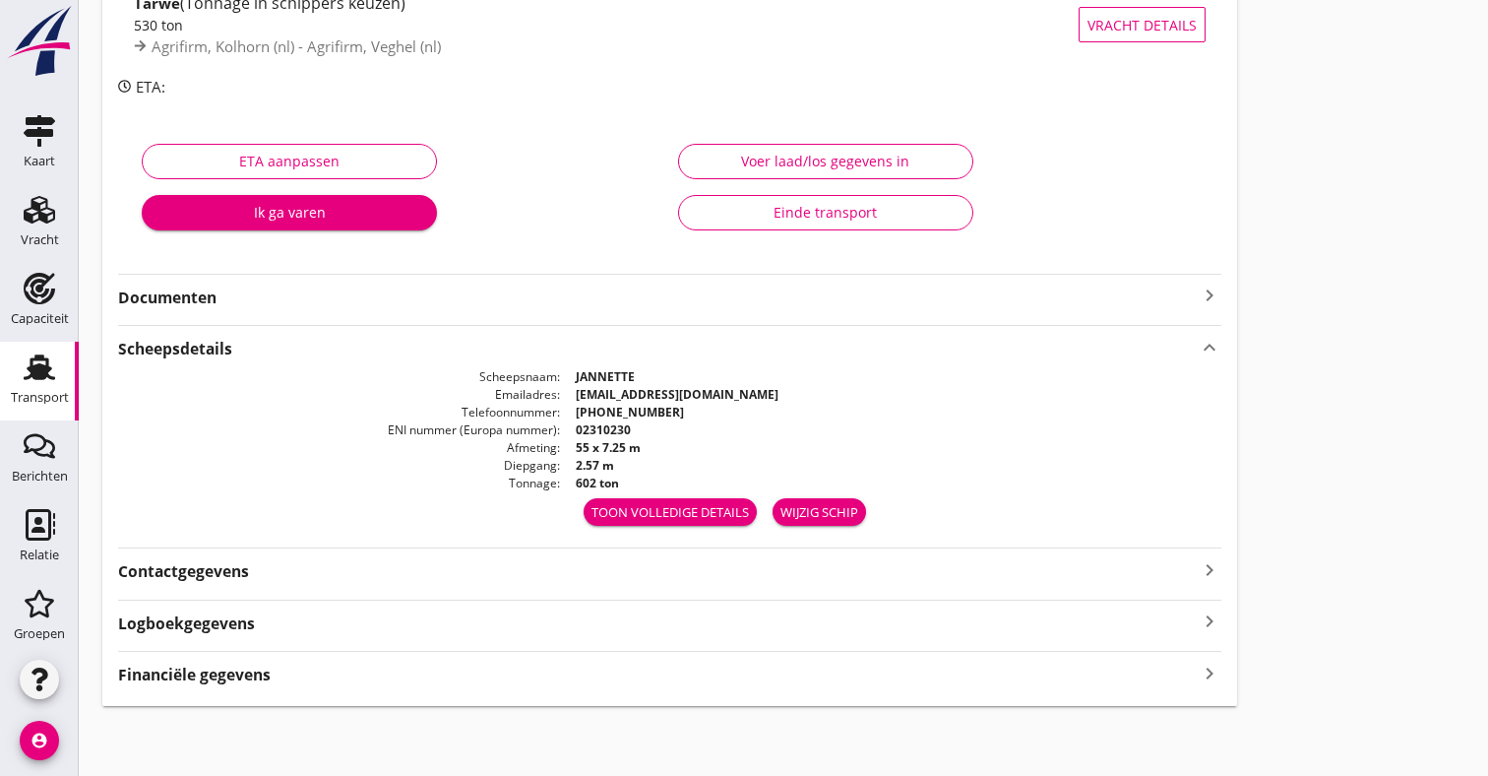
scroll to position [235, 0]
click at [259, 679] on strong "Financiële gegevens" at bounding box center [194, 675] width 153 height 23
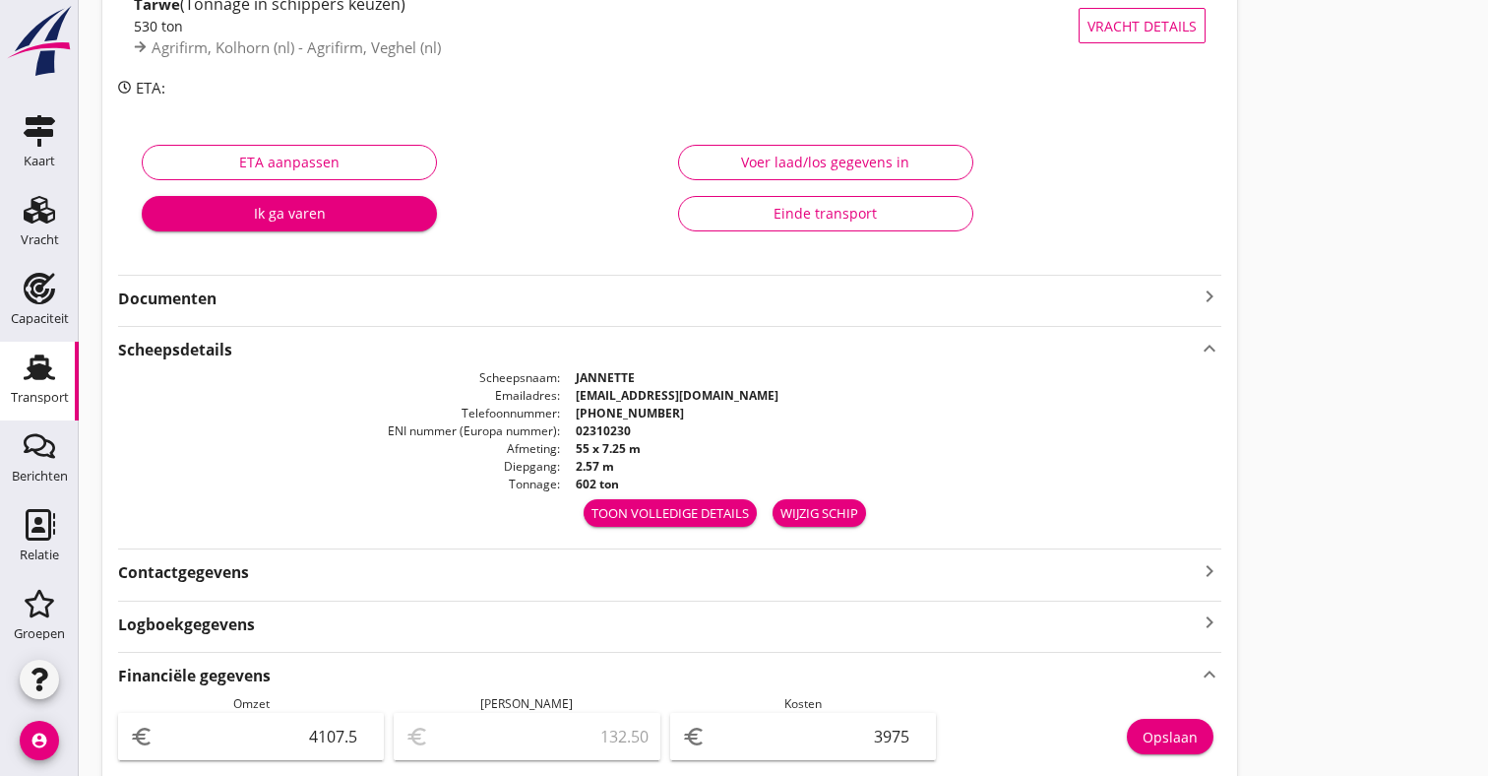
click at [27, 406] on div "Transport" at bounding box center [40, 397] width 58 height 28
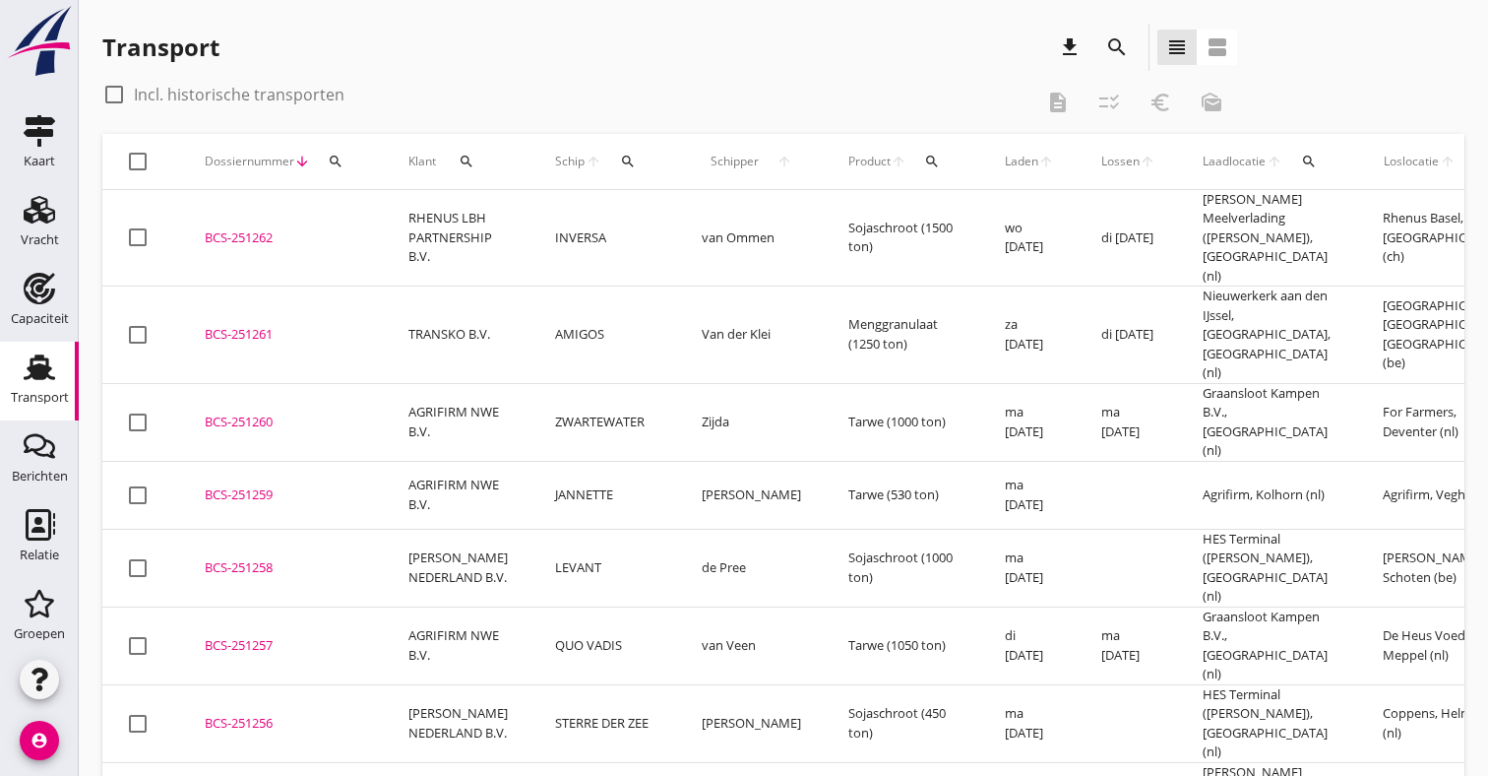
click at [594, 529] on td "LEVANT" at bounding box center [605, 568] width 147 height 78
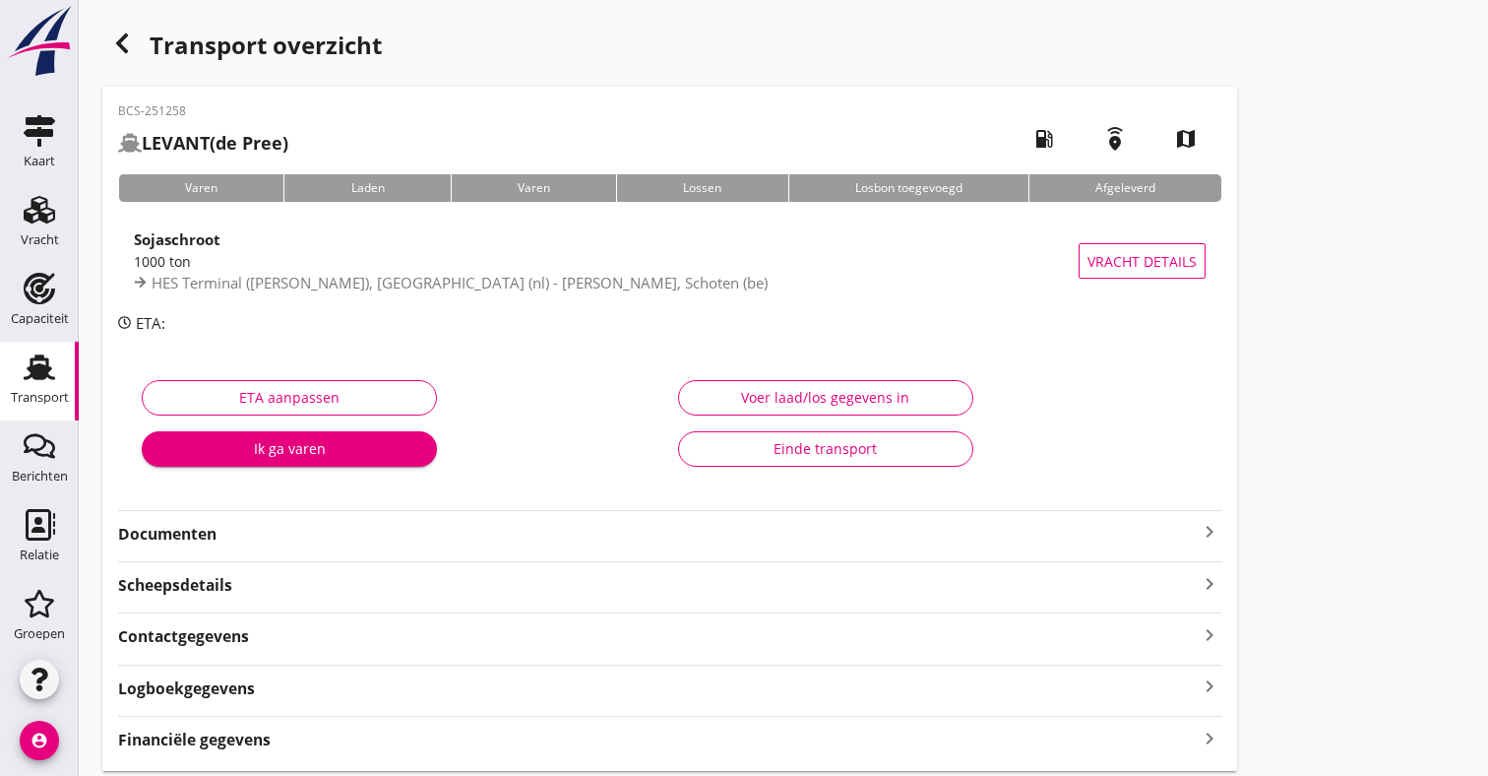
click at [364, 746] on div "Financiële gegevens keyboard_arrow_right" at bounding box center [669, 737] width 1103 height 27
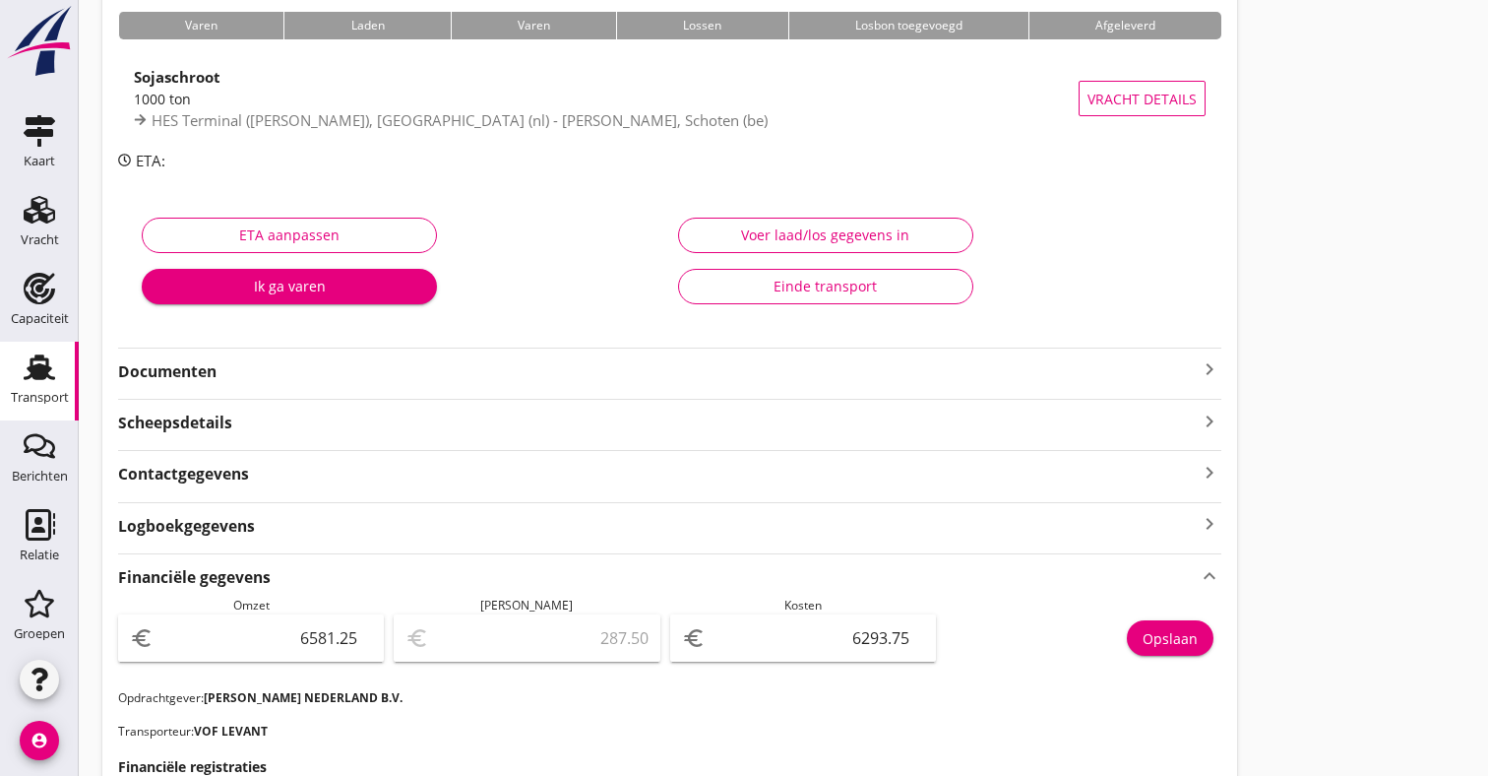
click at [45, 362] on icon "Transport" at bounding box center [39, 366] width 31 height 31
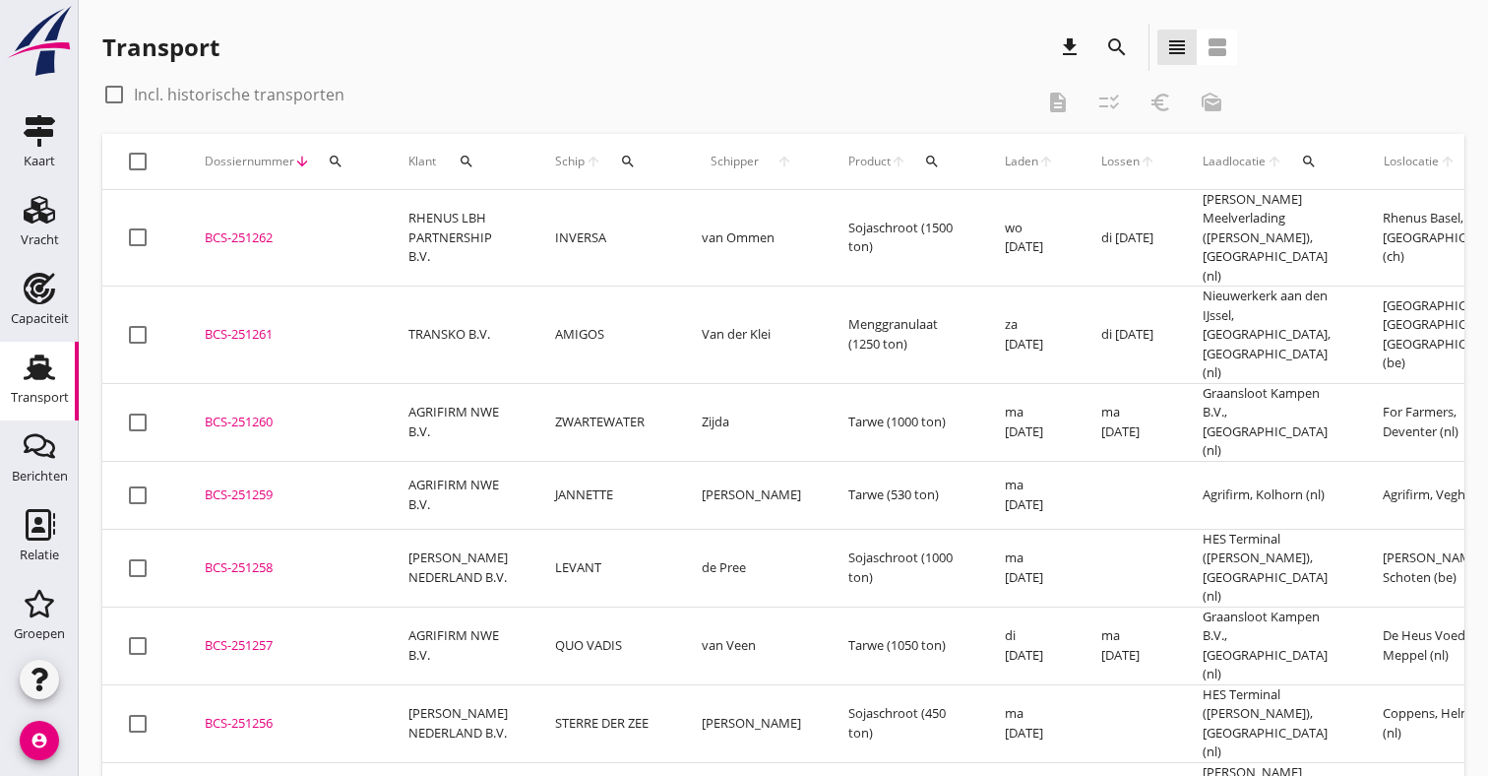
click at [603, 606] on td "QUO VADIS" at bounding box center [605, 645] width 147 height 78
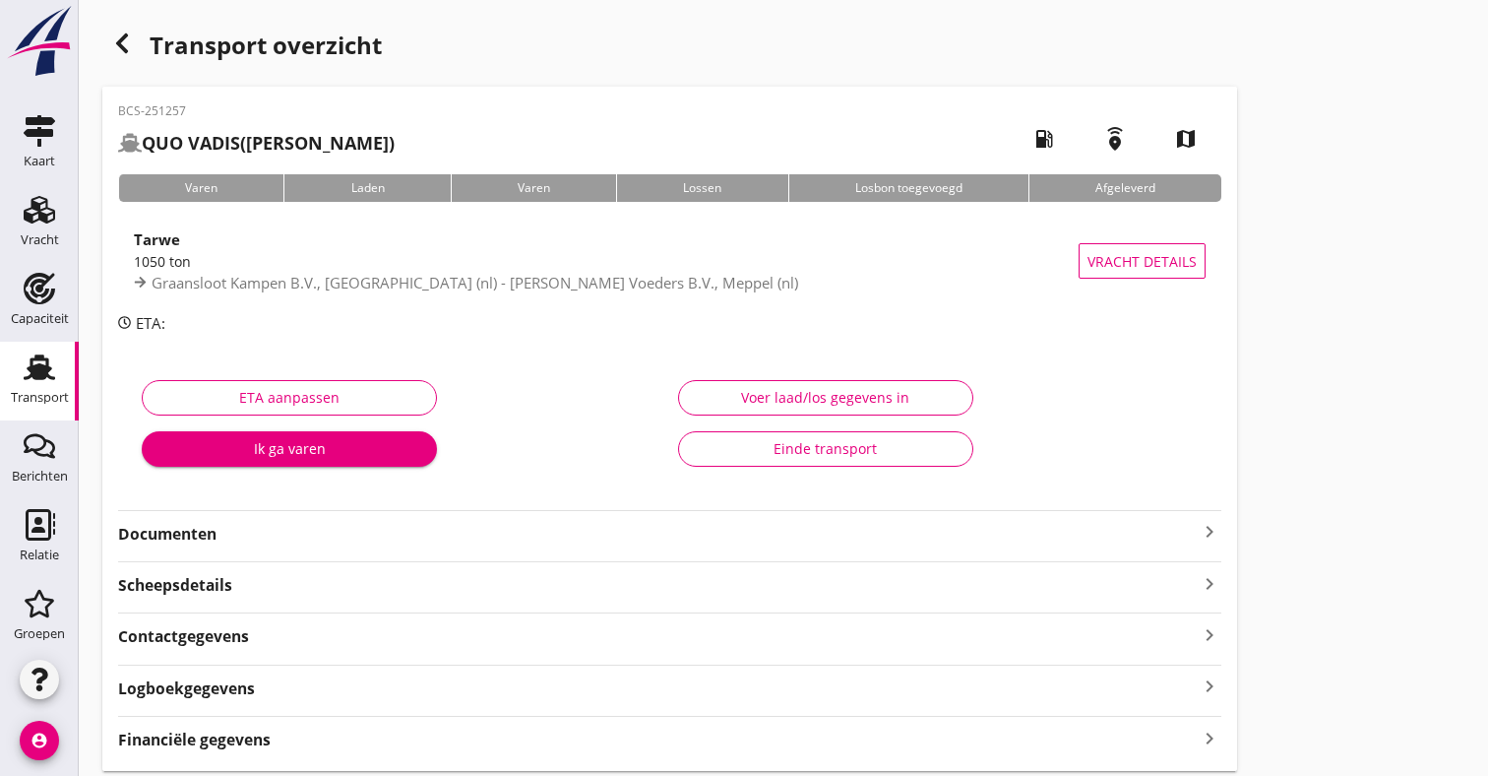
click at [345, 742] on div "Financiële gegevens keyboard_arrow_right" at bounding box center [669, 737] width 1103 height 27
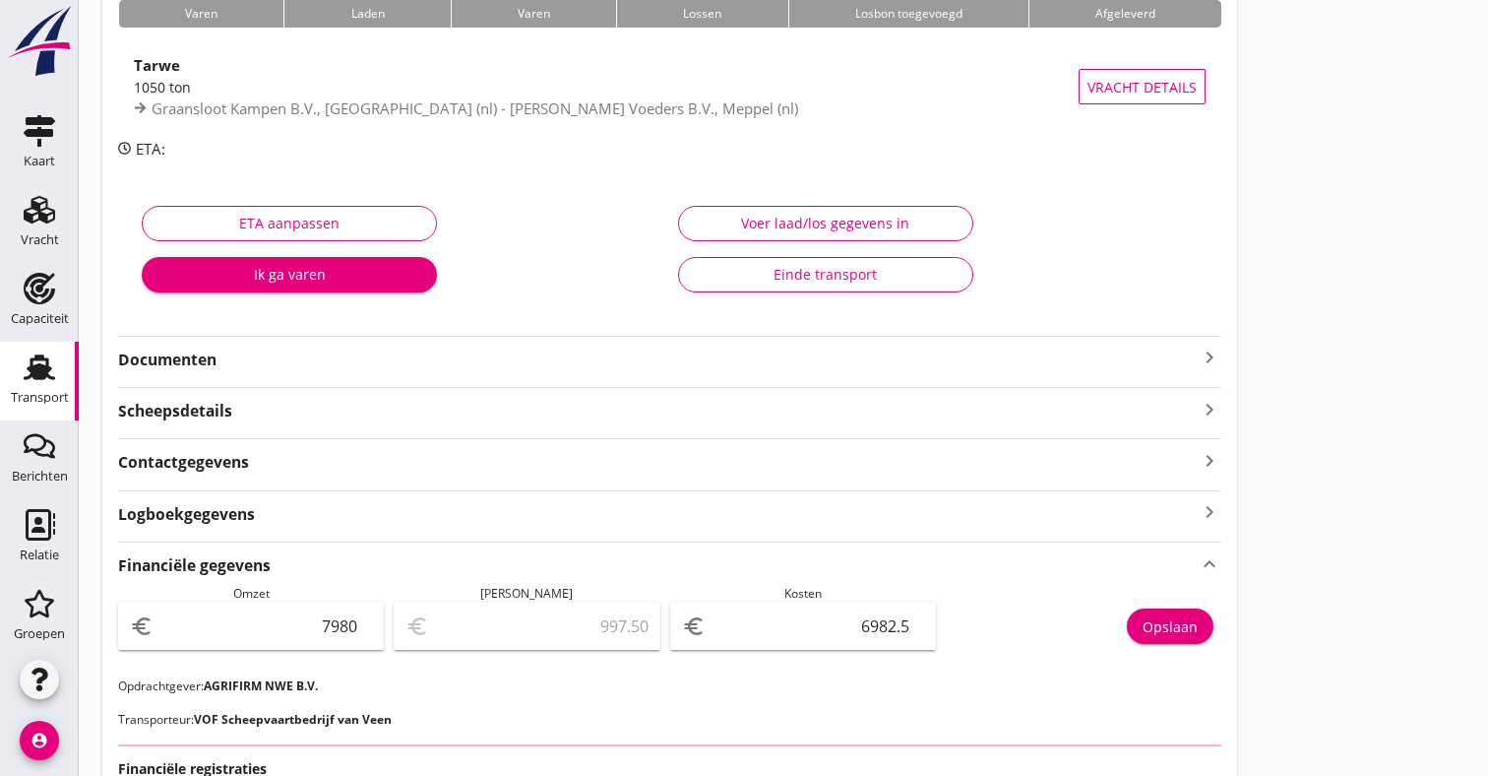
scroll to position [172, 0]
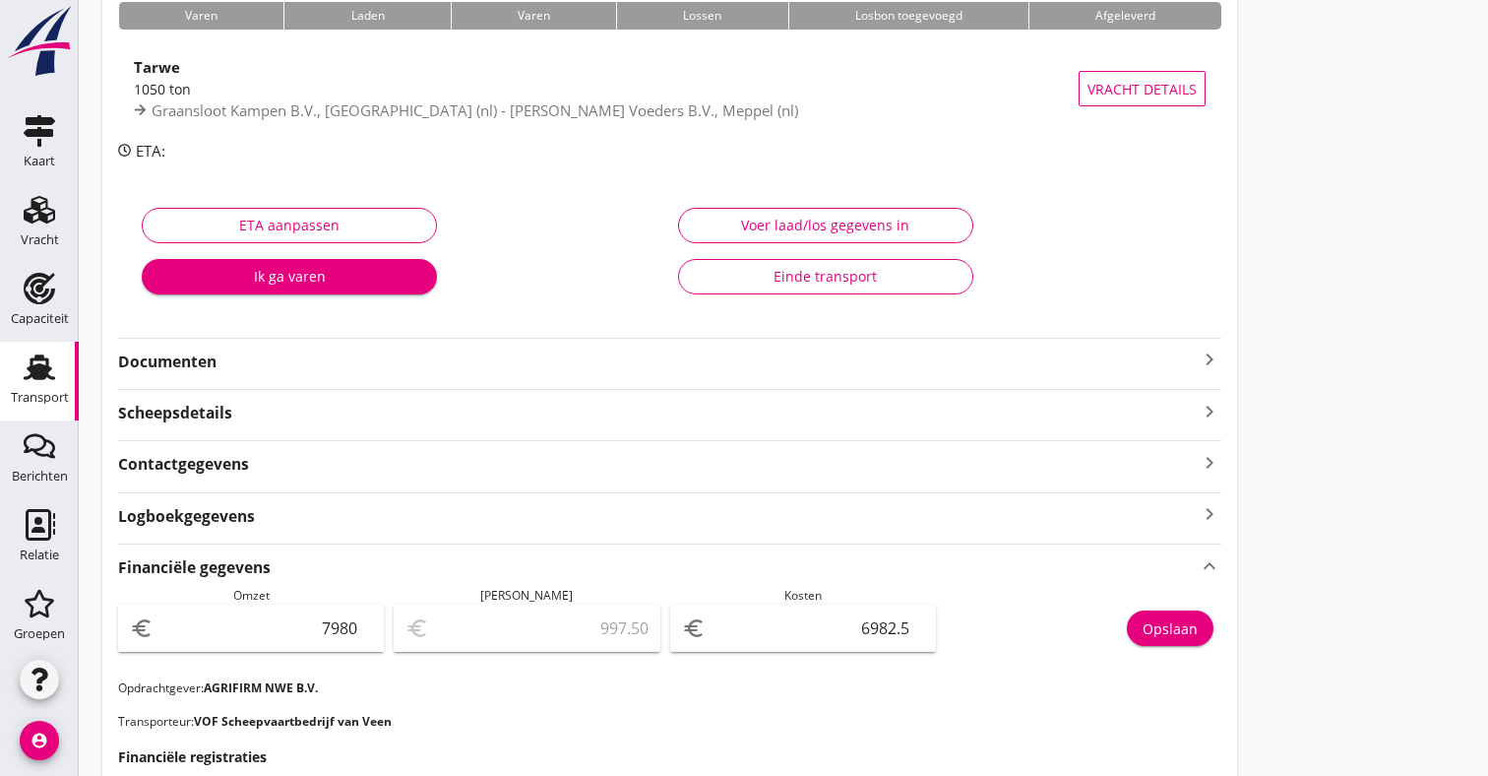
click at [42, 391] on div "Transport" at bounding box center [40, 397] width 58 height 13
